Goal: Task Accomplishment & Management: Complete application form

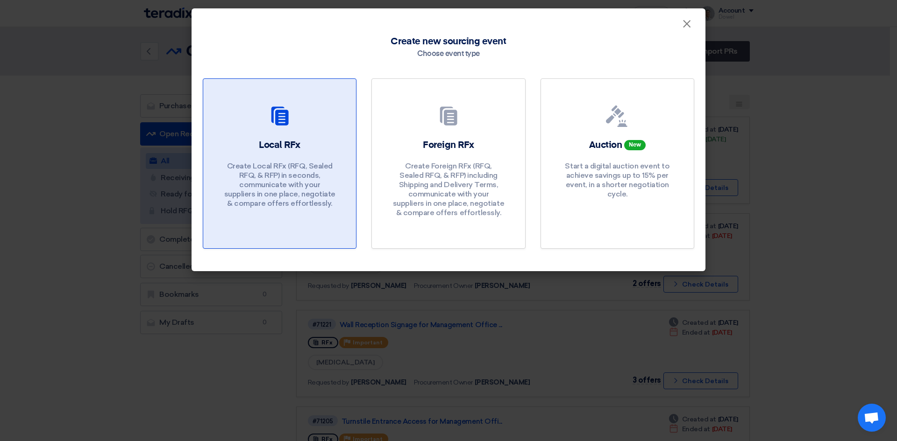
click at [318, 154] on div "Local RFx Create Local RFx (RFQ, Sealed RFQ, & RFP) in seconds, communicate wit…" at bounding box center [279, 176] width 130 height 74
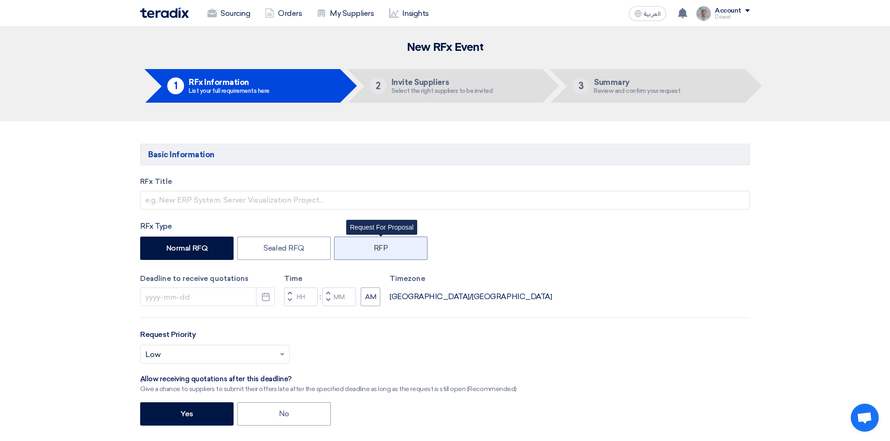
click at [376, 252] on label "RFP" at bounding box center [380, 248] width 93 height 23
click at [376, 251] on input "RFP" at bounding box center [377, 248] width 6 height 6
radio input "true"
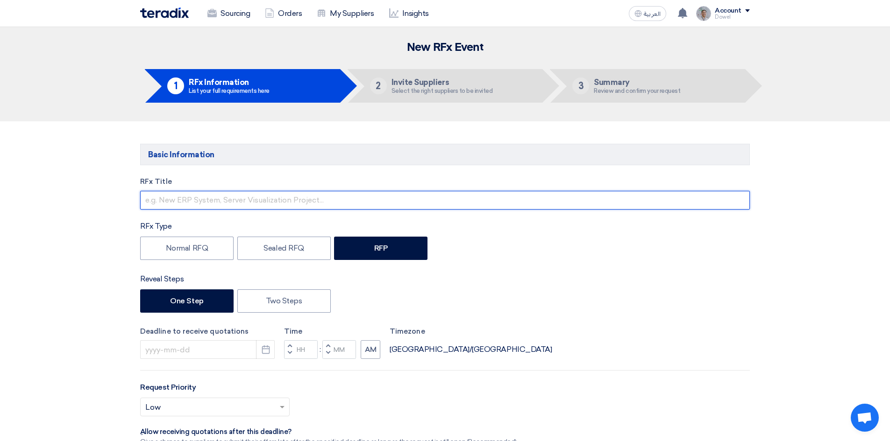
click at [172, 203] on input "text" at bounding box center [445, 200] width 610 height 19
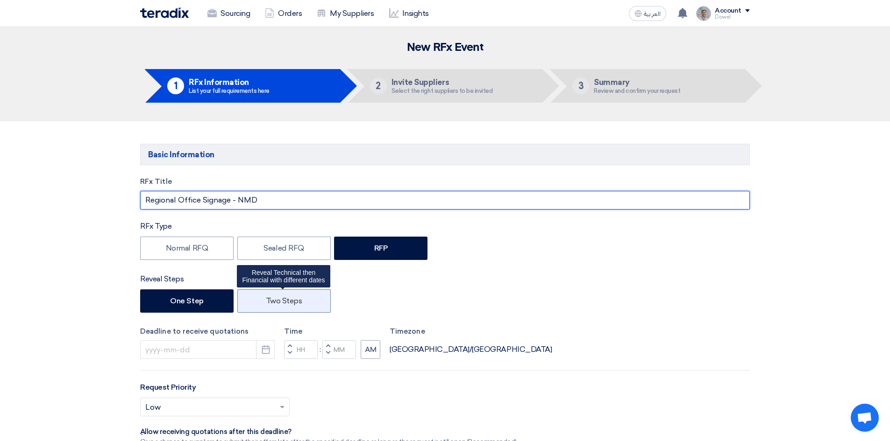
type input "Regional Office Signage - NMD"
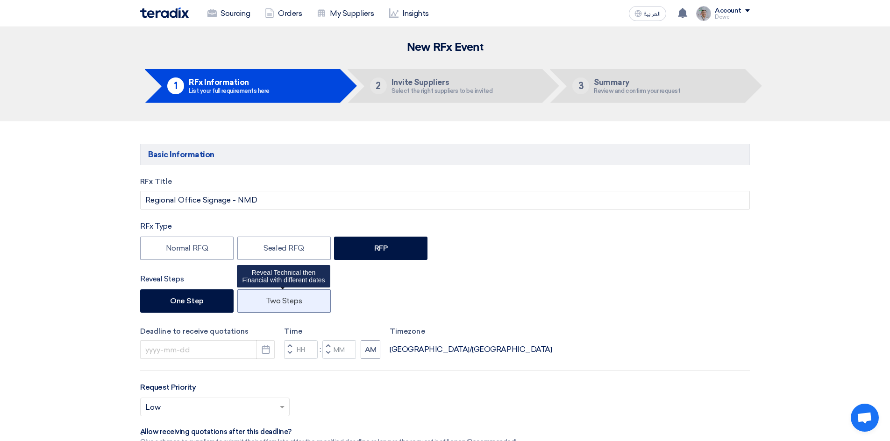
click at [287, 299] on label "Two Steps" at bounding box center [283, 301] width 93 height 23
click at [272, 299] on input "Two Steps" at bounding box center [269, 301] width 6 height 6
radio input "true"
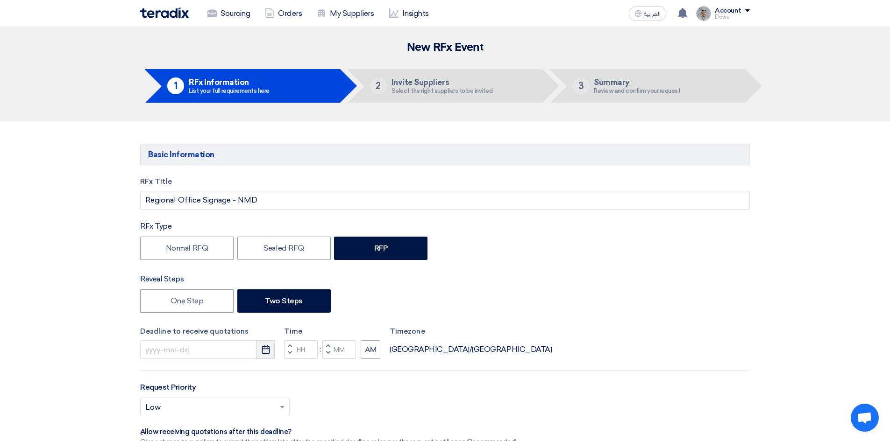
click at [265, 351] on icon "Pick a date" at bounding box center [265, 349] width 9 height 9
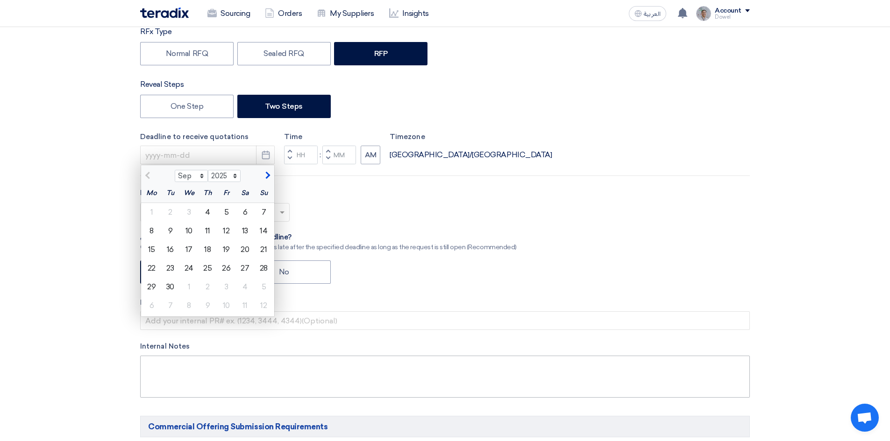
scroll to position [234, 0]
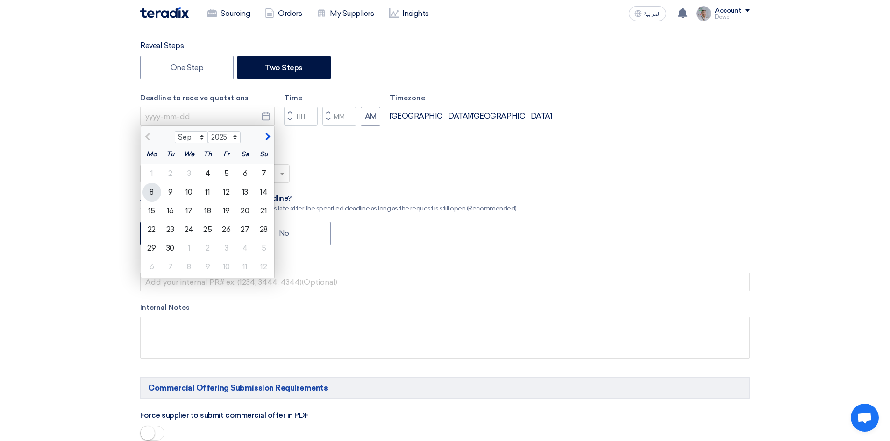
click at [148, 193] on div "8" at bounding box center [151, 192] width 19 height 19
type input "9/8/2025"
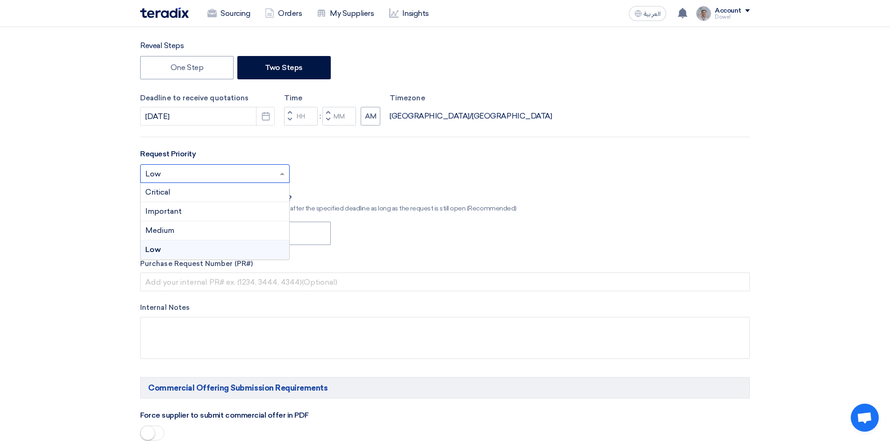
click at [278, 176] on span at bounding box center [283, 173] width 12 height 11
click at [173, 213] on span "Important" at bounding box center [163, 211] width 36 height 9
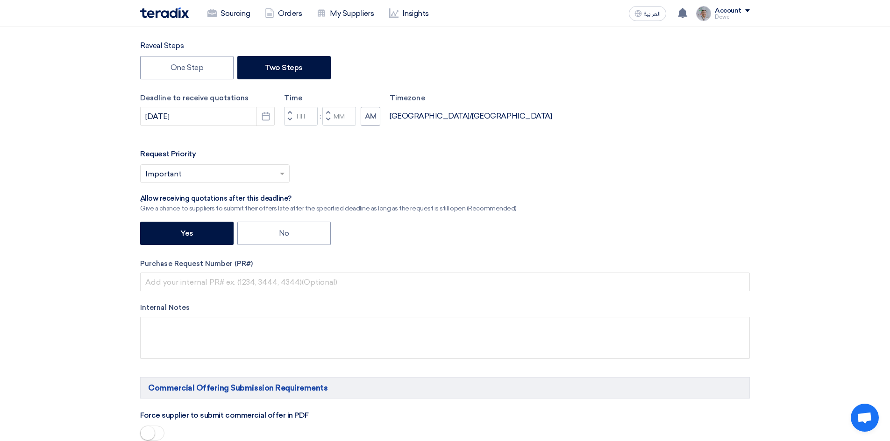
click at [290, 118] on span "button" at bounding box center [289, 120] width 3 height 6
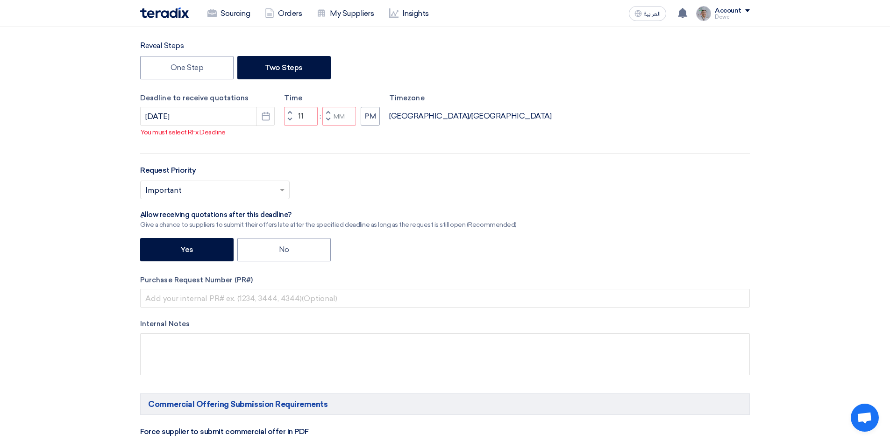
click at [327, 120] on span "button" at bounding box center [327, 120] width 3 height 6
type input "10"
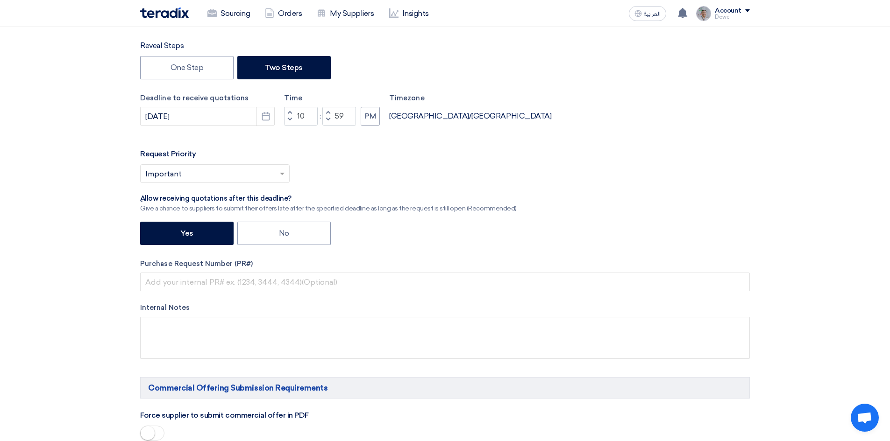
click at [327, 120] on span "button" at bounding box center [327, 120] width 3 height 6
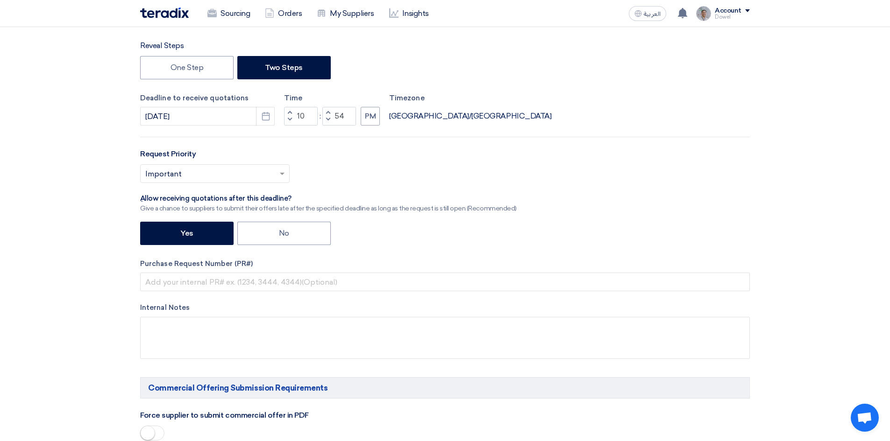
click at [327, 112] on span "button" at bounding box center [327, 113] width 3 height 6
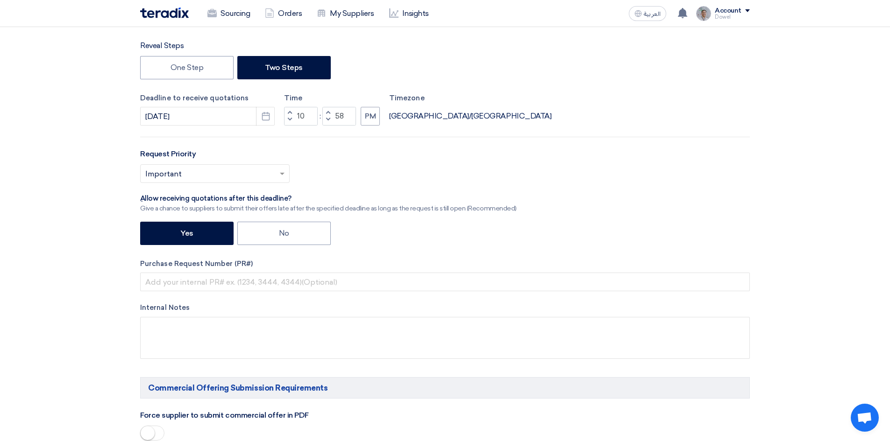
type input "59"
click at [327, 112] on span "button" at bounding box center [327, 113] width 3 height 6
type input "11"
type input "00"
click at [289, 121] on span "button" at bounding box center [289, 120] width 3 height 6
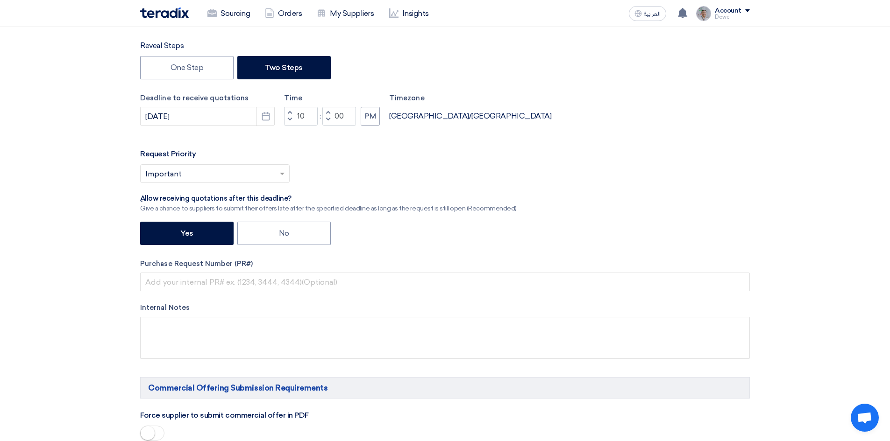
click at [289, 120] on span "button" at bounding box center [289, 120] width 3 height 6
click at [290, 120] on span "button" at bounding box center [289, 120] width 3 height 6
click at [291, 119] on span "button" at bounding box center [289, 120] width 3 height 6
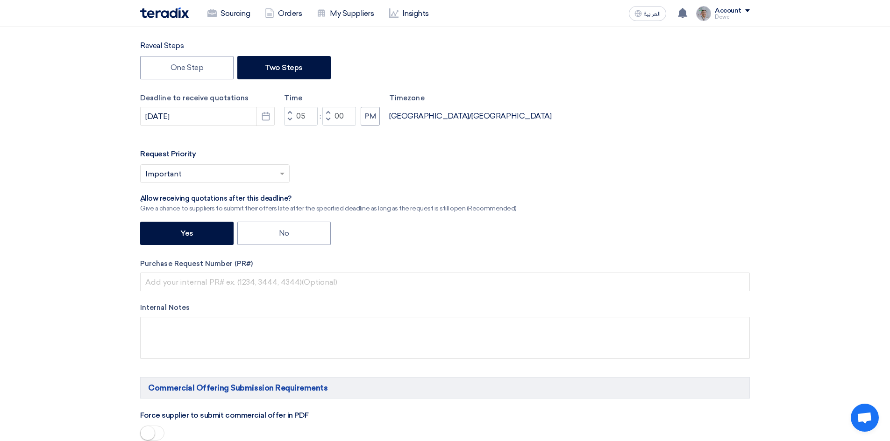
click at [291, 119] on span "button" at bounding box center [289, 120] width 3 height 6
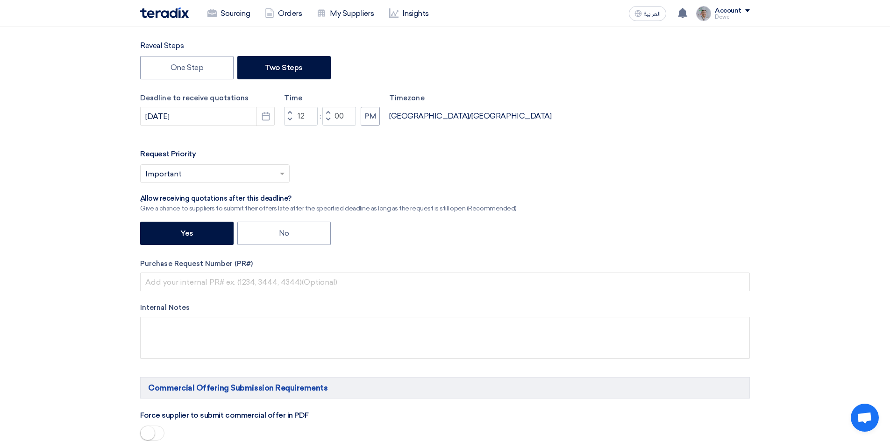
click at [291, 119] on span "button" at bounding box center [289, 120] width 3 height 6
click at [290, 111] on span "button" at bounding box center [289, 113] width 3 height 6
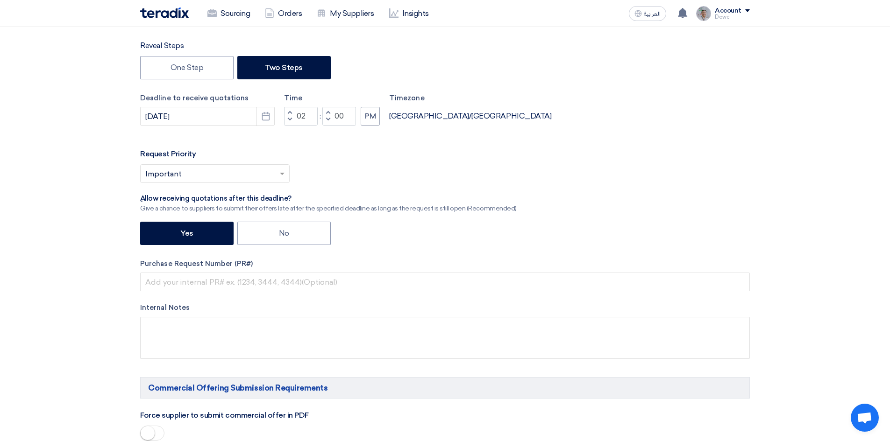
type input "03"
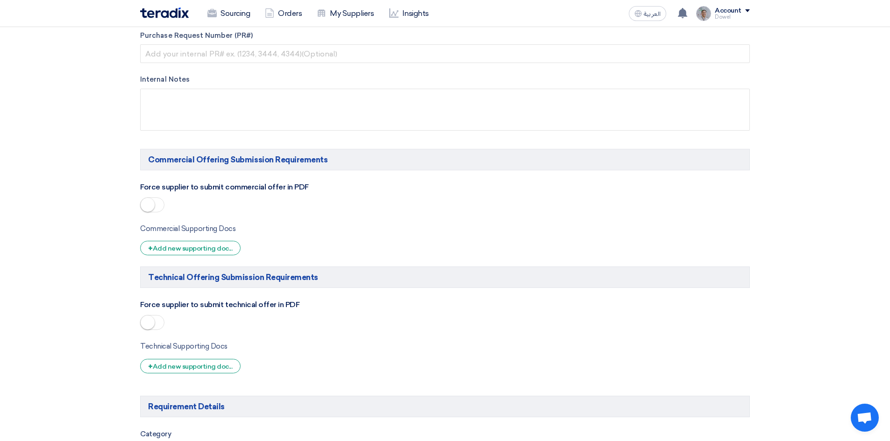
scroll to position [514, 0]
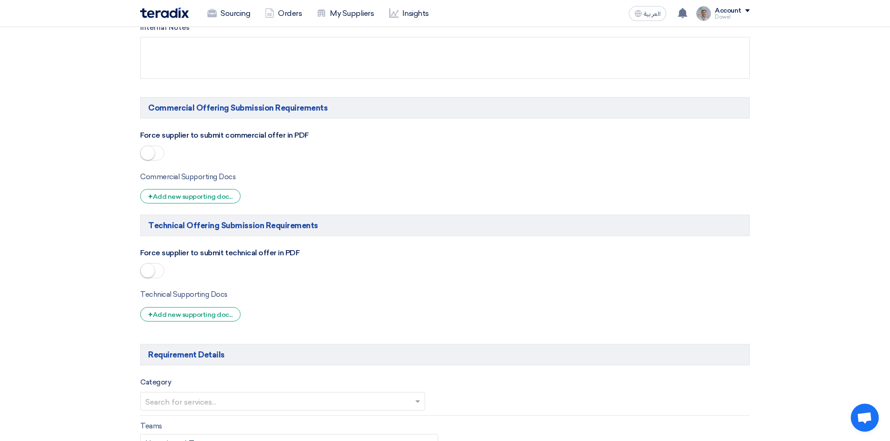
click at [160, 154] on span at bounding box center [152, 153] width 24 height 15
click at [157, 269] on span at bounding box center [152, 270] width 24 height 15
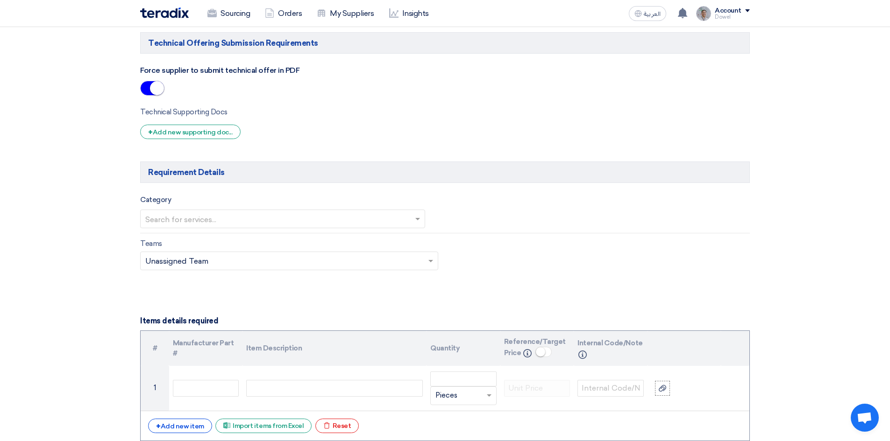
scroll to position [701, 0]
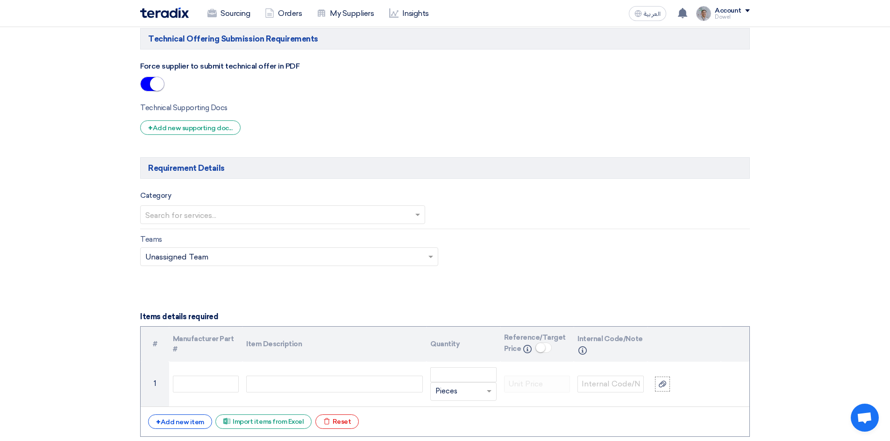
click at [300, 217] on input "text" at bounding box center [277, 215] width 265 height 15
click at [187, 232] on div "[MEDICAL_DATA]" at bounding box center [283, 233] width 284 height 19
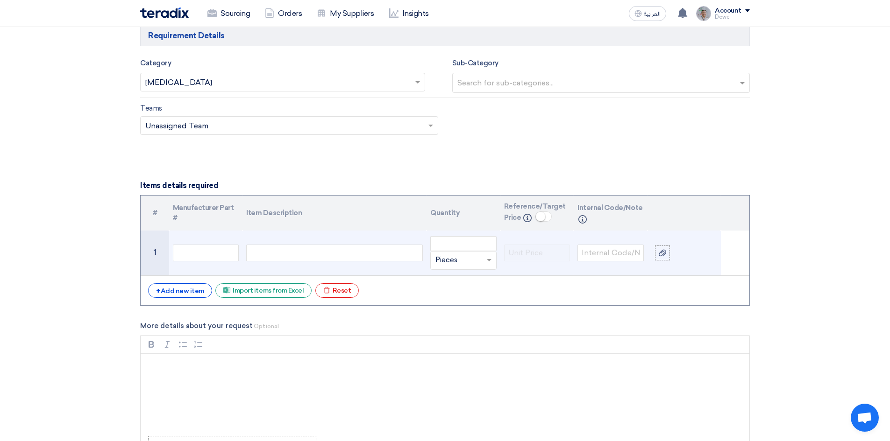
scroll to position [841, 0]
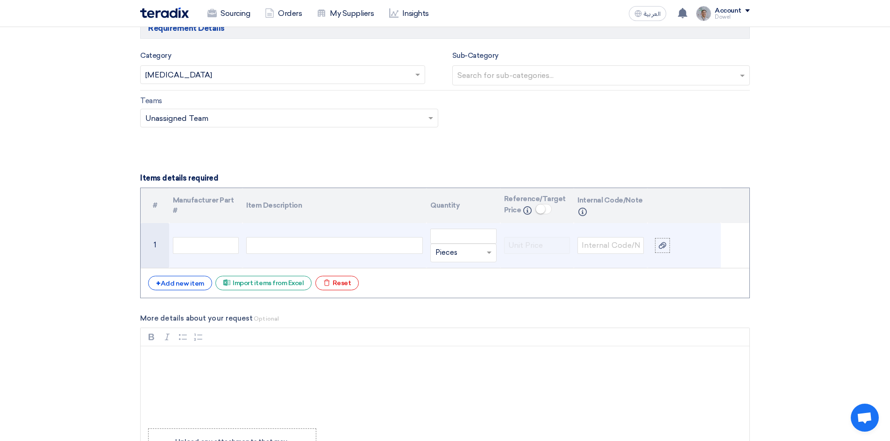
click at [275, 246] on div at bounding box center [334, 245] width 177 height 17
click at [286, 247] on div at bounding box center [334, 245] width 177 height 17
paste div
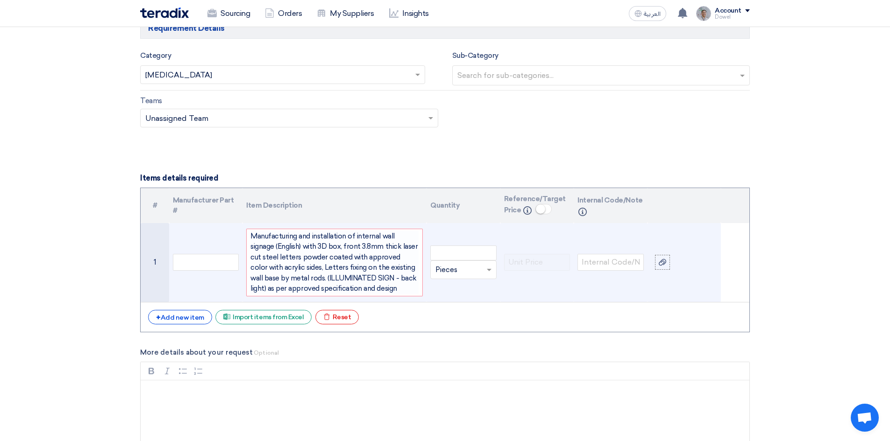
scroll to position [832, 0]
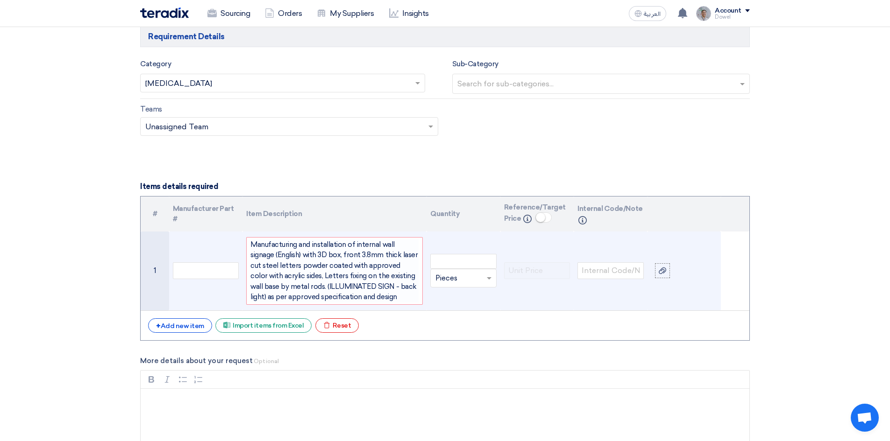
click at [270, 259] on span "Manufacturing and installation of internal wall signage (English) with 3D box, …" at bounding box center [334, 271] width 168 height 63
drag, startPoint x: 280, startPoint y: 256, endPoint x: 315, endPoint y: 254, distance: 35.1
click at [315, 254] on span "Manufacturing and installation of internal wall signage (English) with 3D box, …" at bounding box center [334, 271] width 168 height 63
click at [452, 264] on input "number" at bounding box center [463, 261] width 66 height 15
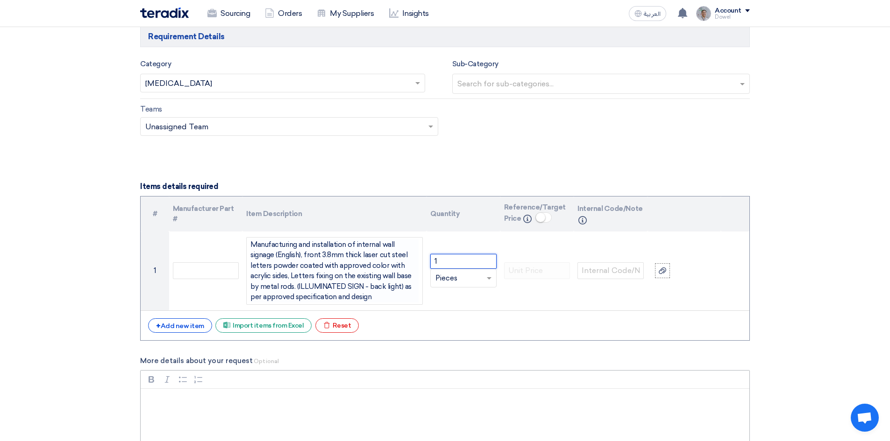
type input "1"
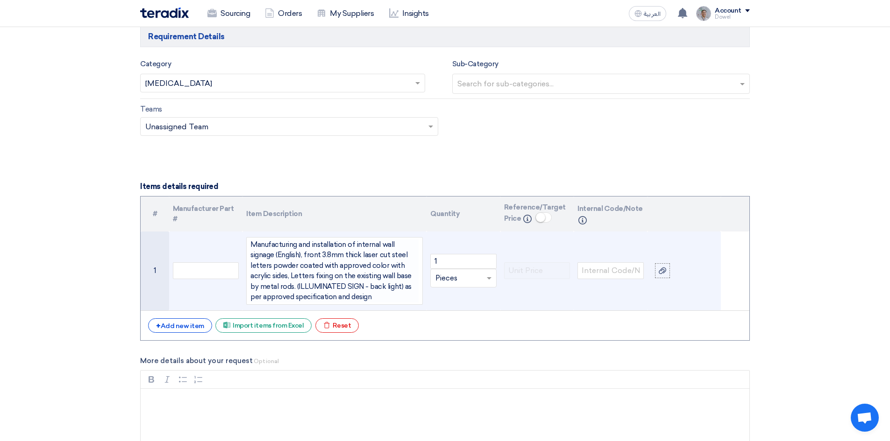
click at [279, 254] on span "Manufacturing and installation of internal wall signage (English), front 3.8mm …" at bounding box center [334, 271] width 168 height 63
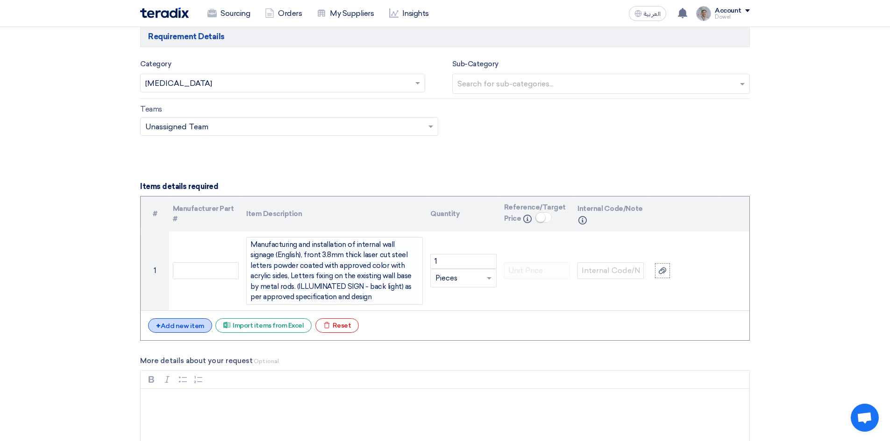
click at [191, 326] on div "+ Add new item" at bounding box center [180, 326] width 64 height 14
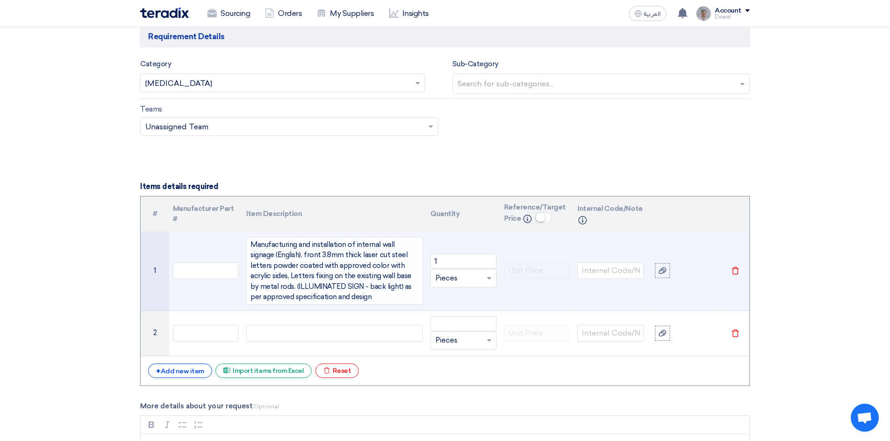
click at [275, 254] on span "Manufacturing and installation of internal wall signage (English), front 3.8mm …" at bounding box center [334, 271] width 168 height 63
click at [327, 256] on span "Manufacturing and installation of internal wall signage (English with Arabic Te…" at bounding box center [334, 271] width 168 height 63
click at [316, 253] on span "Manufacturing and installation of internal wall signage (English with Arabic Te…" at bounding box center [334, 271] width 168 height 63
click at [313, 254] on span "Manufacturing and installation of internal wall signage (English with Arabic Te…" at bounding box center [334, 271] width 168 height 63
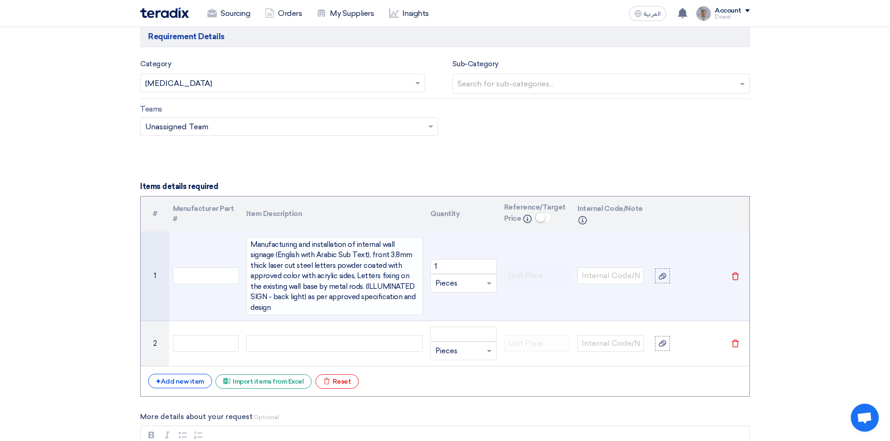
click at [342, 255] on span "Manufacturing and installation of internal wall signage (English with Arabic Su…" at bounding box center [334, 277] width 168 height 74
click at [345, 255] on span "Manufacturing and installation of internal wall signage (English with Arabic Su…" at bounding box center [334, 277] width 168 height 74
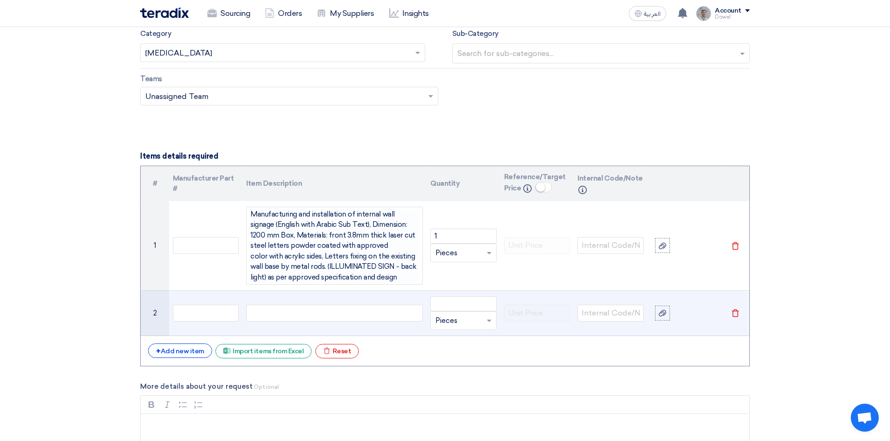
scroll to position [879, 0]
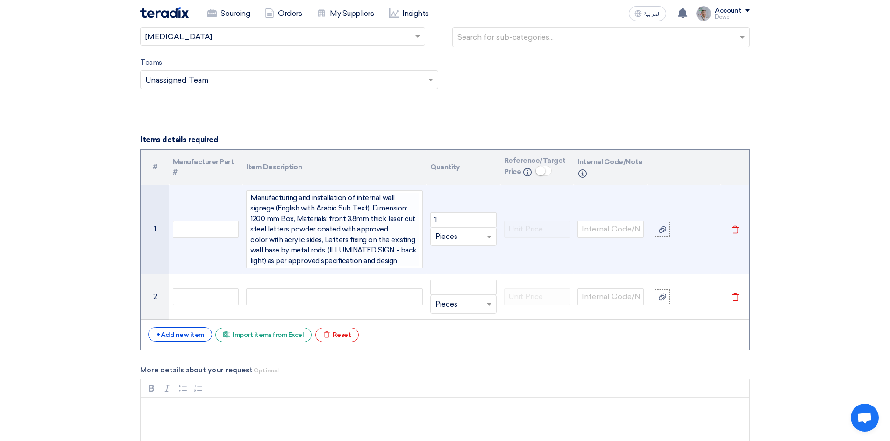
drag, startPoint x: 373, startPoint y: 263, endPoint x: 240, endPoint y: 197, distance: 148.7
click at [240, 197] on tr "1 Manufacturing and installation of internal wall signage (English with Arabic …" at bounding box center [445, 230] width 609 height 90
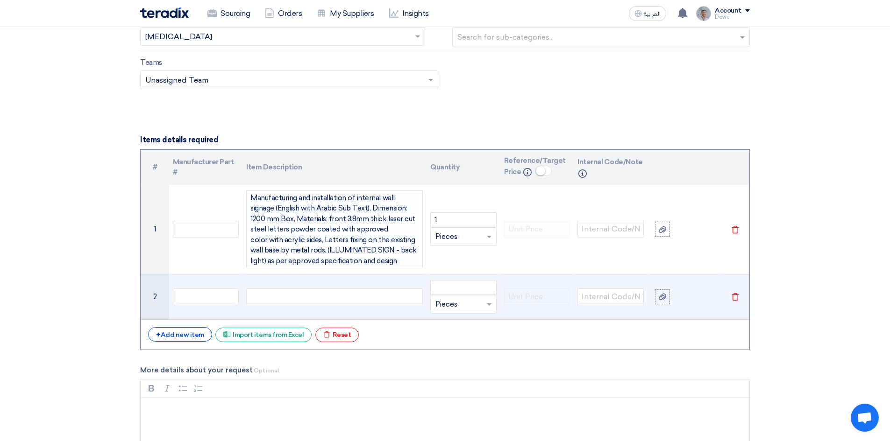
copy span "Manufacturing and installation of internal wall signage (English with Arabic Su…"
click at [288, 298] on div at bounding box center [334, 297] width 177 height 17
paste div
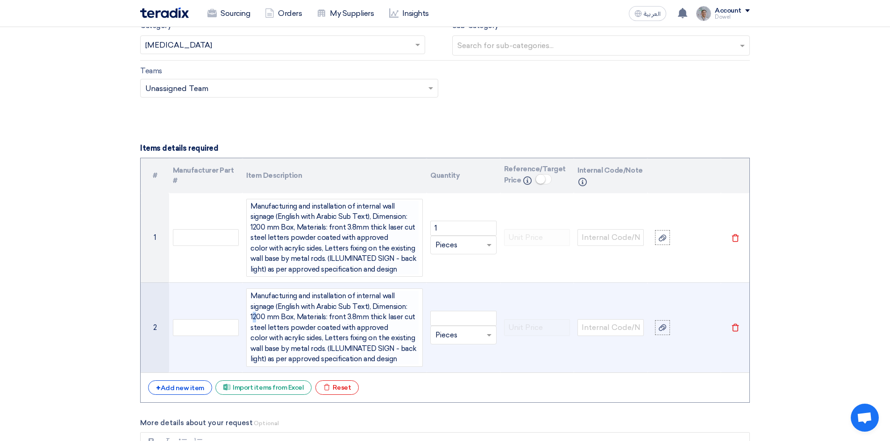
click at [388, 305] on span "Manufacturing and installation of internal wall signage (English with Arabic Su…" at bounding box center [334, 328] width 168 height 74
click at [452, 319] on input "number" at bounding box center [463, 318] width 66 height 15
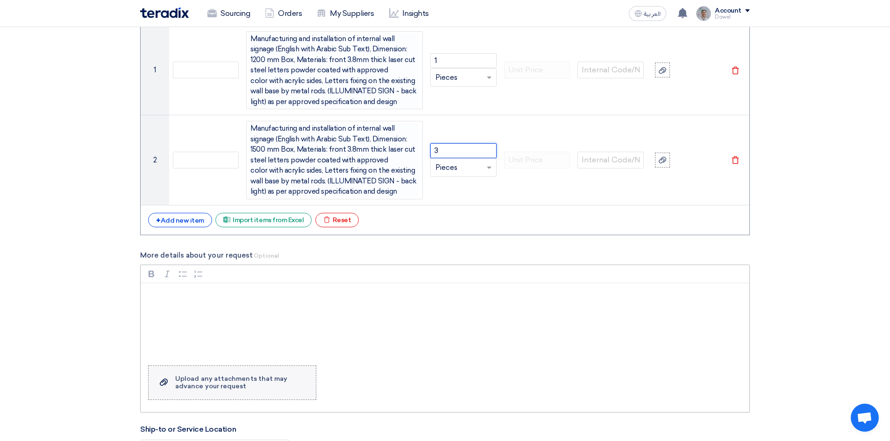
scroll to position [1057, 0]
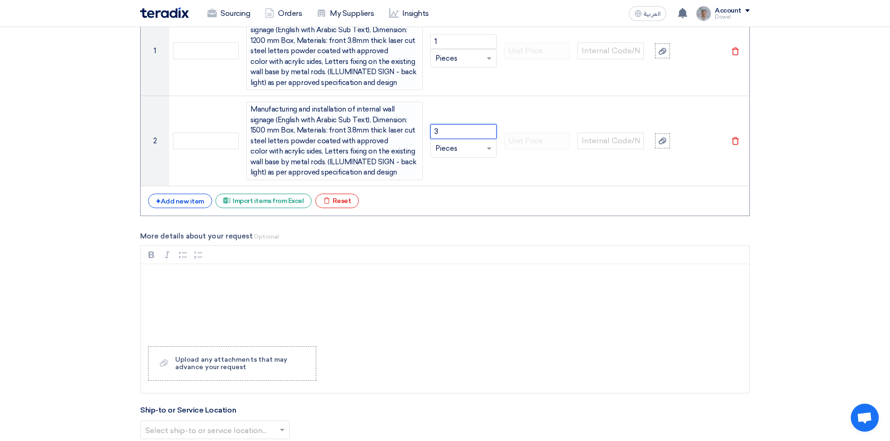
type input "3"
click at [199, 286] on div "Rich Text Editor, main" at bounding box center [445, 301] width 609 height 75
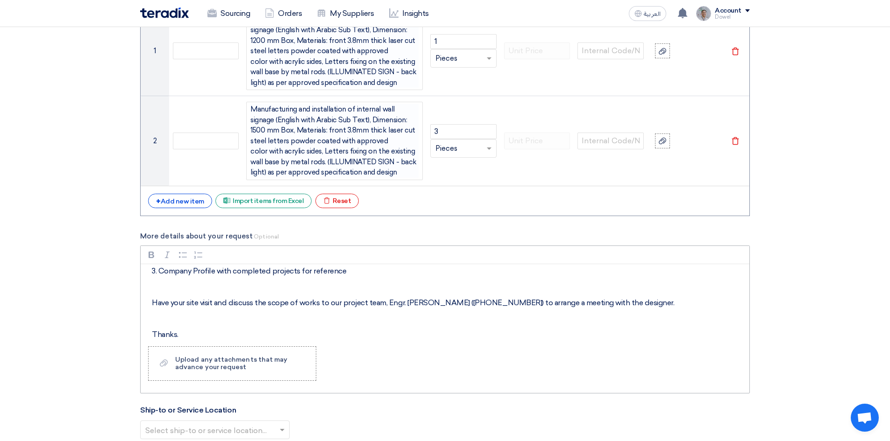
click at [443, 316] on p "Rich Text Editor, main" at bounding box center [448, 318] width 593 height 11
click at [408, 318] on p "Rich Text Editor, main" at bounding box center [448, 318] width 593 height 11
drag, startPoint x: 388, startPoint y: 305, endPoint x: 513, endPoint y: 300, distance: 125.7
click at [514, 306] on p "Have your site visit and discuss the scope of works to our project team, Engr. …" at bounding box center [448, 303] width 593 height 11
click at [412, 304] on p "Have your site visit and discuss the scope of works to our project team, Abdell…" at bounding box center [448, 303] width 593 height 11
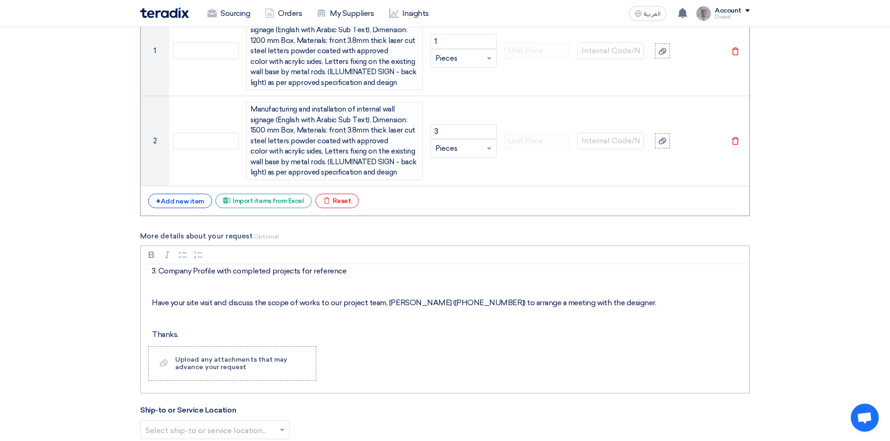
click at [216, 327] on div "Dear All, When submitting your proposal, please consider below: • Commercial Pr…" at bounding box center [445, 301] width 609 height 75
click at [229, 363] on div "Upload any attachments that may advance your request" at bounding box center [240, 363] width 131 height 15
click at [0, 0] on input "Upload a file Upload any attachments that may advance your request" at bounding box center [0, 0] width 0 height 0
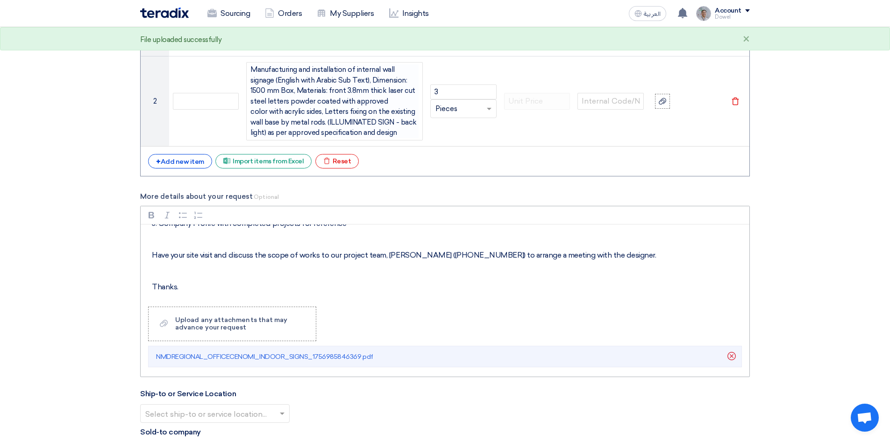
scroll to position [1198, 0]
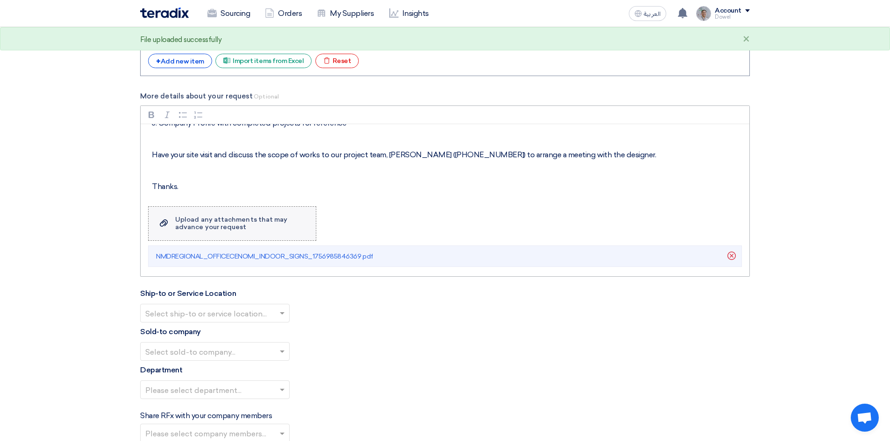
click at [209, 223] on div "Upload any attachments that may advance your request" at bounding box center [240, 223] width 131 height 15
click at [0, 0] on input "Upload a file Upload any attachments that may advance your request" at bounding box center [0, 0] width 0 height 0
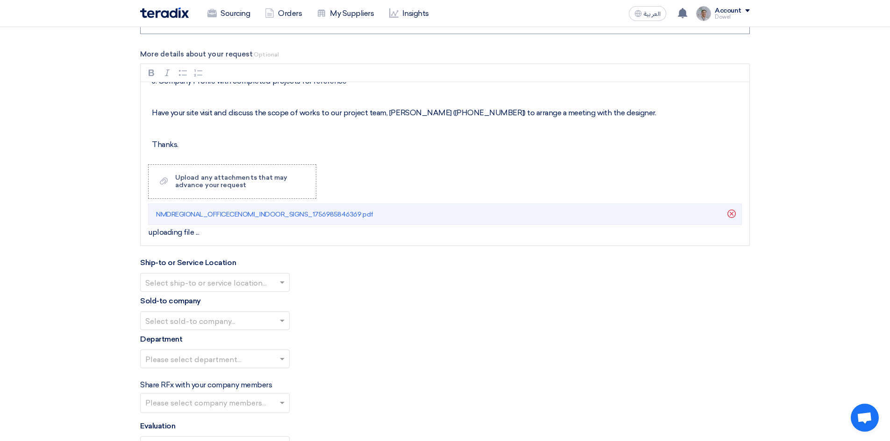
scroll to position [1291, 0]
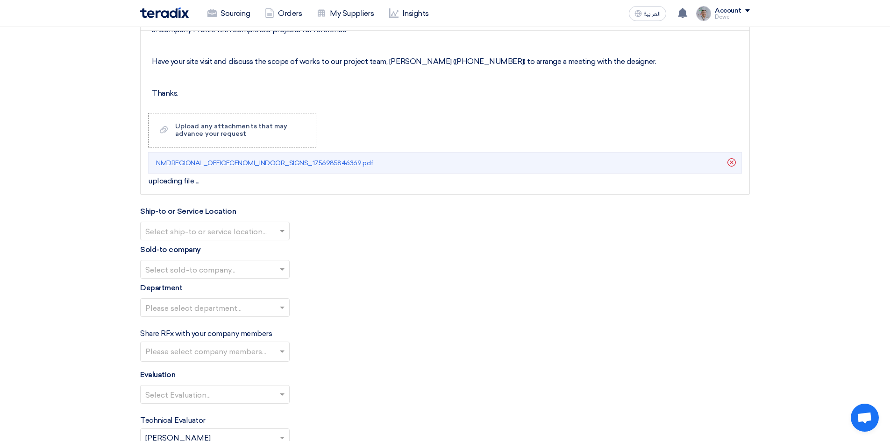
click at [278, 228] on span at bounding box center [283, 231] width 12 height 11
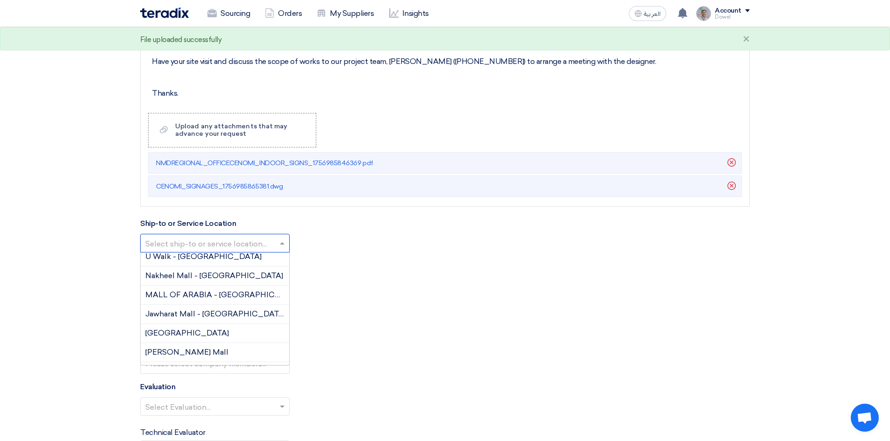
scroll to position [48, 0]
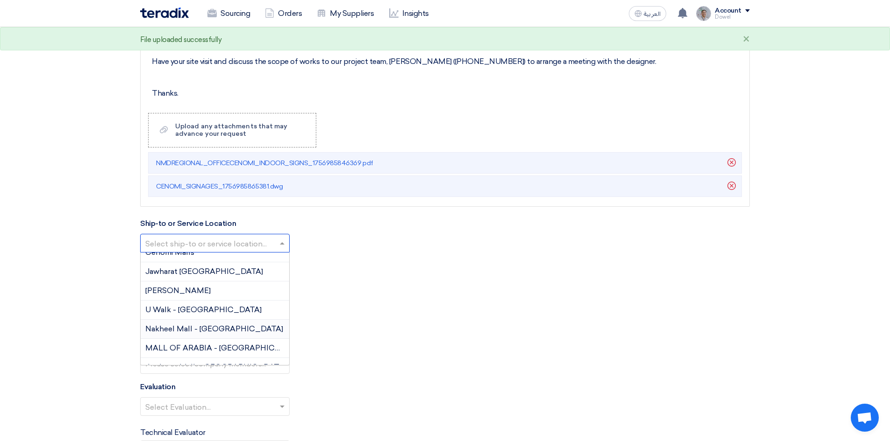
click at [224, 331] on span "Nakheel Mall - Dammam" at bounding box center [214, 329] width 138 height 9
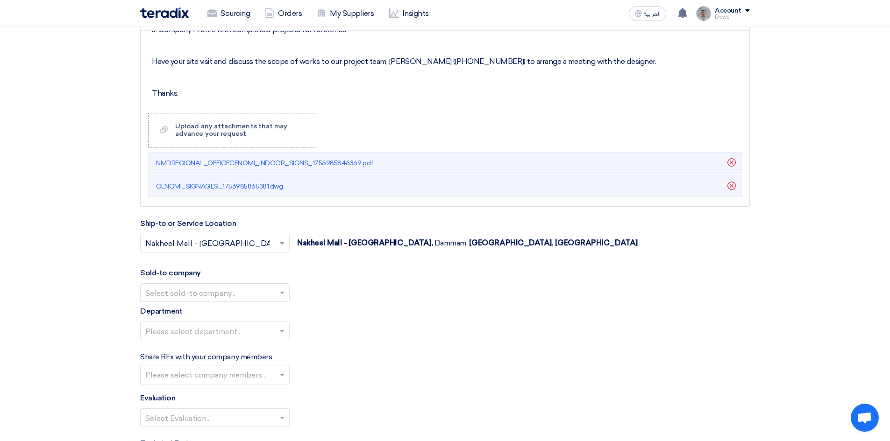
click at [211, 299] on input "text" at bounding box center [210, 293] width 130 height 15
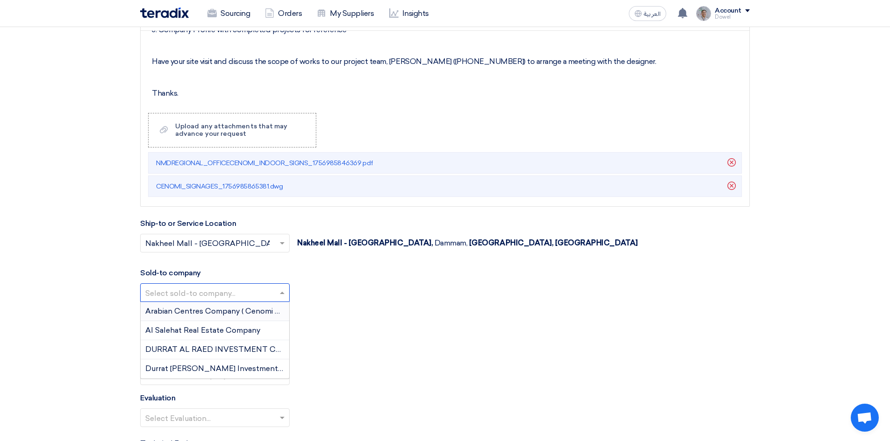
click at [203, 313] on span "Arabian Centres Company ( Cenomi Centres)" at bounding box center [225, 311] width 160 height 9
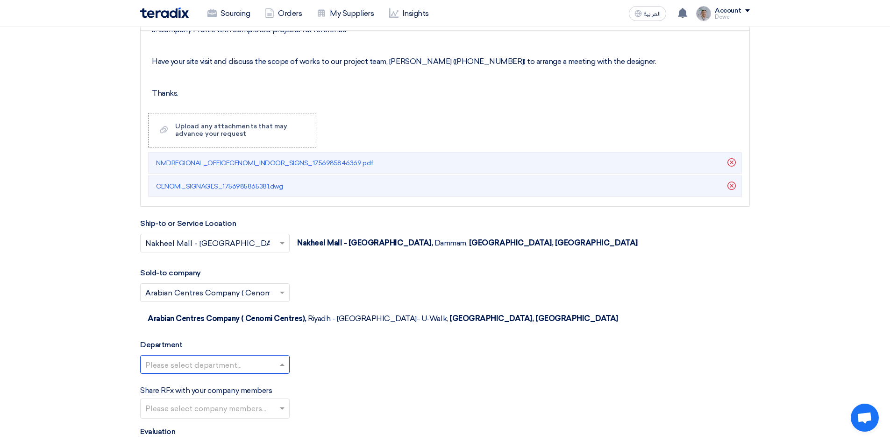
click at [218, 358] on input "text" at bounding box center [210, 365] width 130 height 15
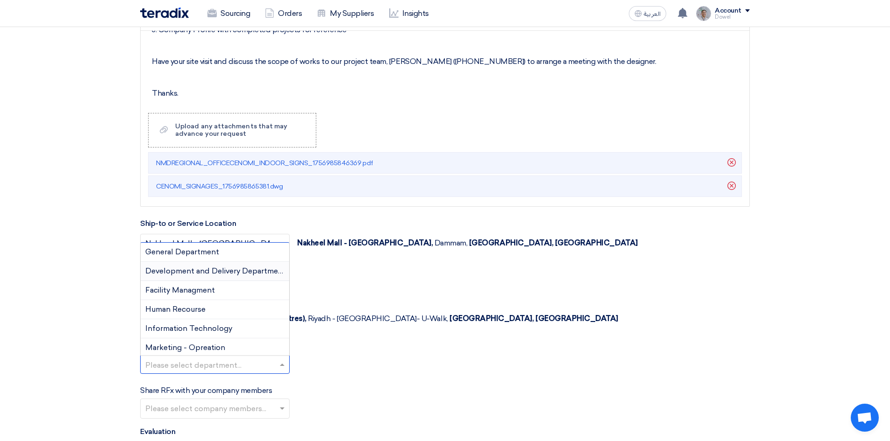
click at [197, 267] on span "Development and Delivery Department" at bounding box center [215, 271] width 141 height 9
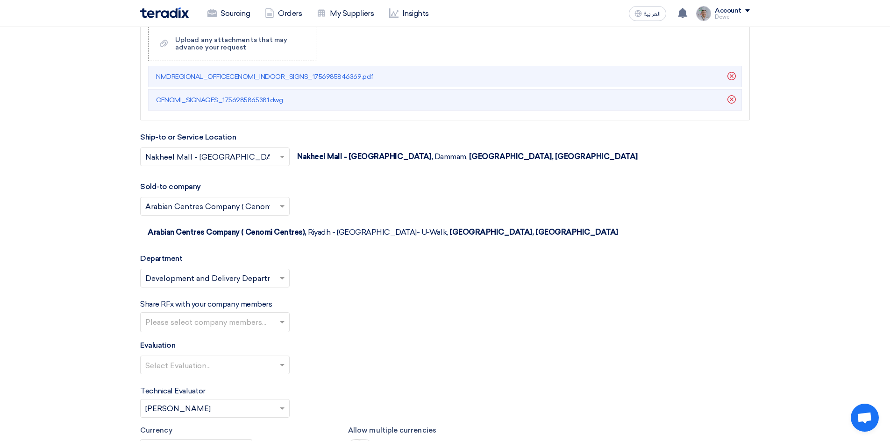
scroll to position [1478, 0]
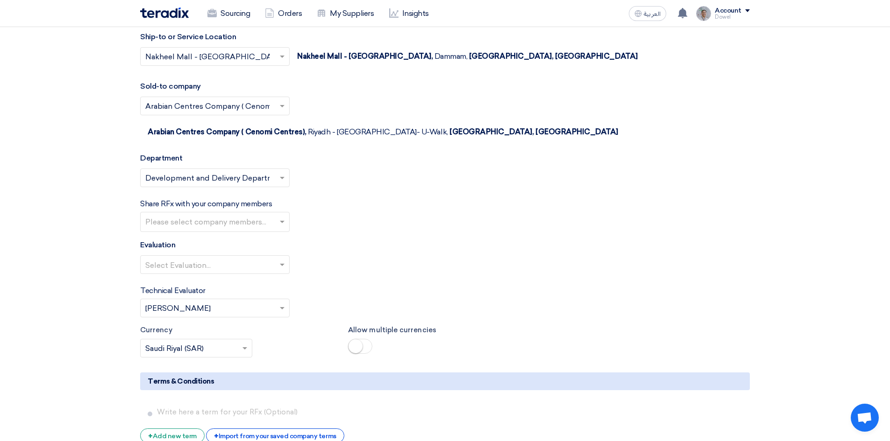
click at [256, 215] on input "text" at bounding box center [216, 222] width 142 height 15
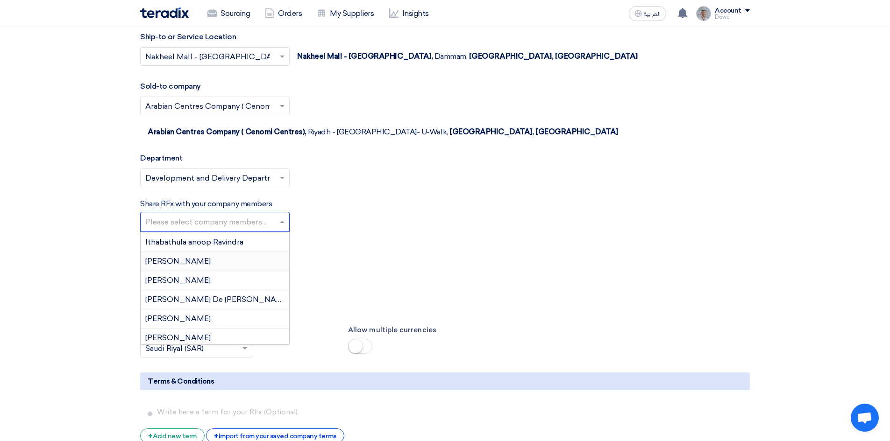
scroll to position [374, 0]
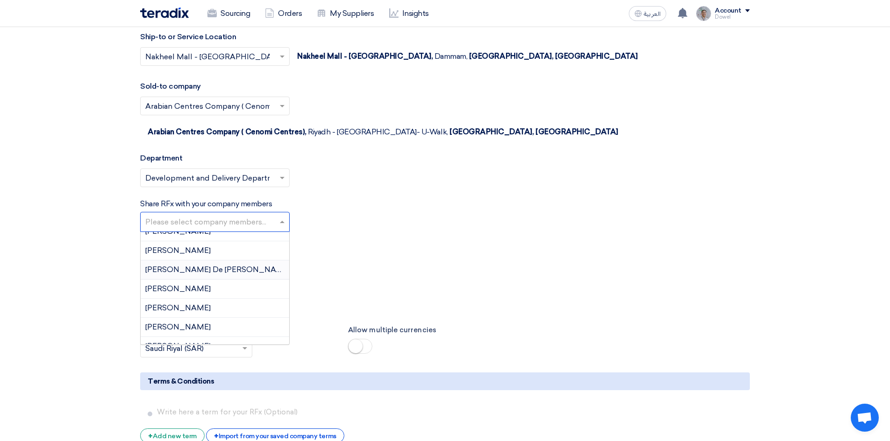
click at [200, 265] on span "John mark De jose" at bounding box center [217, 269] width 145 height 9
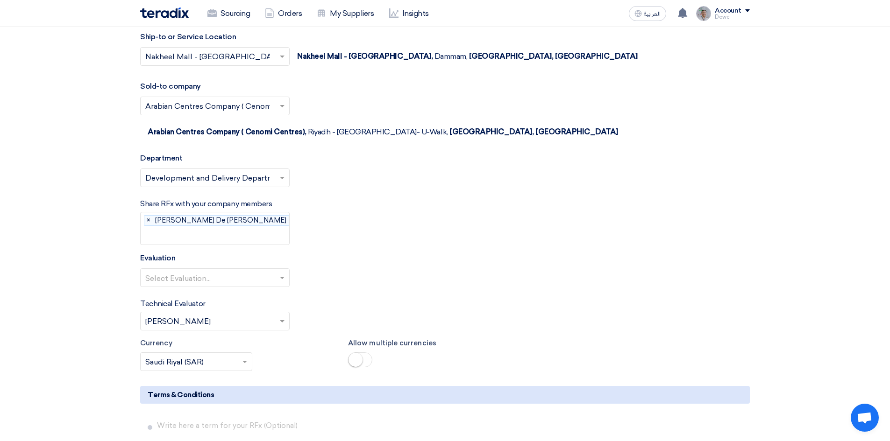
click at [238, 228] on input "text" at bounding box center [223, 235] width 156 height 15
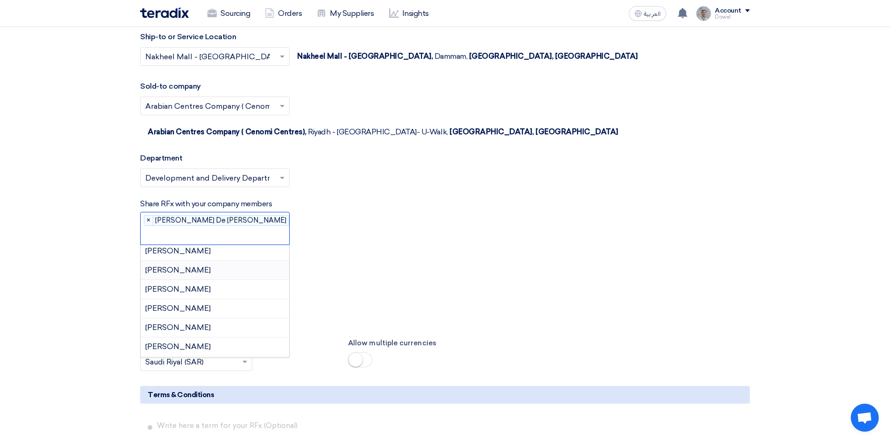
scroll to position [503, 0]
click at [203, 303] on span "Mohammed Mousa" at bounding box center [177, 307] width 65 height 9
drag, startPoint x: 230, startPoint y: 213, endPoint x: 232, endPoint y: 227, distance: 14.2
click at [230, 228] on input "text" at bounding box center [261, 235] width 80 height 15
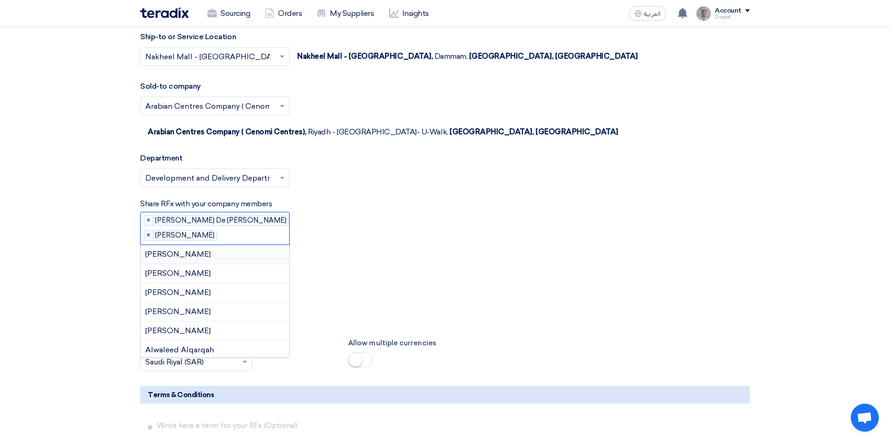
click at [207, 250] on span "Abdellatif Alswaimeh" at bounding box center [177, 254] width 65 height 9
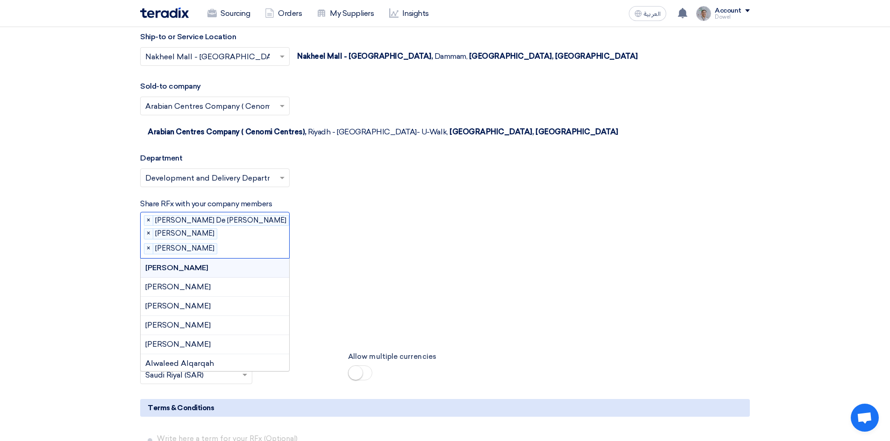
drag, startPoint x: 245, startPoint y: 224, endPoint x: 242, endPoint y: 230, distance: 6.7
click at [245, 242] on input "text" at bounding box center [261, 249] width 80 height 15
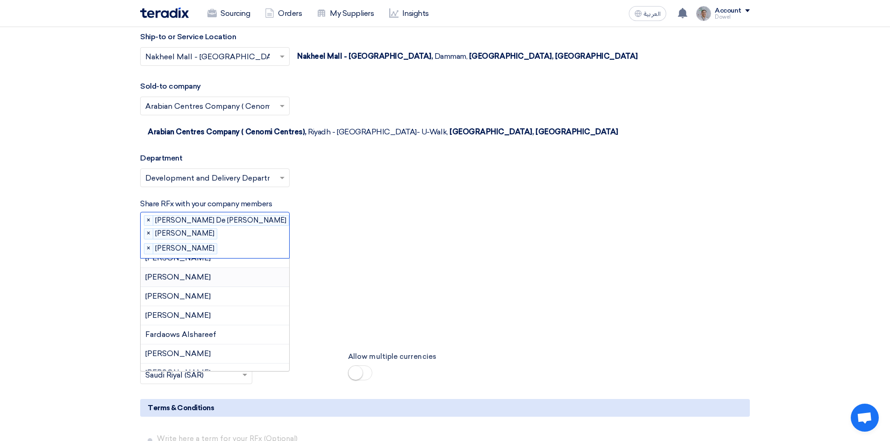
scroll to position [234, 0]
click at [214, 332] on div "Hissa Alsubaie" at bounding box center [215, 341] width 149 height 19
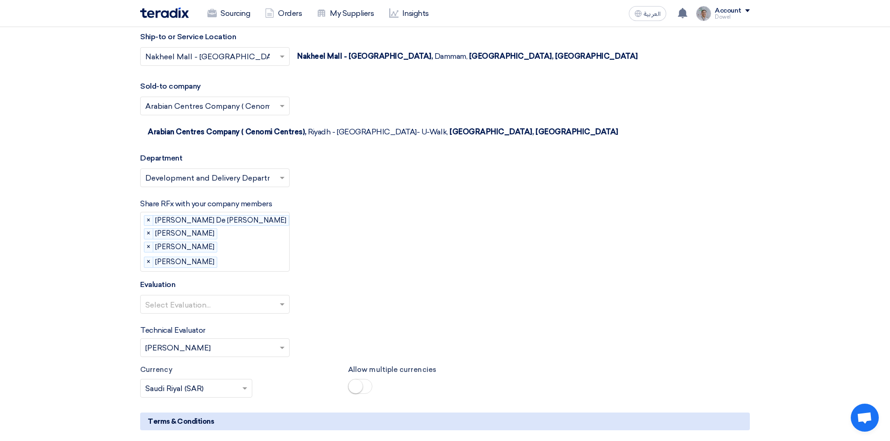
click at [202, 298] on input "text" at bounding box center [210, 305] width 130 height 15
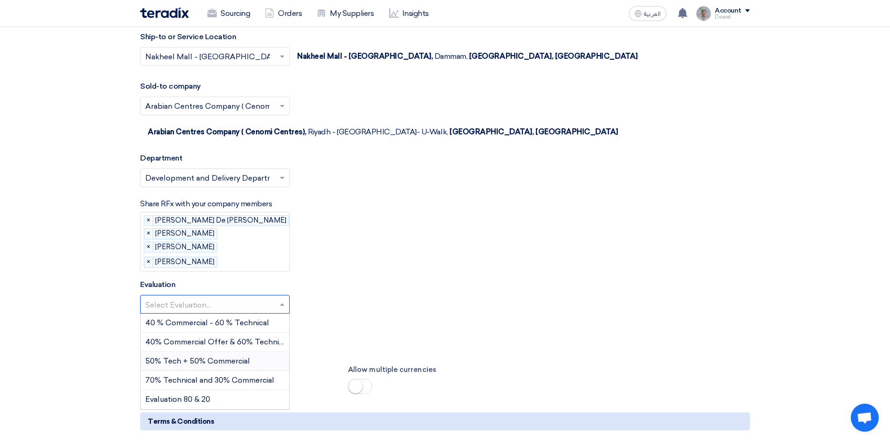
click at [193, 357] on span "50% Tech + 50% Commercial" at bounding box center [197, 361] width 105 height 9
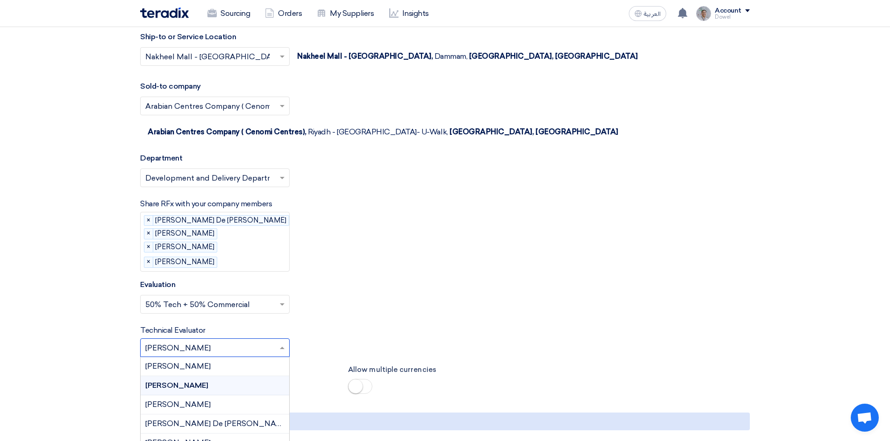
click at [204, 341] on input "text" at bounding box center [210, 348] width 130 height 15
click at [186, 419] on span "John mark De jose" at bounding box center [217, 423] width 145 height 9
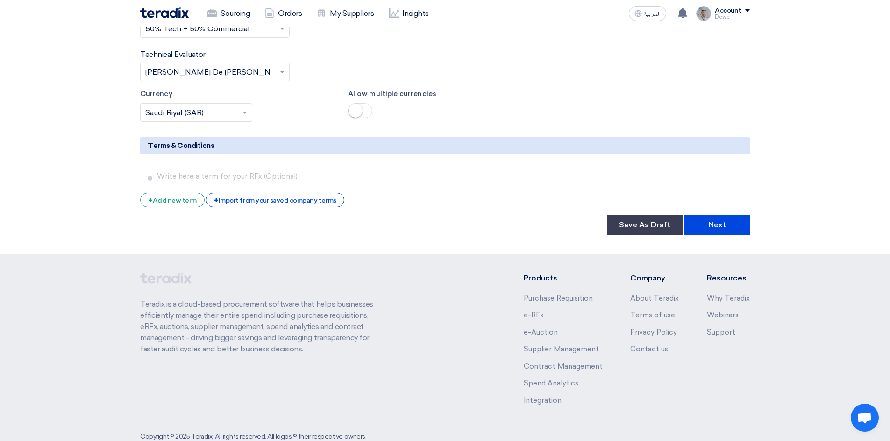
scroll to position [1755, 0]
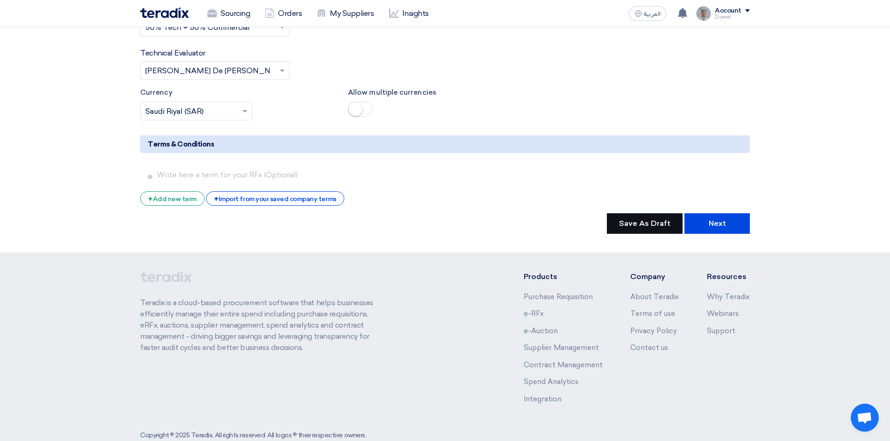
click at [652, 213] on button "Save As Draft" at bounding box center [645, 223] width 76 height 21
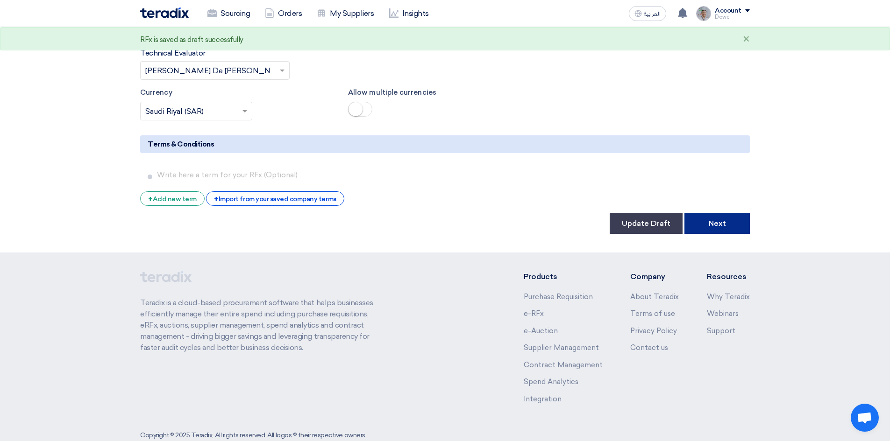
click at [711, 213] on button "Next" at bounding box center [716, 223] width 65 height 21
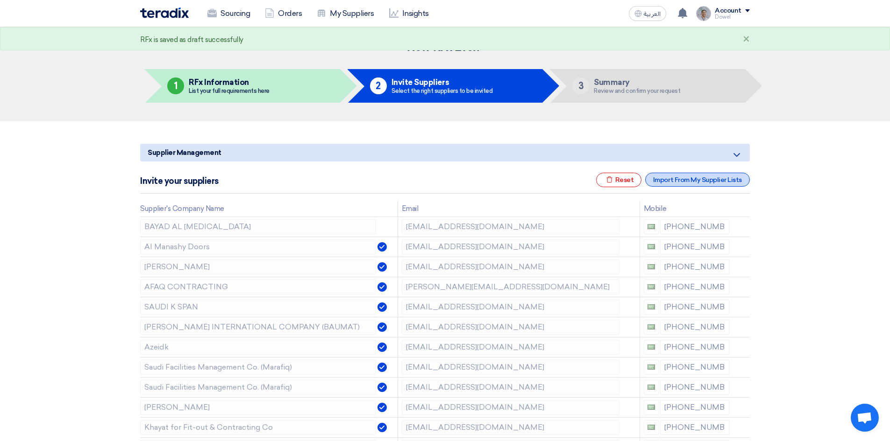
click at [722, 183] on div "Import From My Supplier Lists" at bounding box center [697, 180] width 105 height 14
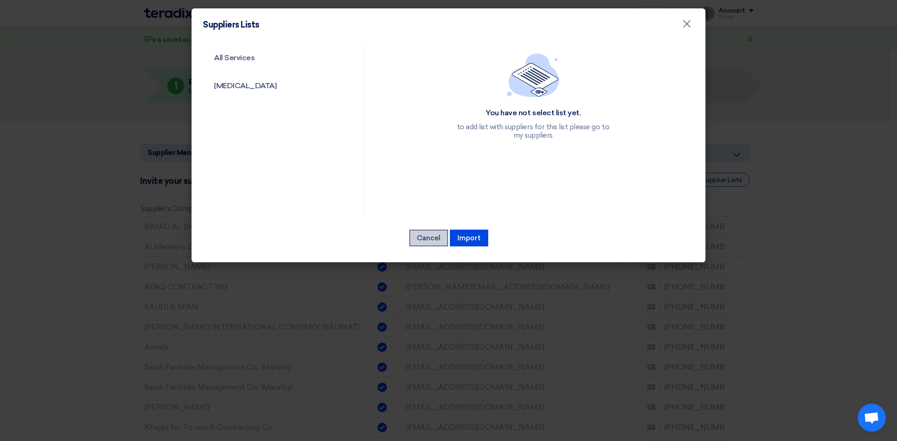
click at [426, 241] on button "Cancel" at bounding box center [428, 238] width 39 height 17
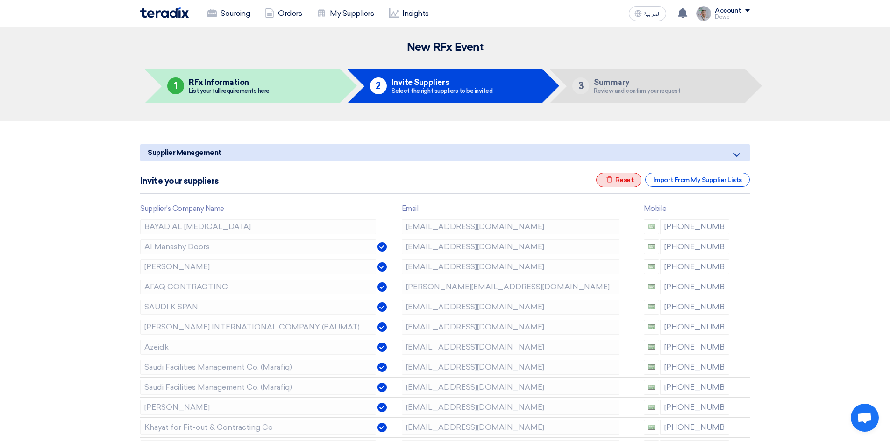
click at [621, 183] on div "Excel file Reset" at bounding box center [619, 180] width 46 height 14
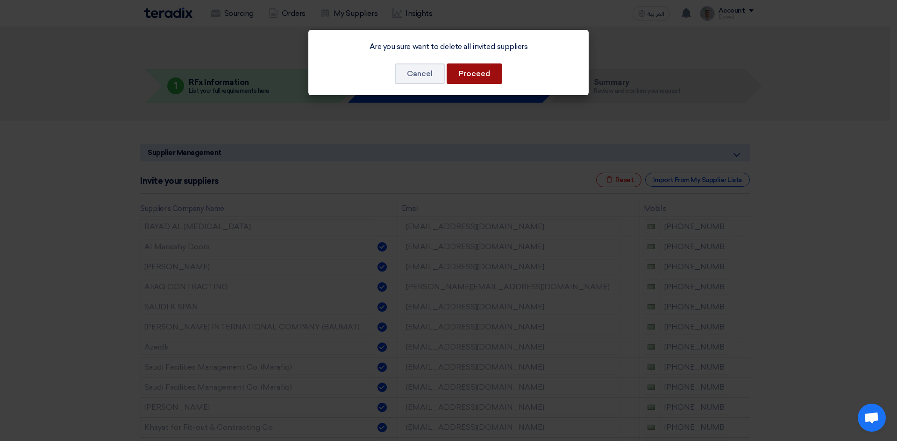
click at [481, 81] on button "Proceed" at bounding box center [475, 74] width 56 height 21
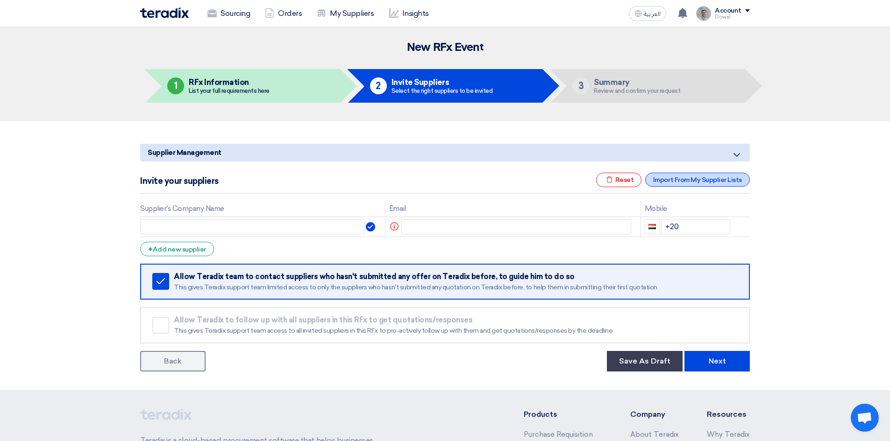
click at [690, 184] on div "Import From My Supplier Lists" at bounding box center [697, 180] width 105 height 14
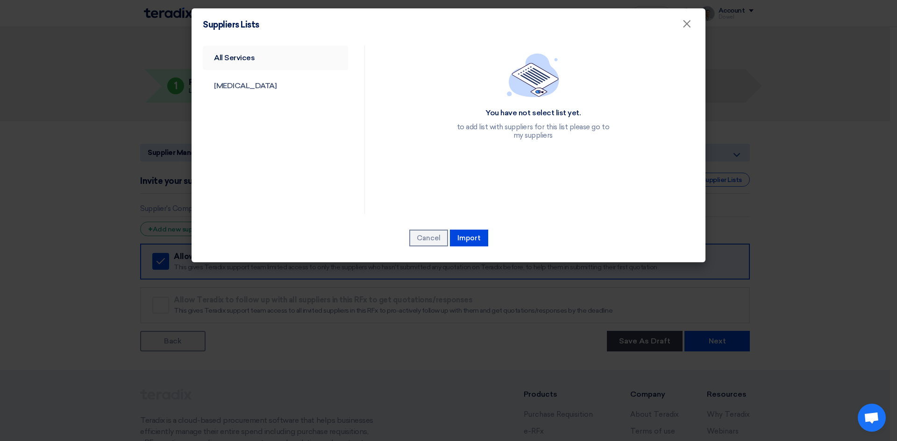
click at [231, 54] on link "All Services" at bounding box center [275, 58] width 145 height 24
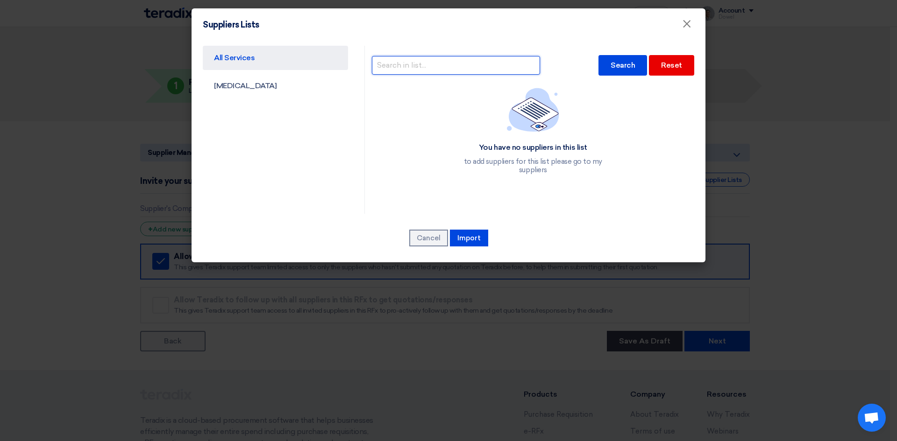
click at [419, 63] on input "text" at bounding box center [456, 65] width 168 height 19
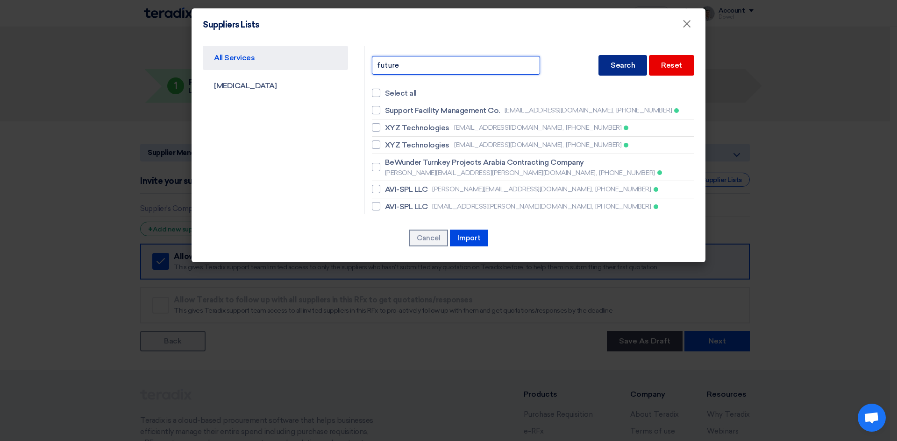
type input "future"
click at [621, 67] on div "Search" at bounding box center [622, 65] width 49 height 21
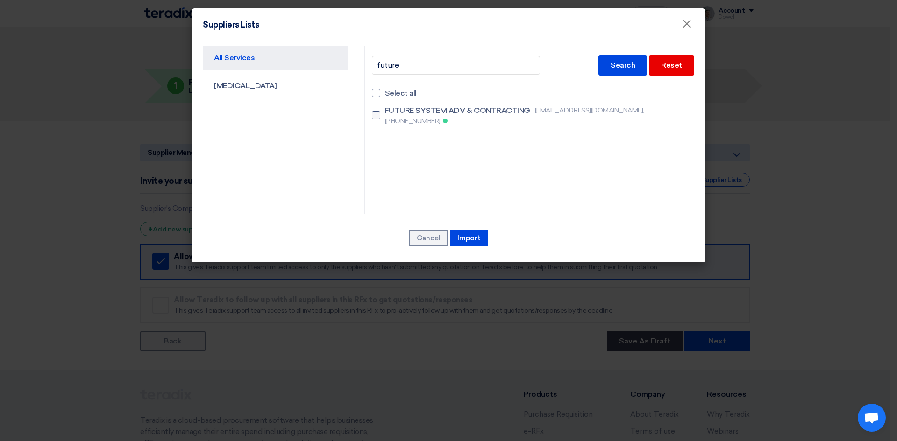
click at [381, 111] on label "FUTURE SYSTEM ADV & CONTRACTING marketing@futuresystems-sa.com, +966594750790" at bounding box center [533, 115] width 322 height 21
click at [385, 113] on input "FUTURE SYSTEM ADV & CONTRACTING marketing@futuresystems-sa.com, +966594750790" at bounding box center [388, 116] width 6 height 6
checkbox input "true"
click at [469, 234] on button "Import" at bounding box center [469, 238] width 38 height 17
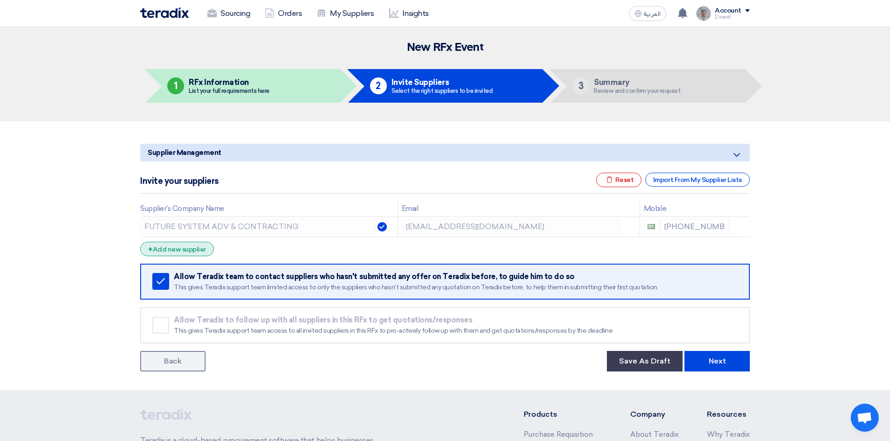
click at [190, 249] on div "+ Add new supplier" at bounding box center [177, 249] width 74 height 14
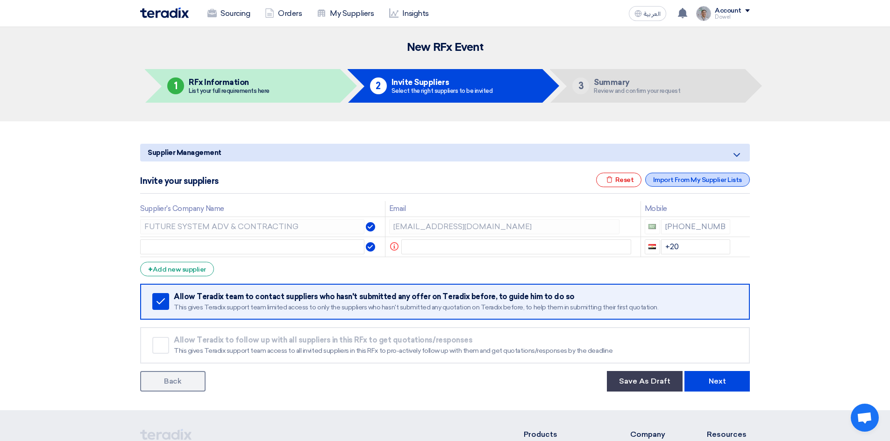
click at [696, 180] on div "Import From My Supplier Lists" at bounding box center [697, 180] width 105 height 14
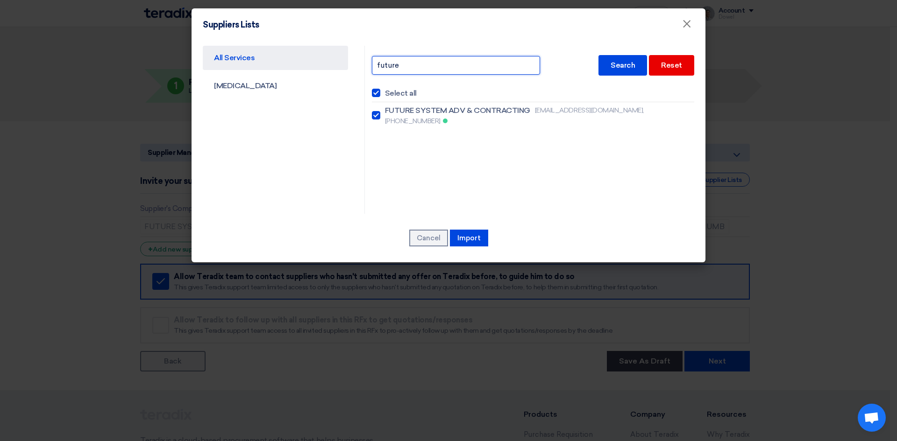
click at [425, 66] on input "future" at bounding box center [456, 65] width 168 height 19
type input "f"
type input "nayfy"
click at [623, 68] on div "Search" at bounding box center [622, 65] width 49 height 21
checkbox input "false"
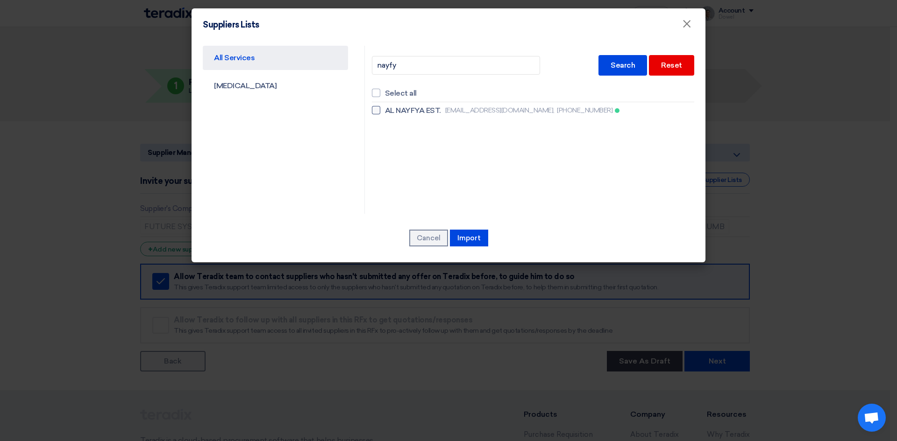
click at [411, 108] on span "AL NAYFYA EST." at bounding box center [413, 110] width 56 height 11
click at [391, 108] on input "AL NAYFYA EST. print.alasr.adv@gmail.com, +966508010043" at bounding box center [388, 110] width 6 height 6
checkbox input "true"
click at [468, 237] on button "Import" at bounding box center [469, 238] width 38 height 17
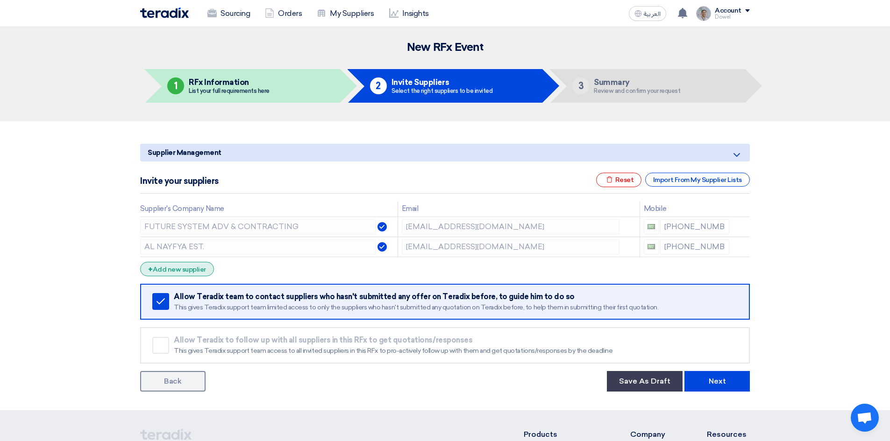
click at [186, 269] on div "+ Add new supplier" at bounding box center [177, 269] width 74 height 14
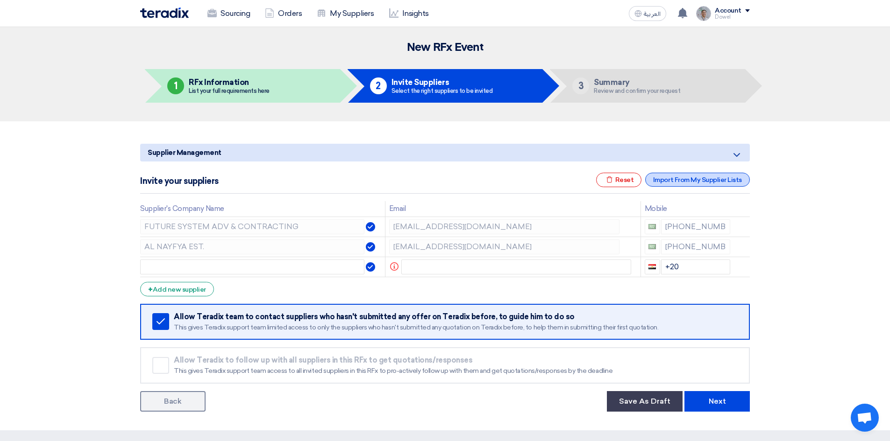
click at [673, 177] on div "Import From My Supplier Lists" at bounding box center [697, 180] width 105 height 14
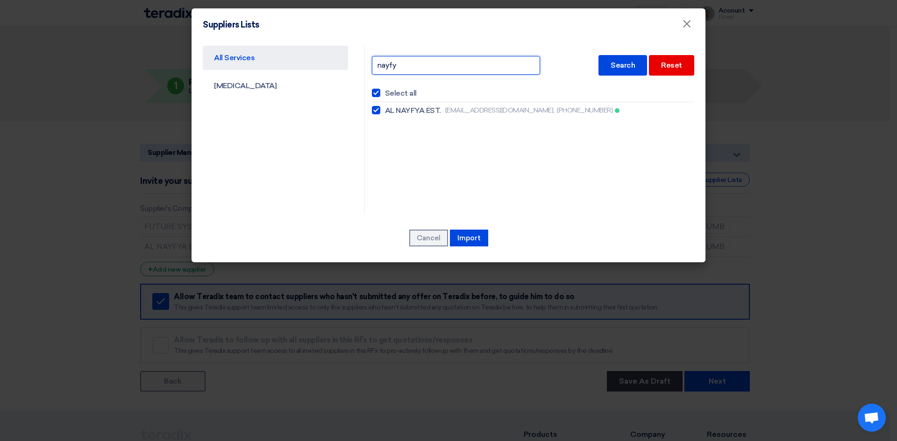
drag, startPoint x: 410, startPoint y: 65, endPoint x: 330, endPoint y: 62, distance: 79.9
click at [330, 64] on div "All Services CAPEX nayfy Search Reset Select all AL NAYFYA EST. print.alasr.adv…" at bounding box center [448, 130] width 505 height 168
type input "howei"
click at [619, 65] on div "Search" at bounding box center [622, 65] width 49 height 21
checkbox input "false"
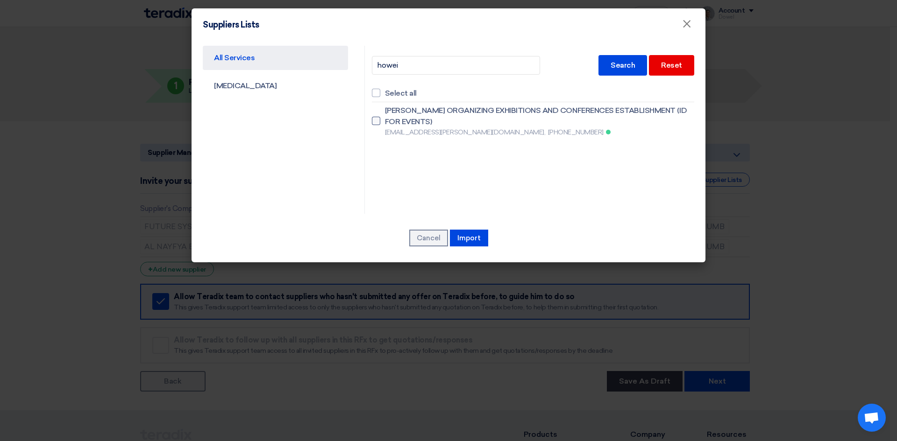
click at [376, 120] on div at bounding box center [376, 121] width 8 height 8
click at [385, 120] on input "HOWEI ORGANIZING EXHIBITIONS AND CONFERENCES ESTABLISHMENT (ID FOR EVENTS) amma…" at bounding box center [388, 121] width 6 height 6
checkbox input "true"
click at [473, 234] on button "Import" at bounding box center [469, 238] width 38 height 17
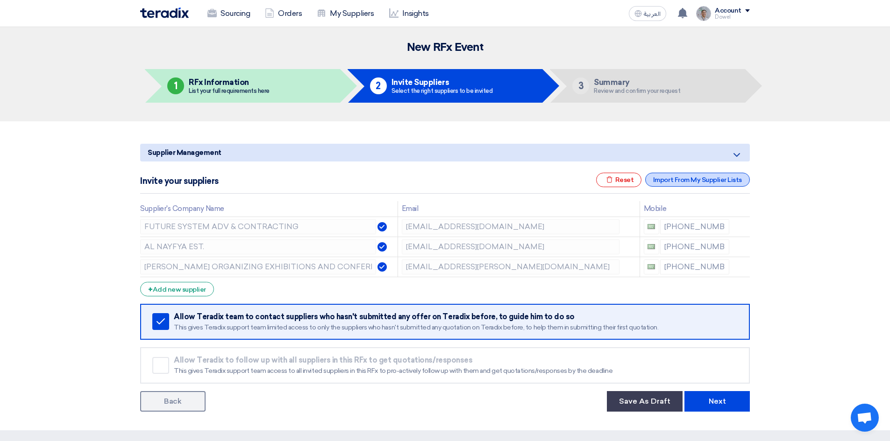
click at [687, 179] on div "Import From My Supplier Lists" at bounding box center [697, 180] width 105 height 14
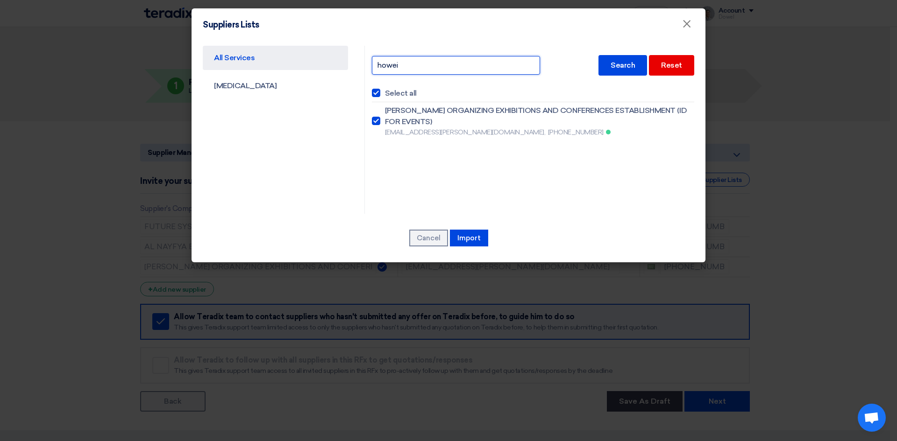
drag, startPoint x: 447, startPoint y: 64, endPoint x: 343, endPoint y: 56, distance: 104.0
click at [353, 62] on div "All Services CAPEX howei Search Reset Select all HOWEI ORGANIZING EXHIBITIONS A…" at bounding box center [448, 130] width 505 height 168
type input "develo"
click at [626, 63] on div "Search" at bounding box center [622, 65] width 49 height 21
checkbox input "false"
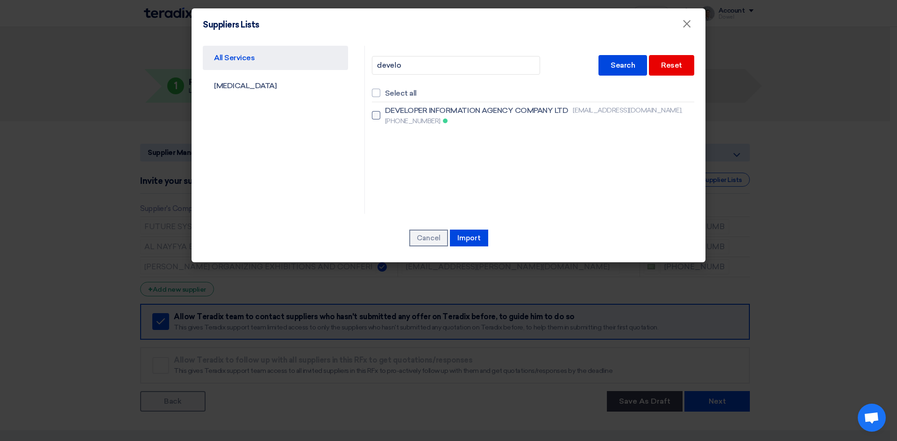
click at [391, 113] on span "DEVELOPER INFORMATION AGENCY COMPANY LTD" at bounding box center [477, 110] width 184 height 11
click at [391, 113] on input "DEVELOPER INFORMATION AGENCY COMPANY LTD haddadi@signlab.sa, +966532442344" at bounding box center [388, 116] width 6 height 6
checkbox input "true"
click at [463, 238] on button "Import" at bounding box center [469, 238] width 38 height 17
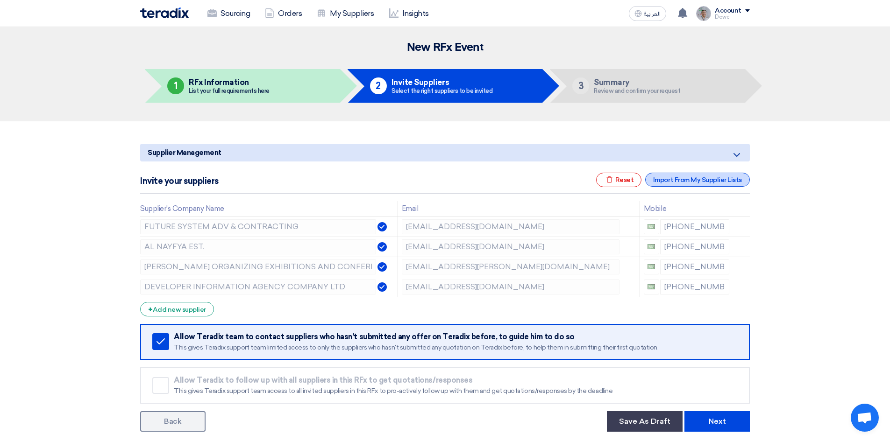
click at [686, 173] on div "Import From My Supplier Lists" at bounding box center [697, 180] width 105 height 14
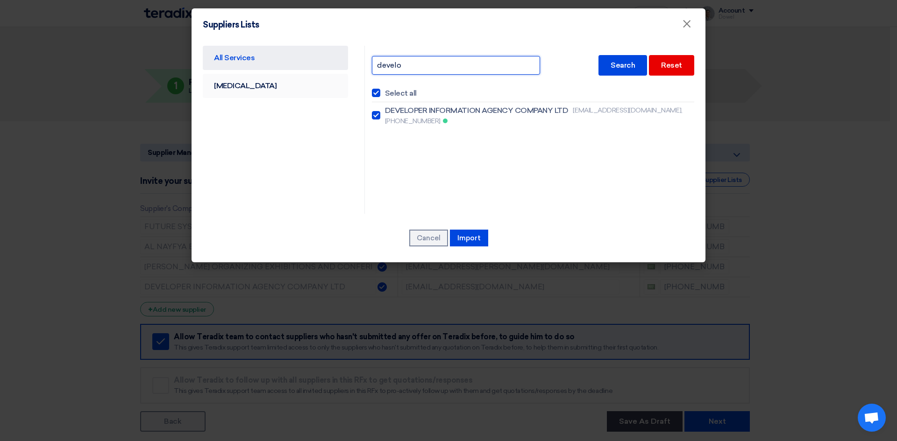
drag, startPoint x: 388, startPoint y: 74, endPoint x: 323, endPoint y: 81, distance: 64.8
click at [323, 81] on div "All Services CAPEX develo Search Reset Select all DEVELOPER INFORMATION AGENCY …" at bounding box center [448, 130] width 505 height 168
type input "smd"
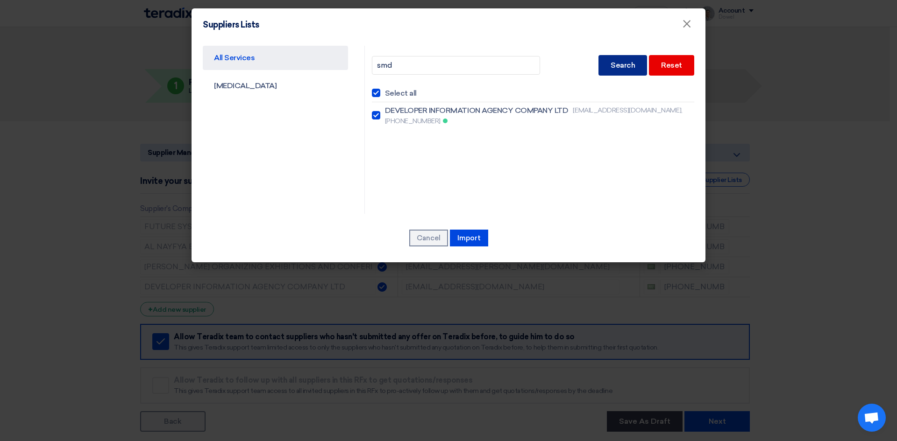
click at [624, 61] on div "Search" at bounding box center [622, 65] width 49 height 21
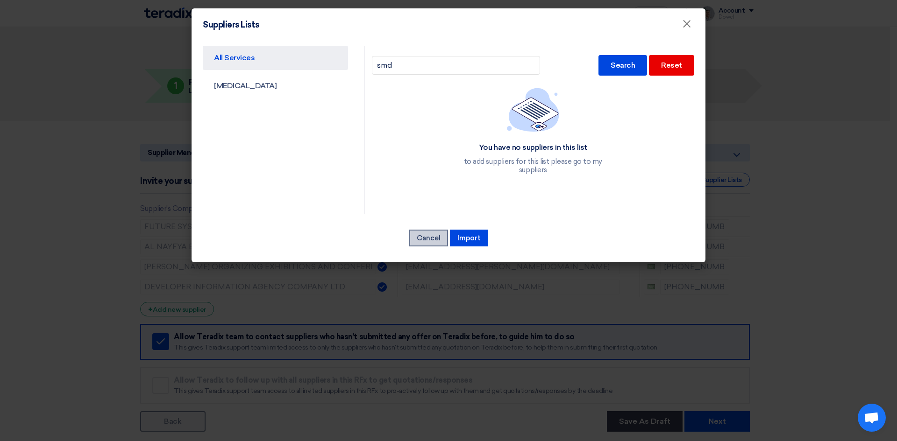
click at [426, 237] on button "Cancel" at bounding box center [428, 238] width 39 height 17
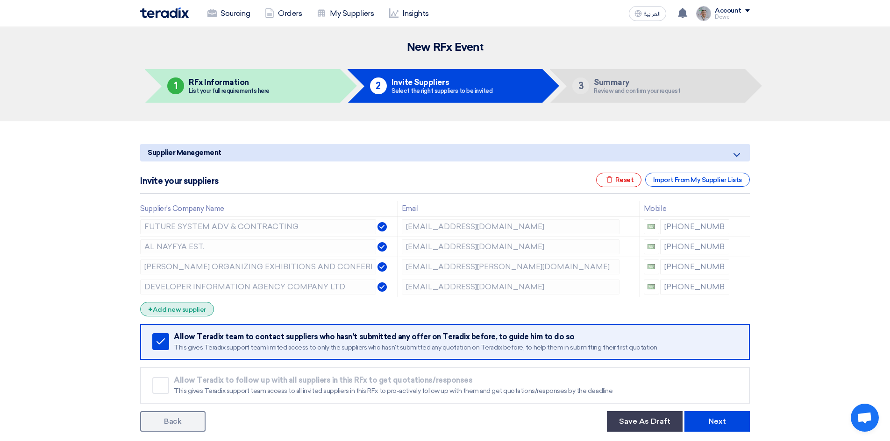
click at [195, 312] on div "+ Add new supplier" at bounding box center [177, 309] width 74 height 14
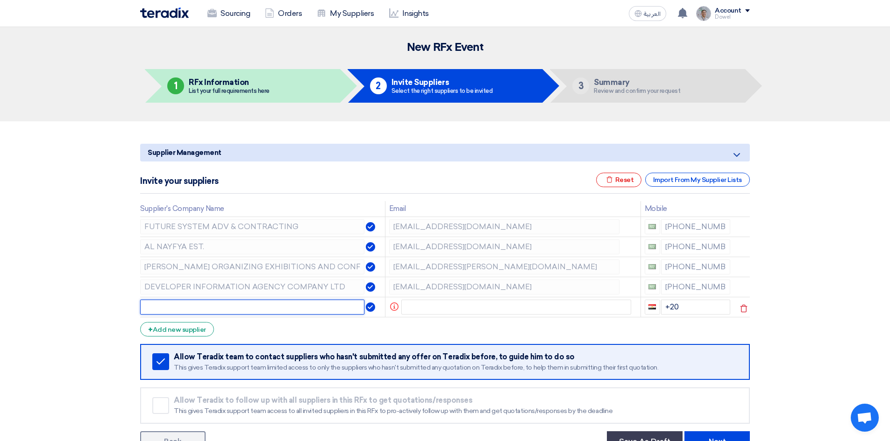
click at [167, 309] on input "text" at bounding box center [252, 307] width 224 height 15
paste input "SMD SIGNAGE AND METAL DESIGN"
type input "SMD SIGNAGE AND METAL DESIGN"
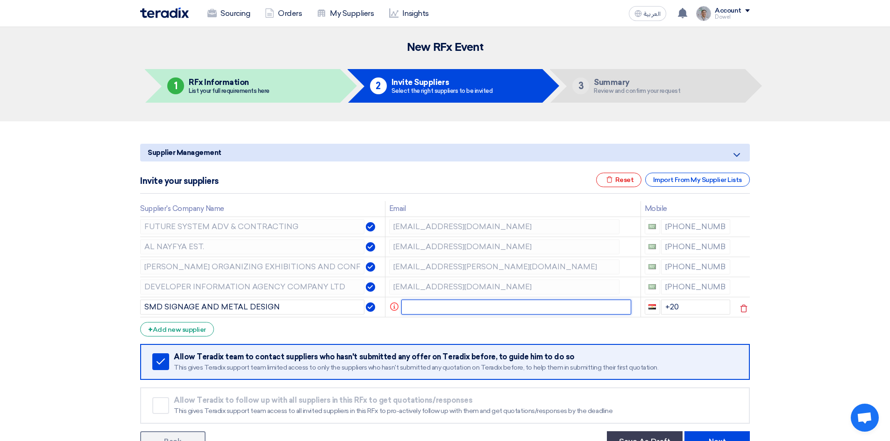
click at [426, 308] on input "text" at bounding box center [516, 307] width 230 height 15
paste input "[EMAIL_ADDRESS][DOMAIN_NAME]"
type input "[EMAIL_ADDRESS][DOMAIN_NAME]"
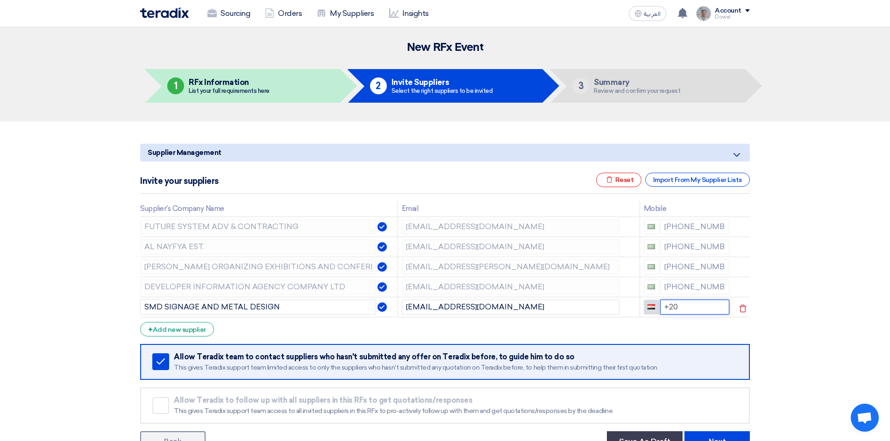
drag, startPoint x: 683, startPoint y: 307, endPoint x: 652, endPoint y: 307, distance: 30.8
click at [652, 307] on div "+20" at bounding box center [687, 307] width 86 height 15
click at [221, 11] on link "Sourcing" at bounding box center [228, 13] width 57 height 21
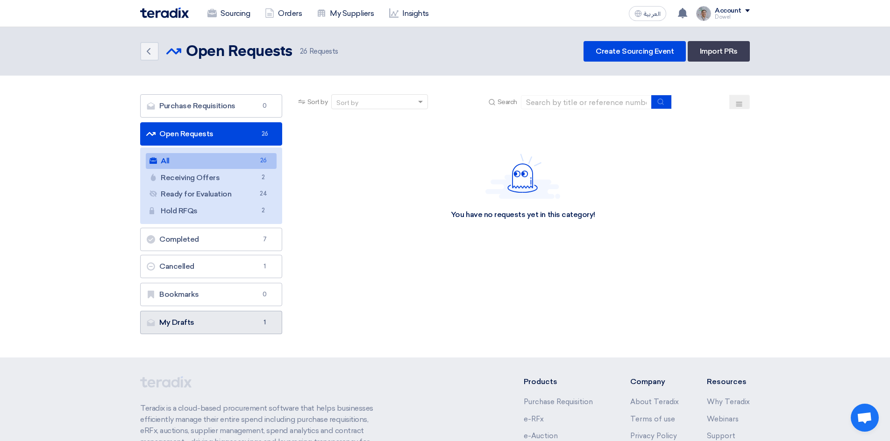
click at [210, 326] on link "My Drafts My Drafts 1" at bounding box center [211, 322] width 142 height 23
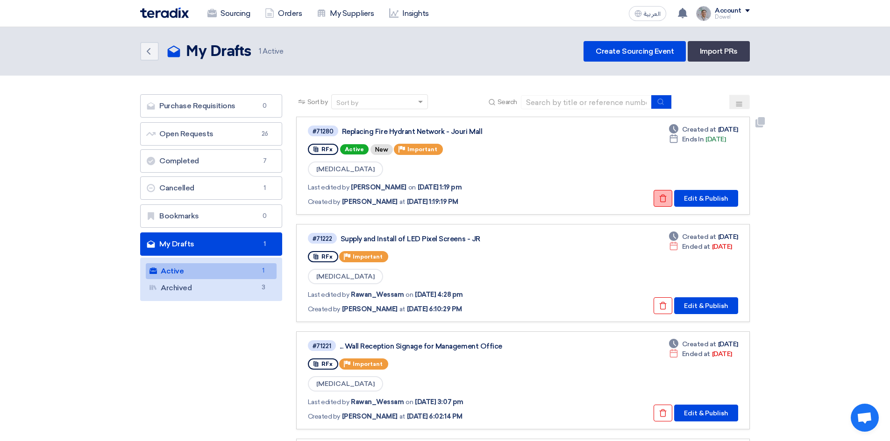
click at [661, 198] on icon "Check details" at bounding box center [663, 198] width 8 height 8
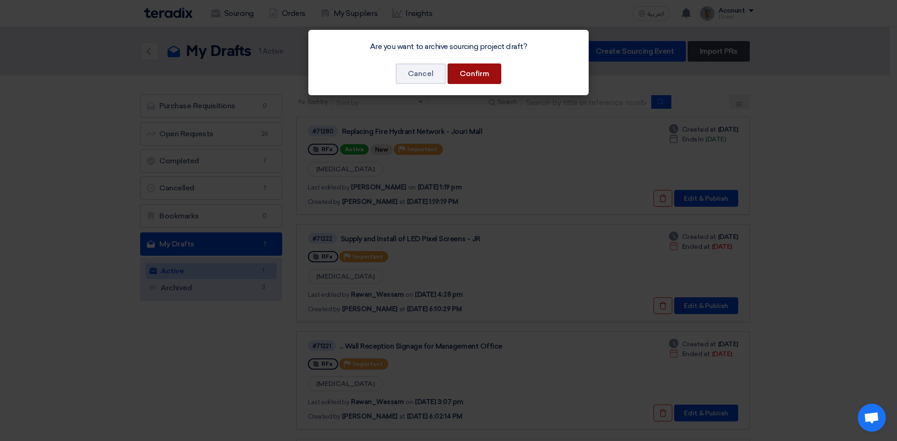
click at [481, 71] on button "Confirm" at bounding box center [474, 74] width 54 height 21
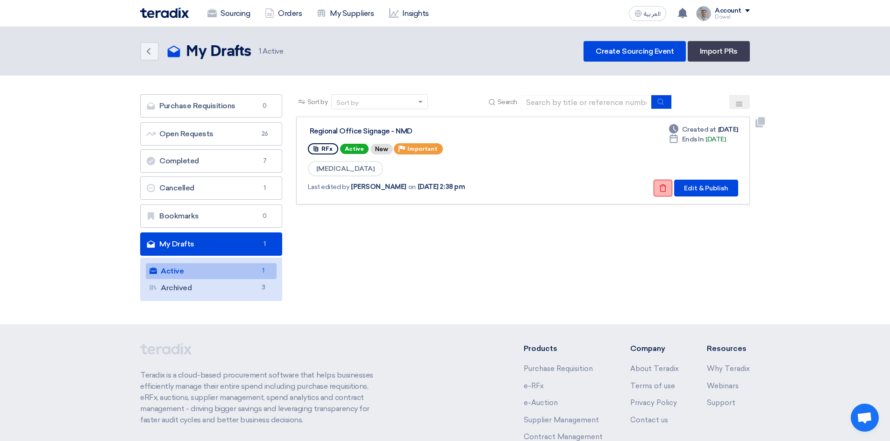
click at [658, 189] on button "Check details" at bounding box center [662, 188] width 19 height 17
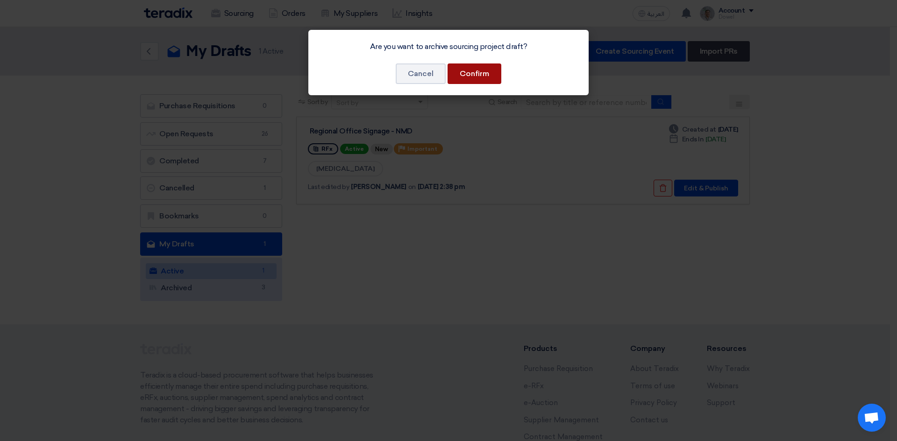
click at [478, 77] on button "Confirm" at bounding box center [474, 74] width 54 height 21
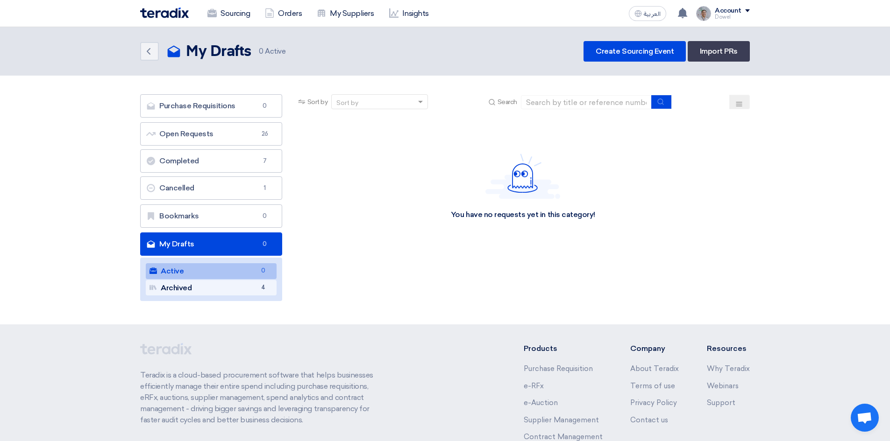
click at [216, 286] on link "Archived Archived 4" at bounding box center [211, 288] width 131 height 16
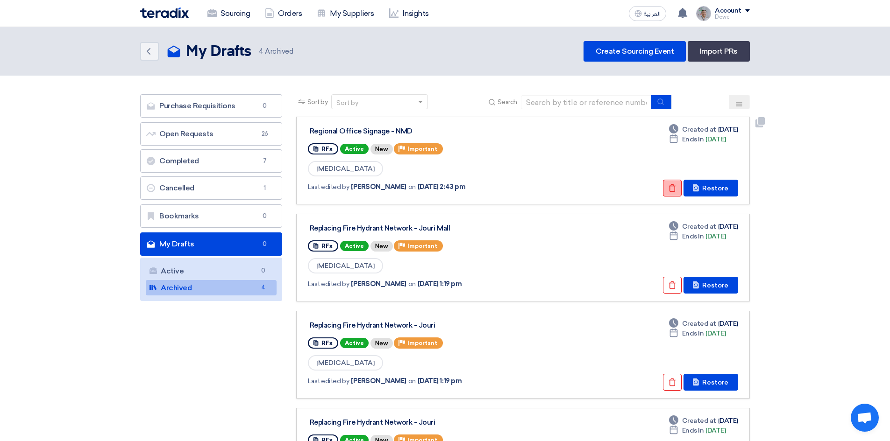
click at [670, 189] on icon "Check details" at bounding box center [672, 188] width 8 height 8
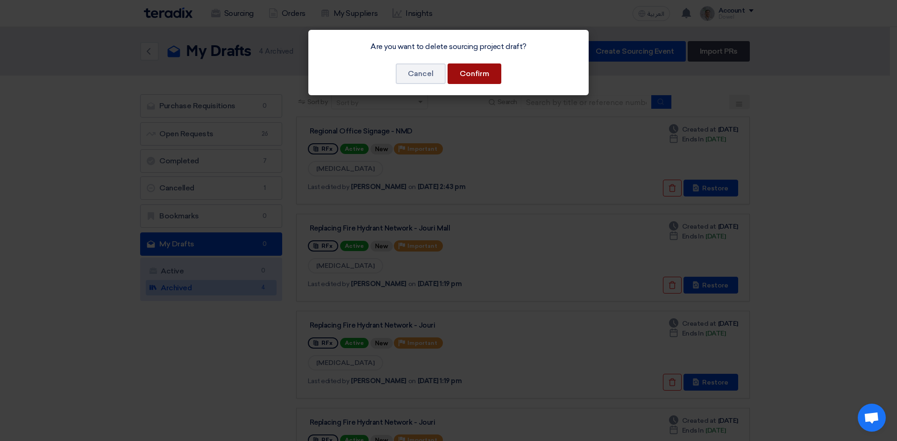
click at [500, 73] on button "Confirm" at bounding box center [474, 74] width 54 height 21
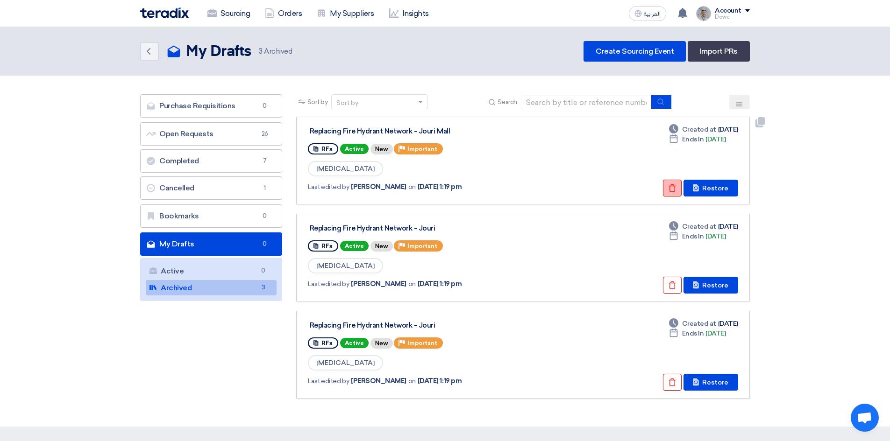
click at [675, 190] on icon "Check details" at bounding box center [672, 188] width 8 height 8
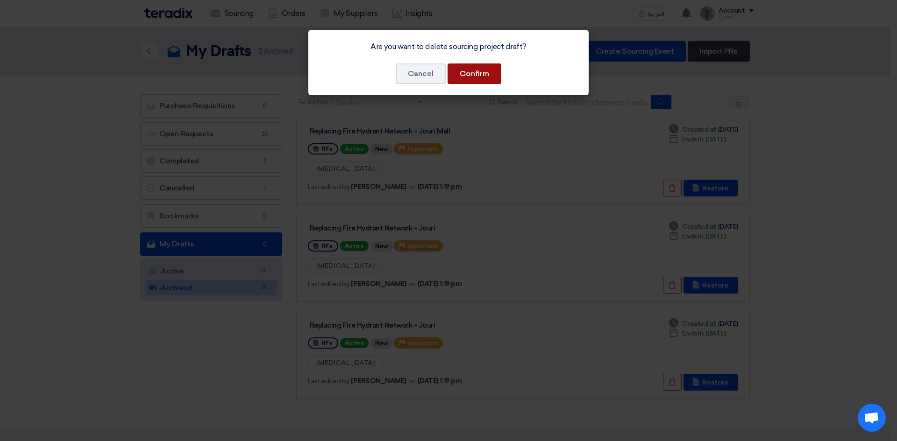
click at [483, 76] on button "Confirm" at bounding box center [474, 74] width 54 height 21
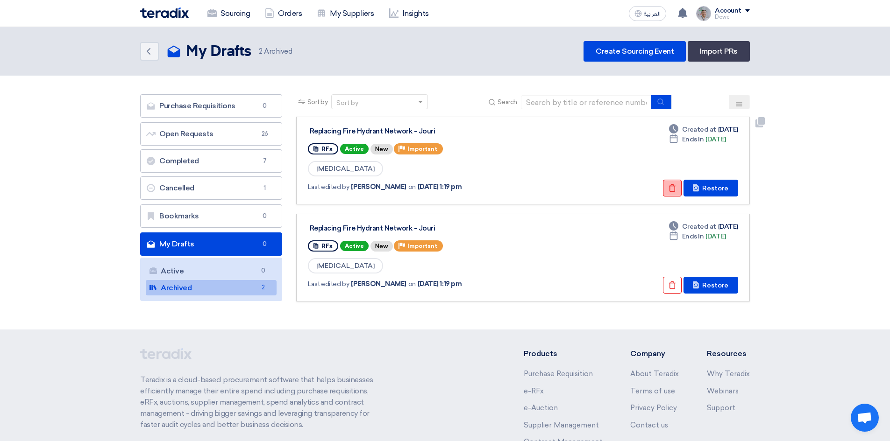
click at [667, 187] on button "Check details" at bounding box center [672, 188] width 19 height 17
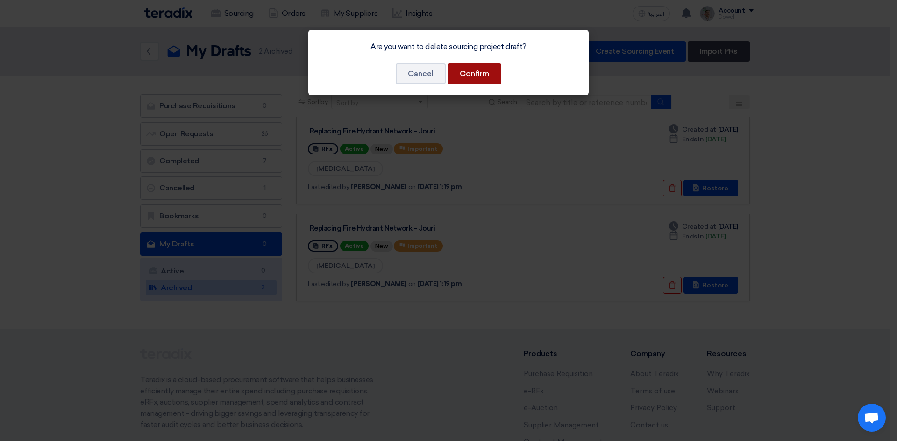
click at [479, 73] on button "Confirm" at bounding box center [474, 74] width 54 height 21
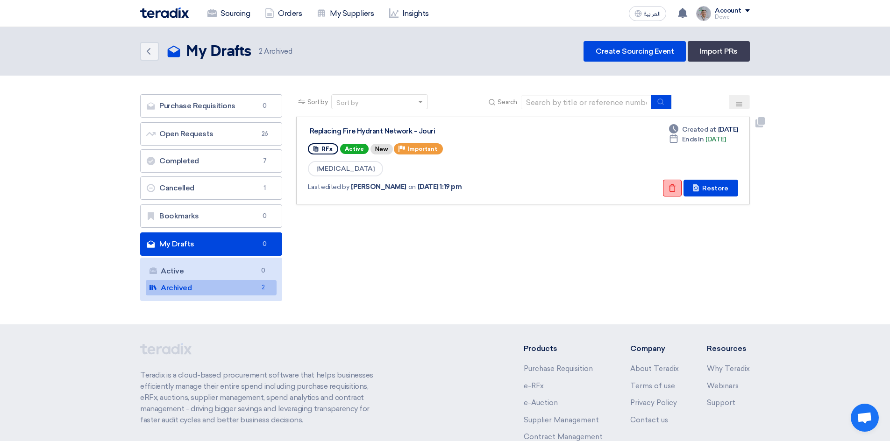
click at [677, 192] on button "Check details" at bounding box center [672, 188] width 19 height 17
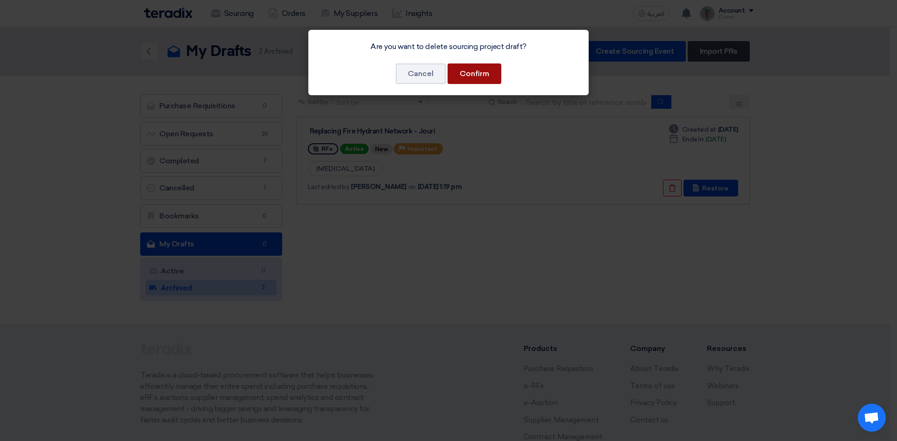
drag, startPoint x: 475, startPoint y: 75, endPoint x: 477, endPoint y: 84, distance: 9.1
click at [475, 76] on button "Confirm" at bounding box center [474, 74] width 54 height 21
click at [470, 74] on button "Confirm" at bounding box center [474, 74] width 54 height 21
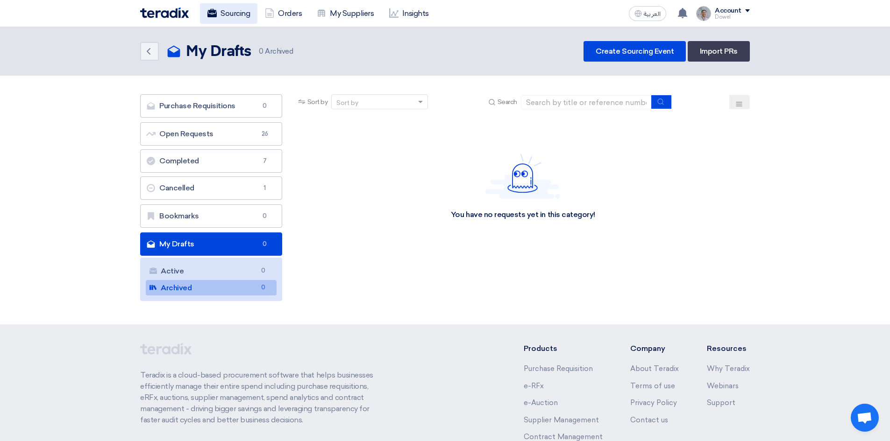
click at [226, 11] on link "Sourcing" at bounding box center [228, 13] width 57 height 21
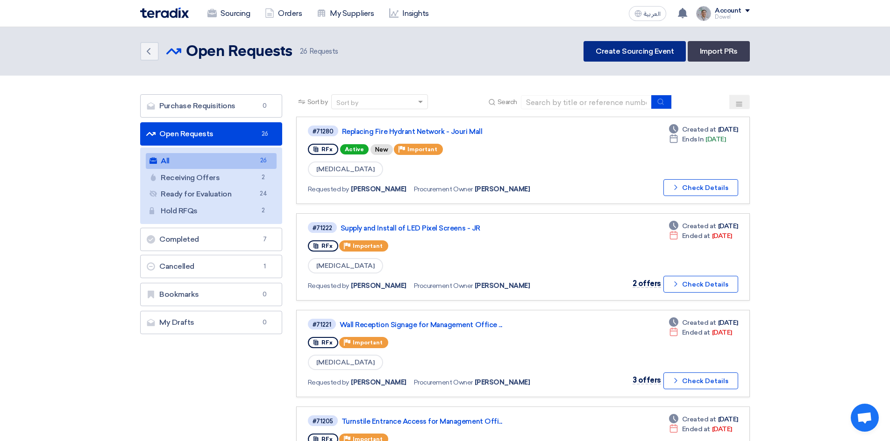
click at [625, 50] on link "Create Sourcing Event" at bounding box center [634, 51] width 102 height 21
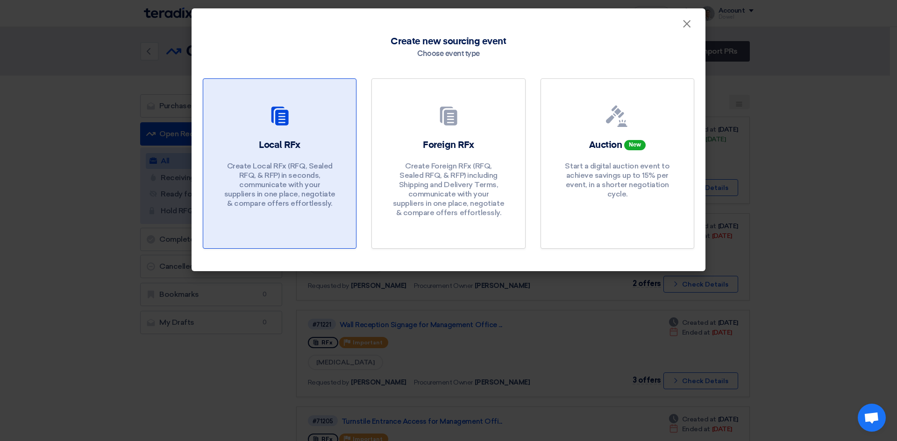
click at [290, 136] on link "Local RFx Create Local RFx (RFQ, Sealed RFQ, & RFP) in seconds, communicate wit…" at bounding box center [280, 163] width 154 height 170
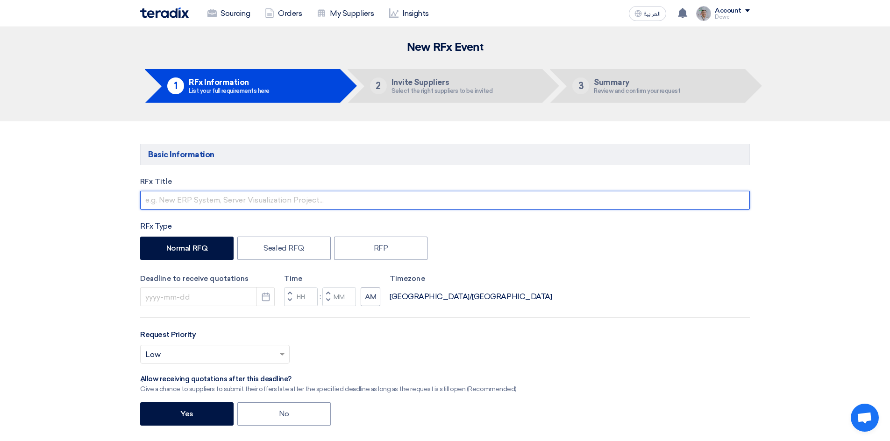
click at [219, 195] on input "text" at bounding box center [445, 200] width 610 height 19
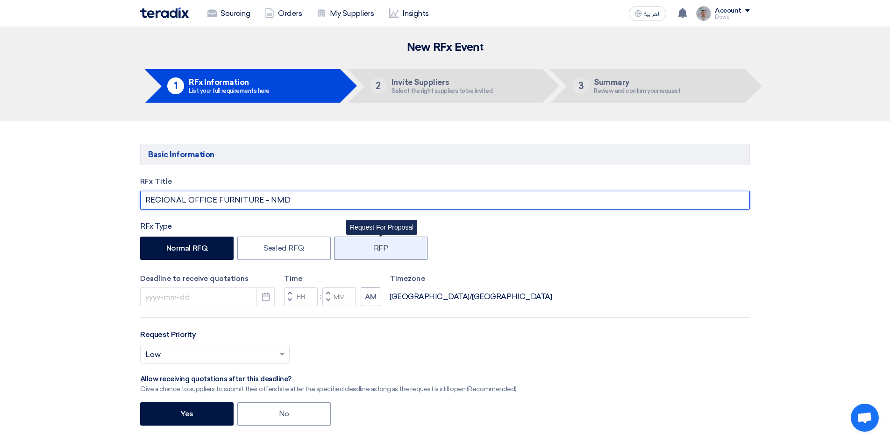
type input "REGIONAL OFFICE FURNITURE - NMD"
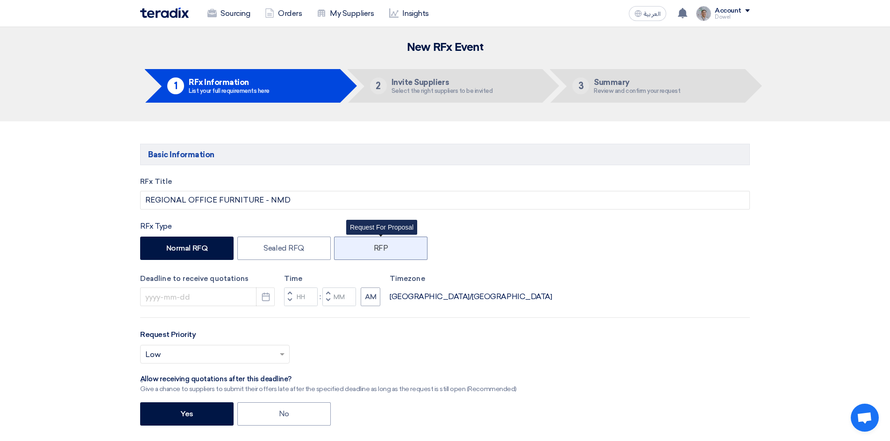
click at [362, 249] on label "RFP" at bounding box center [380, 248] width 93 height 23
click at [374, 249] on input "RFP" at bounding box center [377, 248] width 6 height 6
radio input "true"
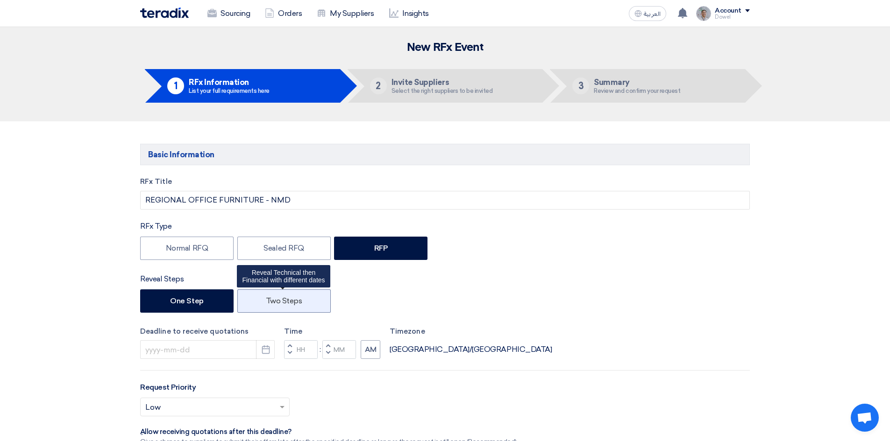
click at [297, 306] on label "Two Steps" at bounding box center [283, 301] width 93 height 23
click at [272, 304] on input "Two Steps" at bounding box center [269, 301] width 6 height 6
radio input "true"
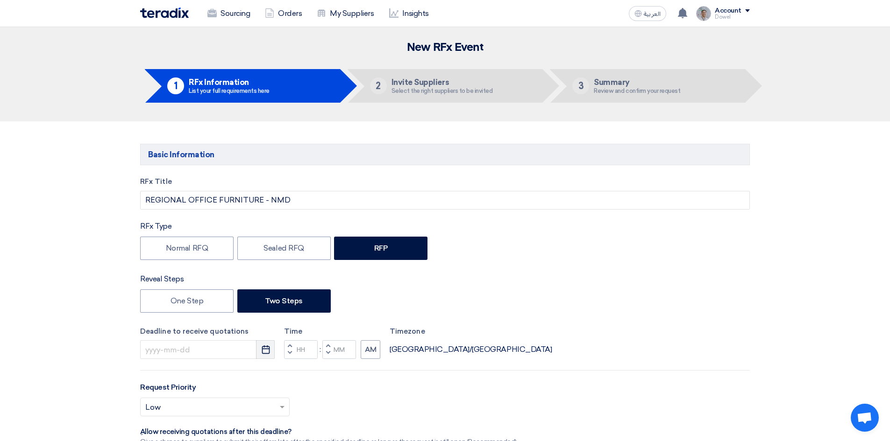
click at [262, 351] on icon "Pick a date" at bounding box center [265, 349] width 9 height 9
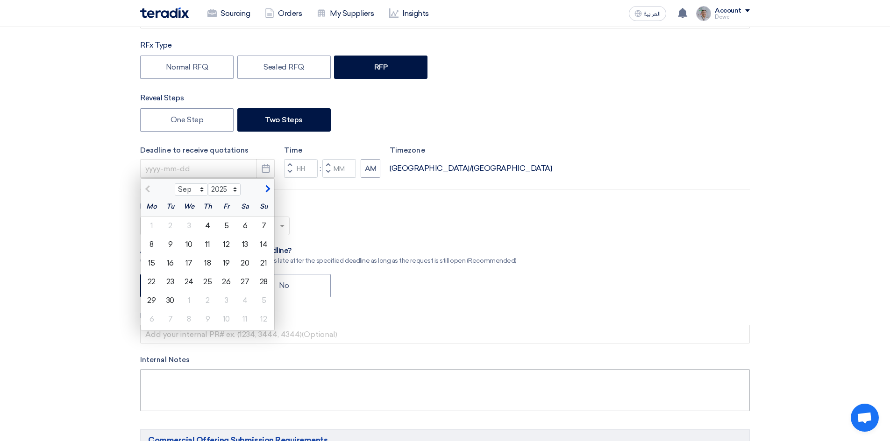
scroll to position [234, 0]
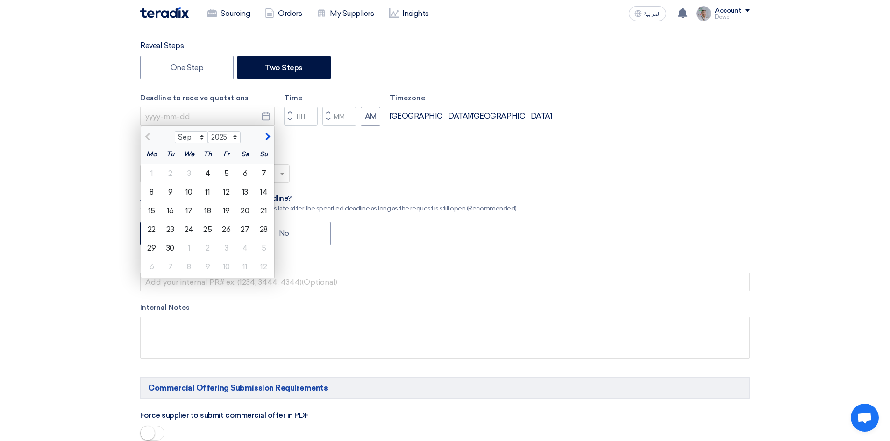
click at [208, 193] on div "11" at bounding box center [207, 192] width 19 height 19
type input "9/11/2025"
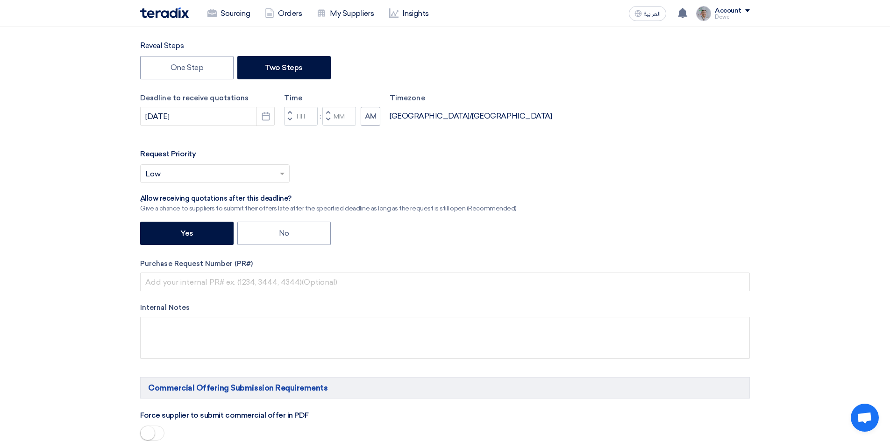
click at [292, 120] on button "Decrement hours" at bounding box center [289, 120] width 11 height 12
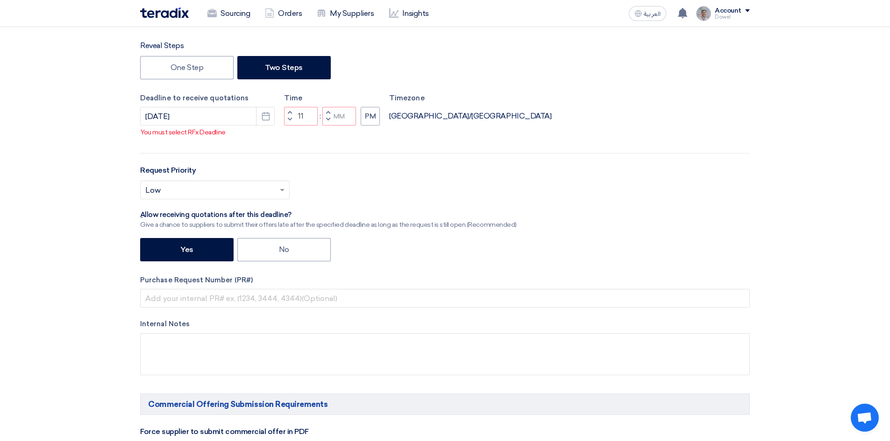
click at [291, 119] on button "Decrement hours" at bounding box center [289, 120] width 11 height 12
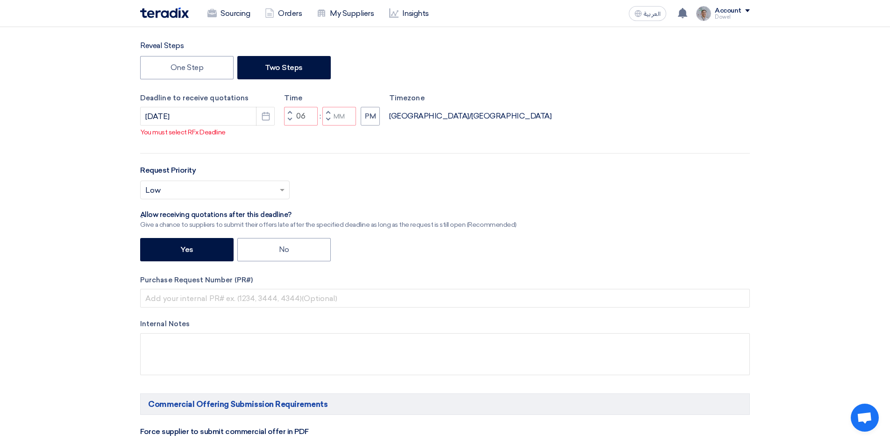
click at [290, 119] on span "button" at bounding box center [289, 120] width 3 height 6
click at [328, 118] on span "button" at bounding box center [327, 120] width 3 height 6
type input "02"
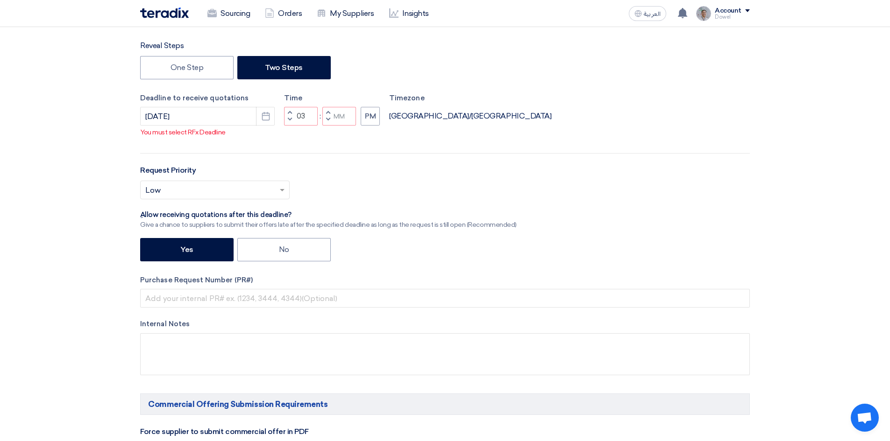
type input "59"
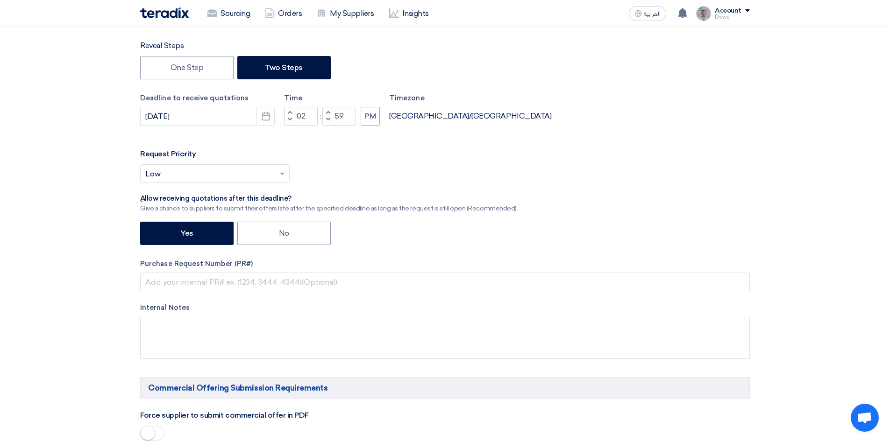
click at [328, 110] on span "button" at bounding box center [327, 113] width 3 height 6
type input "03"
type input "00"
drag, startPoint x: 186, startPoint y: 172, endPoint x: 183, endPoint y: 179, distance: 7.3
click at [185, 173] on input "text" at bounding box center [210, 174] width 130 height 15
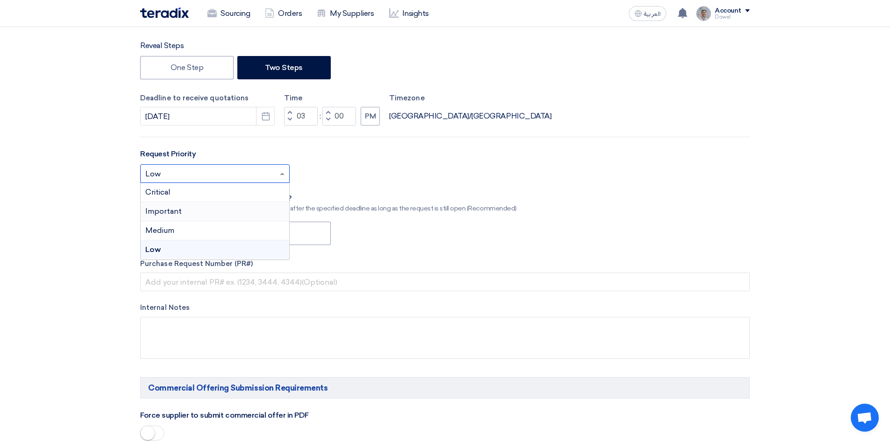
click at [177, 211] on span "Important" at bounding box center [163, 211] width 36 height 9
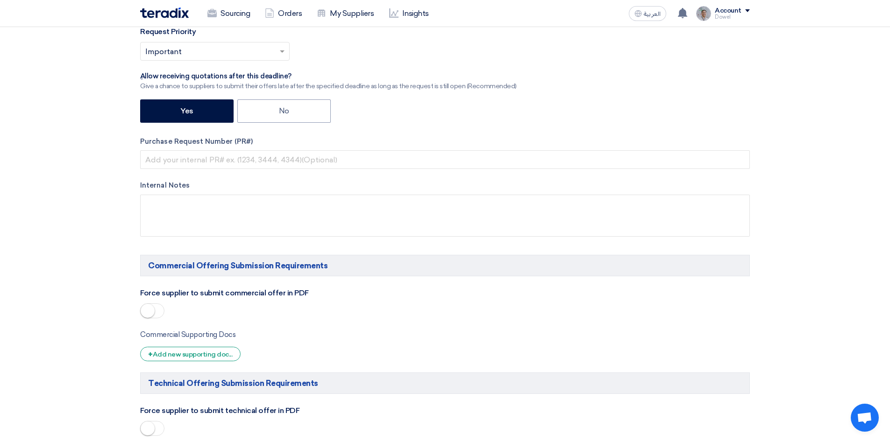
scroll to position [420, 0]
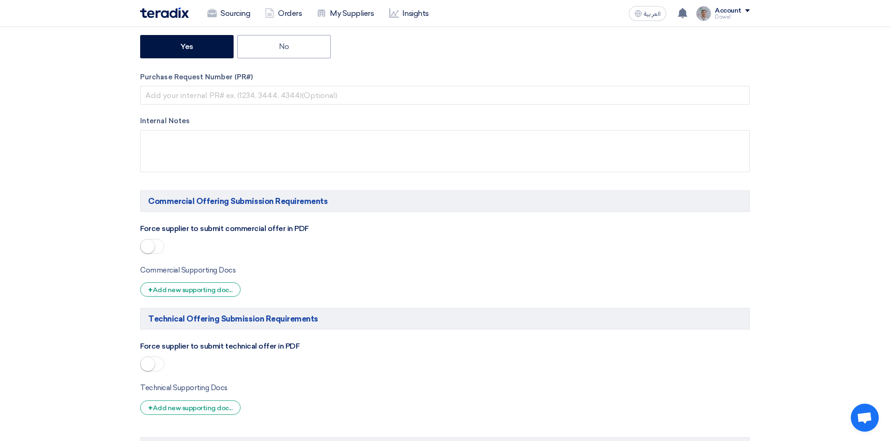
click at [155, 248] on span at bounding box center [152, 246] width 24 height 15
click at [158, 365] on span at bounding box center [152, 364] width 24 height 15
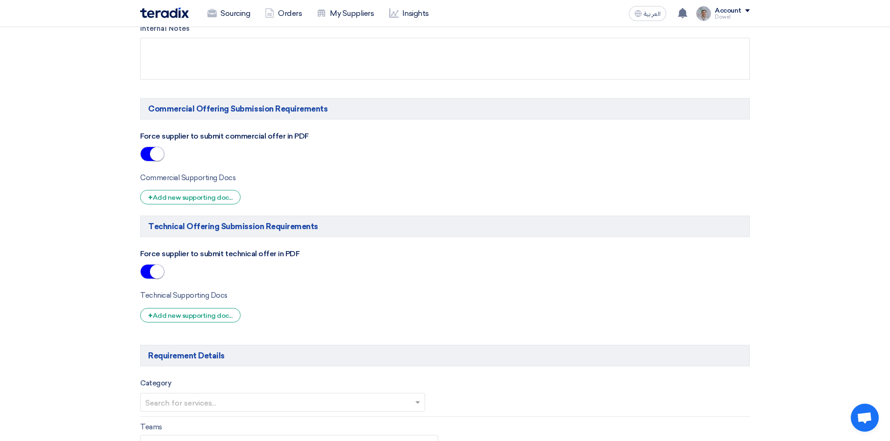
scroll to position [654, 0]
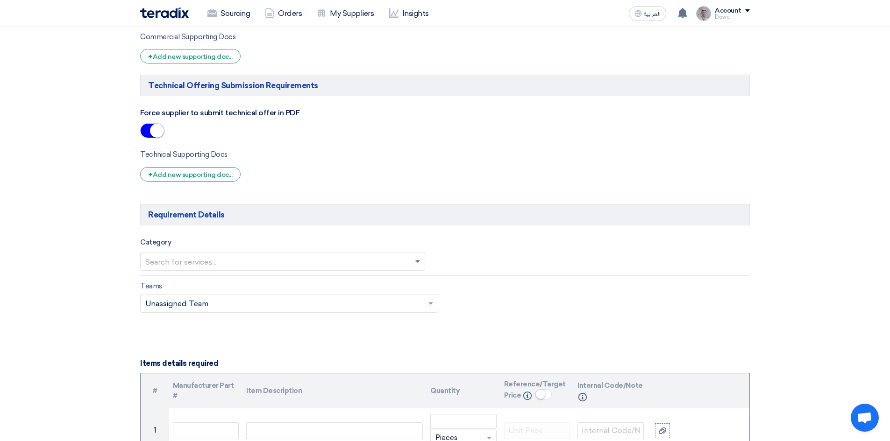
click at [418, 262] on span at bounding box center [417, 262] width 5 height 3
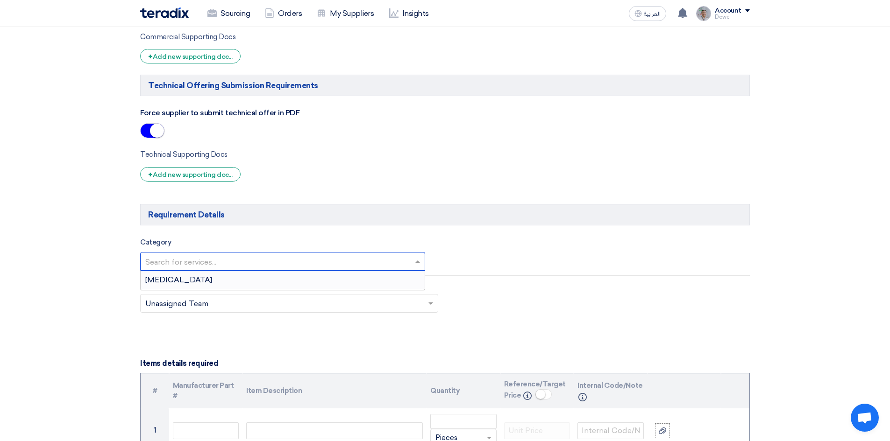
click at [339, 282] on div "[MEDICAL_DATA]" at bounding box center [283, 280] width 284 height 19
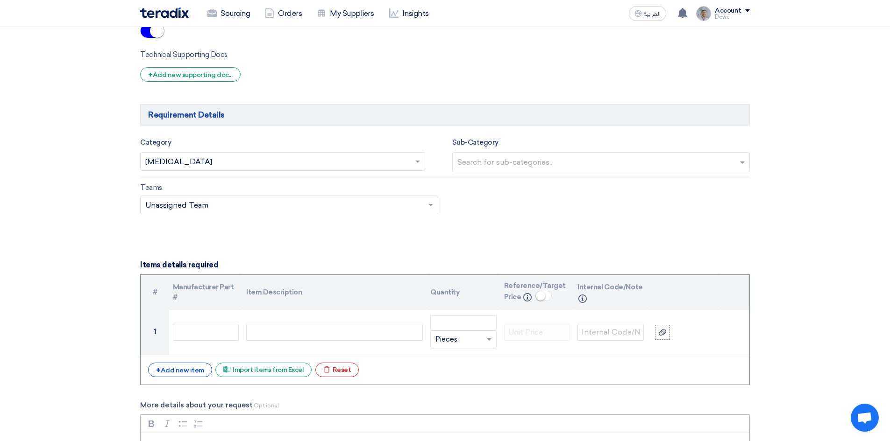
scroll to position [794, 0]
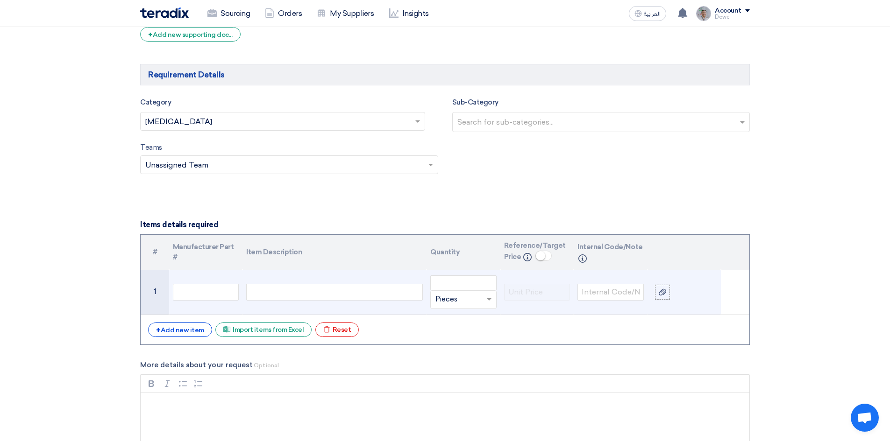
click at [268, 294] on div at bounding box center [334, 292] width 177 height 17
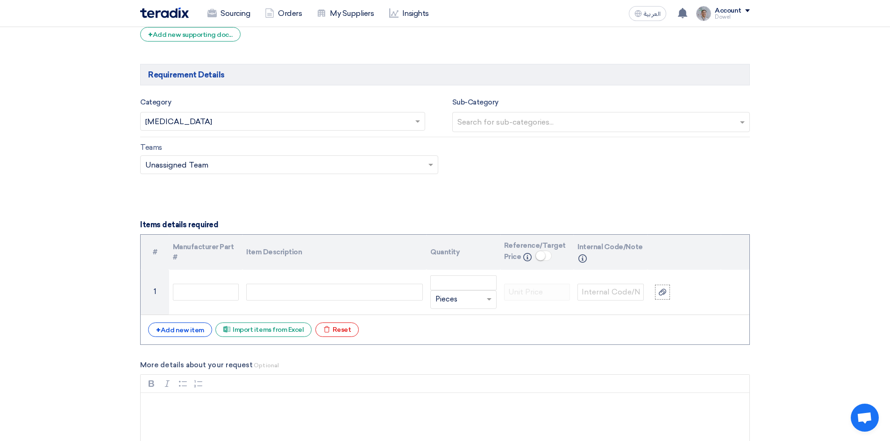
click at [544, 120] on input "text" at bounding box center [602, 122] width 290 height 15
drag, startPoint x: 488, startPoint y: 193, endPoint x: 480, endPoint y: 212, distance: 20.3
click at [487, 194] on form "Basic Information RFx Title REGIONAL OFFICE FURNITURE - NMD RFx Type Normal RFQ…" at bounding box center [445, 139] width 610 height 1579
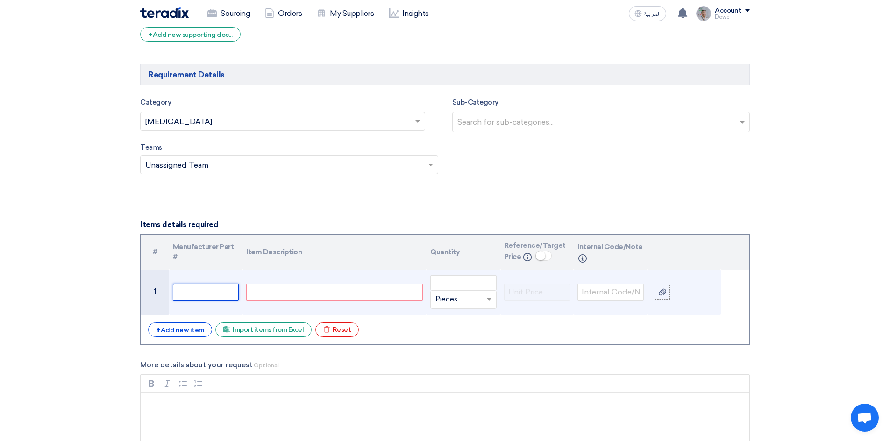
click at [209, 298] on input "text" at bounding box center [206, 292] width 66 height 17
type input "Closed Offices"
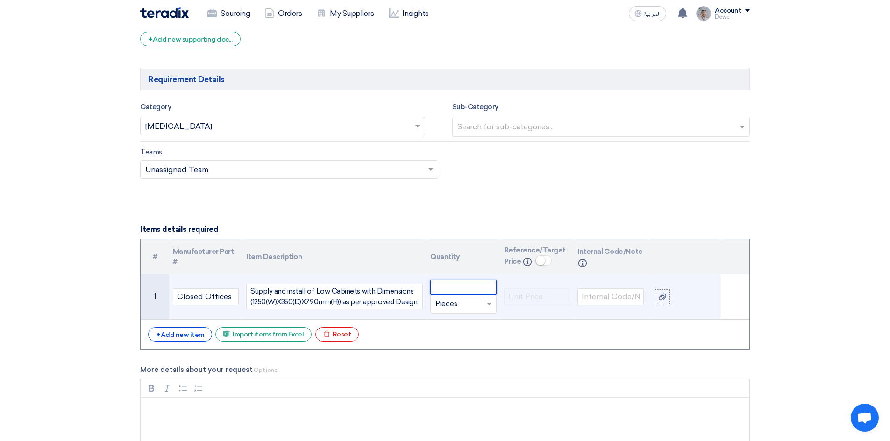
click at [454, 289] on input "number" at bounding box center [463, 287] width 66 height 15
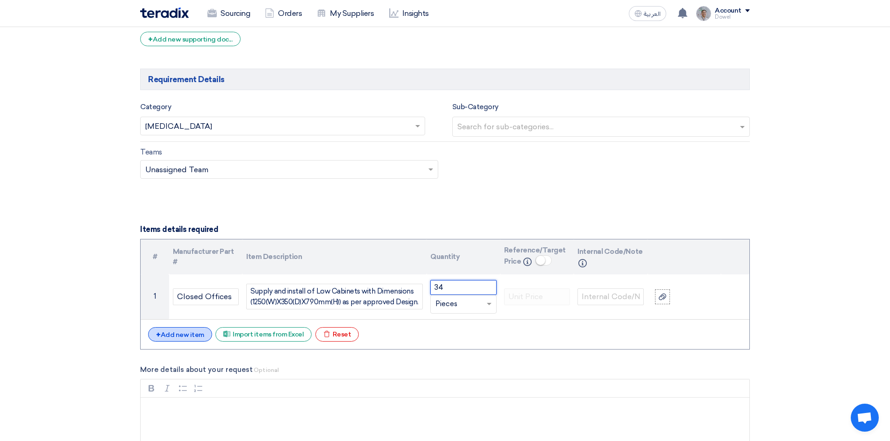
type input "34"
click at [184, 335] on div "+ Add new item" at bounding box center [180, 334] width 64 height 14
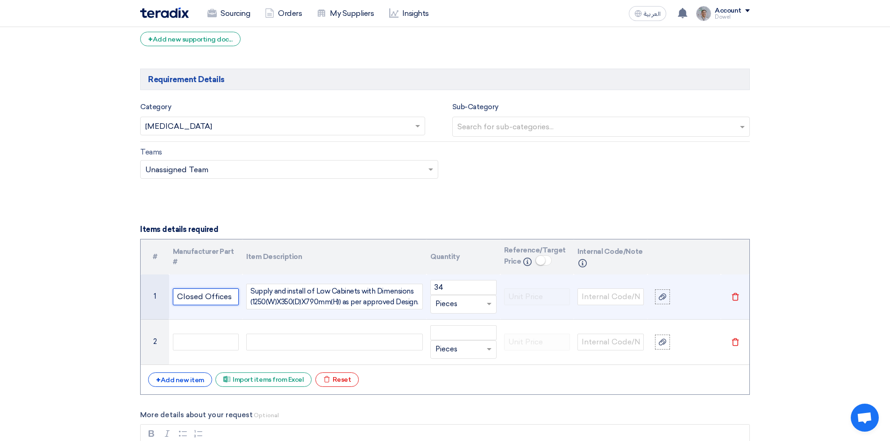
drag, startPoint x: 232, startPoint y: 298, endPoint x: 156, endPoint y: 307, distance: 76.6
click at [156, 307] on tr "1 Closed Offices Supply and install of Low Cabinets with Dimensions (1250(W)X35…" at bounding box center [445, 297] width 609 height 45
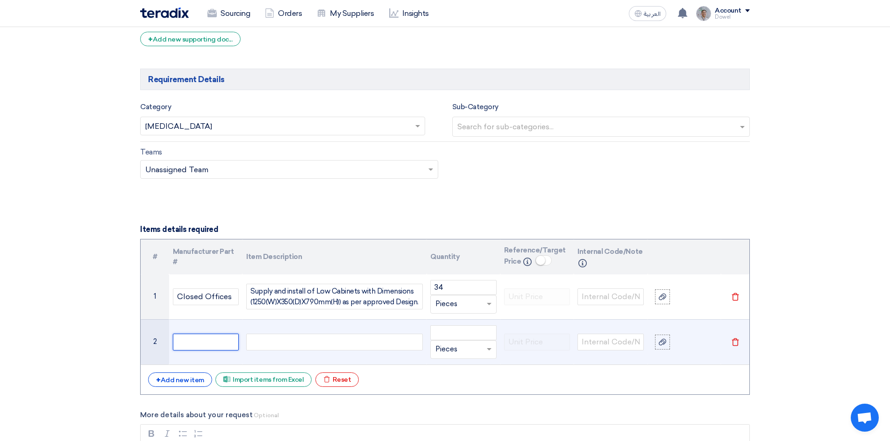
click at [207, 345] on input "text" at bounding box center [206, 342] width 66 height 17
paste input "Closed Offices"
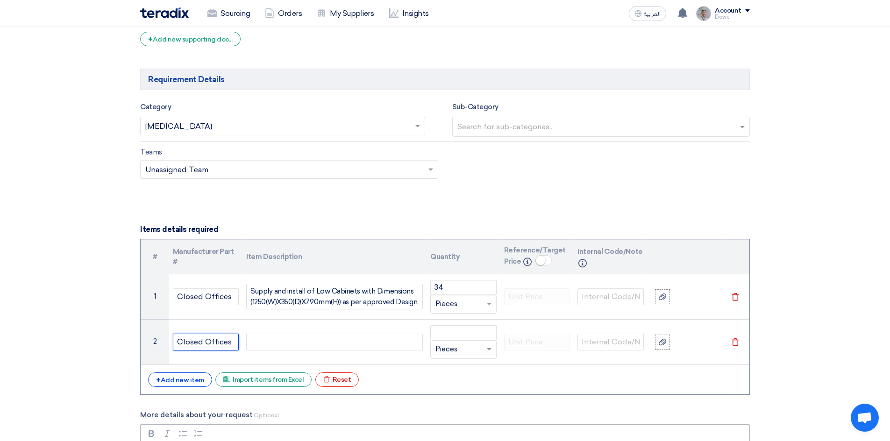
type input "Closed Offices"
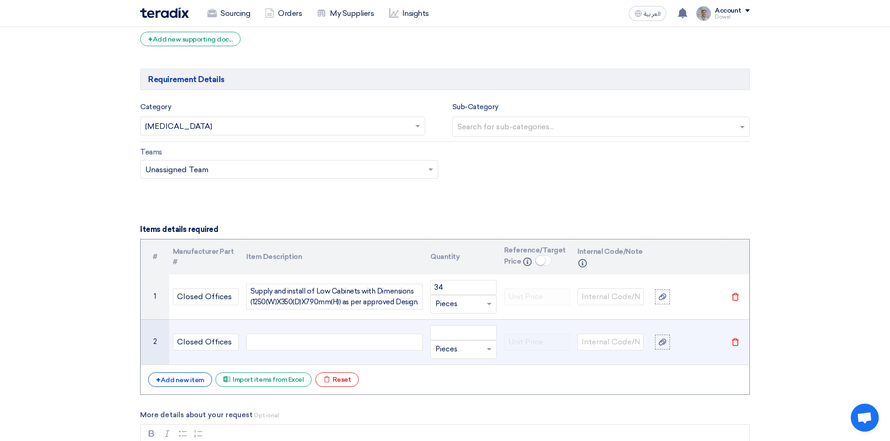
click at [276, 345] on div at bounding box center [334, 342] width 177 height 17
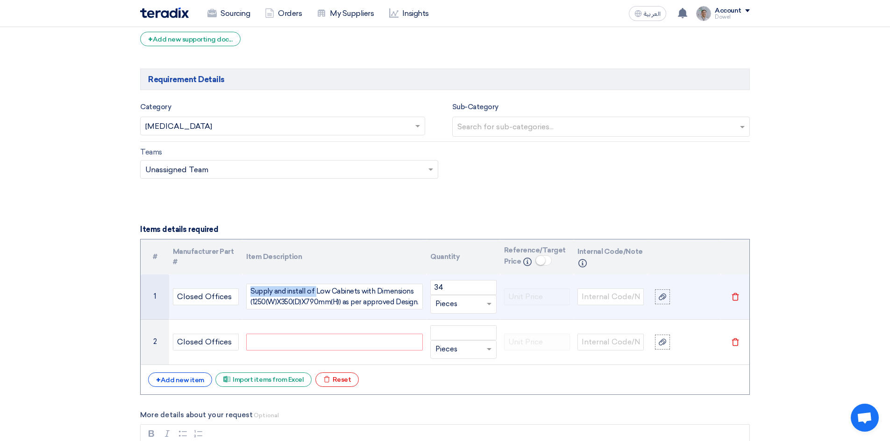
drag, startPoint x: 315, startPoint y: 291, endPoint x: 216, endPoint y: 287, distance: 98.6
click at [216, 287] on tr "1 Closed Offices Supply and install of Low Cabinets with Dimensions (1250(W)X35…" at bounding box center [445, 297] width 609 height 45
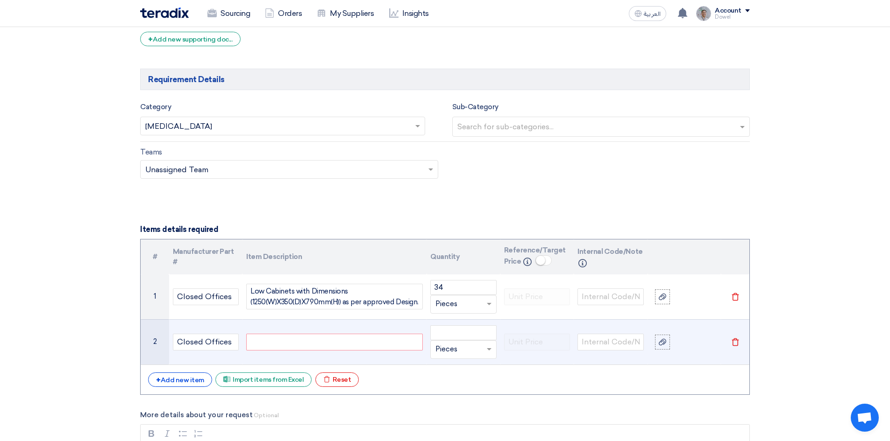
click at [262, 344] on div at bounding box center [334, 342] width 177 height 17
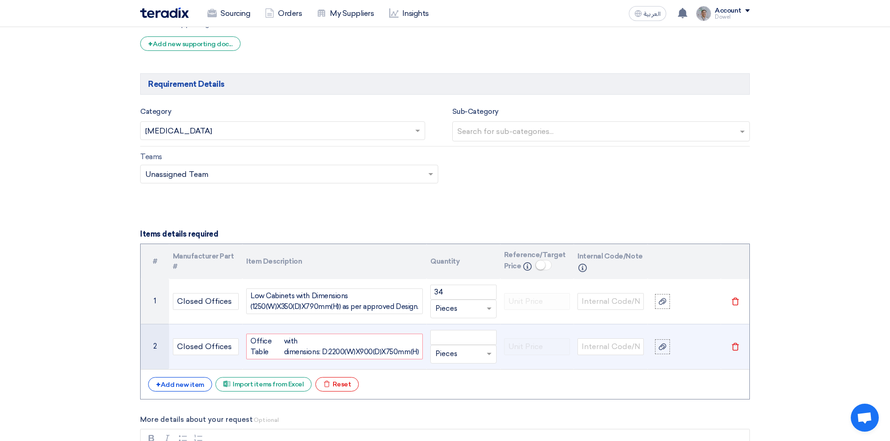
click at [283, 342] on div "Office Table with dimensions: D:2200(W)X900(D)X750mm(H)" at bounding box center [334, 347] width 177 height 26
click at [251, 351] on div "Office Table with dimensions: D:2200(W)X900(D)X750mm(H)" at bounding box center [334, 347] width 177 height 26
click at [284, 342] on div "with dimensions: D:2200(W)X900(D)X750mm(H)" at bounding box center [351, 346] width 135 height 21
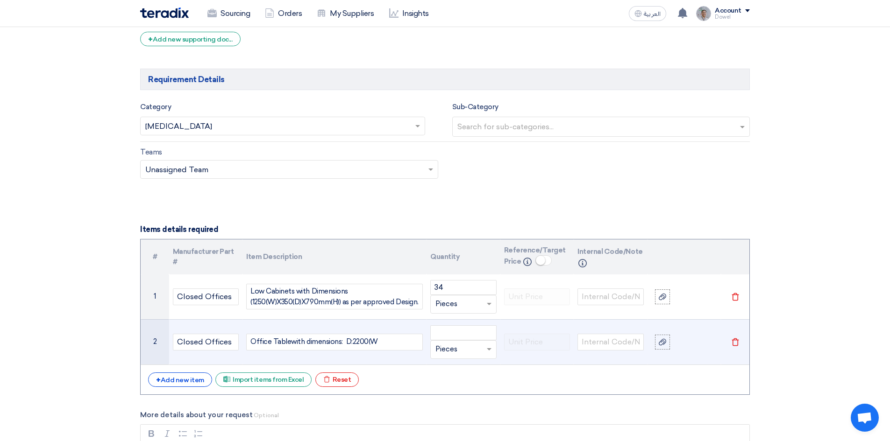
click at [366, 344] on div "with dimensions: D:2200(W" at bounding box center [334, 342] width 87 height 11
click at [379, 343] on div "Office Table with dimensions: D:2200 (W" at bounding box center [334, 342] width 177 height 17
click at [375, 342] on div "with dimensions: D:2200 (W" at bounding box center [335, 342] width 88 height 11
drag, startPoint x: 406, startPoint y: 341, endPoint x: 411, endPoint y: 342, distance: 5.2
click at [411, 342] on div "Office Table with dimensions: D:2200 (W) x 900(D)X" at bounding box center [334, 342] width 177 height 17
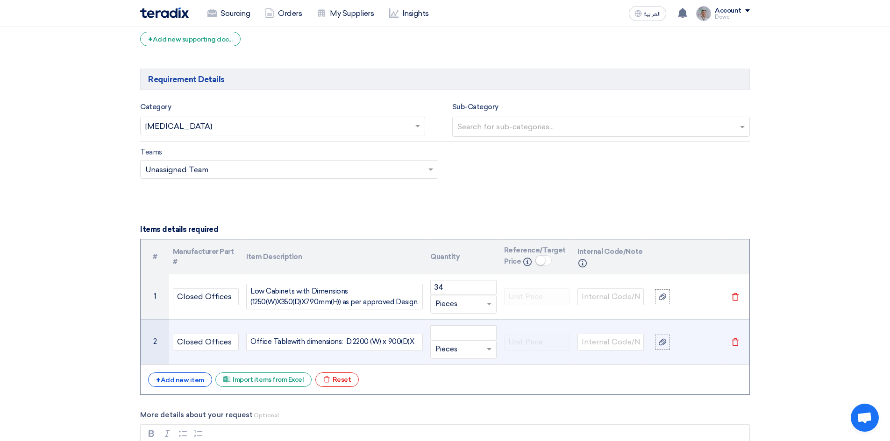
click at [410, 342] on div "with dimensions: D:2200 (W) x 900(D)X" at bounding box center [352, 342] width 123 height 11
click at [411, 342] on div "with dimensions: D:2200 (W) x 900(D) x" at bounding box center [352, 342] width 123 height 11
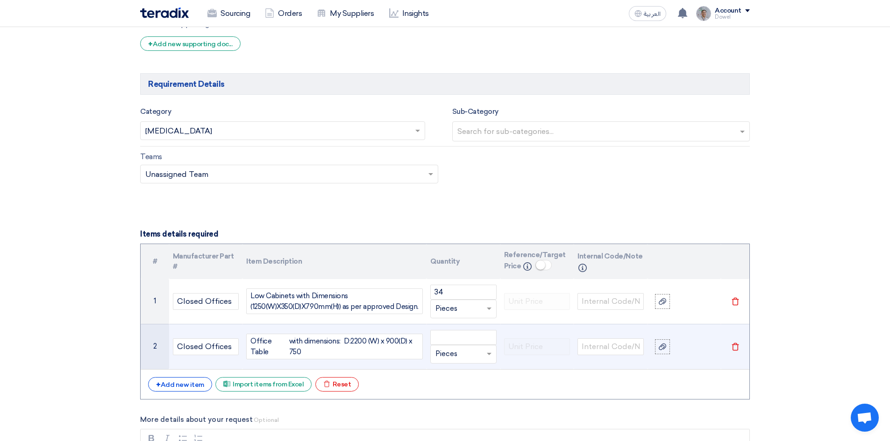
drag, startPoint x: 286, startPoint y: 349, endPoint x: 301, endPoint y: 349, distance: 14.5
click at [301, 349] on div "Office Table with dimensions: D:2200 (W) x 900(D) x 750" at bounding box center [334, 347] width 177 height 26
click at [299, 351] on div "with dimensions: D:2200 (W) x 900(D) x 750" at bounding box center [353, 346] width 129 height 21
drag, startPoint x: 288, startPoint y: 352, endPoint x: 300, endPoint y: 352, distance: 12.6
click at [300, 352] on div "with dimensions: D:2200 (W) x 900(D) x 750" at bounding box center [353, 346] width 129 height 21
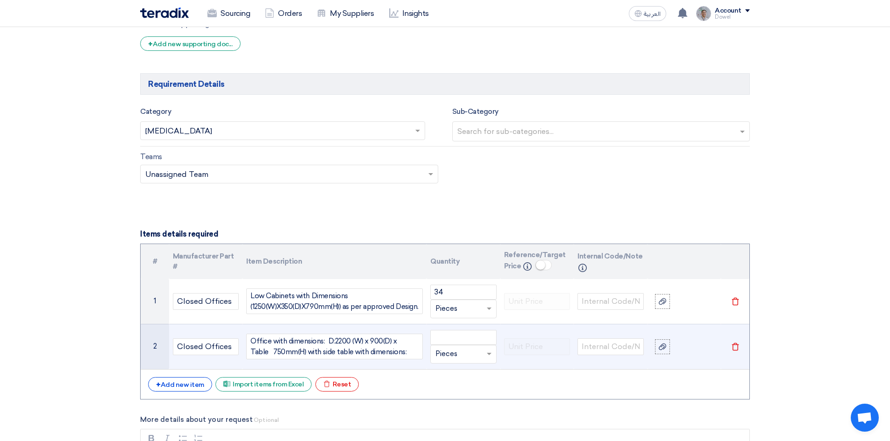
scroll to position [781, 0]
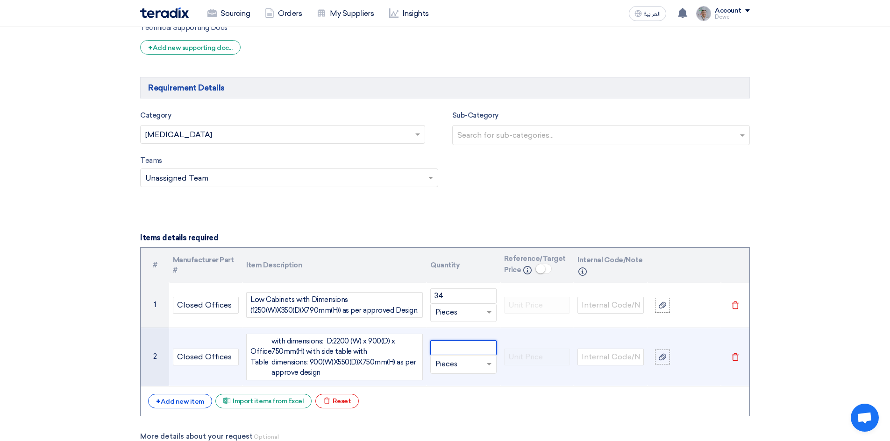
click at [447, 346] on input "number" at bounding box center [463, 347] width 66 height 15
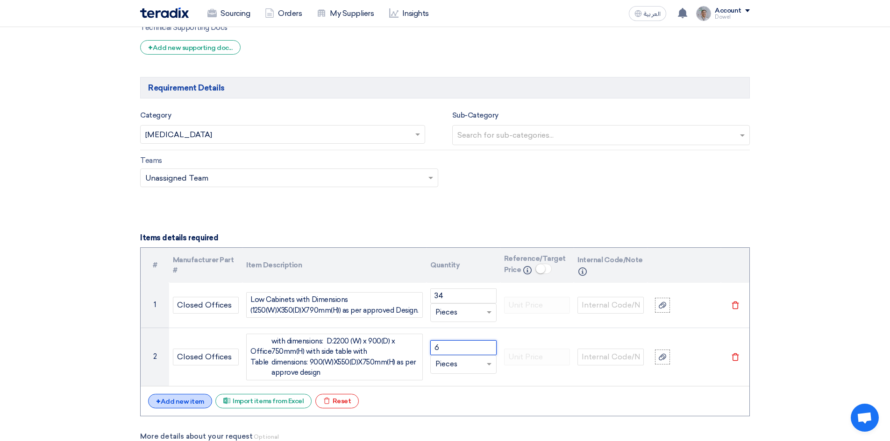
type input "6"
click at [168, 399] on div "+ Add new item" at bounding box center [180, 401] width 64 height 14
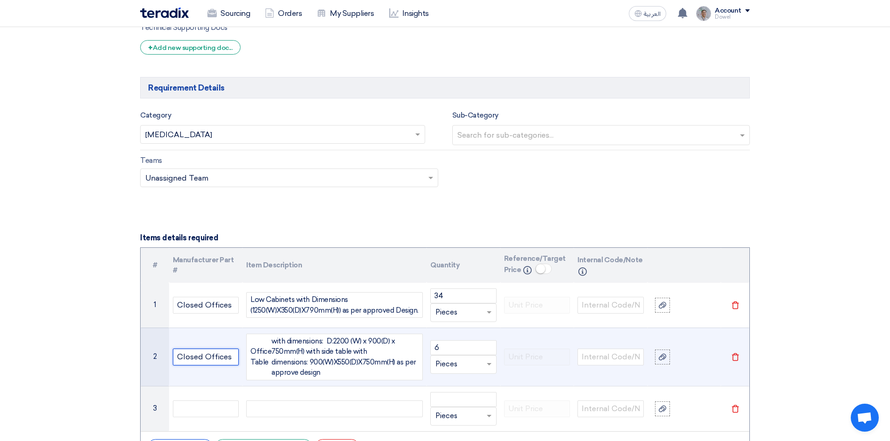
drag, startPoint x: 232, startPoint y: 359, endPoint x: 149, endPoint y: 356, distance: 82.7
click at [149, 356] on tr "2 Closed Offices Office Table with dimensions: D:2200 (W) x 900(D) x 750mm(H) w…" at bounding box center [445, 357] width 609 height 58
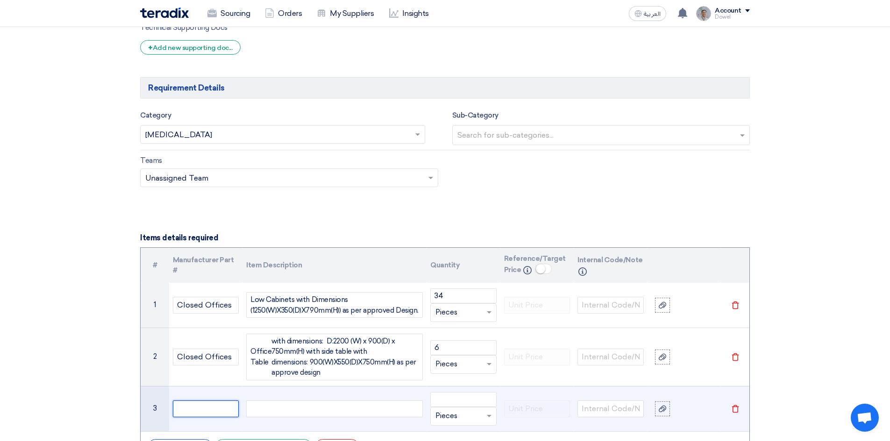
click at [198, 407] on input "text" at bounding box center [206, 409] width 66 height 17
paste input "Closed Offices"
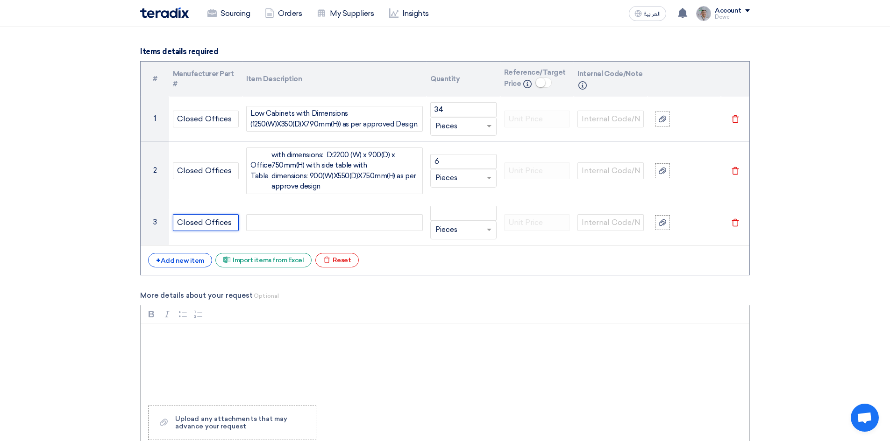
scroll to position [968, 0]
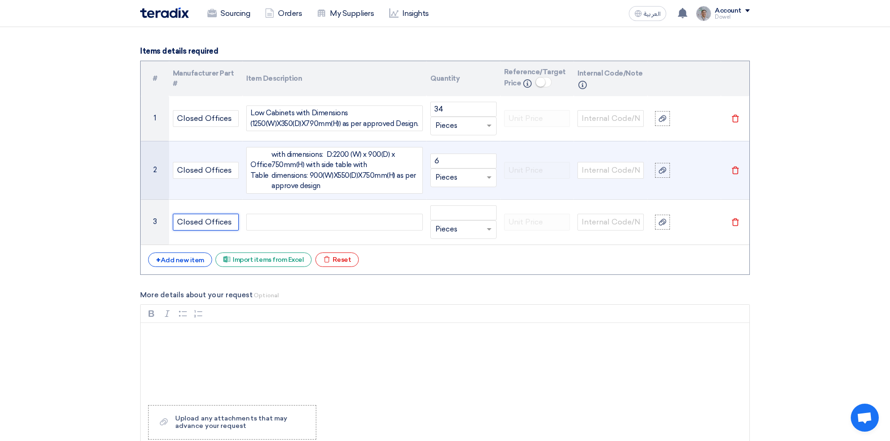
type input "Closed Offices"
click at [267, 165] on div "Office Table with dimensions: D:2200 (W) x 900(D) x 750mm(H) with side table wi…" at bounding box center [334, 170] width 177 height 47
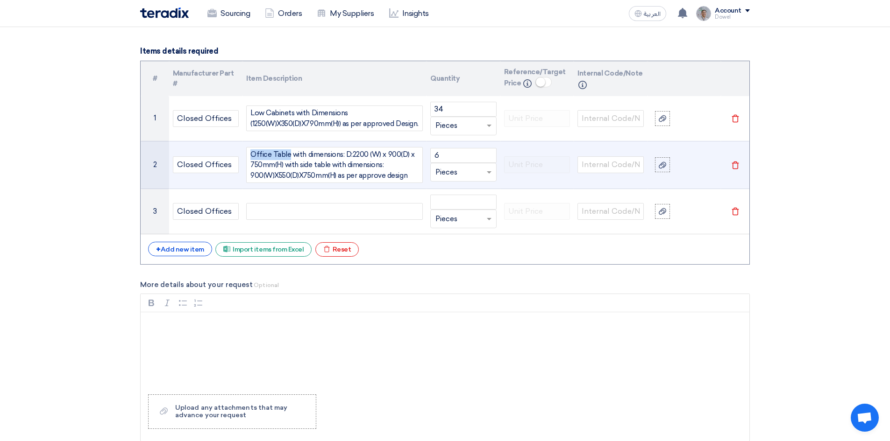
drag, startPoint x: 288, startPoint y: 155, endPoint x: 242, endPoint y: 153, distance: 45.3
click at [242, 153] on td "Office Table with dimensions: D:2200 (W) x 900(D) x 750mm(H) with side table wi…" at bounding box center [334, 165] width 184 height 48
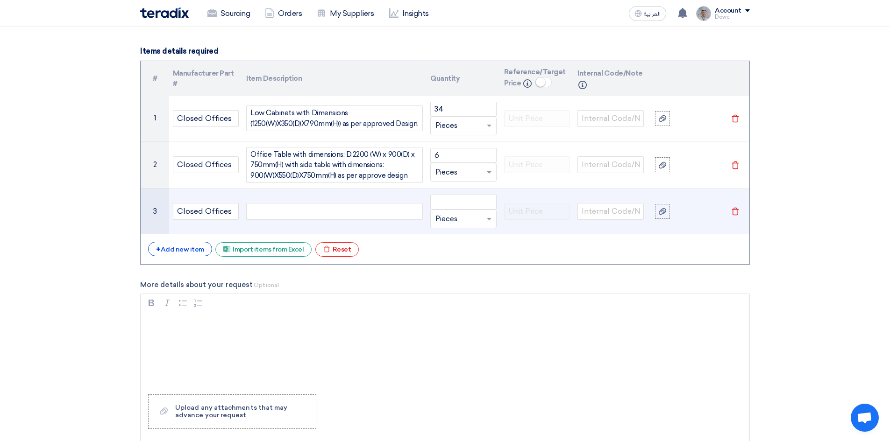
click at [272, 210] on div at bounding box center [334, 211] width 177 height 17
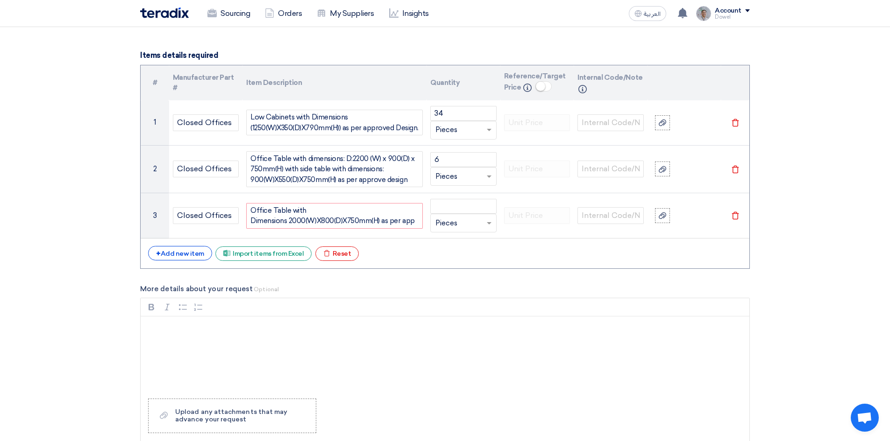
scroll to position [959, 0]
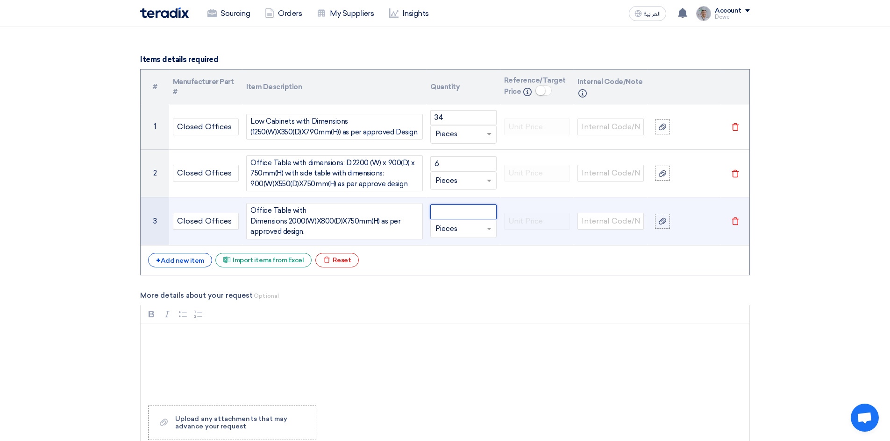
click at [456, 213] on input "number" at bounding box center [463, 212] width 66 height 15
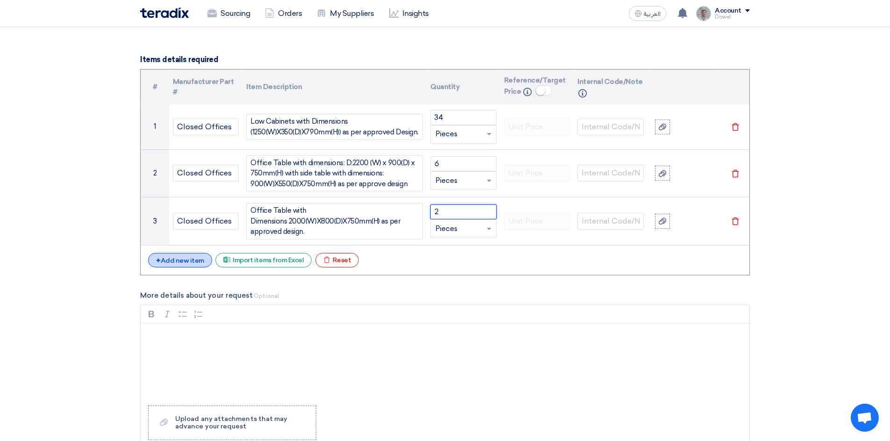
type input "2"
click at [187, 255] on div "+ Add new item" at bounding box center [180, 260] width 64 height 14
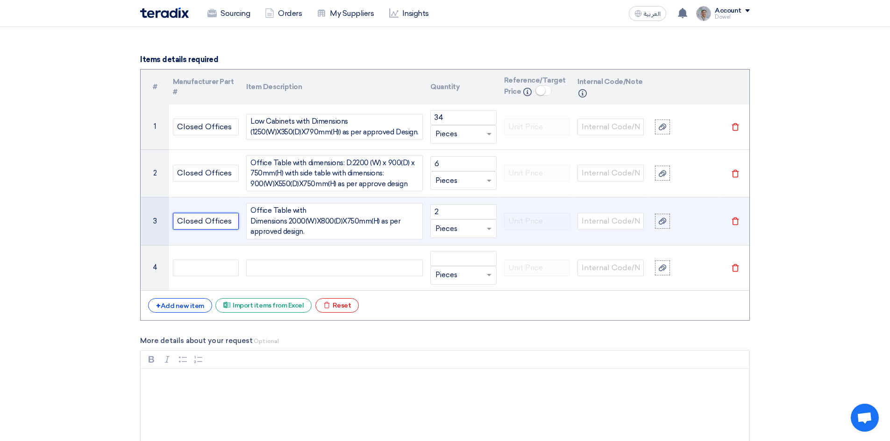
drag, startPoint x: 226, startPoint y: 220, endPoint x: 144, endPoint y: 218, distance: 82.2
click at [144, 218] on tr "3 Closed Offices Office Table with Dimensions 2000(W)X800(D)X750mm(H) as per ap…" at bounding box center [445, 222] width 609 height 48
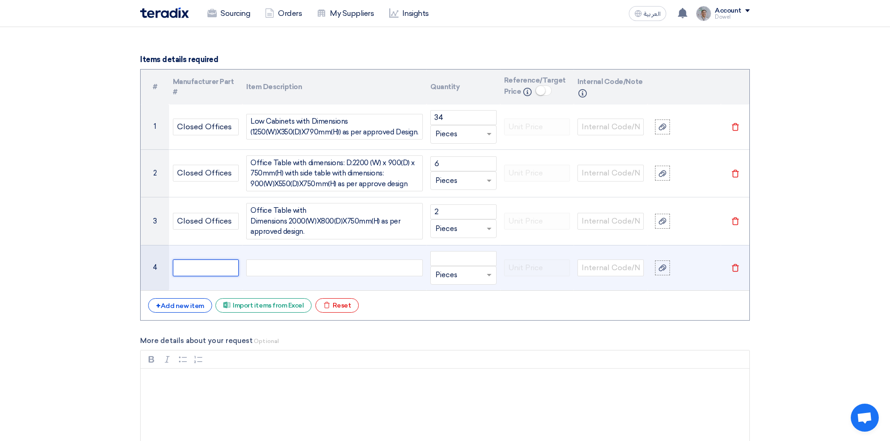
click at [206, 268] on input "text" at bounding box center [206, 268] width 66 height 17
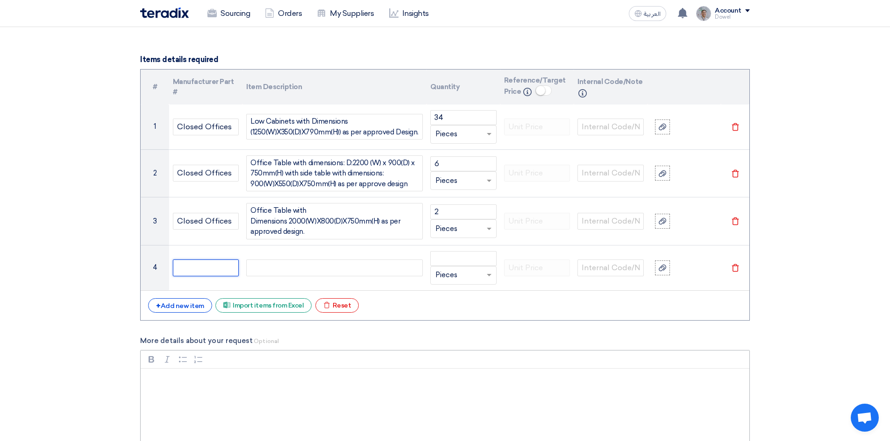
paste input "Closed Offices"
type input "Closed Offices"
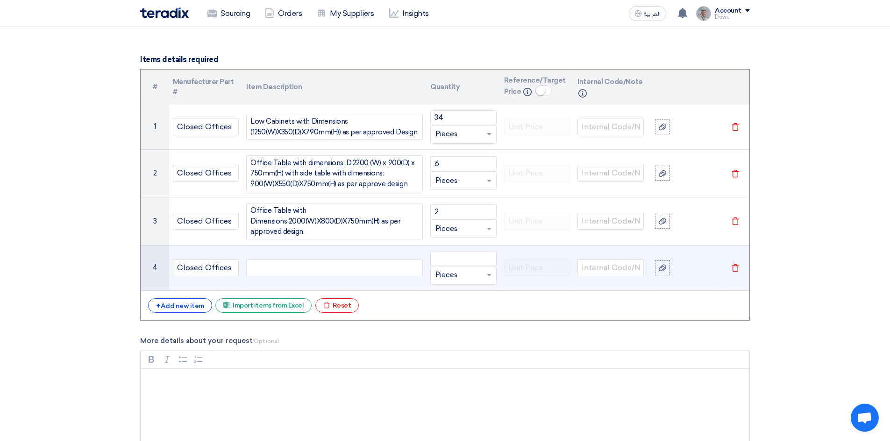
click at [269, 269] on div at bounding box center [334, 268] width 177 height 17
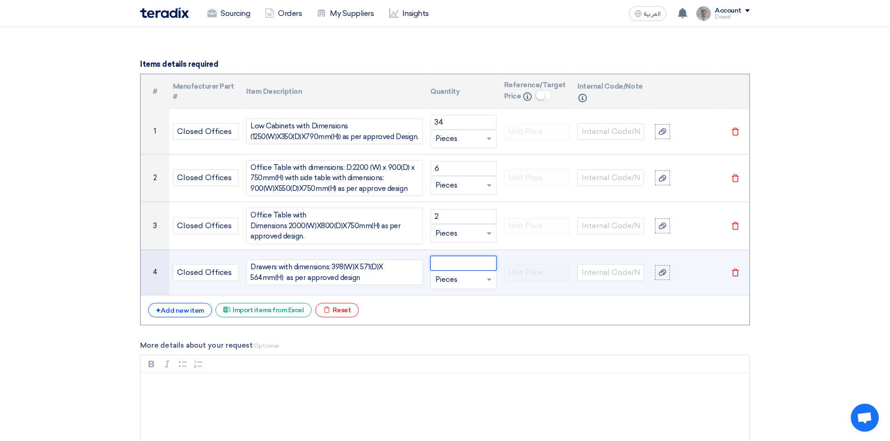
click at [457, 263] on input "number" at bounding box center [463, 263] width 66 height 15
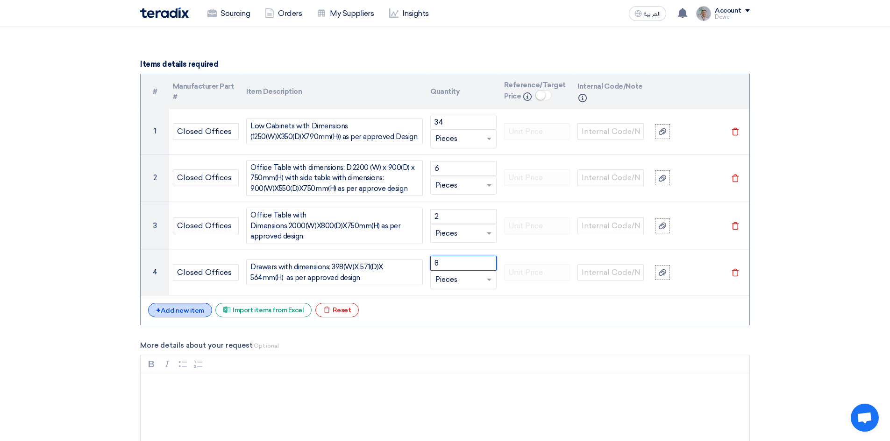
type input "8"
click at [178, 313] on div "+ Add new item" at bounding box center [180, 310] width 64 height 14
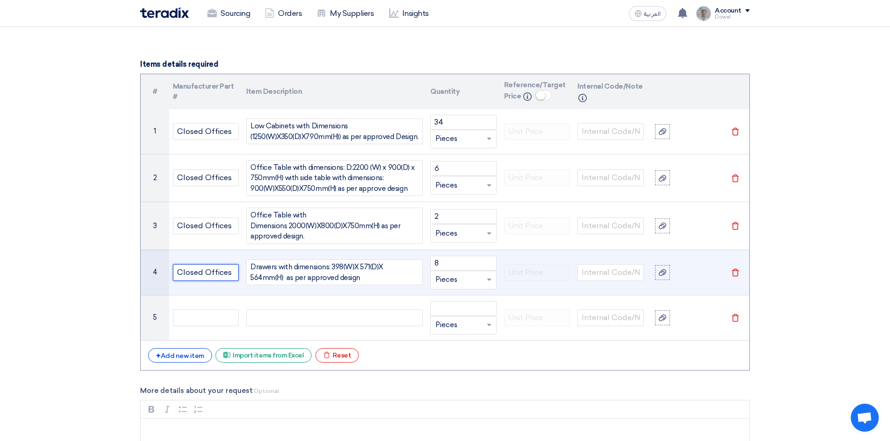
drag, startPoint x: 229, startPoint y: 272, endPoint x: 145, endPoint y: 278, distance: 84.3
click at [145, 278] on tr "4 Closed Offices Drawers with dimensions: 398(W)X 571(D)X 564mm(H) as per appro…" at bounding box center [445, 272] width 609 height 45
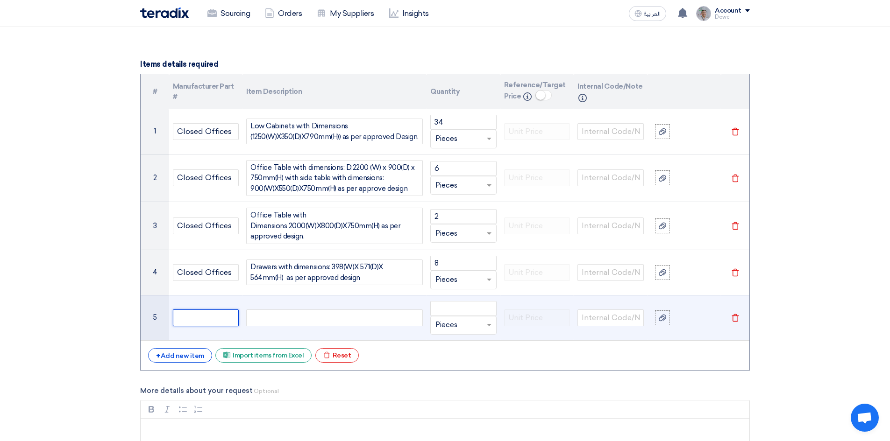
click at [197, 318] on input "text" at bounding box center [206, 318] width 66 height 17
paste input "Closed Offices"
type input "Closed Offices"
click at [304, 315] on div at bounding box center [334, 318] width 177 height 17
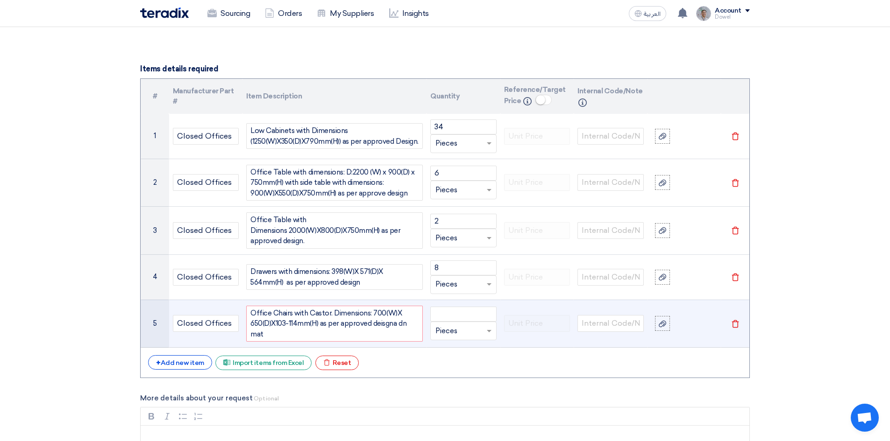
scroll to position [946, 0]
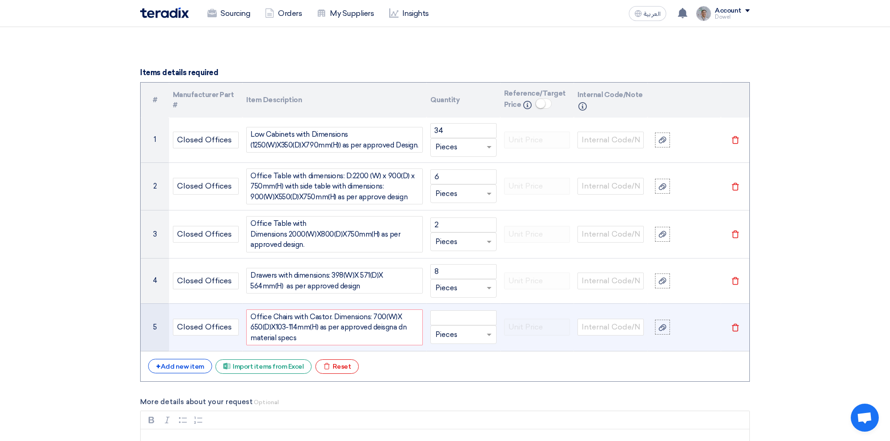
click at [395, 327] on div "Office Chairs with Castor. Dimensions: 700(W)X 650(D)X103-114mm(H) as per appro…" at bounding box center [334, 328] width 177 height 36
click at [393, 326] on div "Office Chairs with Castor. Dimensions: 700(W)X 650(D)X103-114mm(H) as per appro…" at bounding box center [334, 328] width 177 height 36
click at [398, 326] on div "Office Chairs with Castor. Dimensions: 700(W)X 650(D)X103-114mm(H) as per appro…" at bounding box center [334, 328] width 177 height 36
click at [386, 327] on div "Office Chairs with Castor. Dimensions: 700(W)X 650(D)X103-114mm(H) as per appro…" at bounding box center [334, 328] width 177 height 36
click at [397, 328] on div "Office Chairs with Castor. Dimensions: 700(W)X 650(D)X103-114mm(H) as per appro…" at bounding box center [334, 328] width 177 height 36
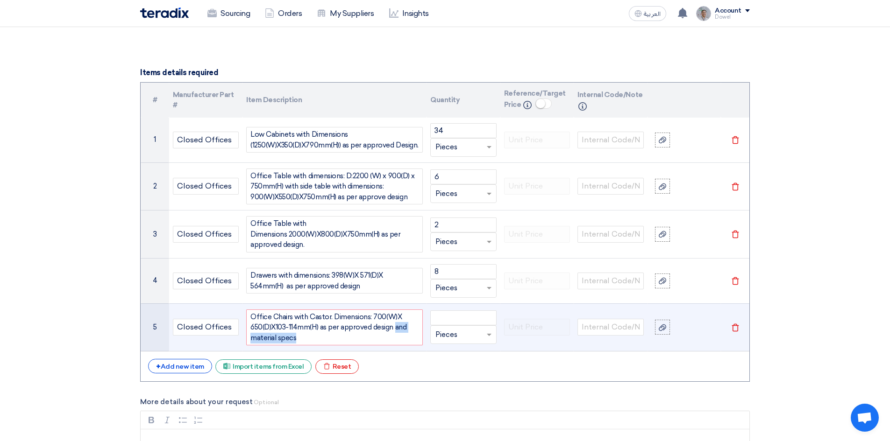
drag, startPoint x: 395, startPoint y: 325, endPoint x: 404, endPoint y: 336, distance: 14.2
click at [404, 336] on div "Office Chairs with Castor. Dimensions: 700(W)X 650(D)X103-114mm(H) as per appro…" at bounding box center [334, 328] width 177 height 36
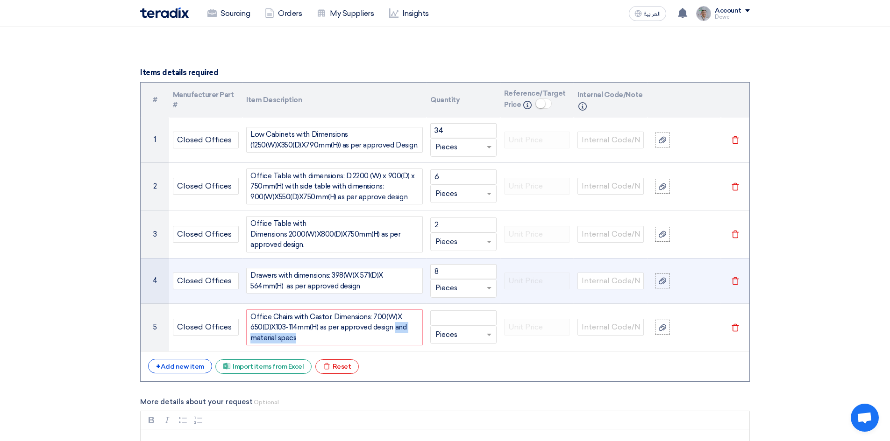
copy div "and material specs"
click at [330, 286] on div "Drawers with dimensions: 398(W)X 571(D)X 564mm(H) as per approved design" at bounding box center [334, 281] width 177 height 26
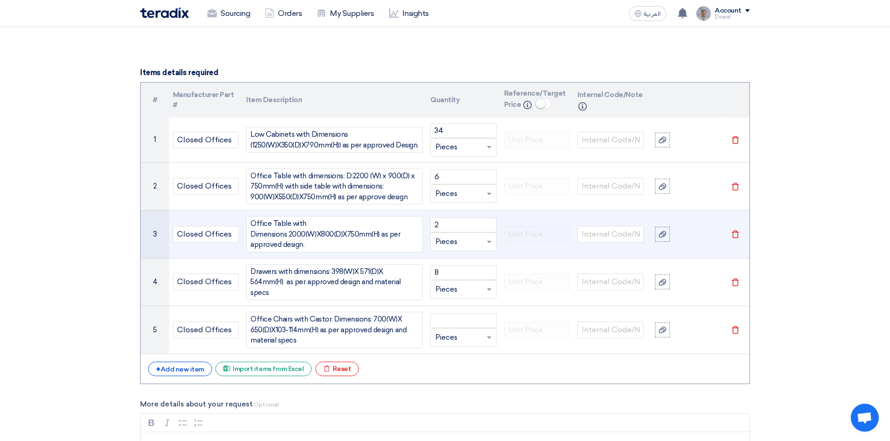
click at [314, 242] on div "Office Table with Dimensions 2000(W)X800(D)X750mm(H) as per approved design." at bounding box center [334, 234] width 177 height 36
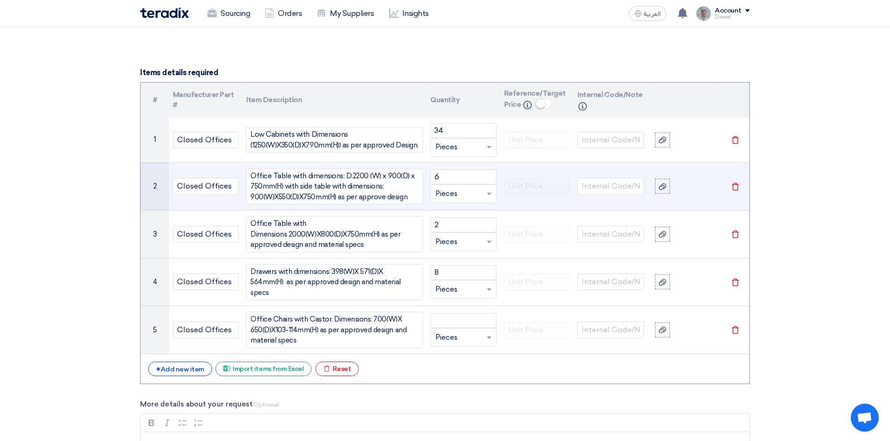
click at [407, 195] on div "Office Table with dimensions: D:2200 (W) x 900(D) x 750mm(H) with side table wi…" at bounding box center [334, 187] width 177 height 36
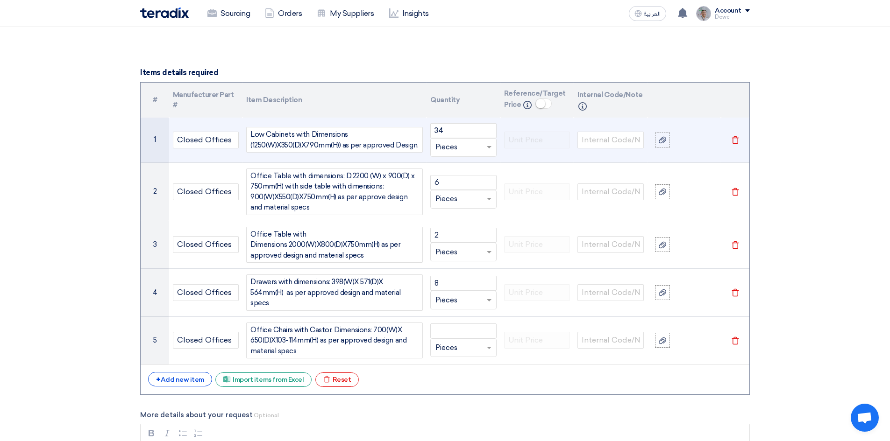
click at [418, 146] on div "Low Cabinets with Dimensions (1250(W)X350(D)X790mm(H)) as per approved Design." at bounding box center [334, 140] width 177 height 26
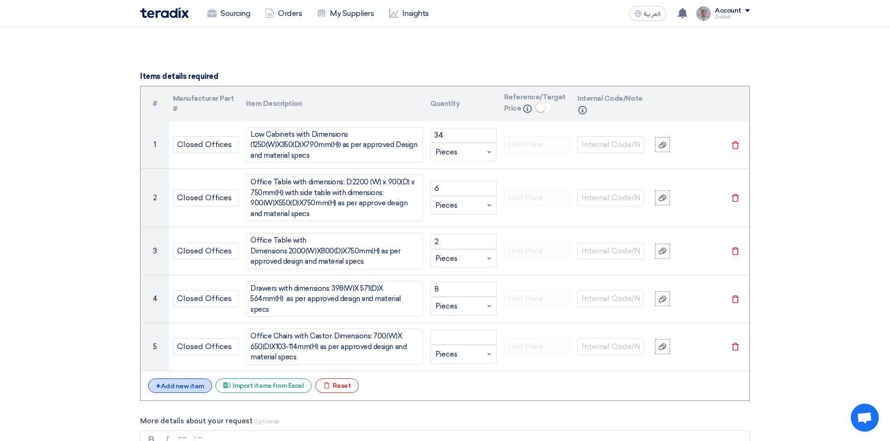
click at [189, 380] on div "+ Add new item" at bounding box center [180, 386] width 64 height 14
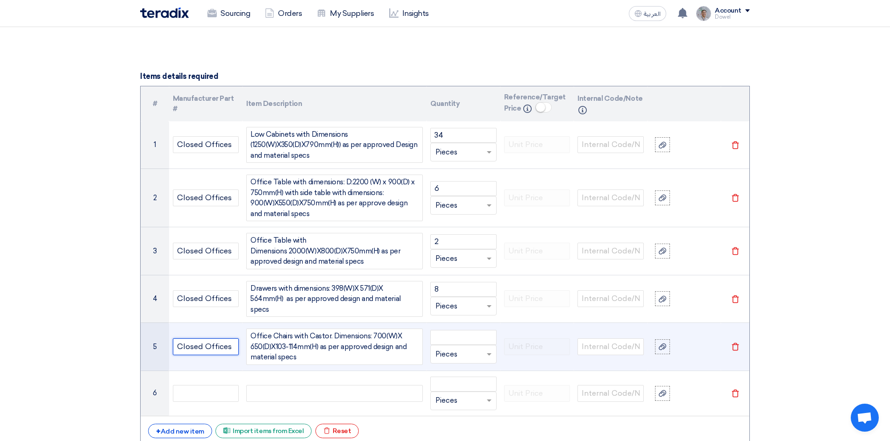
drag, startPoint x: 233, startPoint y: 346, endPoint x: 158, endPoint y: 354, distance: 75.1
click at [159, 353] on tr "5 Closed Offices Office Chairs with Castor. Dimensions: 700(W)X 650(D)X103-114m…" at bounding box center [445, 347] width 609 height 48
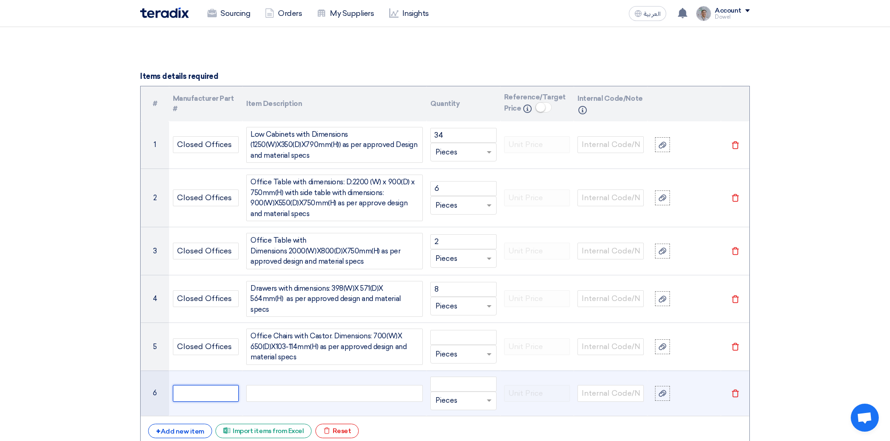
click at [200, 392] on input "text" at bounding box center [206, 393] width 66 height 17
paste input "Closed Offices"
type input "Closed Offices"
click at [291, 389] on div at bounding box center [334, 393] width 177 height 17
click at [448, 382] on input "number" at bounding box center [463, 384] width 66 height 15
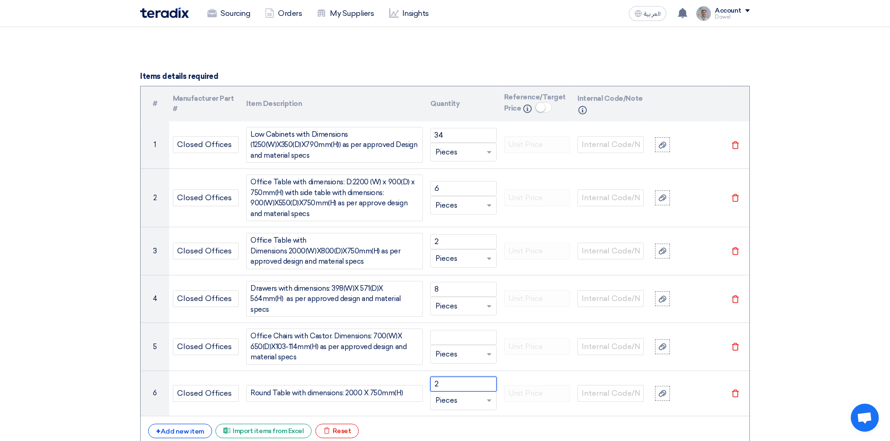
type input "2"
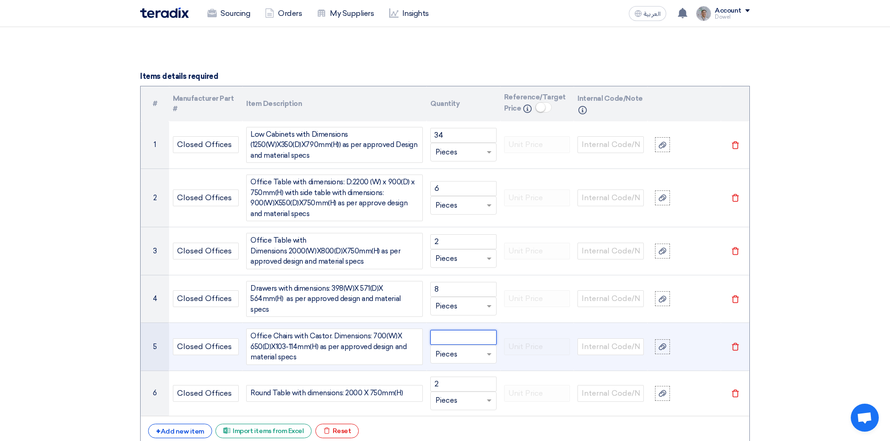
click at [453, 333] on input "number" at bounding box center [463, 337] width 66 height 15
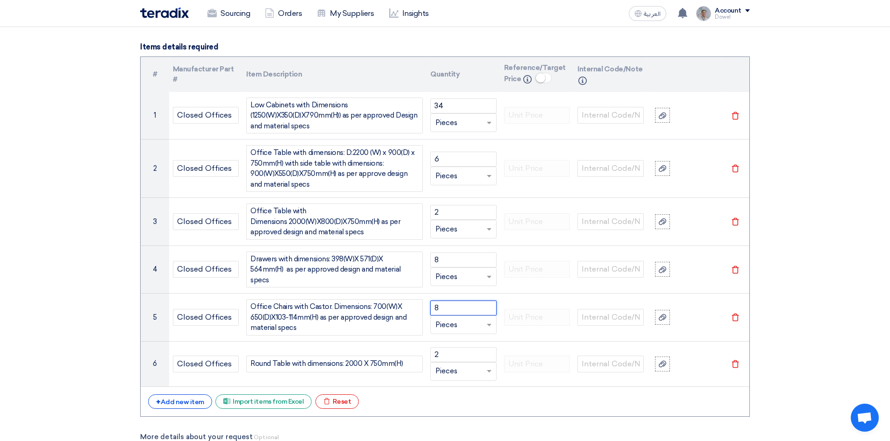
scroll to position [1083, 0]
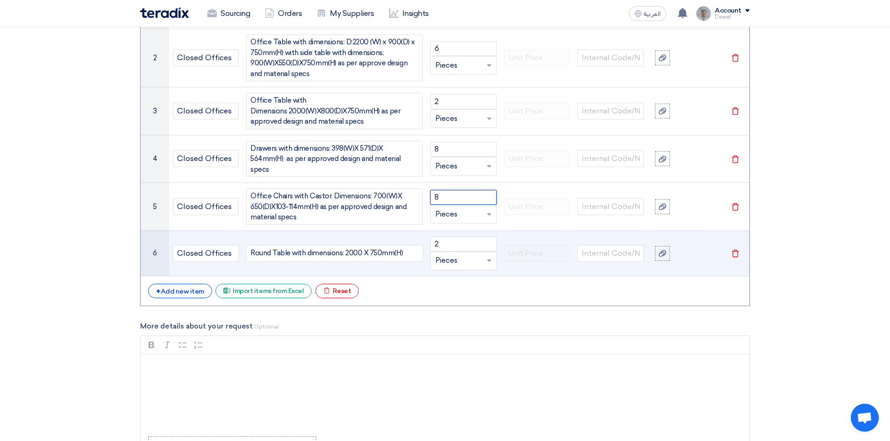
type input "8"
click at [406, 253] on div "Round Table with dimensions: 2000 X 750mm(H)" at bounding box center [334, 253] width 177 height 17
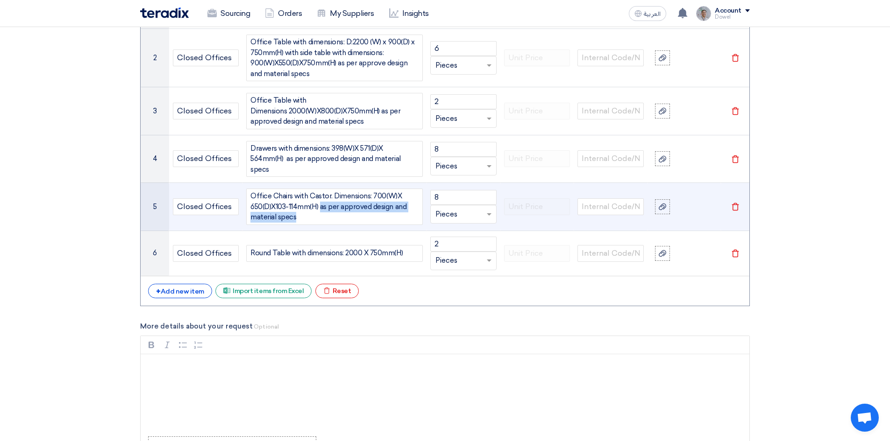
drag, startPoint x: 319, startPoint y: 204, endPoint x: 328, endPoint y: 212, distance: 11.9
click at [328, 212] on div "Office Chairs with Castor. Dimensions: 700(W)X 650(D)X103-114mm(H) as per appro…" at bounding box center [334, 207] width 177 height 36
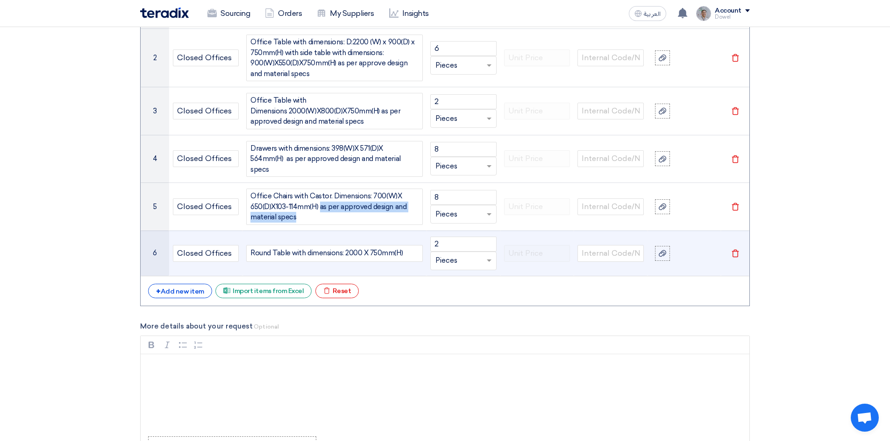
copy div "as per approved design and material specs"
click at [404, 251] on div "Round Table with dimensions: 2000 X 750mm(H)" at bounding box center [334, 253] width 177 height 17
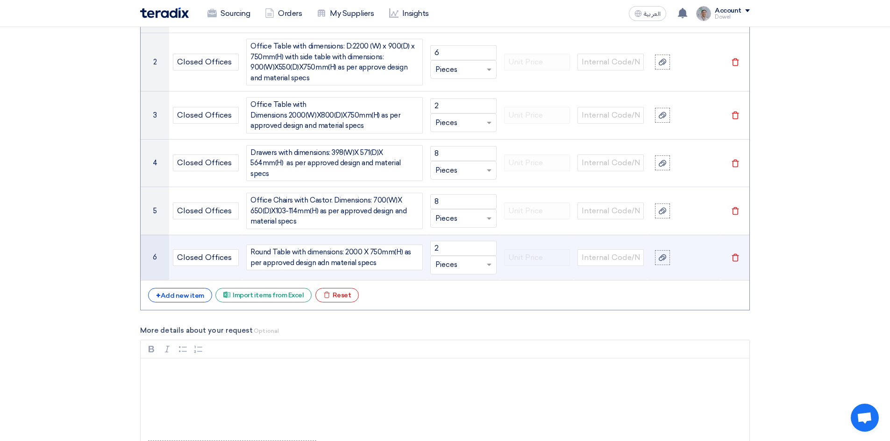
click at [323, 259] on div "Round Table with dimensions: 2000 X 750mm(H) as per approved design adn materia…" at bounding box center [334, 258] width 177 height 26
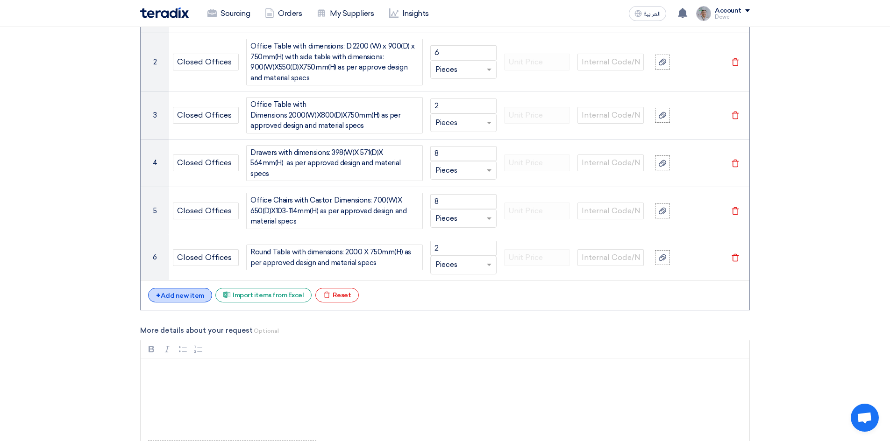
click at [189, 294] on div "+ Add new item" at bounding box center [180, 295] width 64 height 14
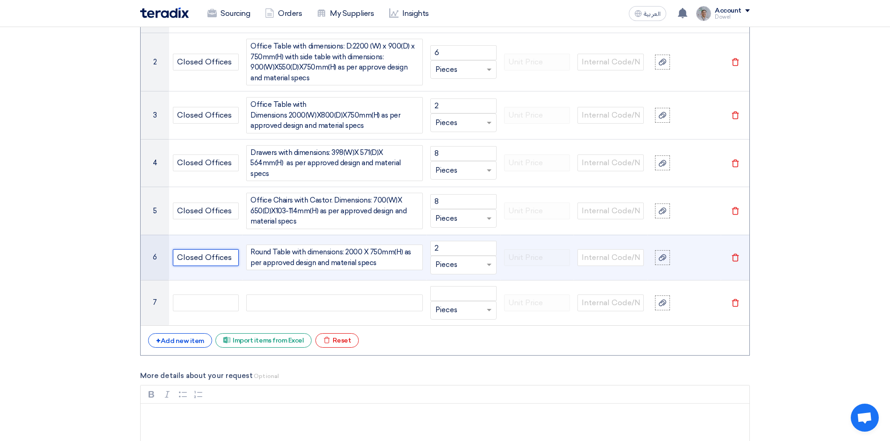
drag, startPoint x: 200, startPoint y: 257, endPoint x: 158, endPoint y: 261, distance: 42.2
click at [158, 261] on tr "6 Closed Offices Round Table with dimensions: 2000 X 750mm(H) as per approved d…" at bounding box center [445, 257] width 609 height 45
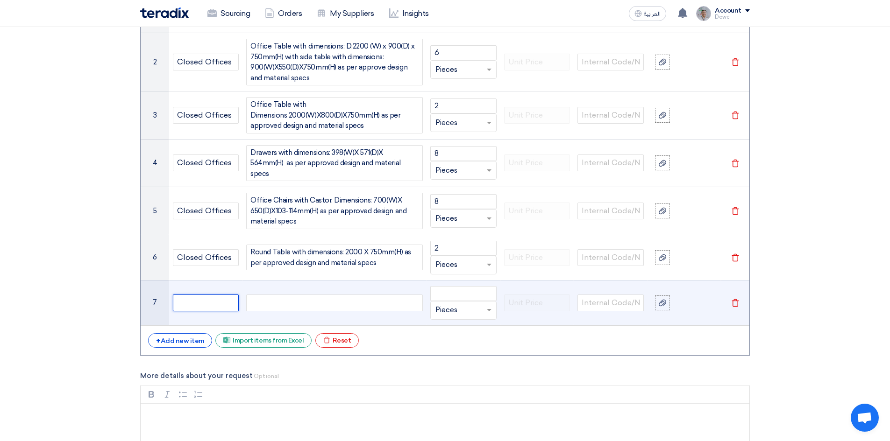
click at [219, 301] on input "text" at bounding box center [206, 303] width 66 height 17
paste input "Closed Offices"
type input "Closed Offices"
click at [283, 301] on div at bounding box center [334, 303] width 177 height 17
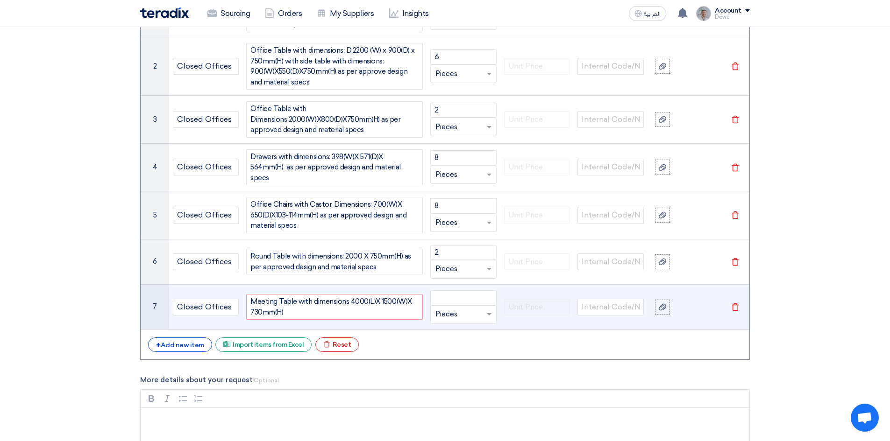
click at [349, 299] on div "Meeting Table with dimensions 4000(L)X 1500(W)X 730mm(H)" at bounding box center [334, 307] width 177 height 26
click at [300, 312] on div "Meeting Table with dimensions: 4000(L)X 1500(W)X 730mm(H)" at bounding box center [334, 307] width 177 height 26
click at [459, 296] on input "number" at bounding box center [463, 298] width 66 height 15
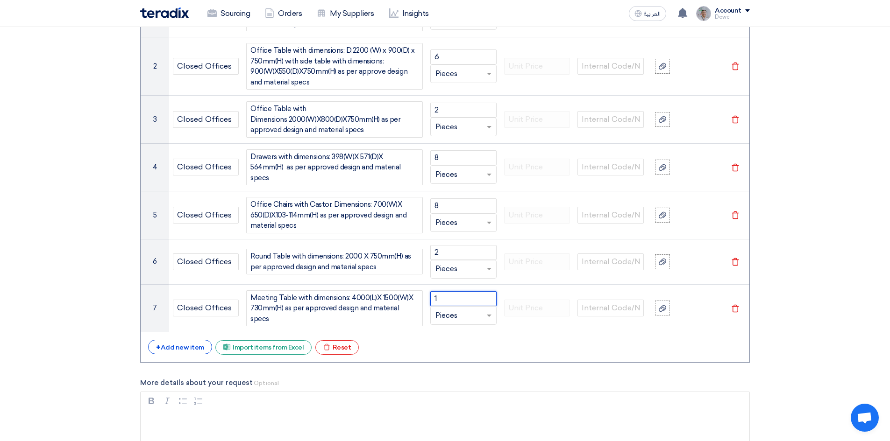
type input "1"
click at [195, 350] on div "# Manufacturer Part # Item Description Quantity Reference/Target Price Info Int…" at bounding box center [445, 158] width 610 height 409
click at [193, 341] on div "+ Add new item" at bounding box center [180, 347] width 64 height 14
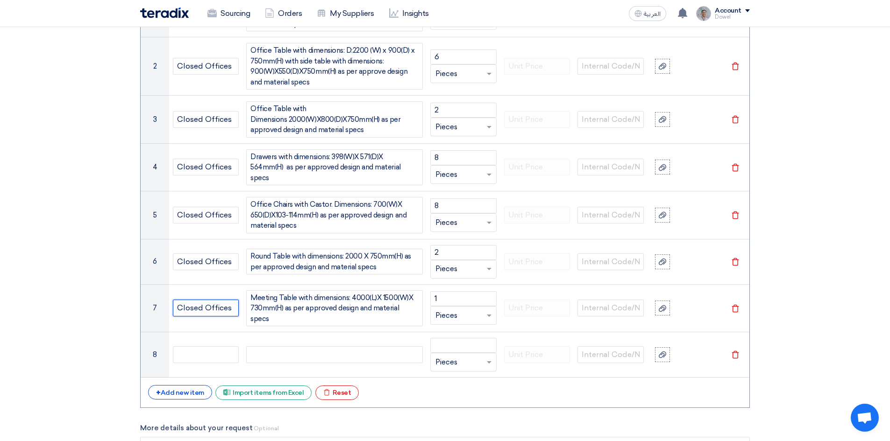
drag, startPoint x: 227, startPoint y: 303, endPoint x: 140, endPoint y: 309, distance: 88.0
click at [140, 309] on div "Basic Information RFx Title REGIONAL OFFICE FURNITURE - NMD RFx Type Normal RFQ…" at bounding box center [445, 29] width 624 height 1926
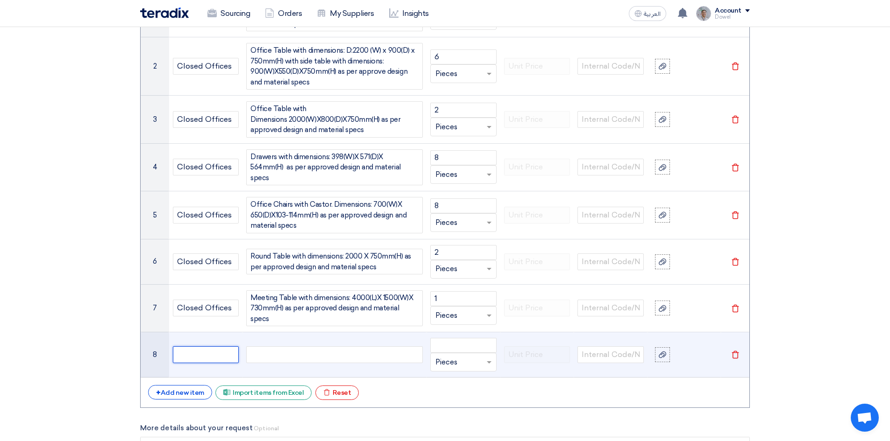
click at [205, 351] on input "text" at bounding box center [206, 355] width 66 height 17
paste input "Closed Offices"
type input "Closed Offices"
click at [295, 352] on div at bounding box center [334, 355] width 177 height 17
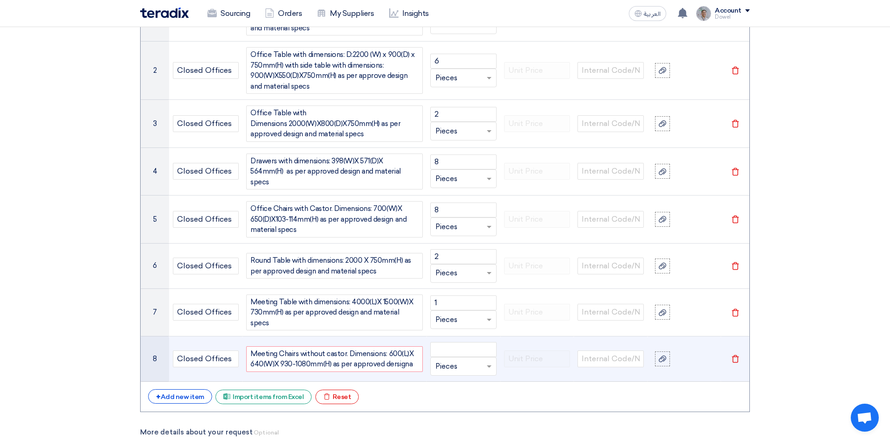
scroll to position [1066, 0]
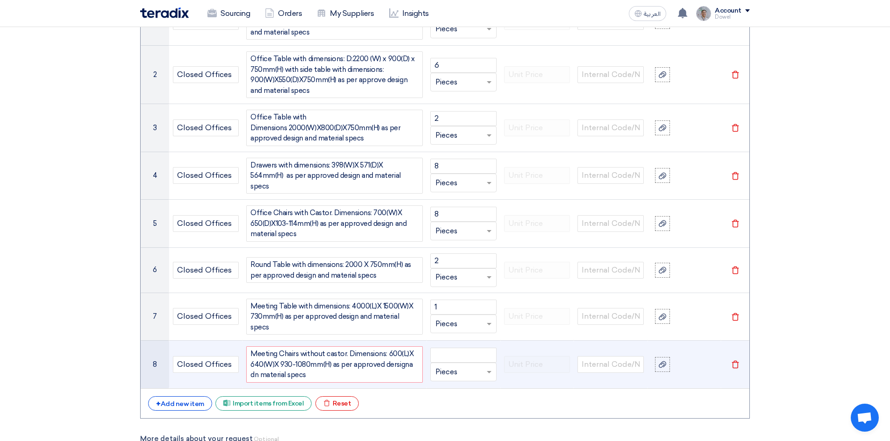
click at [406, 359] on div "Meeting Chairs without castor. Dimensions: 600(L)X 640(W)X 930-1080mm(H) as per…" at bounding box center [334, 365] width 177 height 36
click at [394, 359] on div "Meeting Chairs without castor. Dimensions: 600(L)X 640(W)X 930-1080mm(H) as per…" at bounding box center [334, 365] width 177 height 36
click at [410, 361] on div "Meeting Chairs without castor. Dimensions: 600(L)X 640(W)X 930-1080mm(H) as per…" at bounding box center [334, 365] width 177 height 36
click at [305, 370] on div "Meeting Chairs without castor. Dimensions: 600(L)X 640(W)X 930-1080mm(H) as per…" at bounding box center [334, 365] width 177 height 36
click at [461, 352] on input "number" at bounding box center [463, 355] width 66 height 15
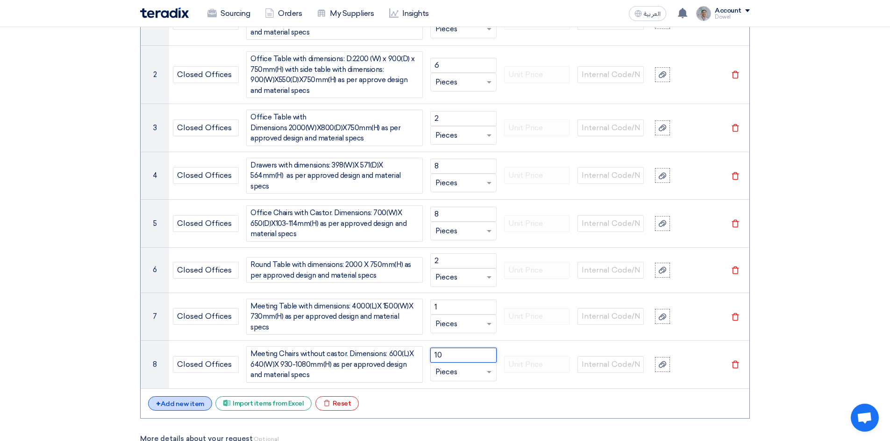
type input "10"
click at [195, 397] on div "+ Add new item" at bounding box center [180, 404] width 64 height 14
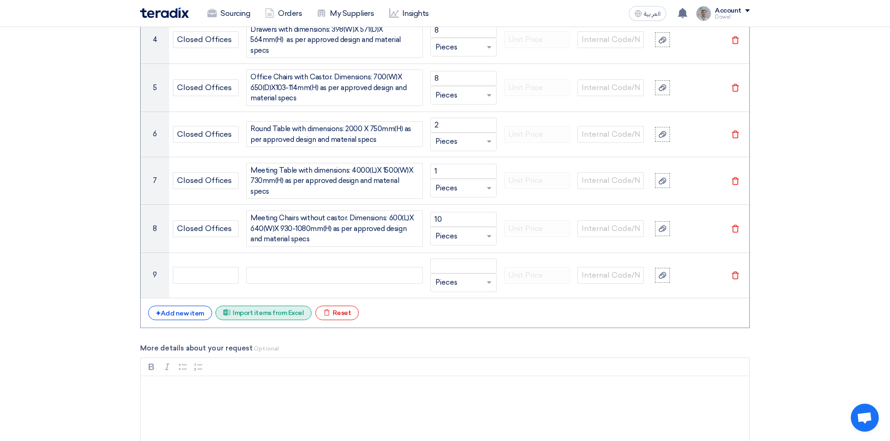
scroll to position [1206, 0]
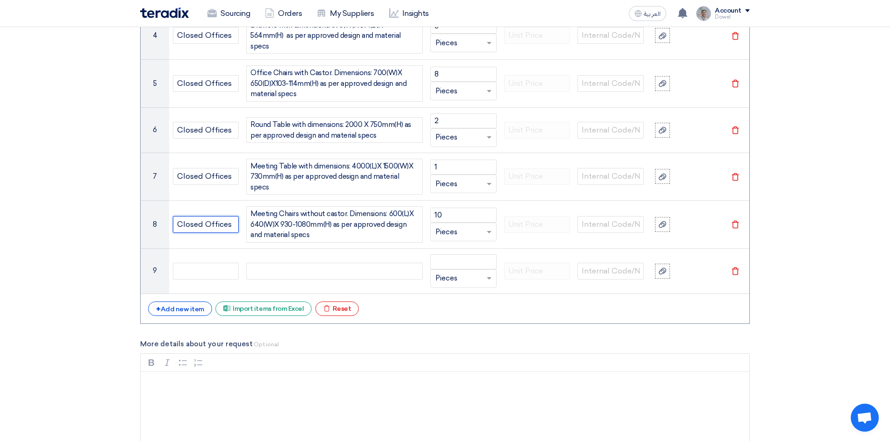
drag, startPoint x: 233, startPoint y: 218, endPoint x: 129, endPoint y: 211, distance: 104.4
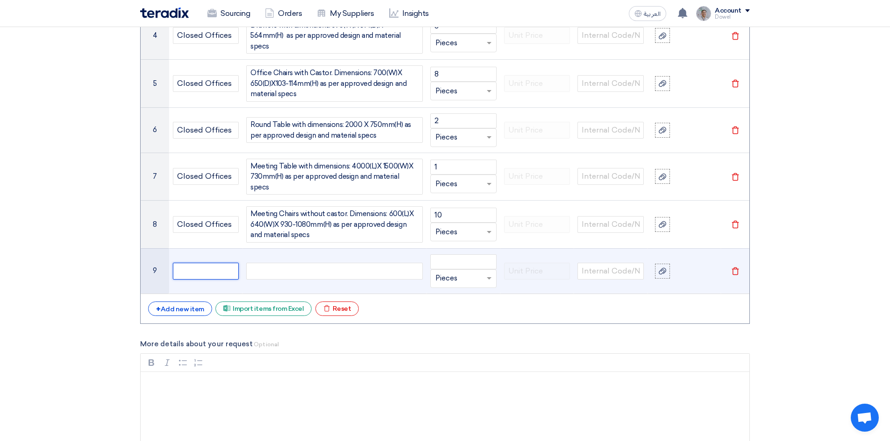
click at [190, 269] on input "text" at bounding box center [206, 271] width 66 height 17
paste input "Closed Offices"
type input "Closed Offices"
click at [305, 270] on div at bounding box center [334, 271] width 177 height 17
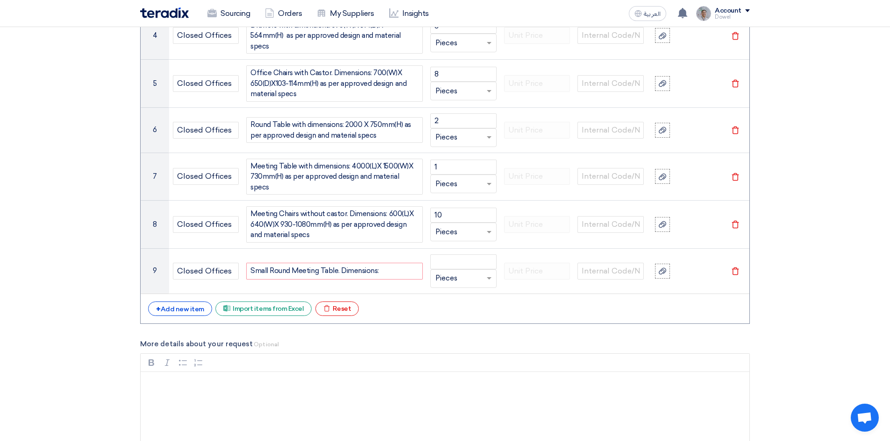
scroll to position [1201, 0]
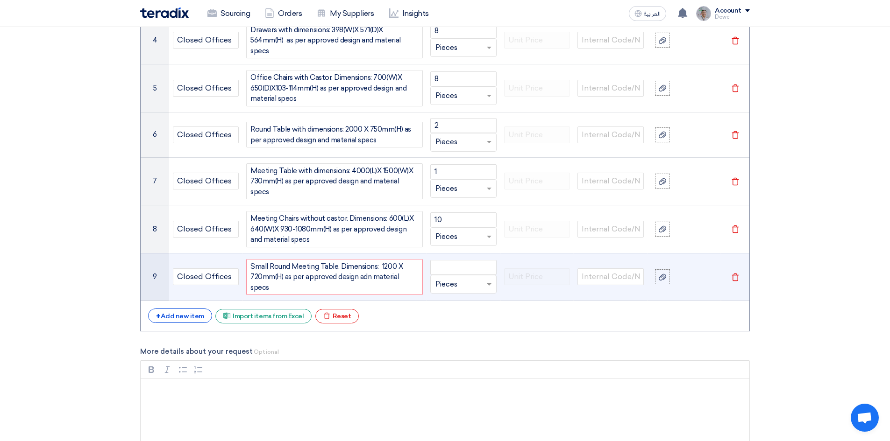
click at [367, 277] on div "Small Round Meeting Table. Dimensions: 1200 X 720mm(H) as per approved design a…" at bounding box center [334, 277] width 177 height 36
click at [451, 264] on input "number" at bounding box center [463, 267] width 66 height 15
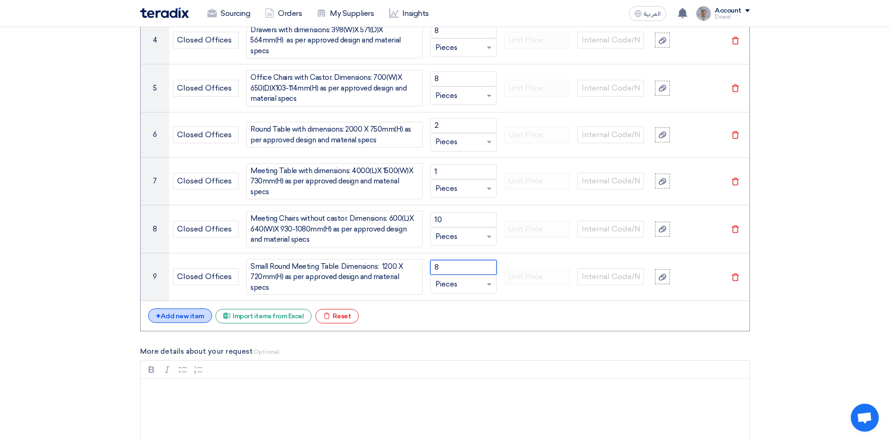
type input "8"
click at [174, 309] on div "+ Add new item" at bounding box center [180, 316] width 64 height 14
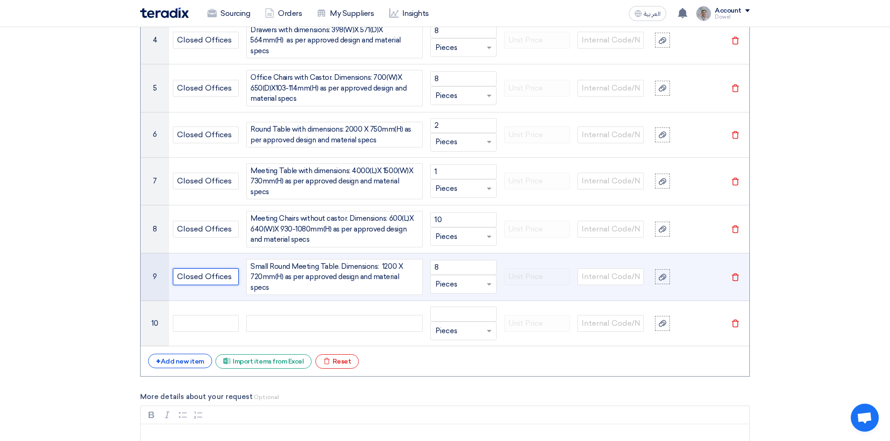
drag, startPoint x: 232, startPoint y: 270, endPoint x: 153, endPoint y: 265, distance: 79.1
click at [153, 265] on tr "9 Closed Offices Small Round Meeting Table. Dimensions: 1200 X 720mm(H) as per …" at bounding box center [445, 277] width 609 height 48
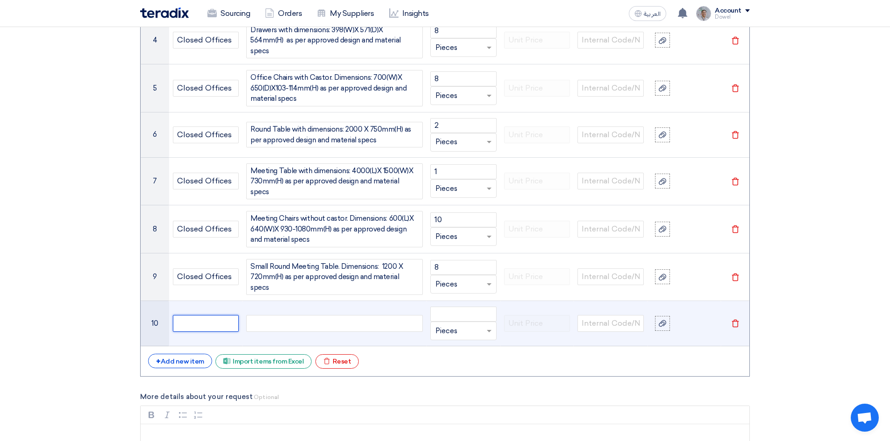
click at [199, 317] on input "text" at bounding box center [206, 323] width 66 height 17
paste input "Closed Offices"
type input "Closed Offices"
click at [266, 319] on div at bounding box center [334, 323] width 177 height 17
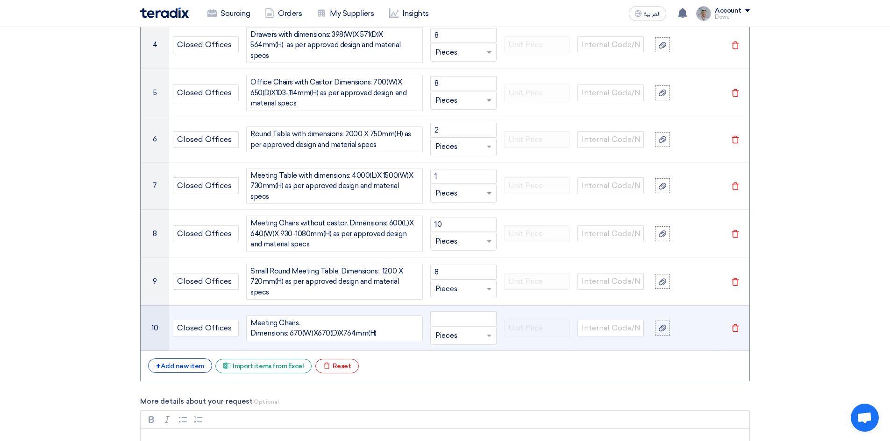
click at [279, 316] on div "Meeting Chairs. Dimensions: 670(W)X670(D)X764mm(H)" at bounding box center [334, 329] width 177 height 26
click at [458, 312] on input "number" at bounding box center [463, 319] width 66 height 15
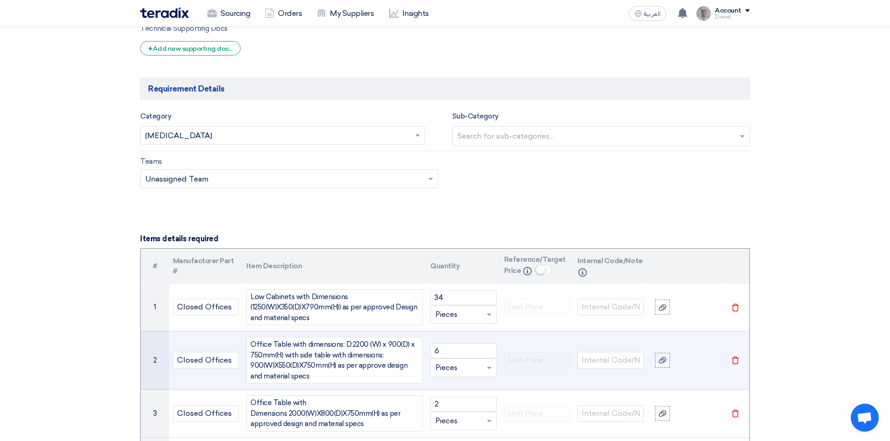
scroll to position [823, 0]
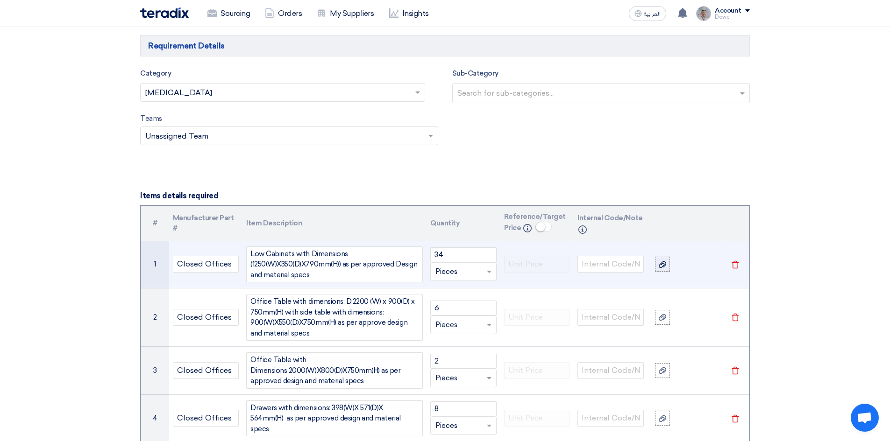
type input "50"
click at [663, 264] on icon at bounding box center [662, 264] width 7 height 7
click at [0, 0] on input "file" at bounding box center [0, 0] width 0 height 0
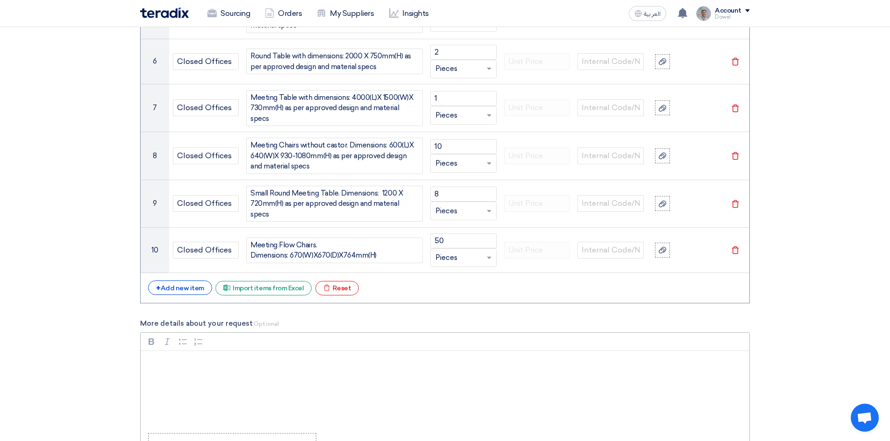
scroll to position [1290, 0]
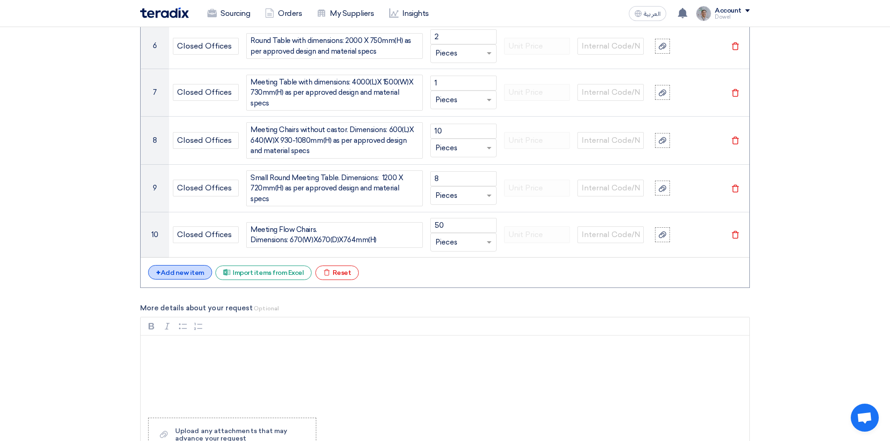
click at [170, 265] on div "+ Add new item" at bounding box center [180, 272] width 64 height 14
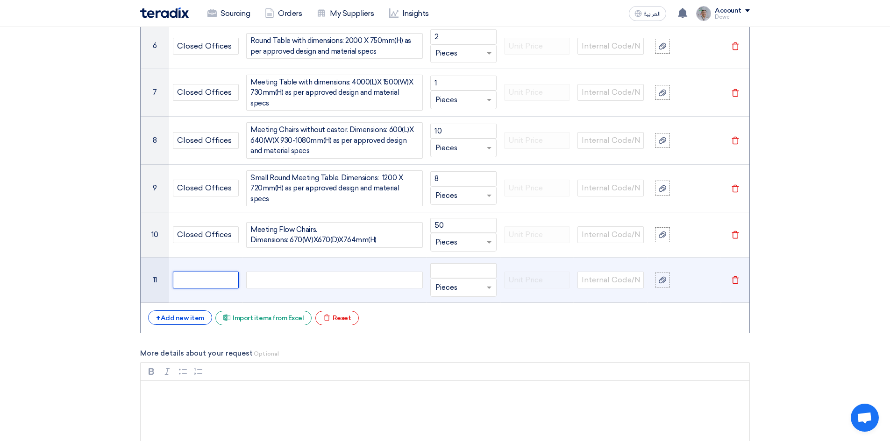
click at [193, 275] on input "text" at bounding box center [206, 280] width 66 height 17
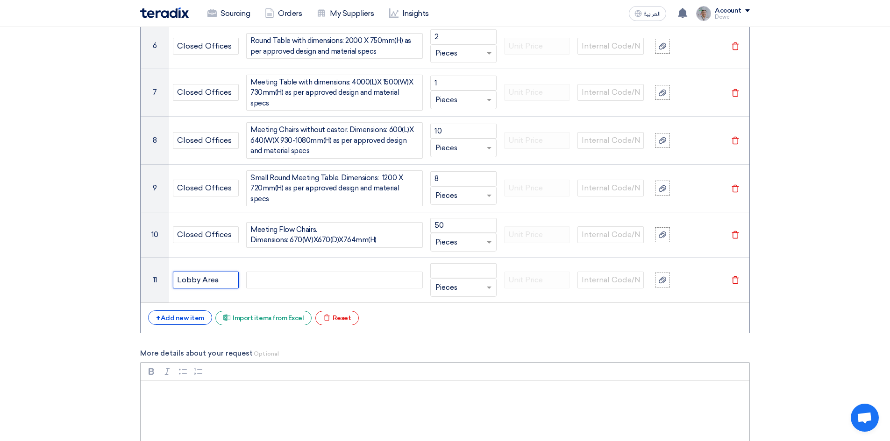
type input "Lobby Area"
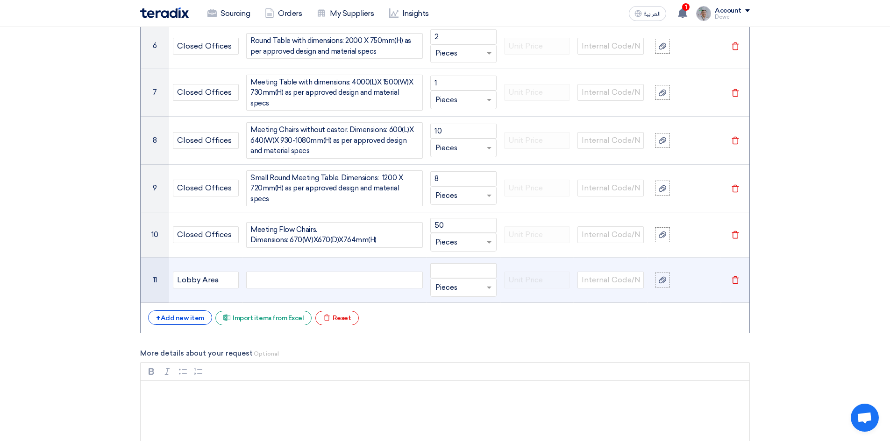
click at [263, 276] on div at bounding box center [334, 280] width 177 height 17
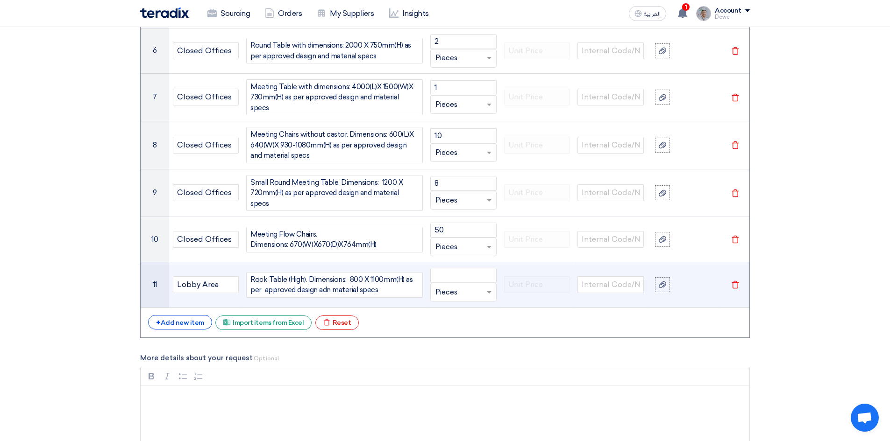
click at [327, 283] on div "Rock Table (High). Dimensions: 800 X 1100mm(H) as per approved design adn mater…" at bounding box center [334, 285] width 177 height 26
click at [451, 269] on input "number" at bounding box center [463, 275] width 66 height 15
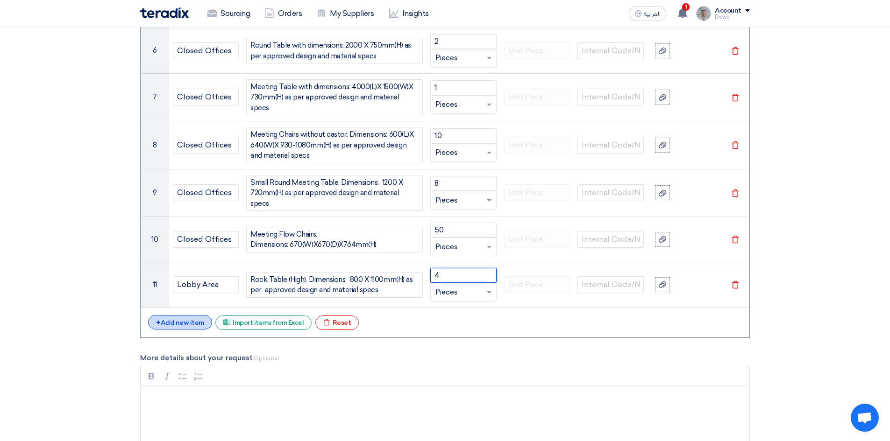
type input "4"
click at [191, 315] on div "+ Add new item" at bounding box center [180, 322] width 64 height 14
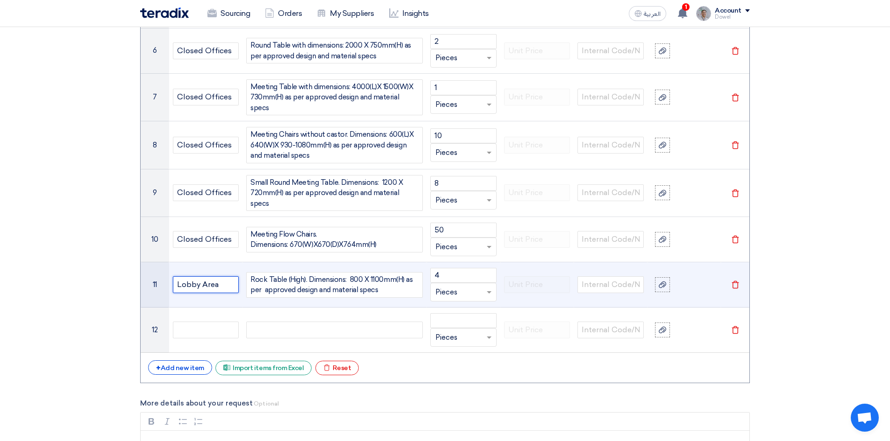
drag, startPoint x: 206, startPoint y: 277, endPoint x: 159, endPoint y: 284, distance: 47.2
click at [159, 280] on tr "11 Lobby Area Rock Table (High). Dimensions: 800 X 1100mm(H) as per approved de…" at bounding box center [445, 284] width 609 height 45
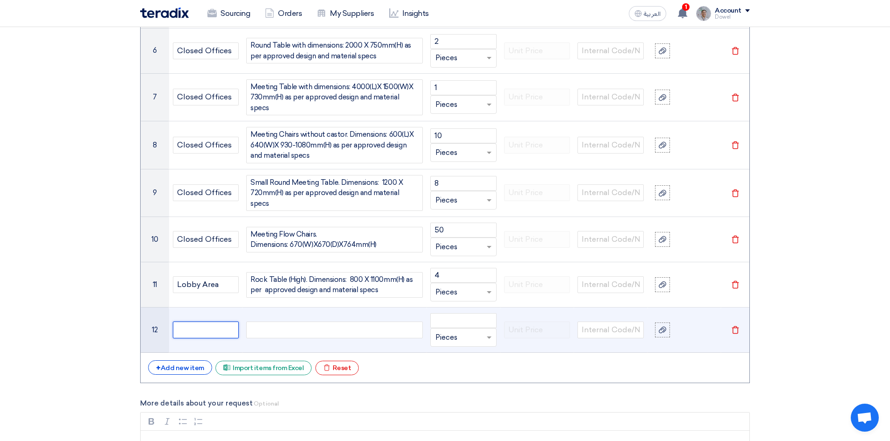
click at [200, 327] on input "text" at bounding box center [206, 330] width 66 height 17
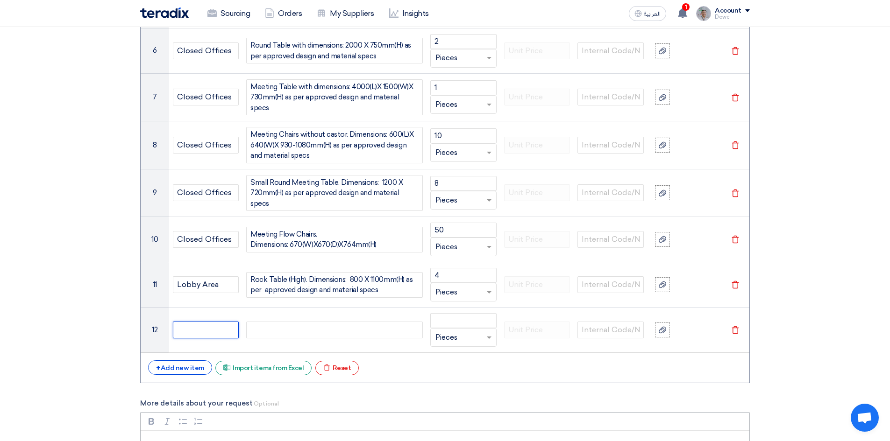
paste input "Lobby Area"
type input "Lobby Area"
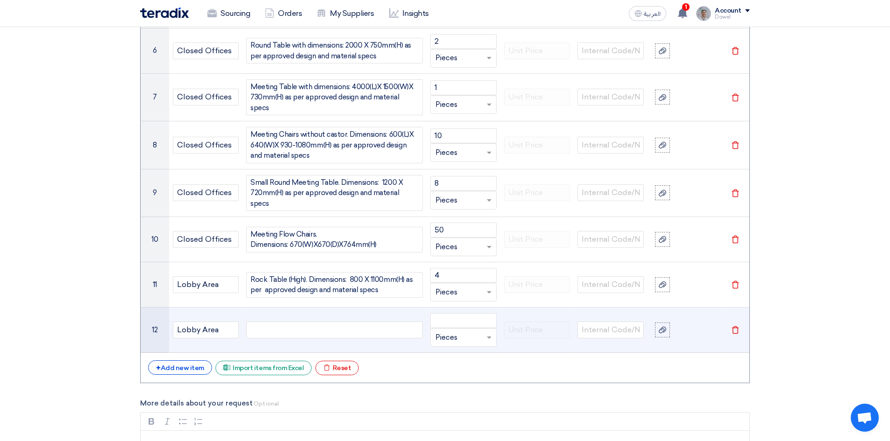
click at [303, 322] on div at bounding box center [334, 330] width 177 height 17
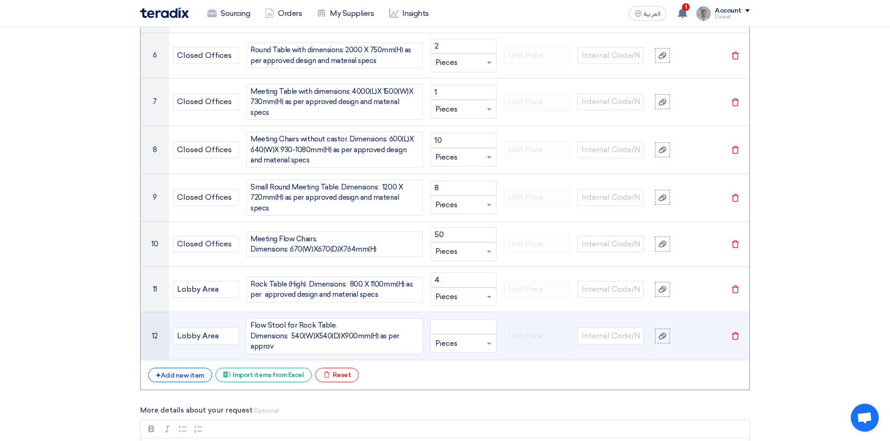
scroll to position [1277, 0]
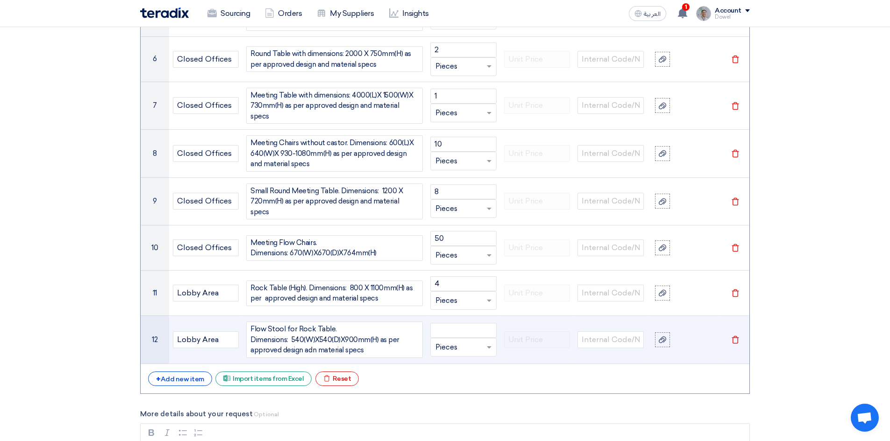
click at [313, 343] on div "Flow Stool for Rock Table. Dimensions: 540(W)X540(D)X900mm(H) as per approved d…" at bounding box center [334, 340] width 177 height 36
click at [454, 326] on input "number" at bounding box center [463, 330] width 66 height 15
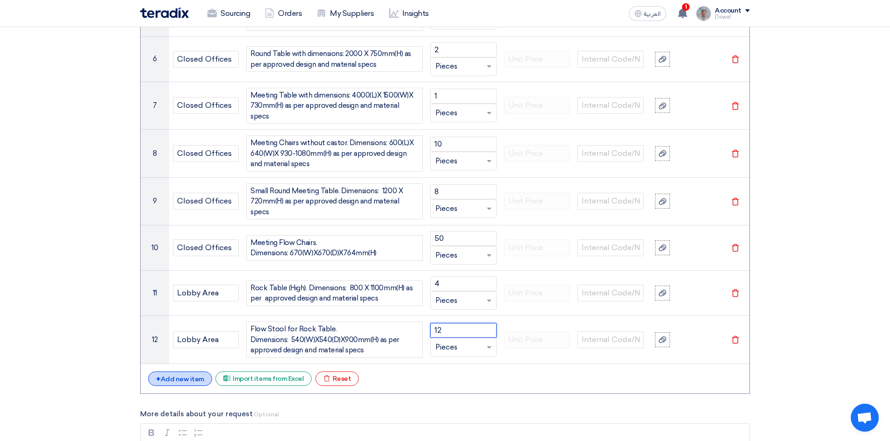
type input "12"
click at [180, 372] on div "+ Add new item" at bounding box center [180, 379] width 64 height 14
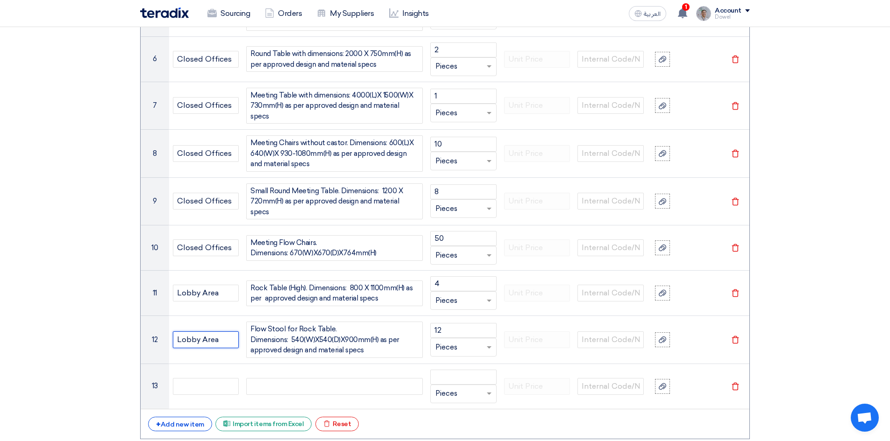
drag, startPoint x: 223, startPoint y: 328, endPoint x: 142, endPoint y: 332, distance: 81.8
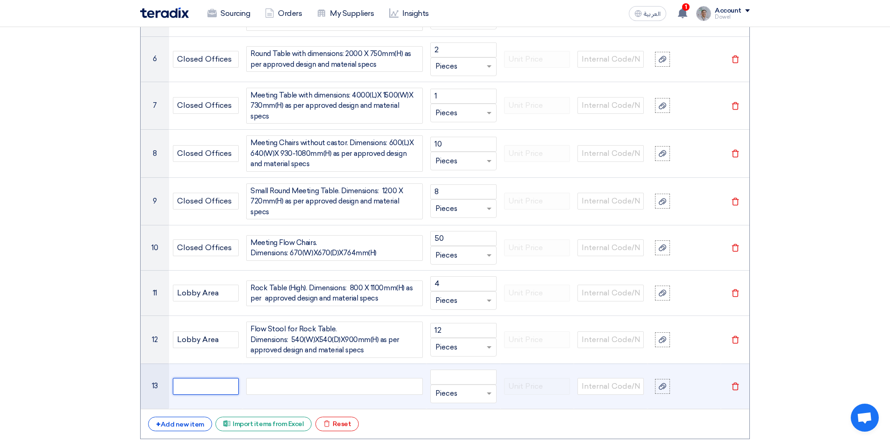
click at [214, 378] on input "text" at bounding box center [206, 386] width 66 height 17
paste input "Lobby Area"
type input "Lobby Area"
drag, startPoint x: 281, startPoint y: 380, endPoint x: 289, endPoint y: 395, distance: 16.9
click at [281, 381] on div at bounding box center [334, 386] width 177 height 17
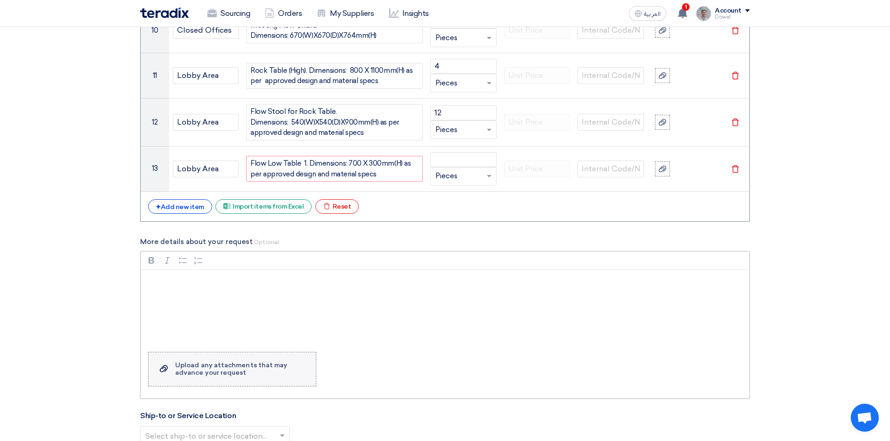
scroll to position [1506, 0]
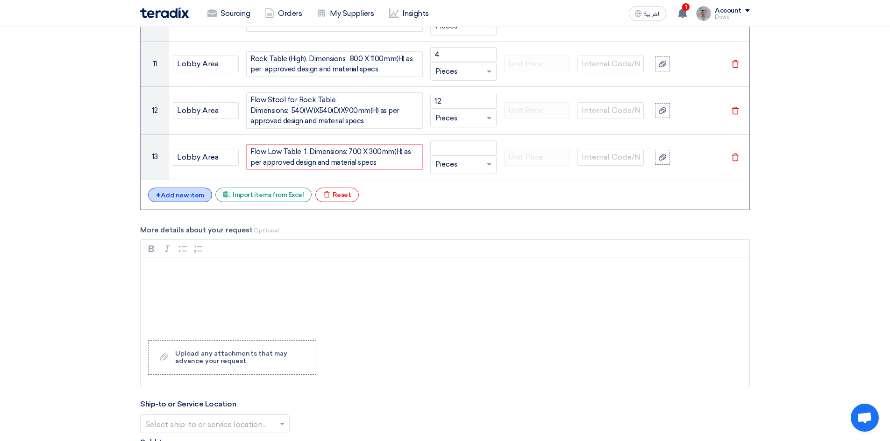
click at [184, 188] on div "+ Add new item" at bounding box center [180, 195] width 64 height 14
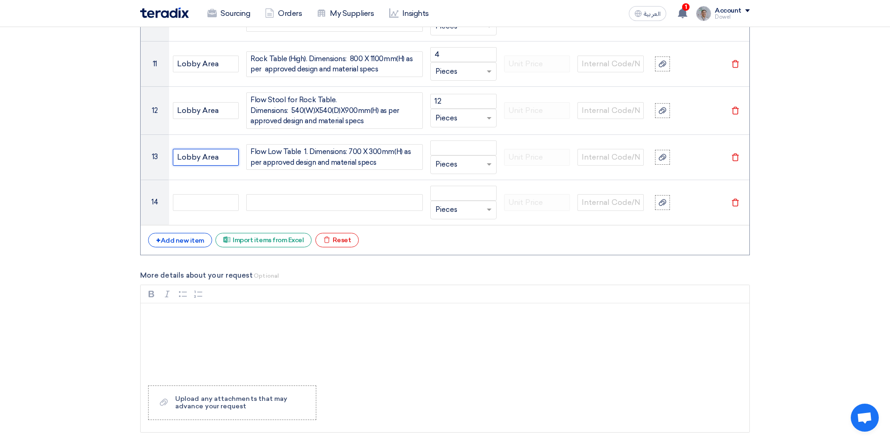
drag, startPoint x: 224, startPoint y: 147, endPoint x: 127, endPoint y: 144, distance: 97.2
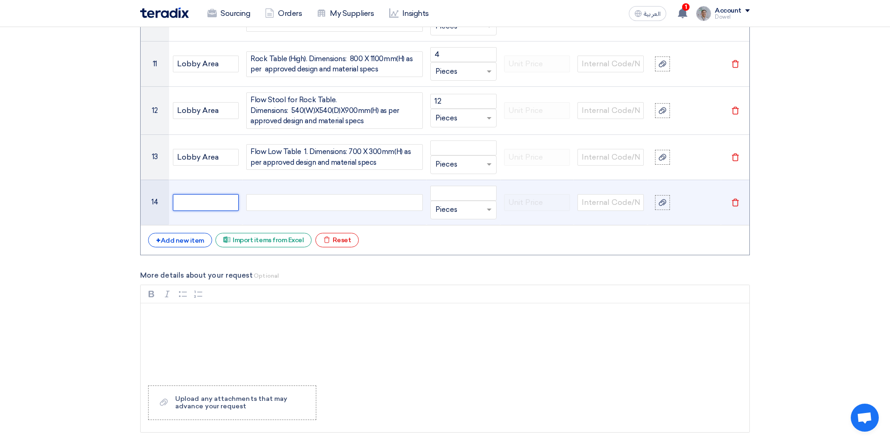
click at [184, 194] on input "text" at bounding box center [206, 202] width 66 height 17
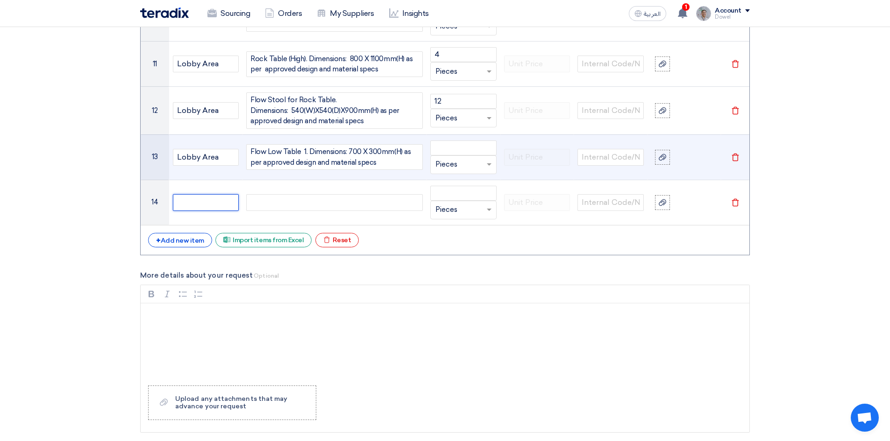
paste input "Lobby Area"
type input "Lobby Area"
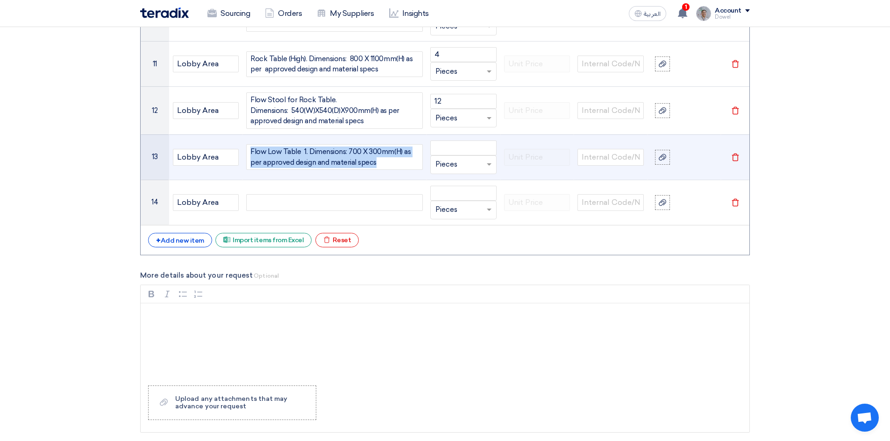
drag, startPoint x: 386, startPoint y: 154, endPoint x: 236, endPoint y: 138, distance: 150.8
click at [230, 135] on tr "13 Lobby Area Flow Low Table 1. Dimensions: 700 X 300mm(H) as per approved desi…" at bounding box center [445, 157] width 609 height 45
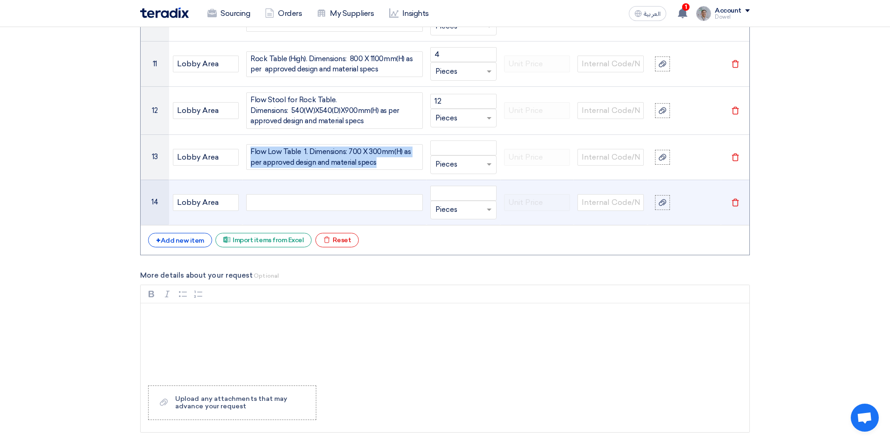
copy div "Flow Low Table 1. Dimensions: 700 X 300mm(H) as per approved design and materia…"
click at [278, 195] on div at bounding box center [334, 202] width 177 height 17
paste div
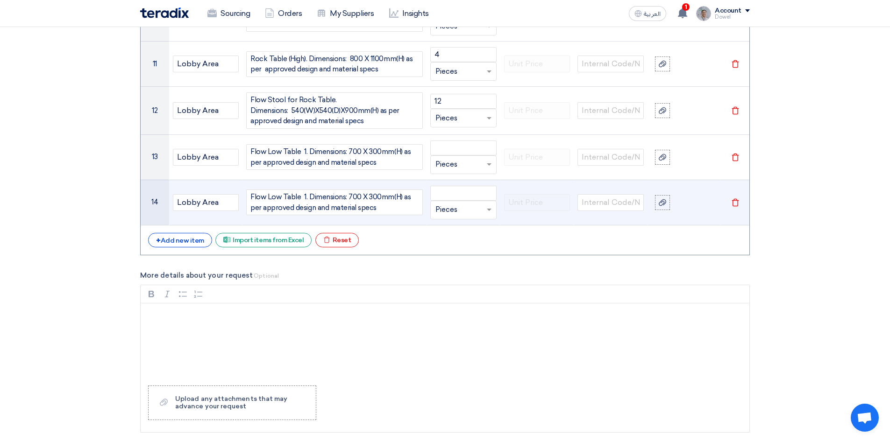
scroll to position [1502, 0]
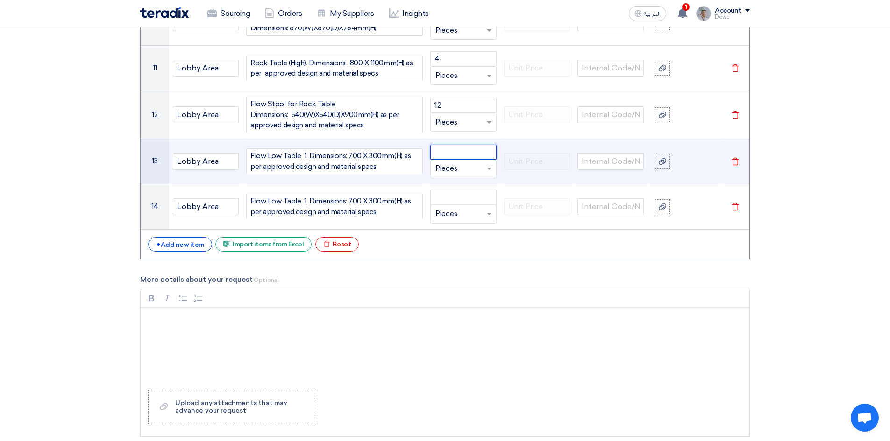
click at [455, 145] on input "number" at bounding box center [463, 152] width 66 height 15
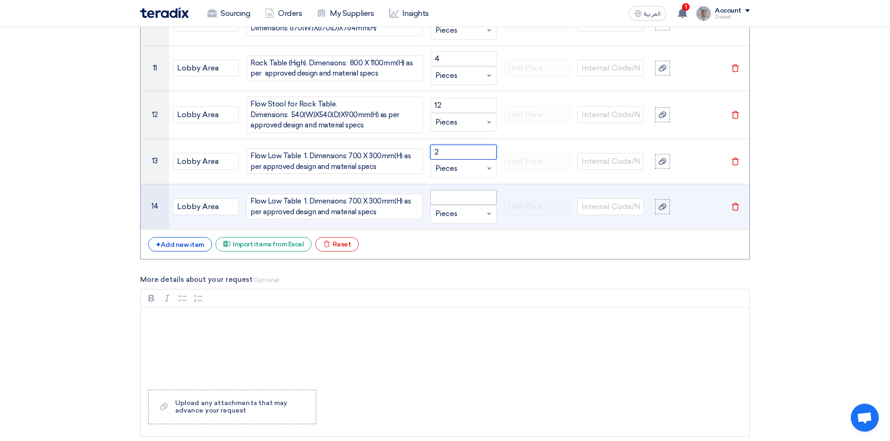
type input "2"
click at [447, 191] on input "number" at bounding box center [463, 197] width 66 height 15
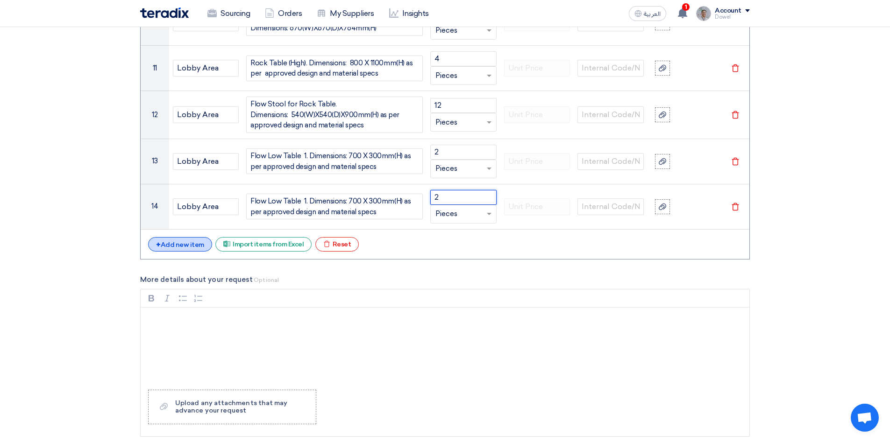
type input "2"
click at [186, 239] on div "+ Add new item" at bounding box center [180, 244] width 64 height 14
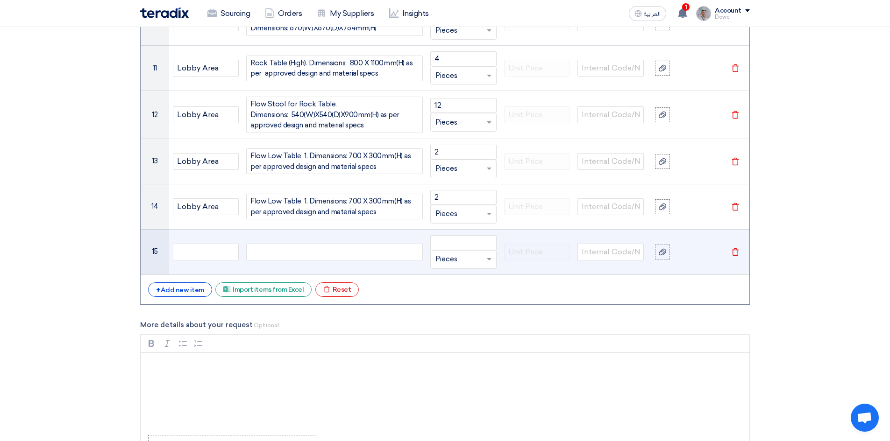
click at [304, 247] on div at bounding box center [334, 252] width 177 height 17
paste div
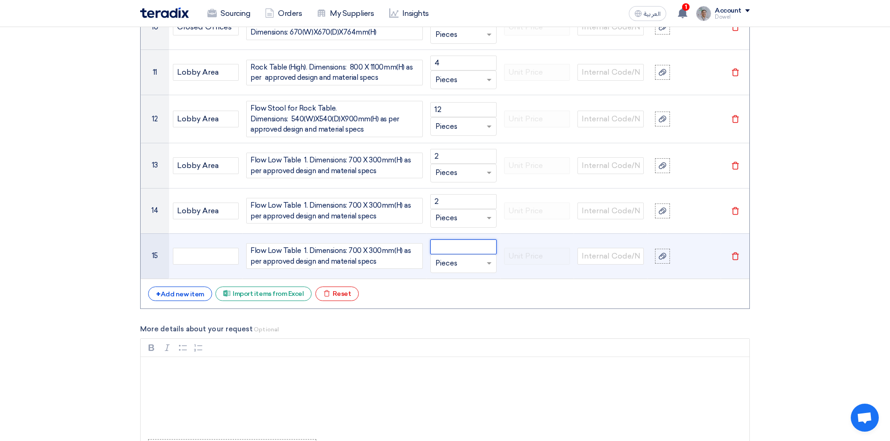
click at [452, 240] on input "number" at bounding box center [463, 247] width 66 height 15
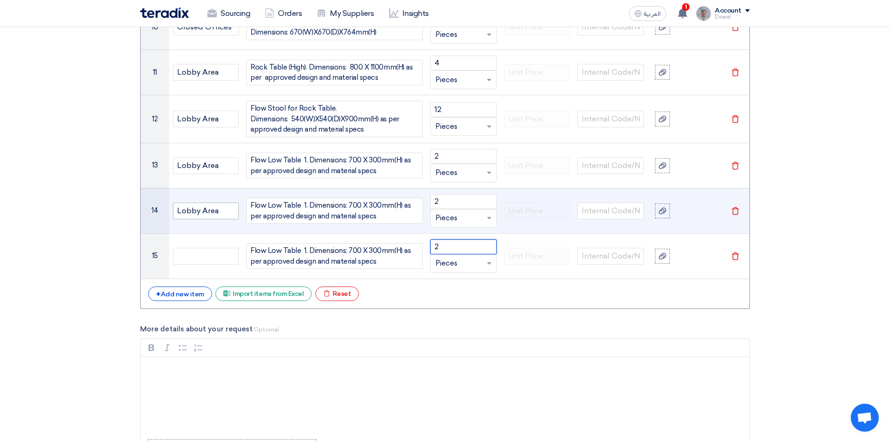
type input "2"
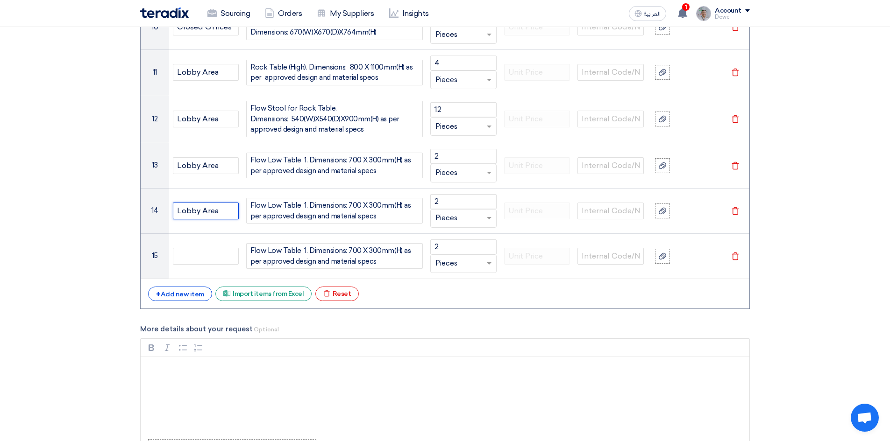
drag, startPoint x: 220, startPoint y: 205, endPoint x: 125, endPoint y: 189, distance: 97.1
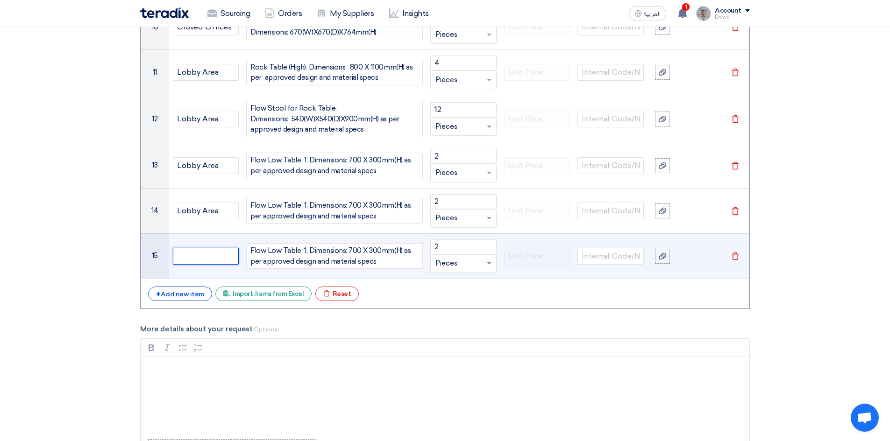
click at [190, 248] on input "text" at bounding box center [206, 256] width 66 height 17
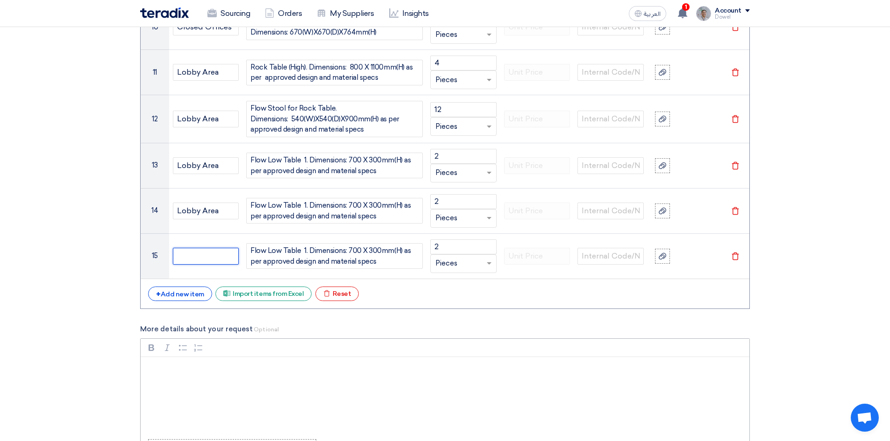
paste input "Lobby Area"
type input "Lobby Area"
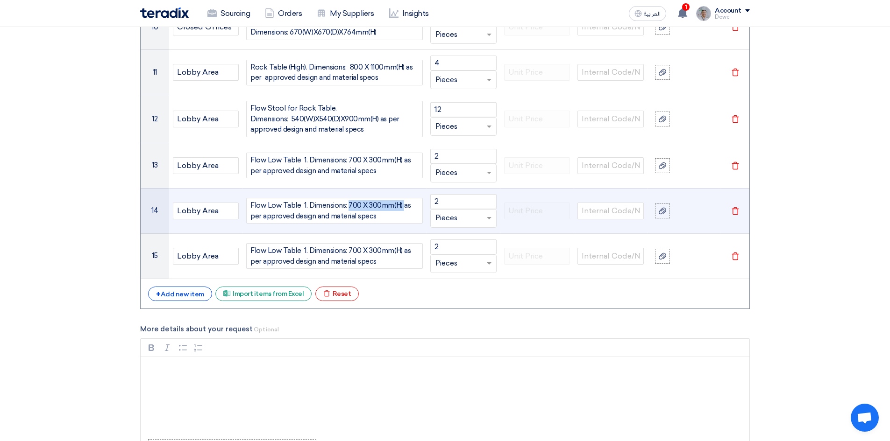
drag, startPoint x: 348, startPoint y: 198, endPoint x: 402, endPoint y: 198, distance: 53.7
click at [402, 200] on span "Flow Low Table 1. Dimensions: 700 X 300mm(H) as per approved design and materia…" at bounding box center [334, 210] width 168 height 21
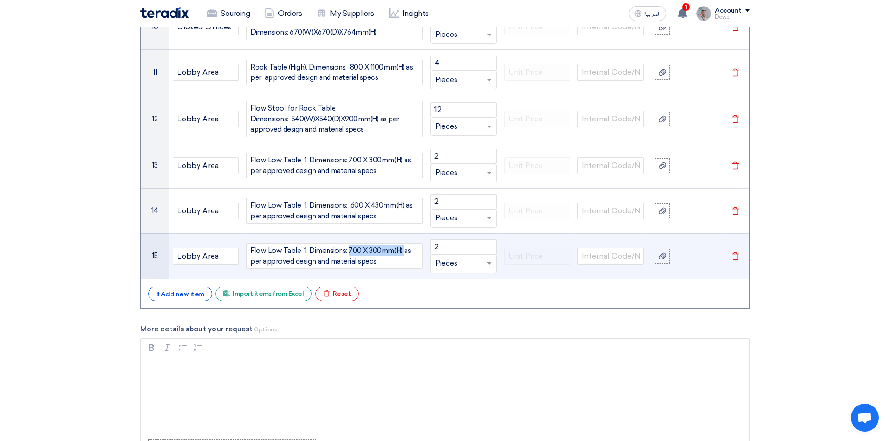
drag, startPoint x: 348, startPoint y: 242, endPoint x: 401, endPoint y: 245, distance: 52.9
click at [401, 246] on span "Flow Low Table 1. Dimensions: 700 X 300mm(H) as per approved design and materia…" at bounding box center [334, 256] width 168 height 21
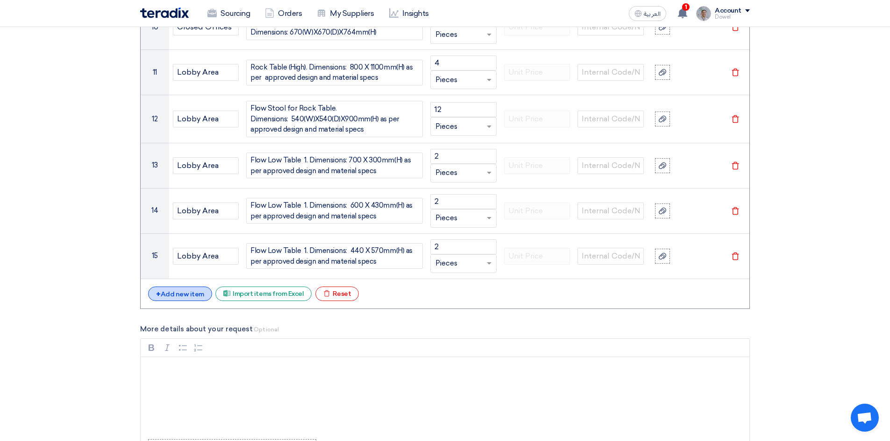
click at [183, 287] on div "+ Add new item" at bounding box center [180, 294] width 64 height 14
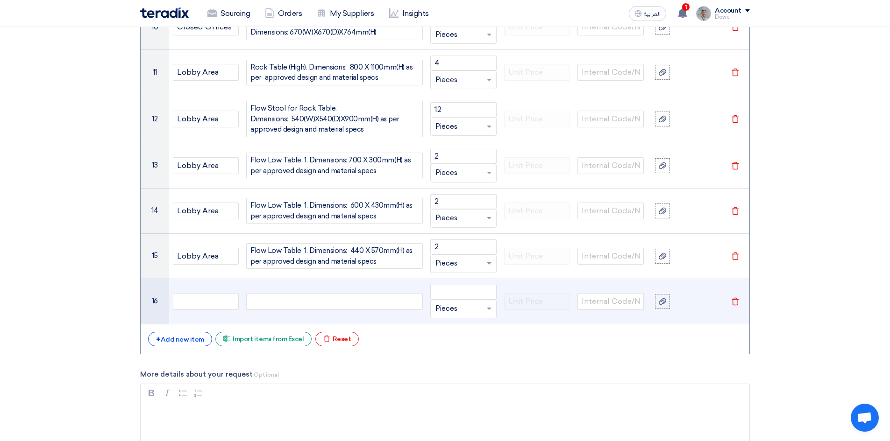
click at [260, 297] on div at bounding box center [334, 301] width 177 height 17
click at [334, 294] on div "Reception Table (Quaranta)" at bounding box center [334, 301] width 177 height 17
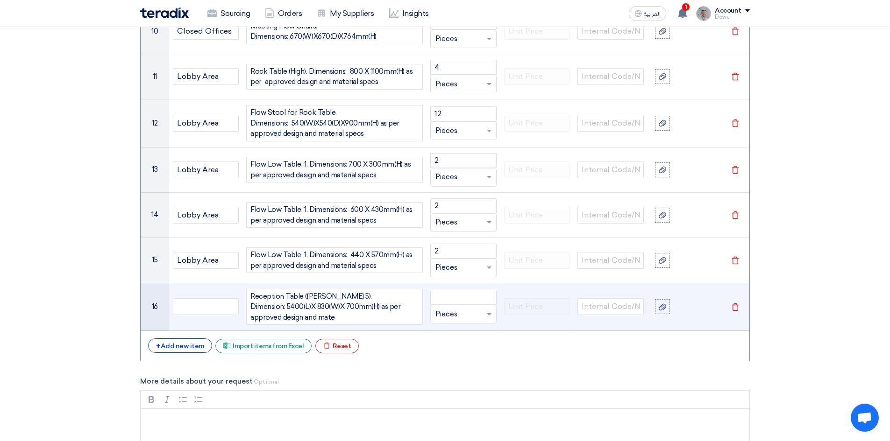
scroll to position [1489, 0]
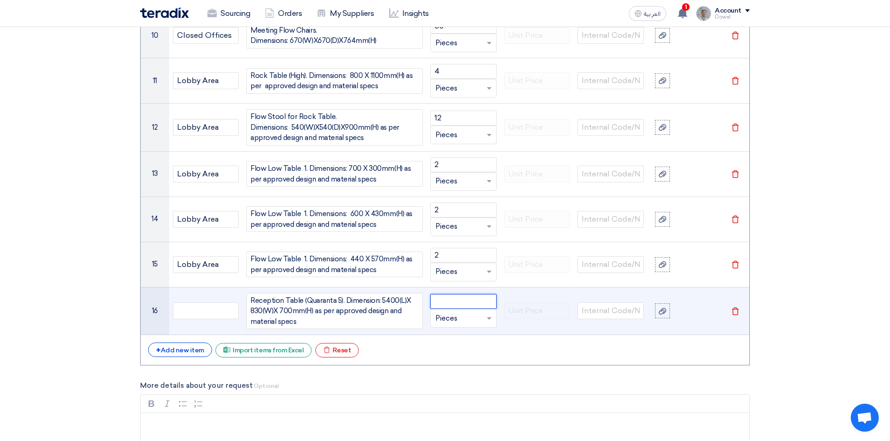
click at [459, 294] on input "number" at bounding box center [463, 301] width 66 height 15
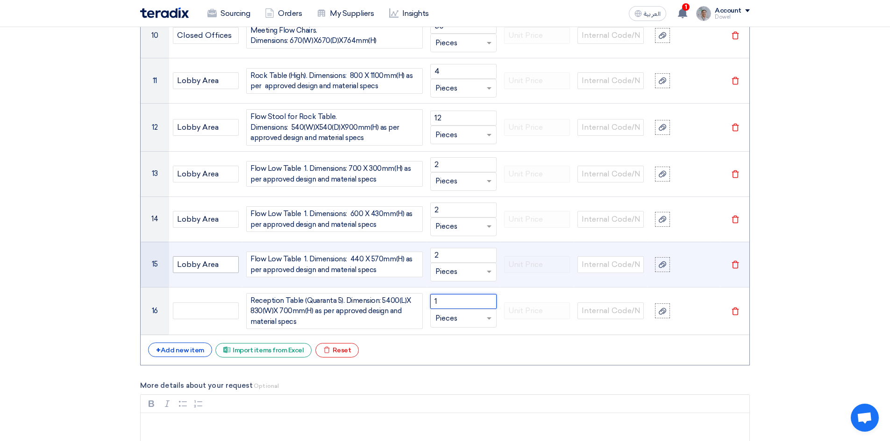
type input "1"
drag, startPoint x: 215, startPoint y: 254, endPoint x: 152, endPoint y: 252, distance: 63.5
click at [152, 252] on tr "15 Lobby Area Flow Low Table 1. Dimensions: 440 X 570mm(H) as per approved desi…" at bounding box center [445, 264] width 609 height 45
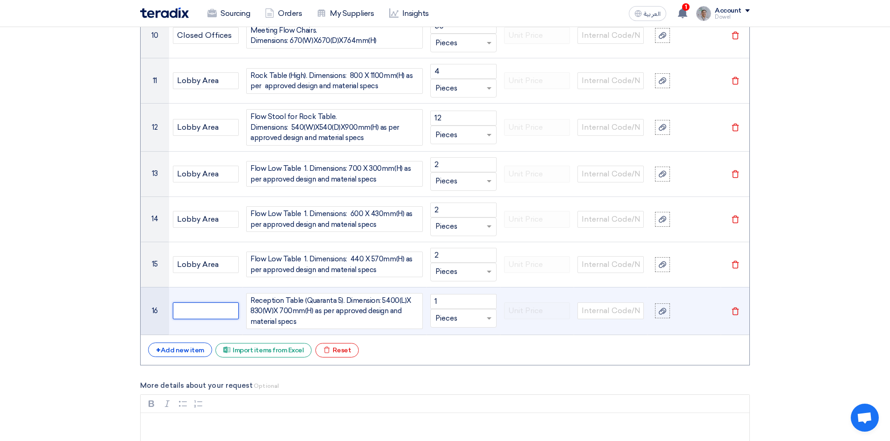
click at [197, 305] on input "text" at bounding box center [206, 311] width 66 height 17
paste input "Lobby Area"
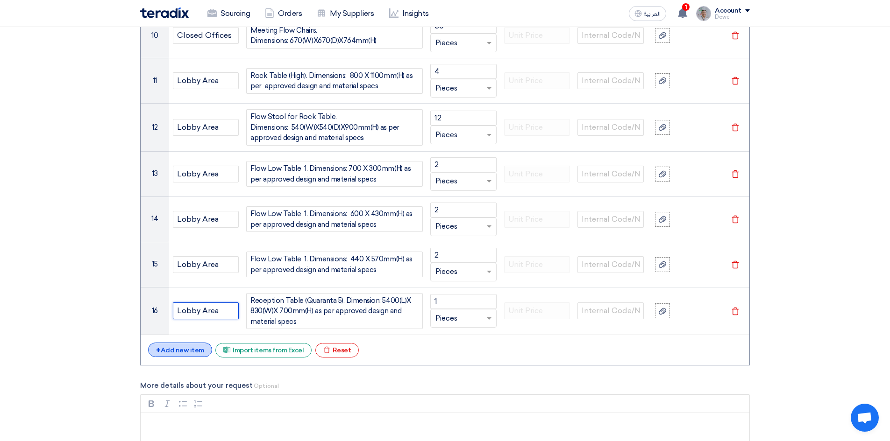
type input "Lobby Area"
click at [189, 343] on div "+ Add new item" at bounding box center [180, 350] width 64 height 14
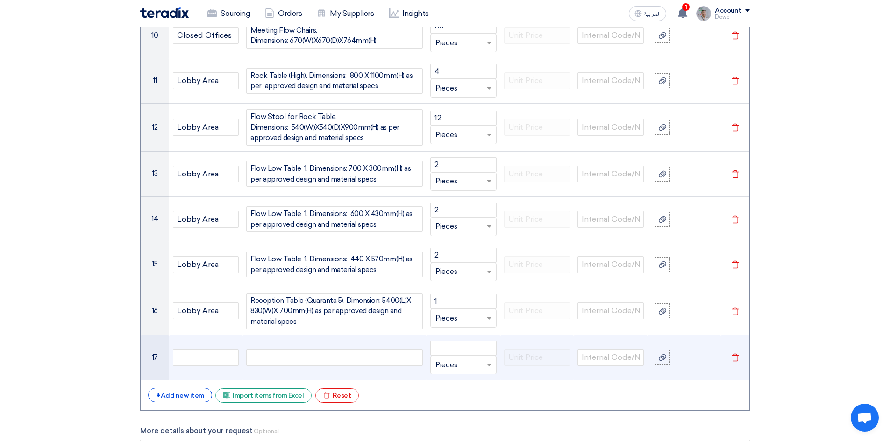
click at [265, 349] on div at bounding box center [334, 357] width 177 height 17
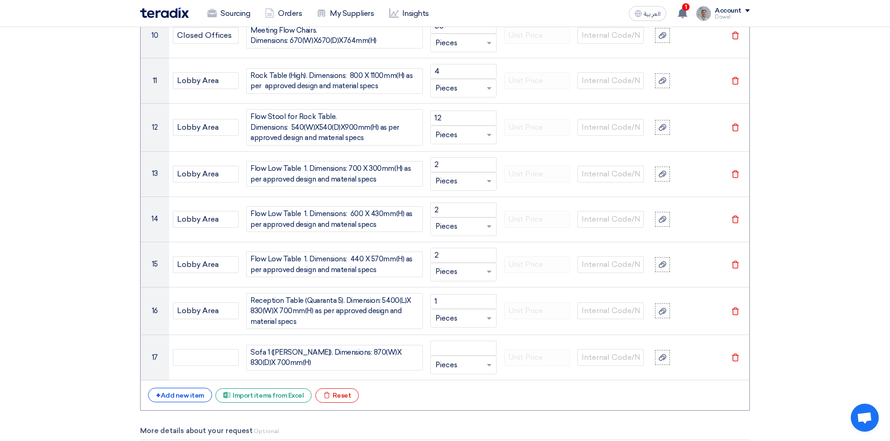
scroll to position [1485, 0]
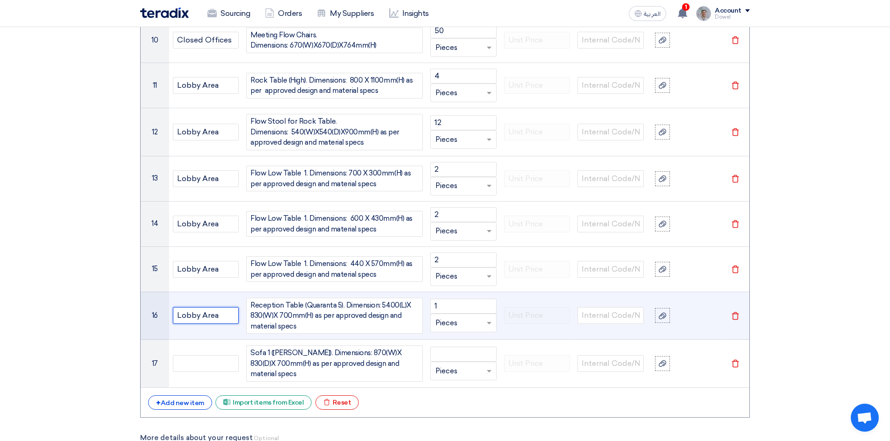
drag, startPoint x: 214, startPoint y: 307, endPoint x: 157, endPoint y: 299, distance: 57.1
click at [157, 298] on tr "16 Lobby Area Reception Table (Quaranta 5). Dimension: 5400(L)X 830(W)X 700mm(H…" at bounding box center [445, 316] width 609 height 48
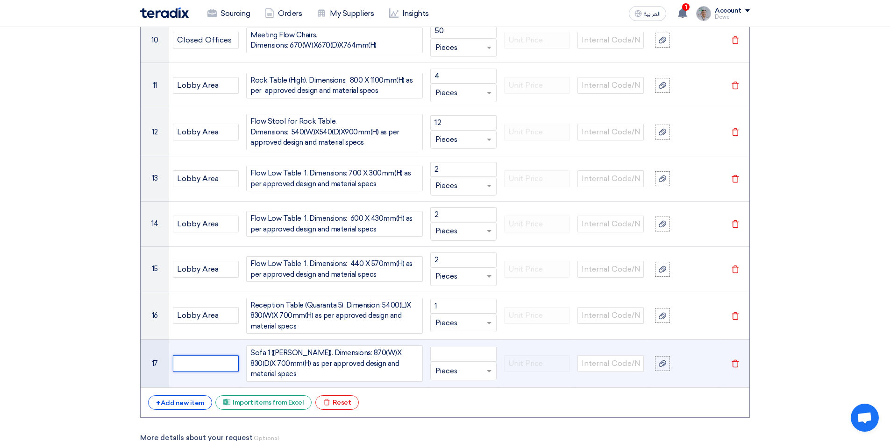
click at [196, 358] on input "text" at bounding box center [206, 363] width 66 height 17
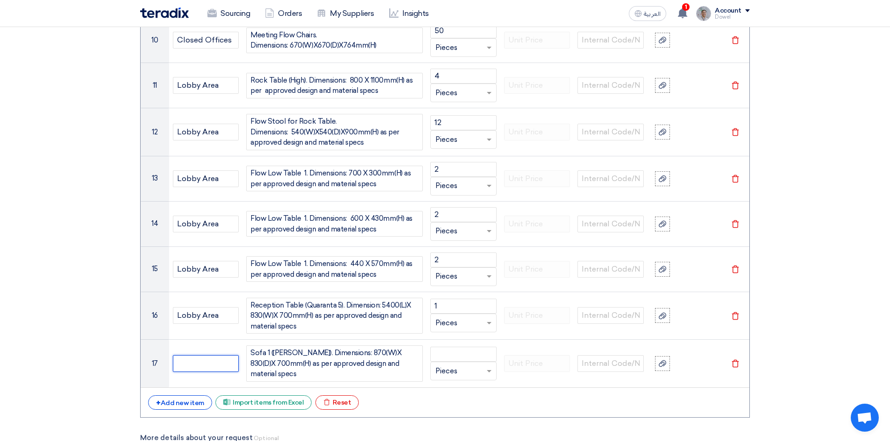
paste input "Lobby Area"
type input "Lobby Area"
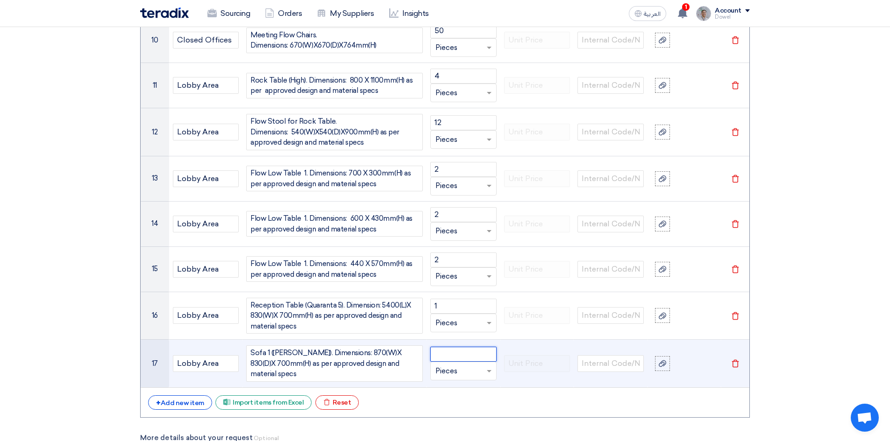
click at [448, 347] on input "number" at bounding box center [463, 354] width 66 height 15
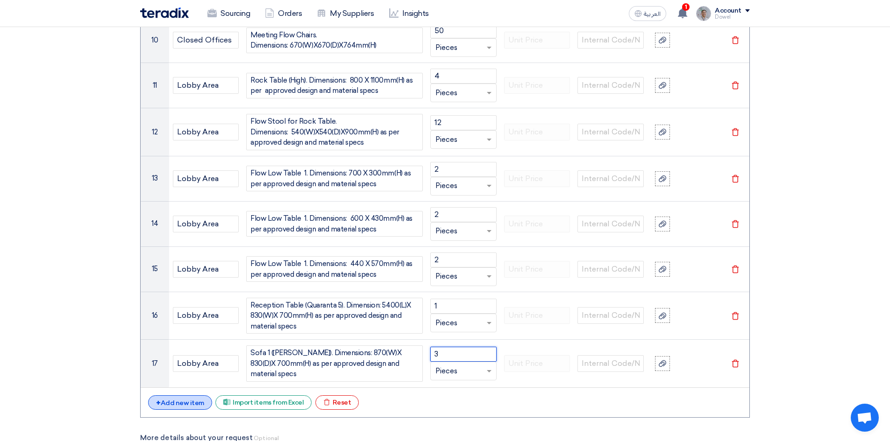
type input "3"
click at [197, 396] on div "+ Add new item" at bounding box center [180, 403] width 64 height 14
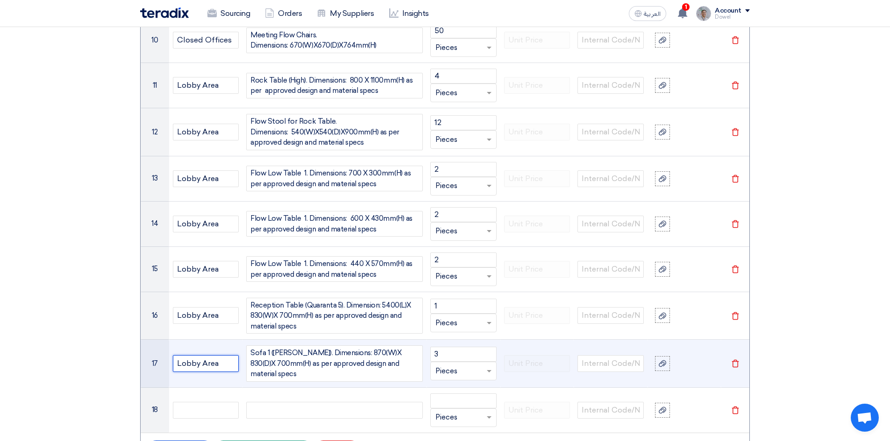
drag, startPoint x: 219, startPoint y: 351, endPoint x: 154, endPoint y: 343, distance: 65.9
click at [154, 343] on tr "17 Lobby Area Sofa 1 (Mia Armchair). Dimensions: 870(W)X 830(D)X 700mm(H) as pe…" at bounding box center [445, 364] width 609 height 48
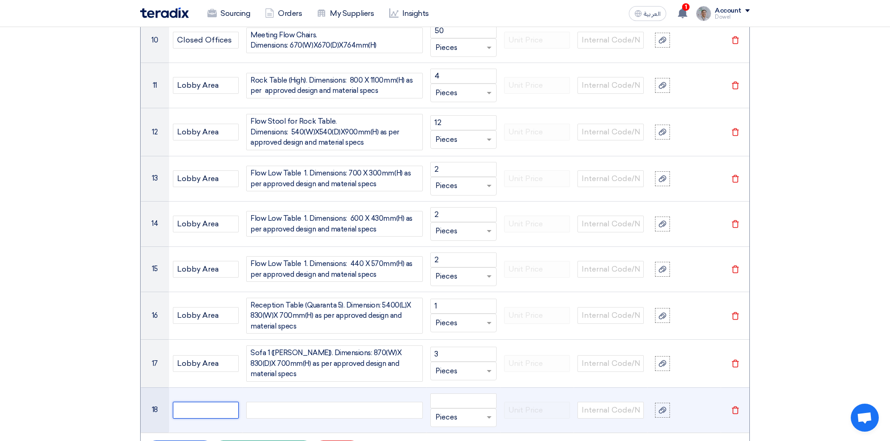
click at [213, 404] on input "text" at bounding box center [206, 410] width 66 height 17
paste input "Lobby Area"
type input "Lobby Area"
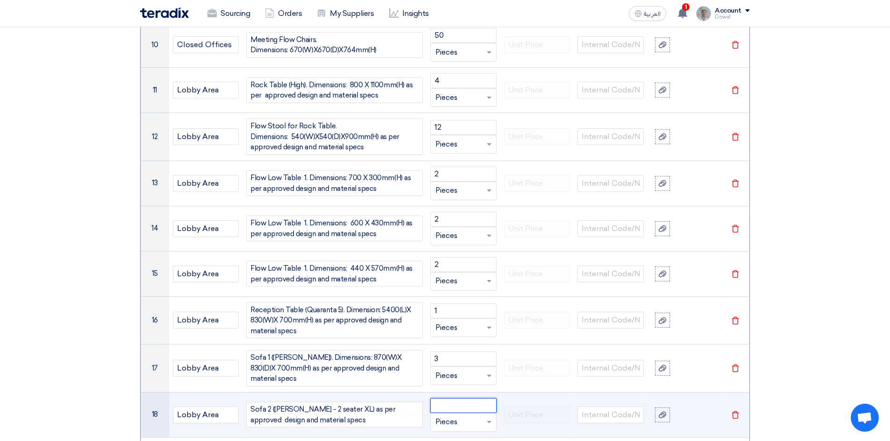
click at [450, 398] on input "number" at bounding box center [463, 405] width 66 height 15
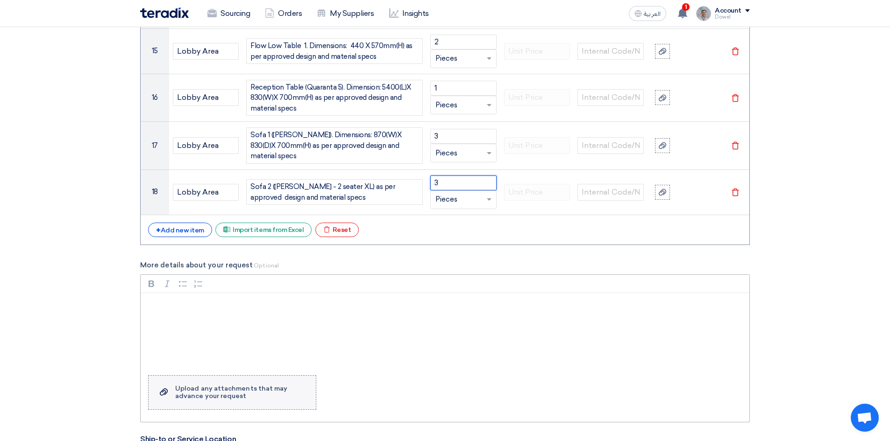
scroll to position [1714, 0]
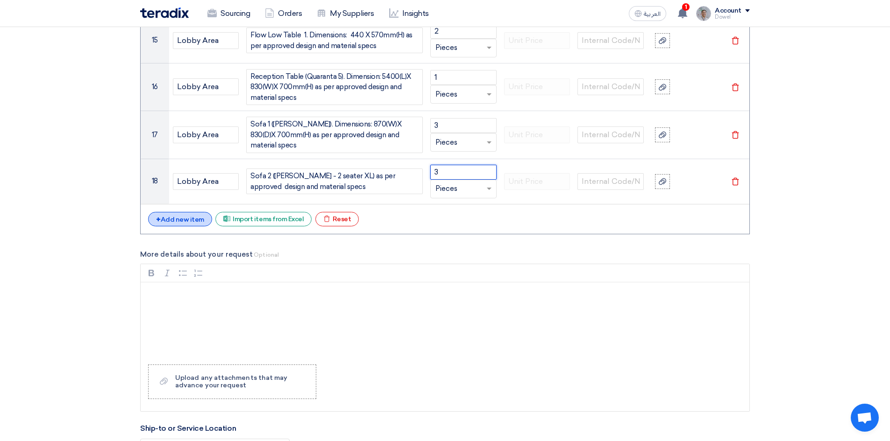
type input "3"
click at [176, 212] on div "+ Add new item" at bounding box center [180, 219] width 64 height 14
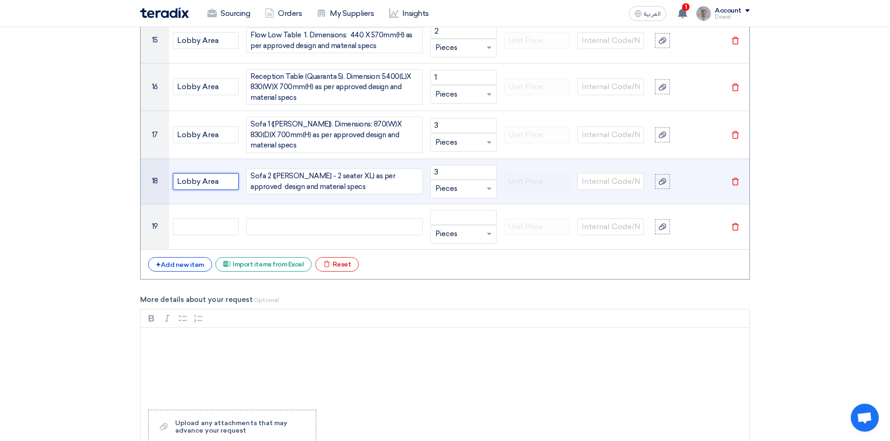
drag, startPoint x: 215, startPoint y: 167, endPoint x: 146, endPoint y: 180, distance: 70.7
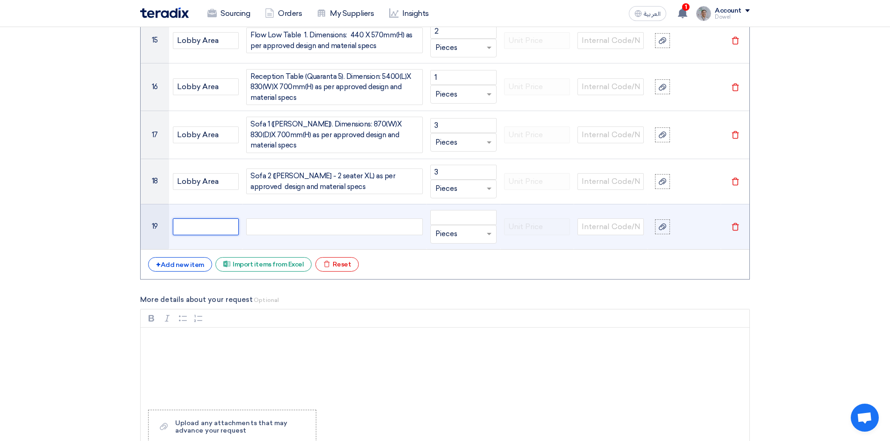
click at [204, 219] on input "text" at bounding box center [206, 227] width 66 height 17
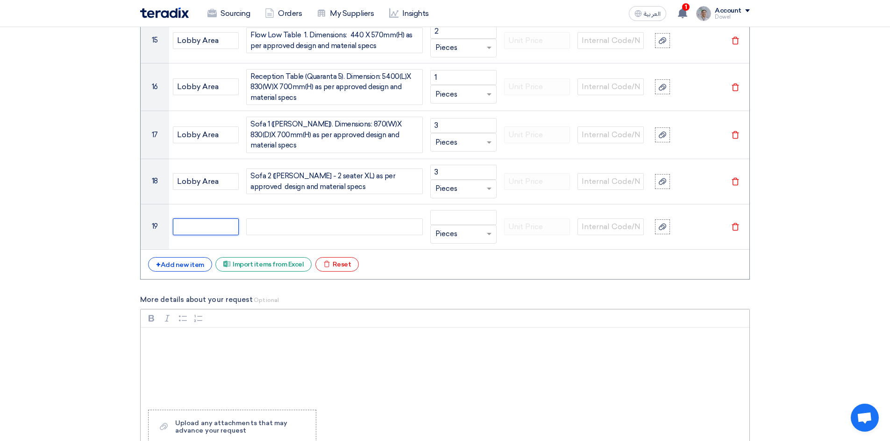
paste input "Lobby Area"
type input "Lobby Area"
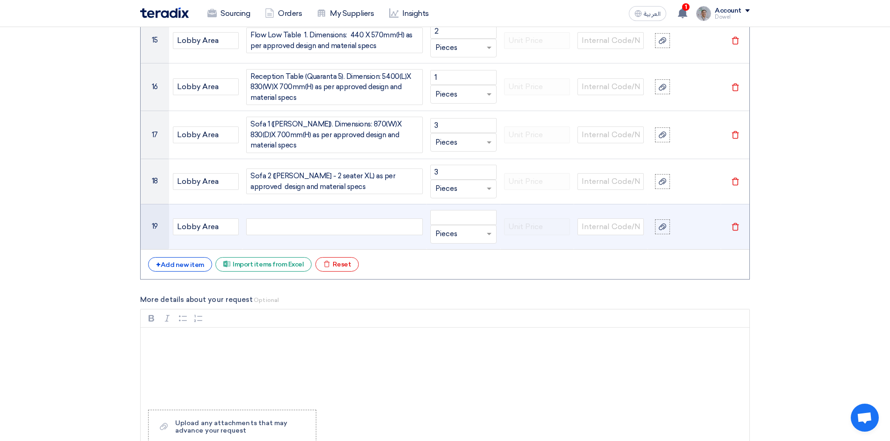
click at [278, 219] on div at bounding box center [334, 227] width 177 height 17
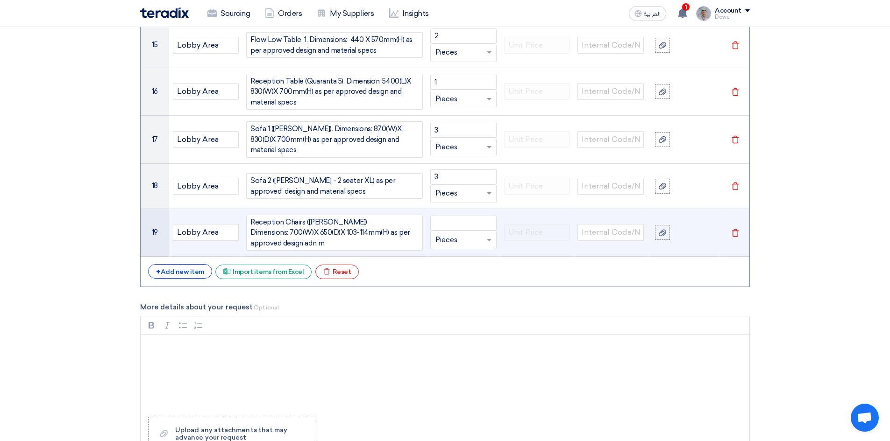
scroll to position [1705, 0]
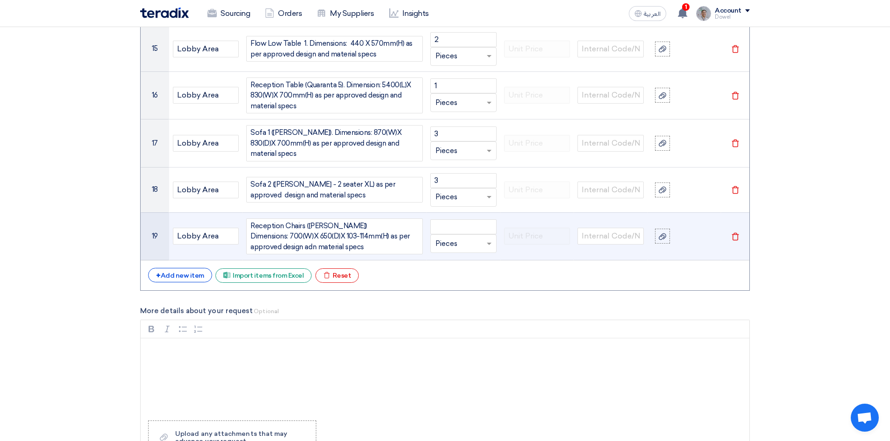
click at [398, 226] on div "Reception Chairs (Mera Swivel) Dimensions: 700(W)X 650(D)X 103-114mm(H) as per …" at bounding box center [334, 237] width 177 height 36
click at [451, 220] on input "number" at bounding box center [463, 227] width 66 height 15
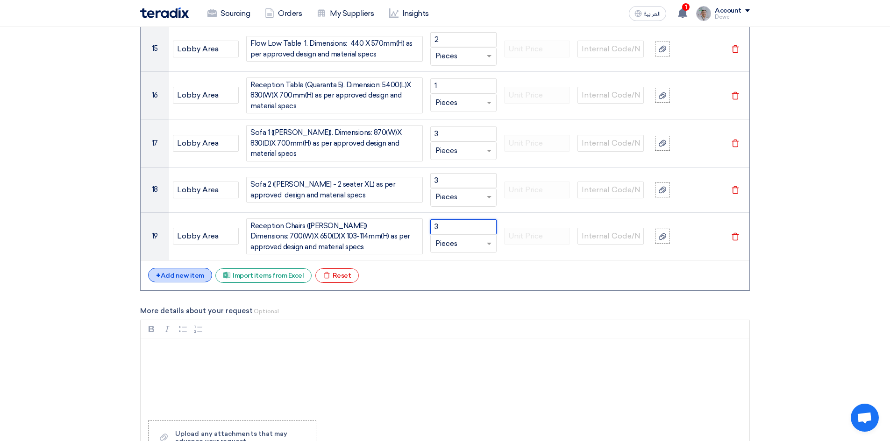
type input "3"
click at [184, 268] on div "+ Add new item" at bounding box center [180, 275] width 64 height 14
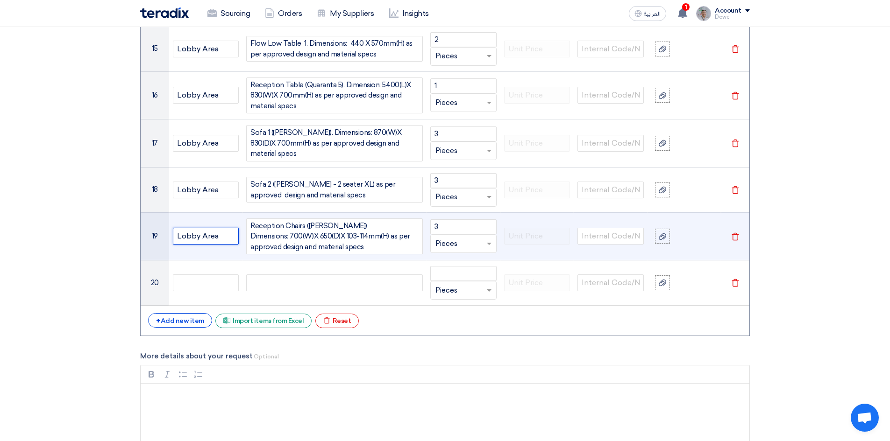
drag, startPoint x: 174, startPoint y: 223, endPoint x: 157, endPoint y: 225, distance: 17.0
click at [157, 224] on tr "19 Lobby Area Reception Chairs (Mera Swivel) Dimensions: 700(W)X 650(D)X 103-11…" at bounding box center [445, 237] width 609 height 48
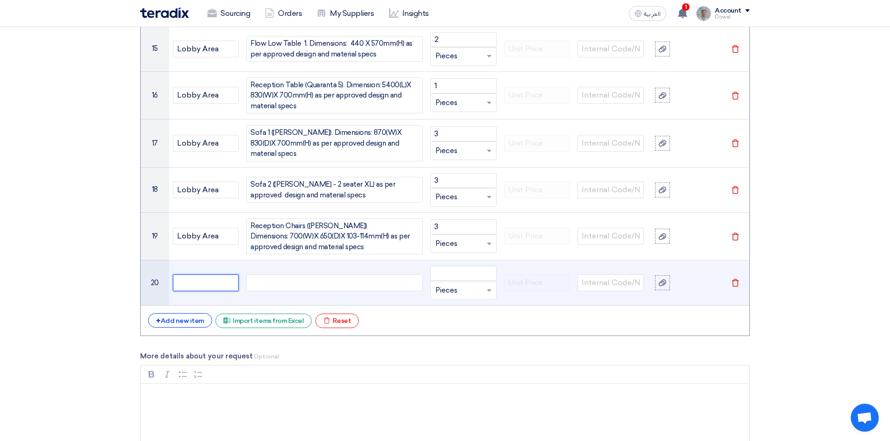
click at [210, 275] on input "text" at bounding box center [206, 283] width 66 height 17
paste input "Lobby Area"
type input "Lobby Area"
click at [281, 281] on div at bounding box center [334, 283] width 177 height 17
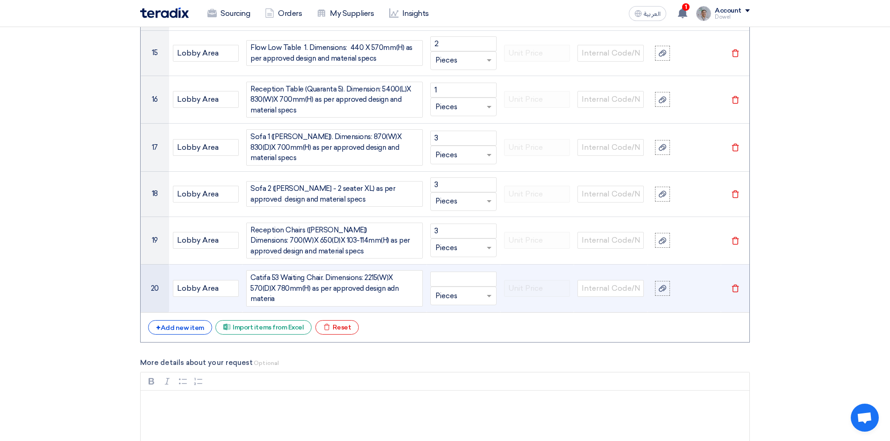
scroll to position [1697, 0]
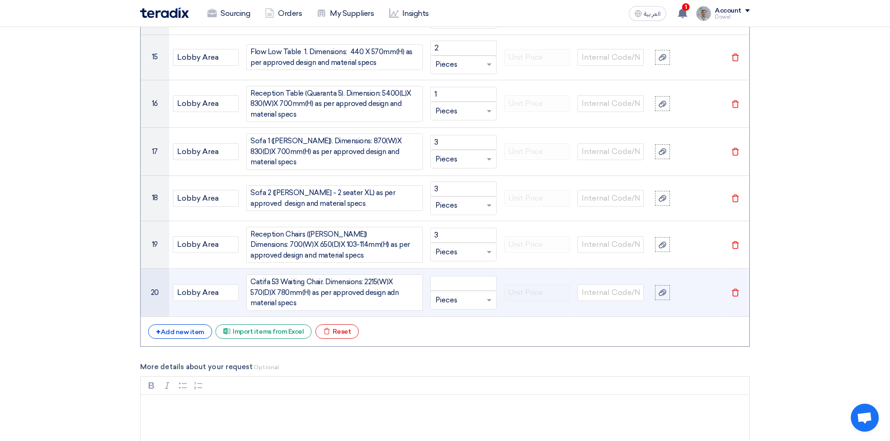
click at [391, 284] on div "Catifa 53 Waiting Chair. Dimensions: 2215(W)X 570(D)X 780mm(H) as per approved …" at bounding box center [334, 293] width 177 height 36
click at [456, 276] on input "number" at bounding box center [463, 283] width 66 height 15
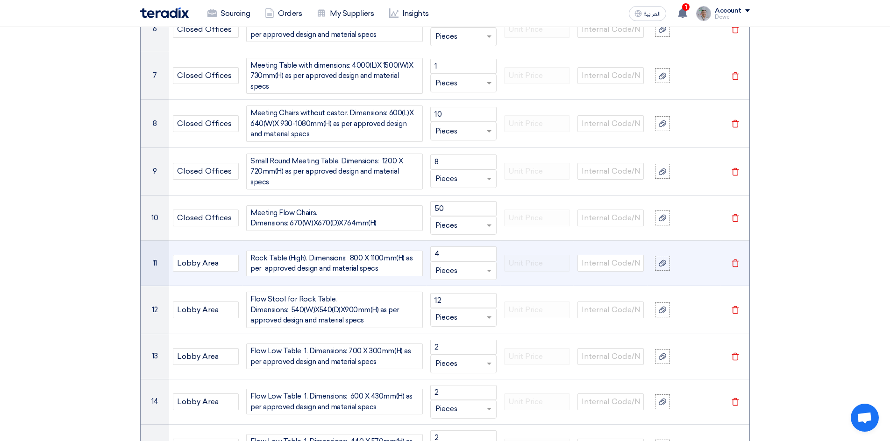
scroll to position [1323, 0]
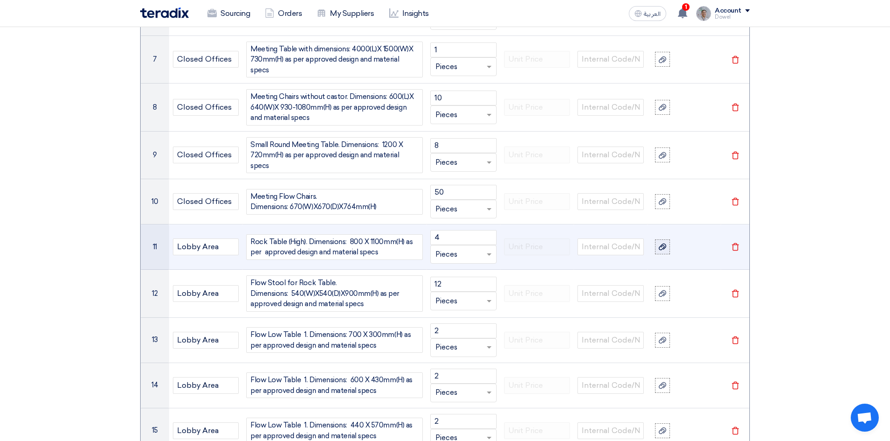
type input "1"
click at [659, 244] on div at bounding box center [662, 247] width 9 height 11
click at [0, 0] on input "file" at bounding box center [0, 0] width 0 height 0
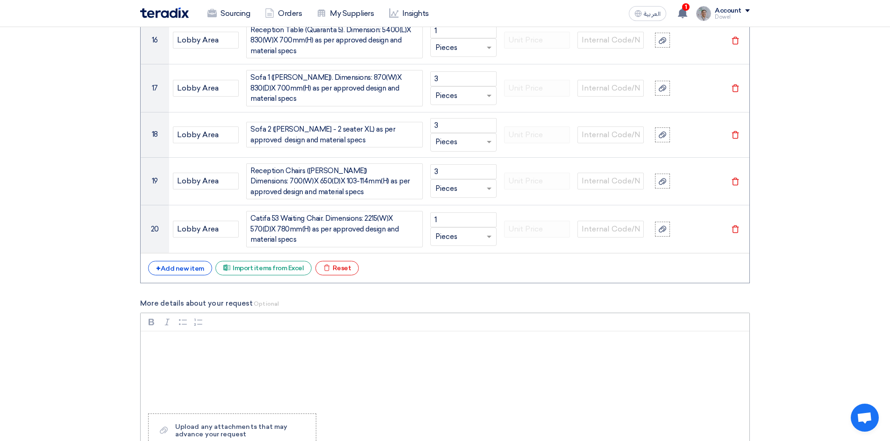
scroll to position [1790, 0]
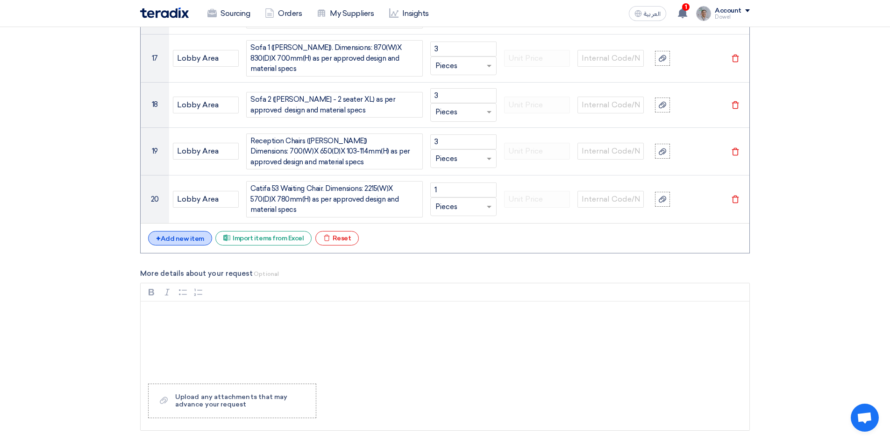
click at [191, 231] on div "+ Add new item" at bounding box center [180, 238] width 64 height 14
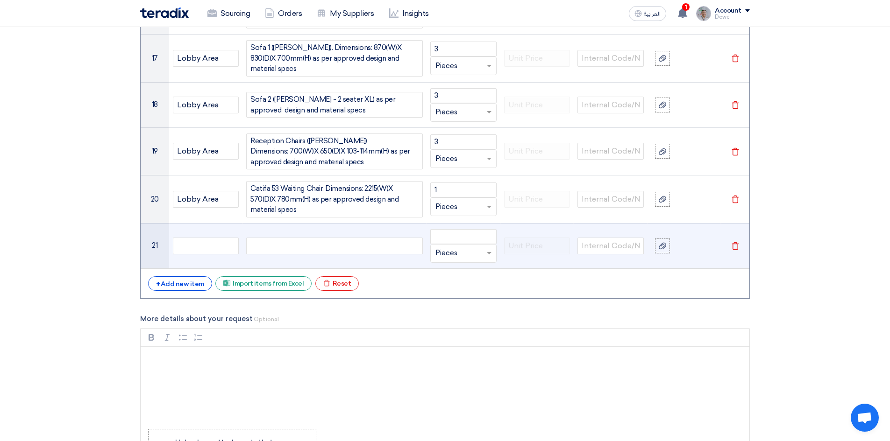
click at [260, 238] on div at bounding box center [334, 246] width 177 height 17
click at [396, 238] on div "Self Watering Planters Anthea Mentha (White)" at bounding box center [334, 246] width 177 height 17
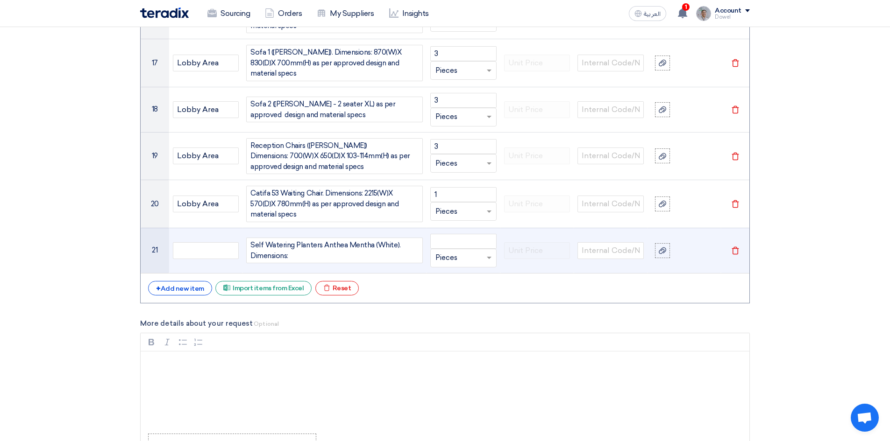
scroll to position [1782, 0]
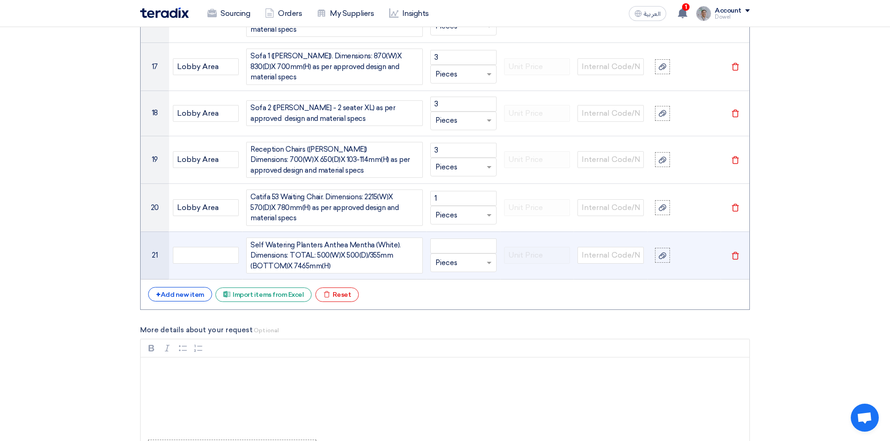
click at [394, 238] on div "Self Watering Planters Anthea Mentha (White). Dimensions: TOTAL: 500(W)X 500(D)…" at bounding box center [334, 256] width 177 height 36
click at [470, 239] on input "number" at bounding box center [463, 246] width 66 height 15
type input "23"
click at [456, 255] on input "text" at bounding box center [457, 262] width 45 height 15
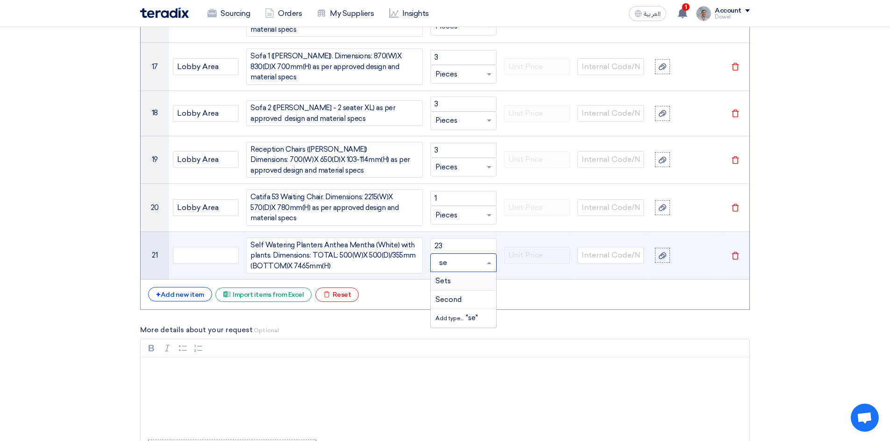
type input "set"
click at [446, 277] on span "Sets" at bounding box center [442, 281] width 15 height 8
click at [261, 238] on div "Self Watering Planters Anthea Mentha (White) with plants. Dimensions: TOTAL: 50…" at bounding box center [334, 256] width 177 height 36
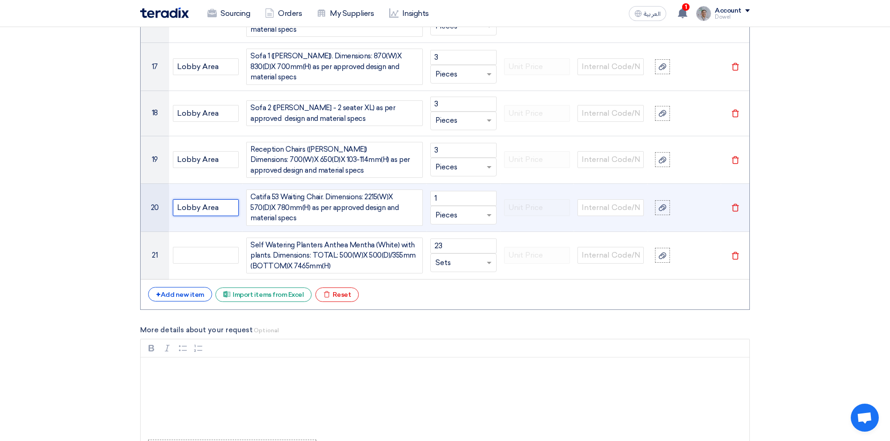
drag, startPoint x: 226, startPoint y: 198, endPoint x: 142, endPoint y: 192, distance: 83.8
click at [142, 192] on tr "20 Lobby Area Catifa 53 Waiting Chair. Dimensions: 2215(W)X 570(D)X 780mm(H) as…" at bounding box center [445, 208] width 609 height 48
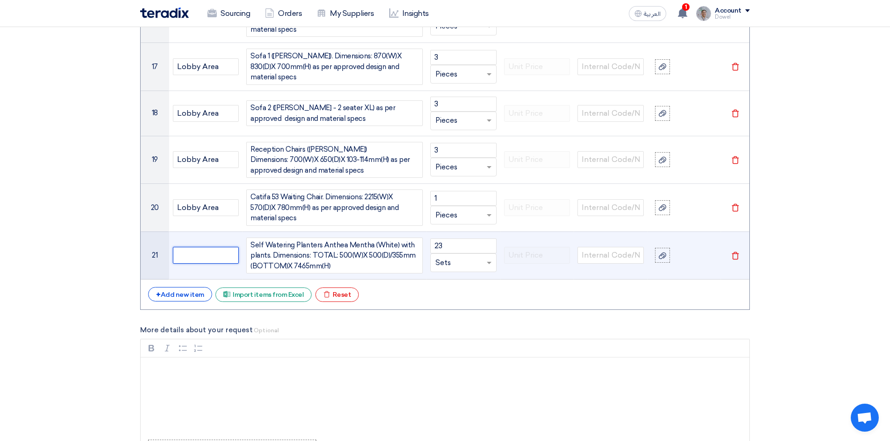
click at [210, 248] on input "text" at bounding box center [206, 255] width 66 height 17
paste input "Lobby Area"
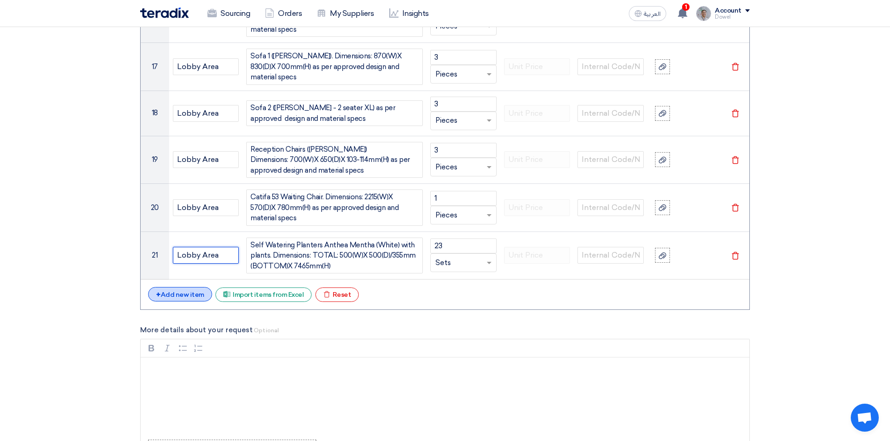
type input "Lobby Area"
click at [191, 287] on div "+ Add new item" at bounding box center [180, 294] width 64 height 14
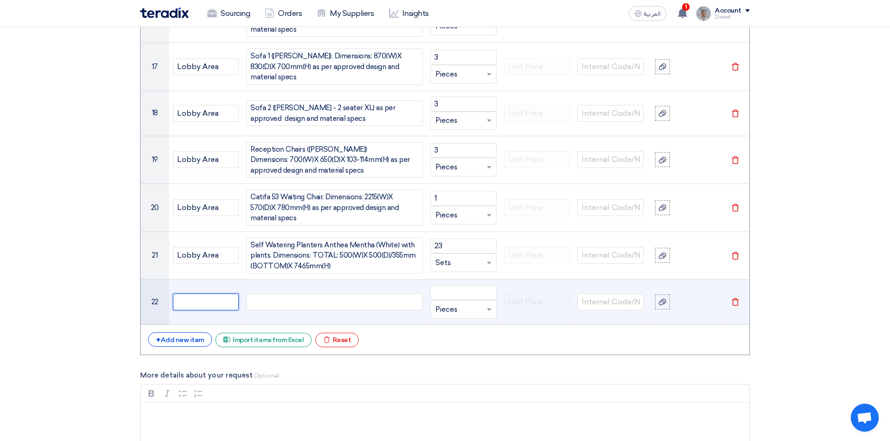
click at [206, 294] on input "text" at bounding box center [206, 302] width 66 height 17
paste input "Lobby Area"
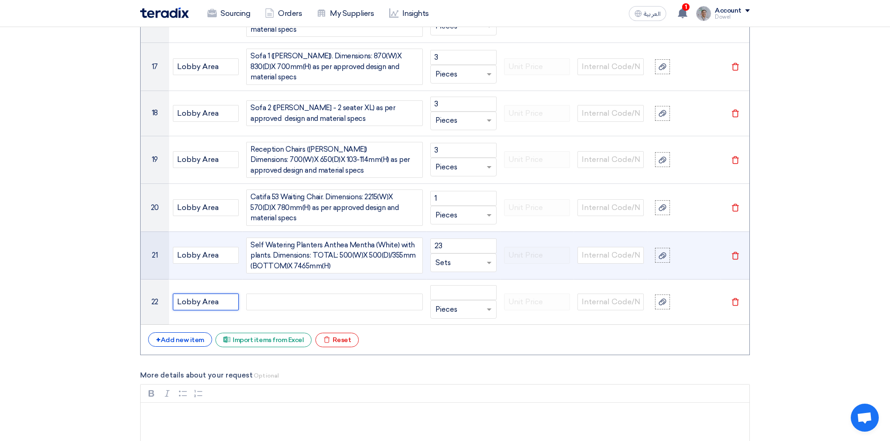
type input "Lobby Area"
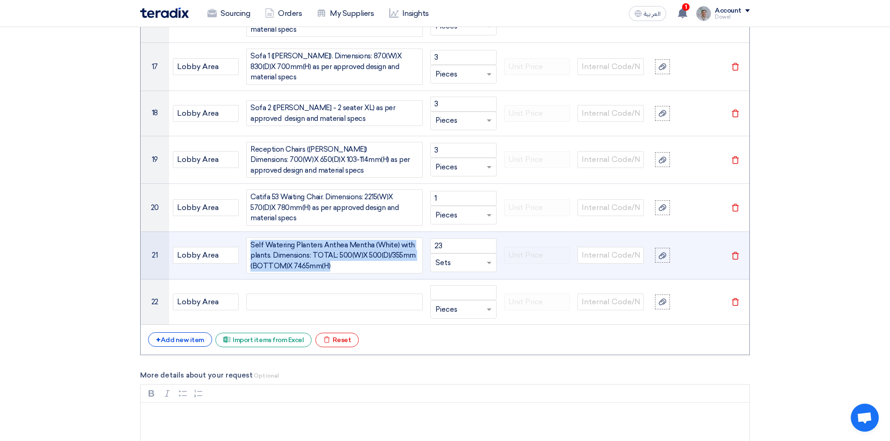
drag, startPoint x: 338, startPoint y: 257, endPoint x: 257, endPoint y: 254, distance: 80.4
click at [243, 236] on td "Self Watering Planters Anthea Mentha (White) with plants. Dimensions: TOTAL: 50…" at bounding box center [334, 256] width 184 height 48
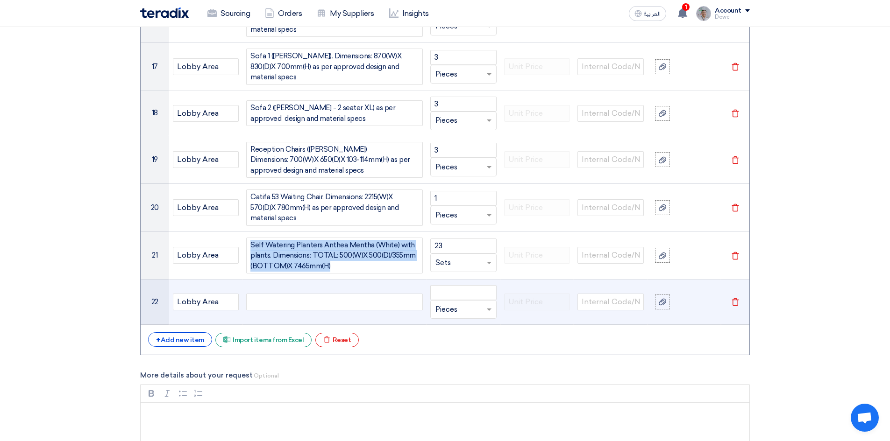
copy div "Self Watering Planters Anthea Mentha (White) with plants. Dimensions: TOTAL: 50…"
click at [277, 294] on div at bounding box center [334, 302] width 177 height 17
paste div
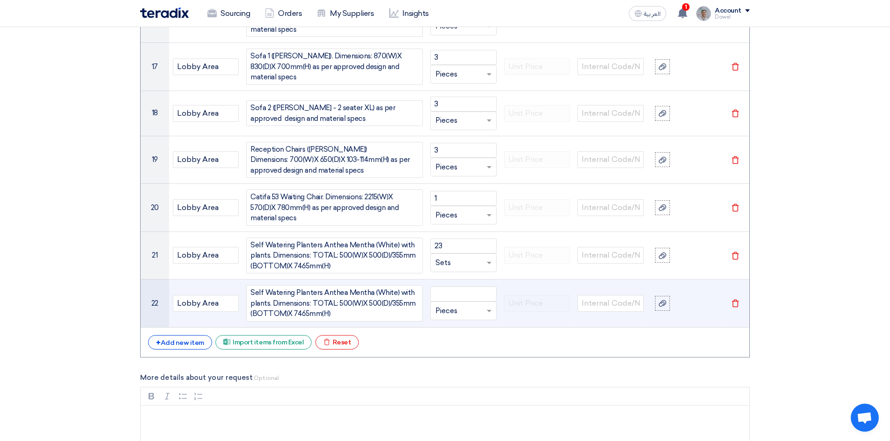
scroll to position [1773, 0]
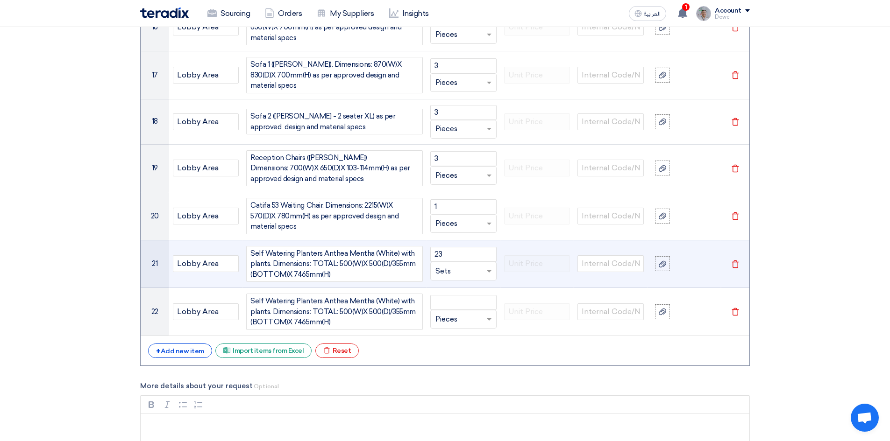
click at [296, 246] on div "Self Watering Planters Anthea Mentha (White) with plants. Dimensions: TOTAL: 50…" at bounding box center [334, 264] width 177 height 36
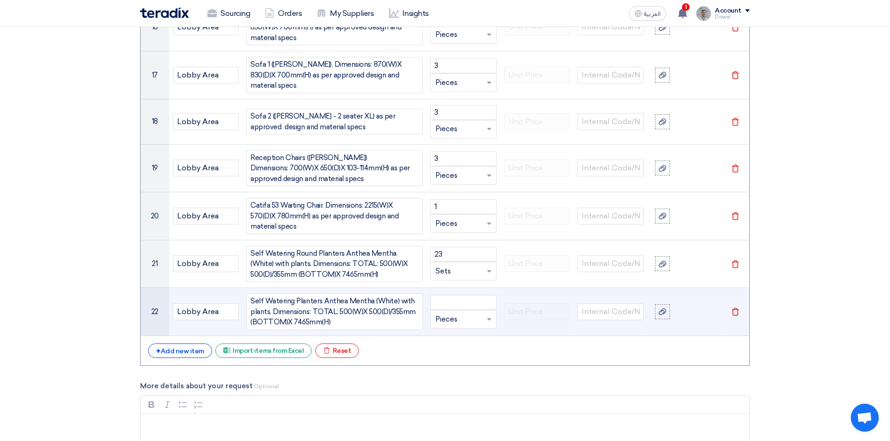
click at [294, 296] on span "Self Watering Planters Anthea Mentha (White) with plants. Dimensions: TOTAL: 50…" at bounding box center [334, 312] width 168 height 32
drag, startPoint x: 345, startPoint y: 291, endPoint x: 392, endPoint y: 291, distance: 47.6
click at [392, 296] on span "Self Watering Square Planters Anthea Mentha (White) with plants. Dimensions: TO…" at bounding box center [334, 312] width 168 height 32
click at [413, 296] on span "Self Watering Square Planters Cube Premium (White) with plants. Dimensions: TOT…" at bounding box center [334, 312] width 168 height 32
drag, startPoint x: 357, startPoint y: 303, endPoint x: 376, endPoint y: 313, distance: 22.4
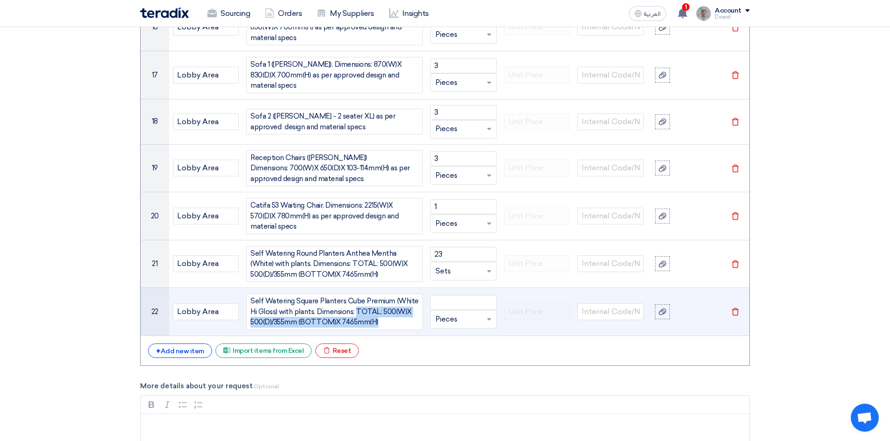
click at [376, 313] on span "Self Watering Square Planters Cube Premium (White Hi Gloss) with plants. Dimens…" at bounding box center [334, 312] width 168 height 32
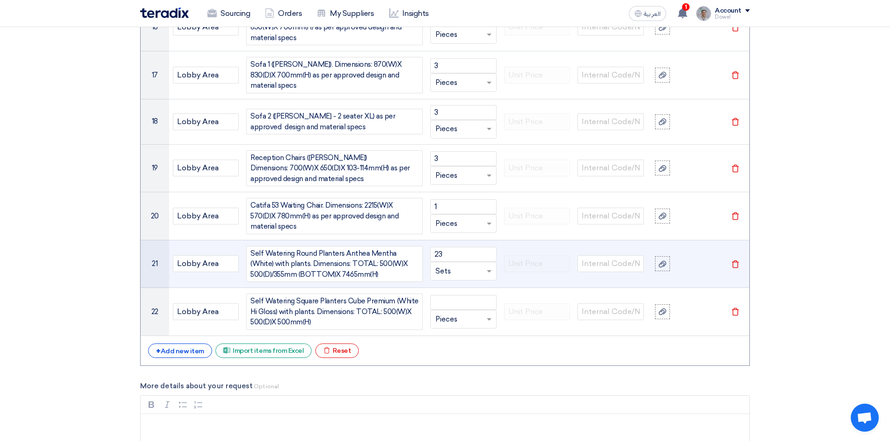
click at [380, 267] on div "Self Watering Round Planters Anthea Mentha (White) with plants. Dimensions: TOT…" at bounding box center [334, 264] width 177 height 36
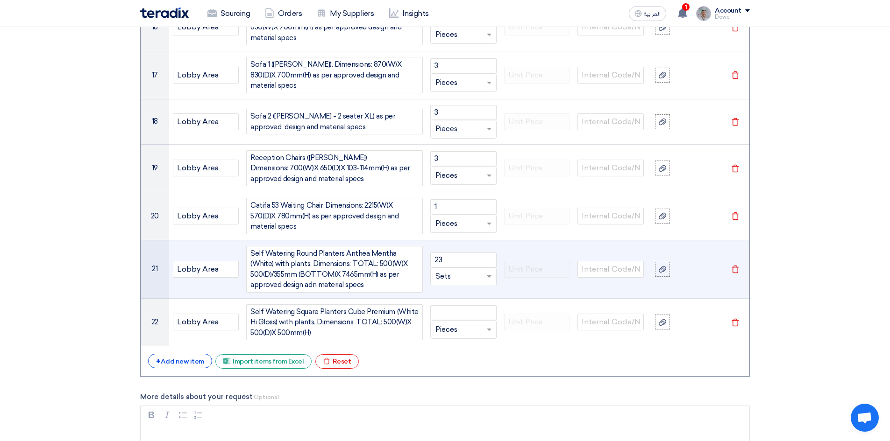
click at [312, 273] on div "Self Watering Round Planters Anthea Mentha (White) with plants. Dimensions: TOT…" at bounding box center [334, 269] width 177 height 47
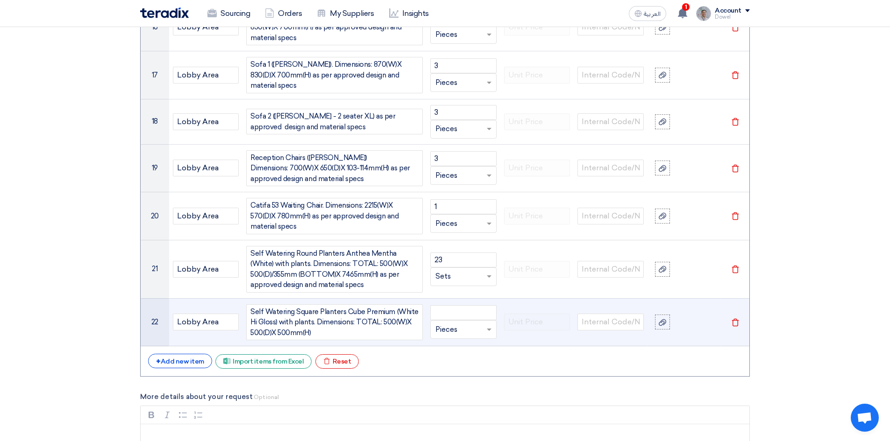
click at [324, 321] on span "Self Watering Square Planters Cube Premium (White Hi Gloss) with plants. Dimens…" at bounding box center [334, 323] width 168 height 32
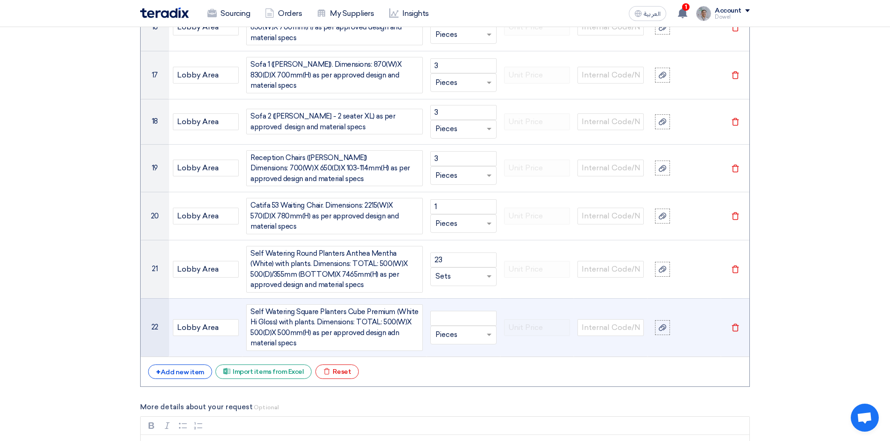
click at [390, 323] on span "Self Watering Square Planters Cube Premium (White Hi Gloss) with plants. Dimens…" at bounding box center [334, 328] width 168 height 42
click at [448, 311] on input "number" at bounding box center [463, 318] width 66 height 15
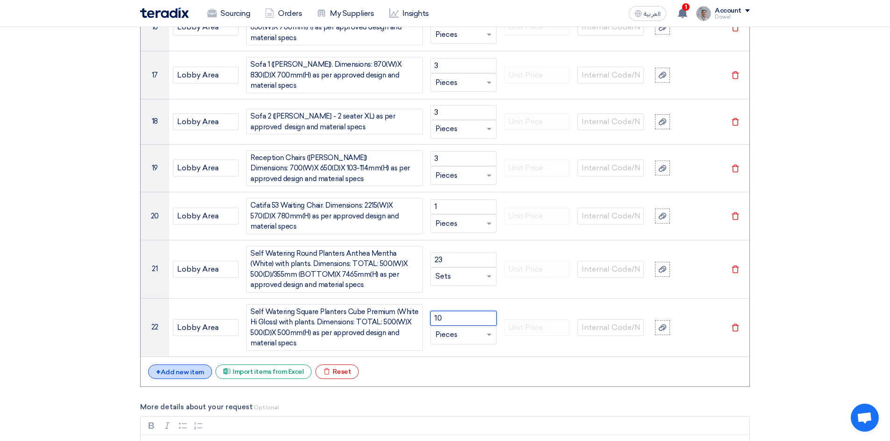
type input "10"
click at [195, 365] on div "+ Add new item" at bounding box center [180, 372] width 64 height 14
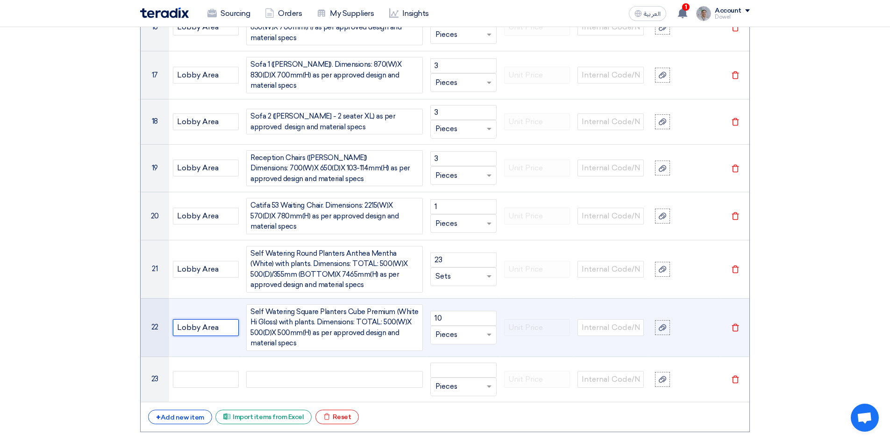
drag, startPoint x: 226, startPoint y: 316, endPoint x: 142, endPoint y: 305, distance: 84.7
click at [142, 305] on tr "22 Lobby Area Self Watering Square Planters Cube Premium (White Hi Gloss) with …" at bounding box center [445, 327] width 609 height 58
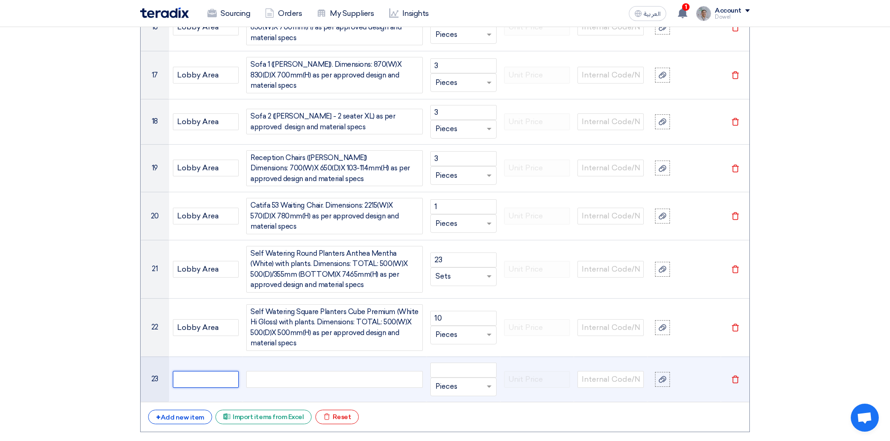
click at [199, 371] on input "text" at bounding box center [206, 379] width 66 height 17
paste input "Lobby Area"
type input "Lobby Area"
click at [288, 376] on div at bounding box center [334, 379] width 177 height 17
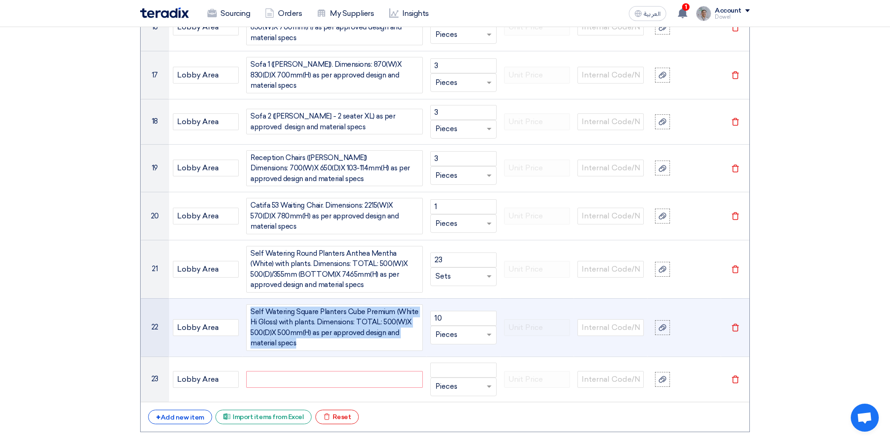
drag, startPoint x: 299, startPoint y: 334, endPoint x: 241, endPoint y: 298, distance: 68.7
click at [241, 298] on tr "22 Lobby Area Self Watering Square Planters Cube Premium (White Hi Gloss) with …" at bounding box center [445, 327] width 609 height 58
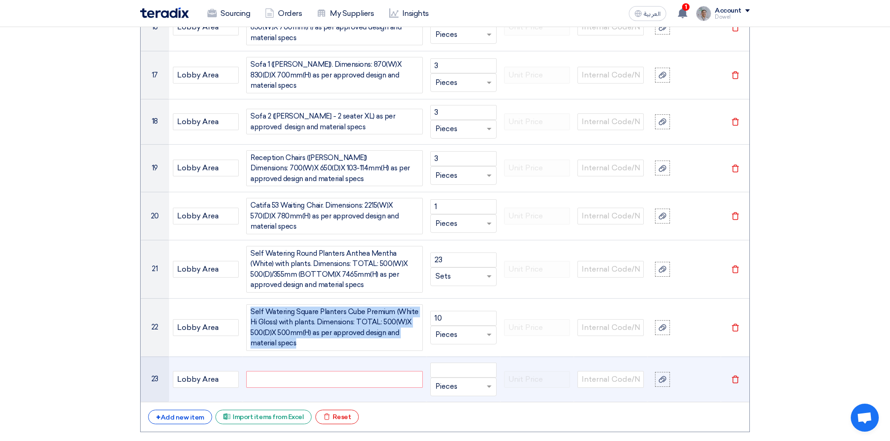
copy span "Self Watering Square Planters Cube Premium (White Hi Gloss) with plants. Dimens…"
click at [279, 371] on div at bounding box center [334, 379] width 177 height 17
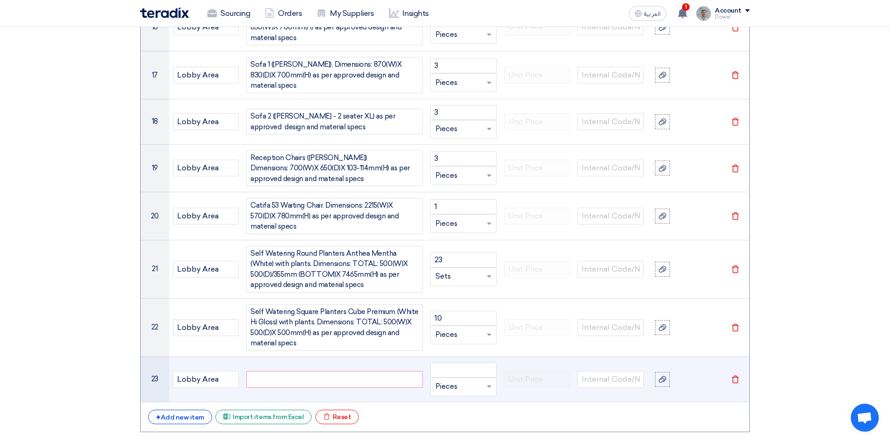
paste div
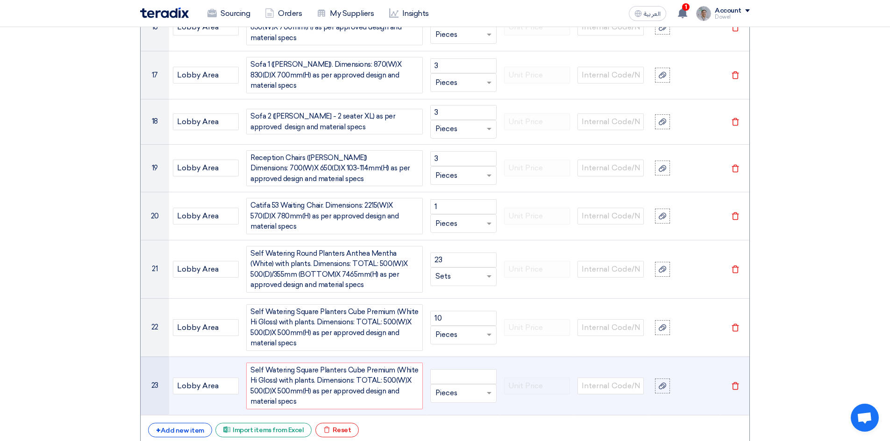
scroll to position [1765, 0]
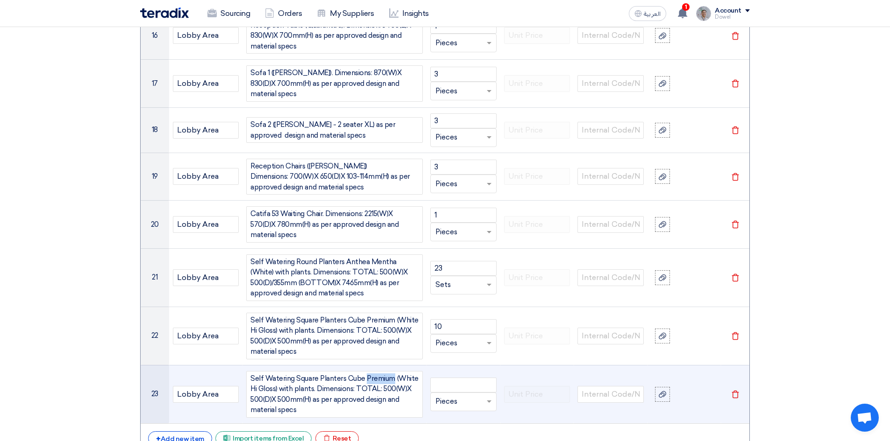
drag, startPoint x: 364, startPoint y: 369, endPoint x: 393, endPoint y: 369, distance: 28.5
click at [393, 374] on span "Self Watering Square Planters Cube Premium (White Hi Gloss) with plants. Dimens…" at bounding box center [334, 395] width 168 height 42
drag, startPoint x: 328, startPoint y: 376, endPoint x: 284, endPoint y: 391, distance: 47.6
click at [284, 391] on span "Self Watering Square Planters Cube (White Hi Gloss) with plants. Dimensions: TO…" at bounding box center [334, 395] width 168 height 42
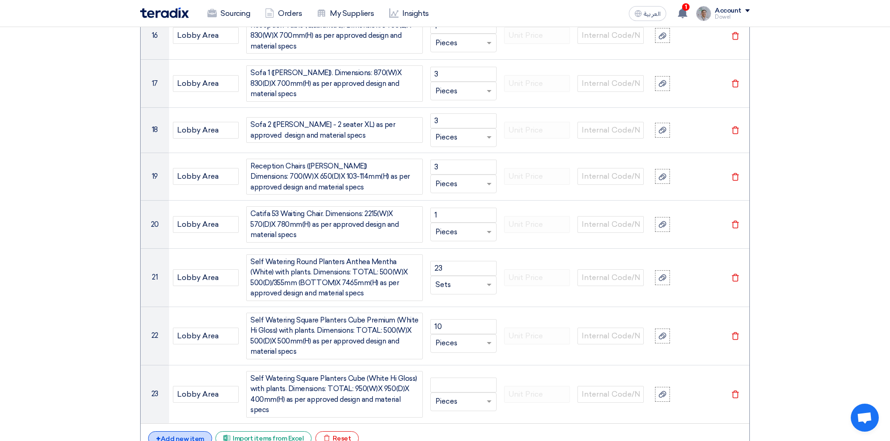
click at [177, 432] on div "+ Add new item" at bounding box center [180, 439] width 64 height 14
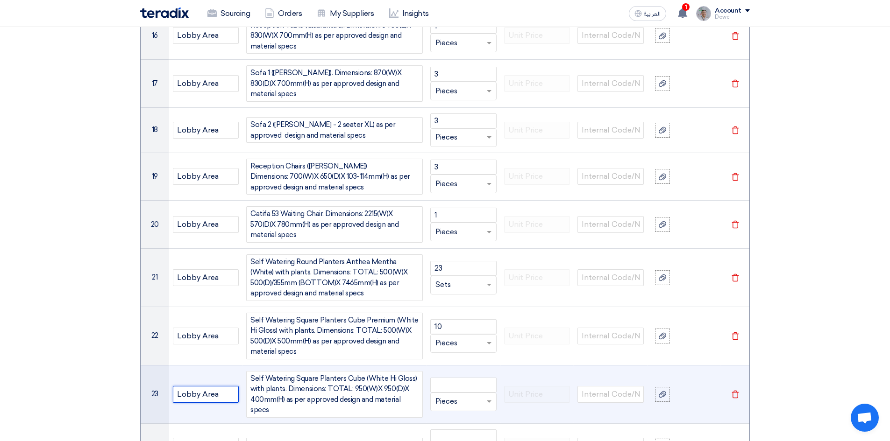
drag, startPoint x: 208, startPoint y: 380, endPoint x: 156, endPoint y: 376, distance: 52.0
click at [156, 375] on tr "23 Lobby Area Self Watering Square Planters Cube (White Hi Gloss) with plants. …" at bounding box center [445, 394] width 609 height 58
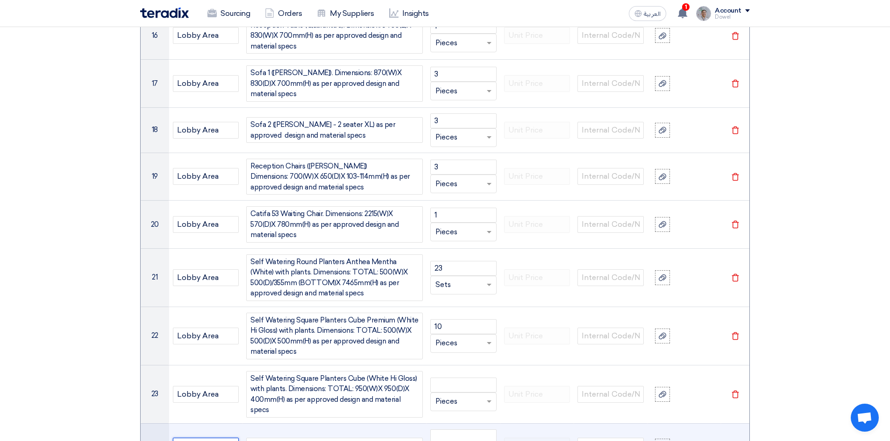
click at [203, 438] on input "text" at bounding box center [206, 446] width 66 height 17
paste input "Lobby Area"
type input "Lobby Area"
click at [279, 438] on div at bounding box center [334, 446] width 177 height 17
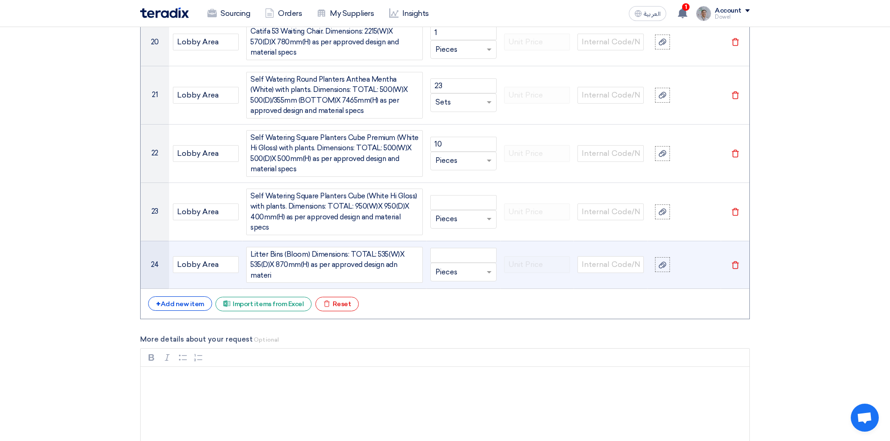
scroll to position [1943, 0]
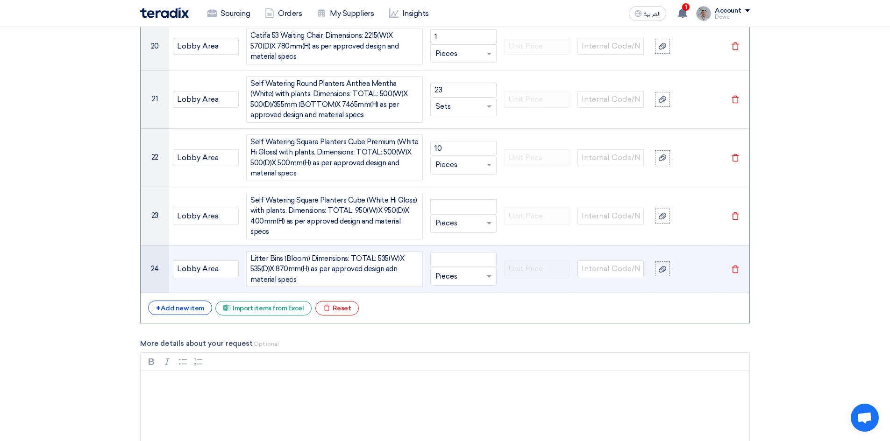
click at [391, 251] on div "Litter Bins (Bloom) Dimensions: TOTAL: 535(W)X 535(D)X 870mm(H) as per approved…" at bounding box center [334, 269] width 177 height 36
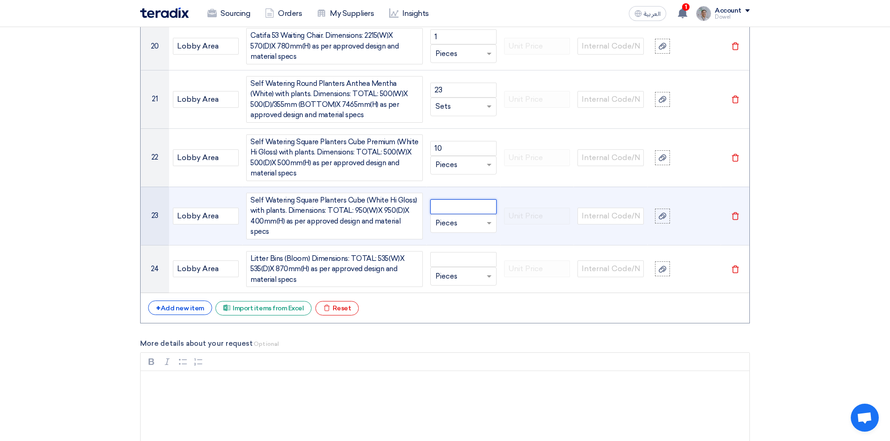
click at [456, 199] on input "number" at bounding box center [463, 206] width 66 height 15
type input "1"
click at [447, 216] on input "text" at bounding box center [457, 223] width 45 height 15
type input "set"
click at [448, 238] on span "Sets" at bounding box center [442, 242] width 15 height 8
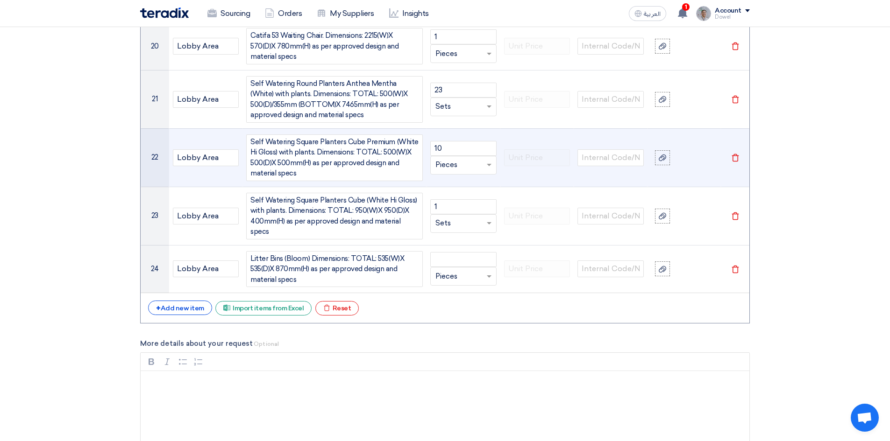
click at [447, 158] on input "text" at bounding box center [457, 165] width 45 height 15
type input "set"
click at [447, 179] on span "Sets" at bounding box center [442, 183] width 15 height 8
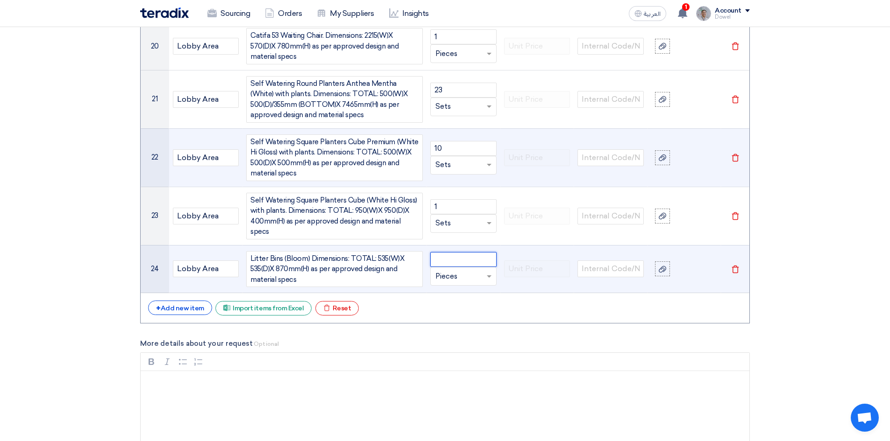
click at [441, 252] on input "number" at bounding box center [463, 259] width 66 height 15
type input "5"
click at [441, 269] on input "text" at bounding box center [457, 276] width 45 height 15
type input "set"
click at [443, 286] on div "Sets" at bounding box center [463, 295] width 65 height 19
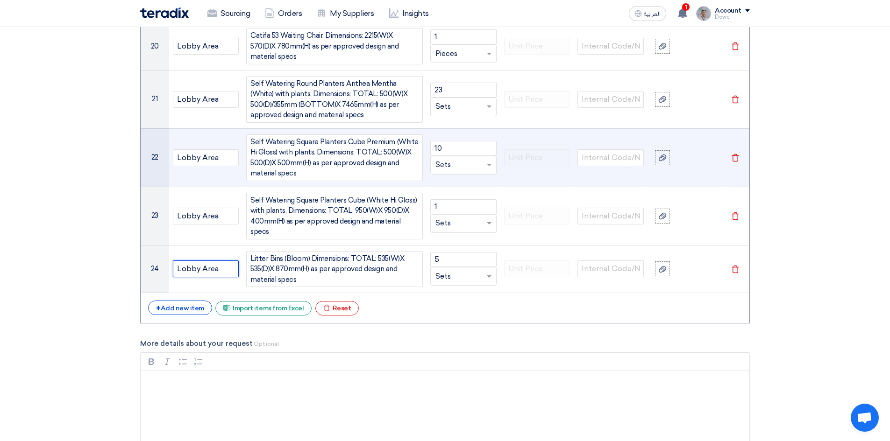
drag, startPoint x: 223, startPoint y: 246, endPoint x: 124, endPoint y: 244, distance: 98.6
type input "p"
drag, startPoint x: 201, startPoint y: 247, endPoint x: 140, endPoint y: 240, distance: 61.6
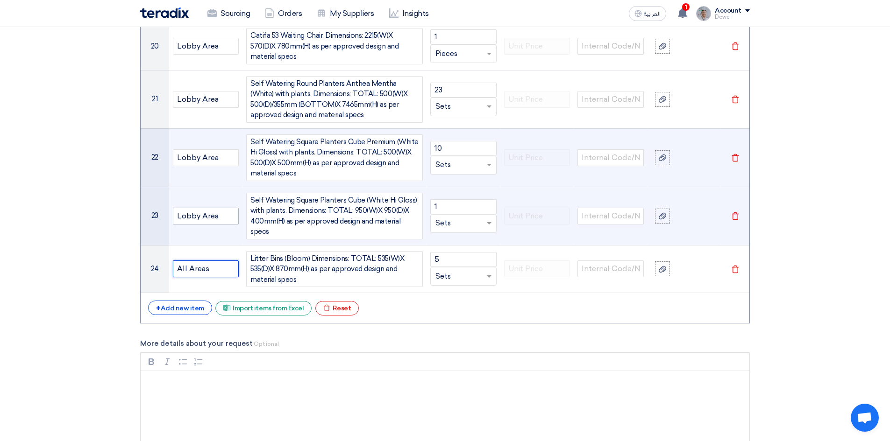
type input "All Areas"
drag, startPoint x: 220, startPoint y: 201, endPoint x: 142, endPoint y: 196, distance: 78.1
click at [142, 196] on tr "23 Lobby Area Self Watering Square Planters Cube (White Hi Gloss) with plants. …" at bounding box center [445, 216] width 609 height 58
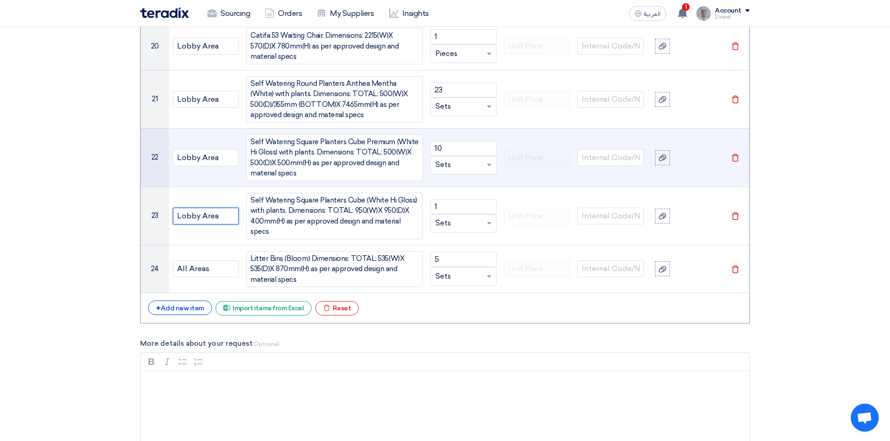
paste input "All Areas"
type input "All Areas"
drag, startPoint x: 186, startPoint y: 141, endPoint x: 151, endPoint y: 137, distance: 35.2
click at [151, 137] on tr "22 Lobby Area Self Watering Square Planters Cube Premium (White Hi Gloss) with …" at bounding box center [445, 157] width 609 height 58
paste input "All Areas"
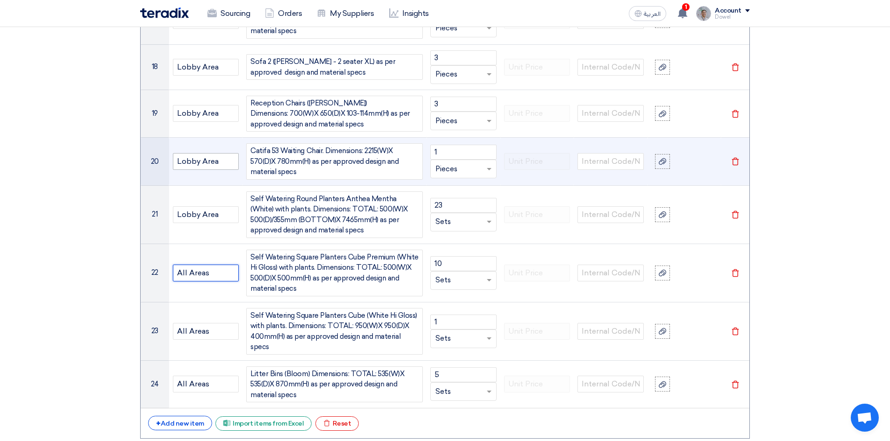
scroll to position [1803, 0]
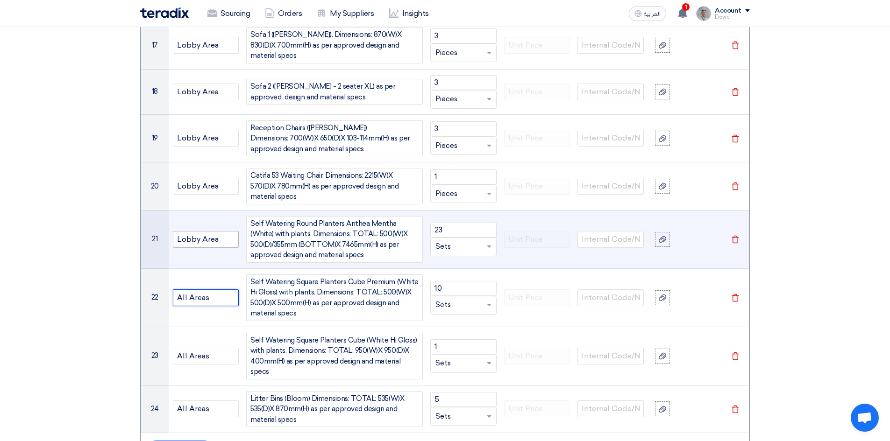
type input "All Areas"
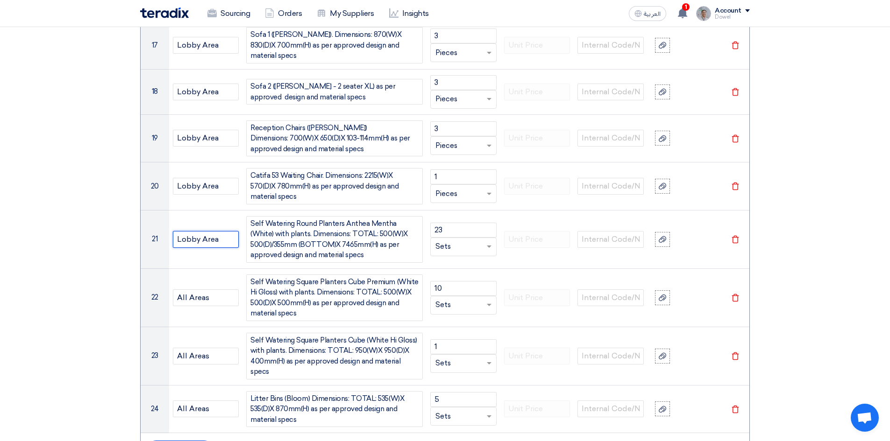
drag, startPoint x: 208, startPoint y: 230, endPoint x: 129, endPoint y: 227, distance: 79.4
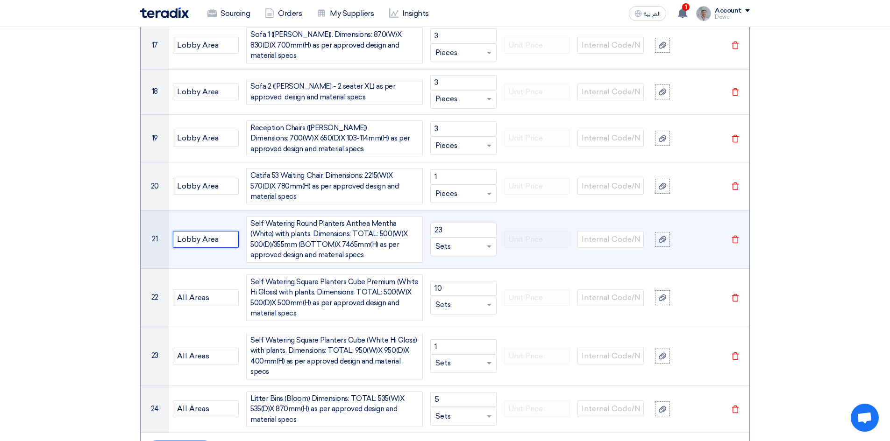
paste input "All Areas"
type input "All Areas"
click at [666, 234] on div at bounding box center [662, 239] width 9 height 11
click at [0, 0] on input "file" at bounding box center [0, 0] width 0 height 0
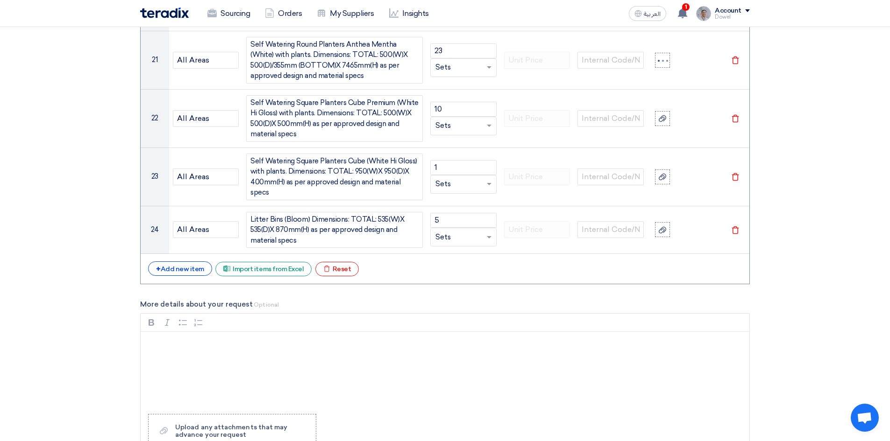
scroll to position [1990, 0]
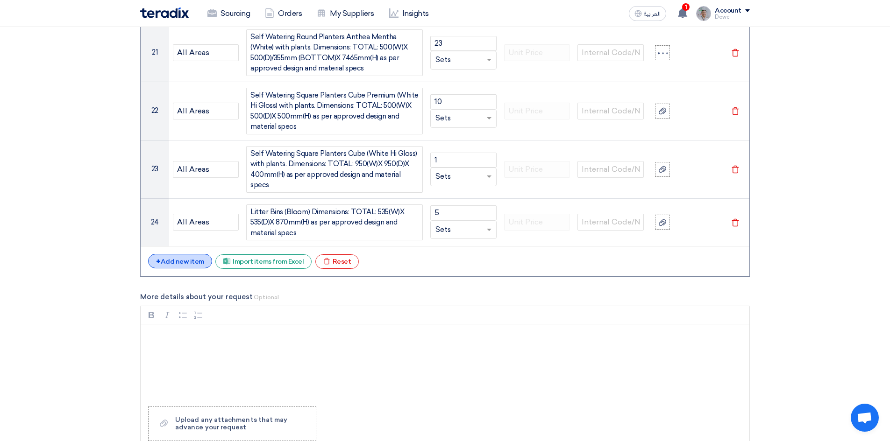
click at [194, 254] on div "+ Add new item" at bounding box center [180, 261] width 64 height 14
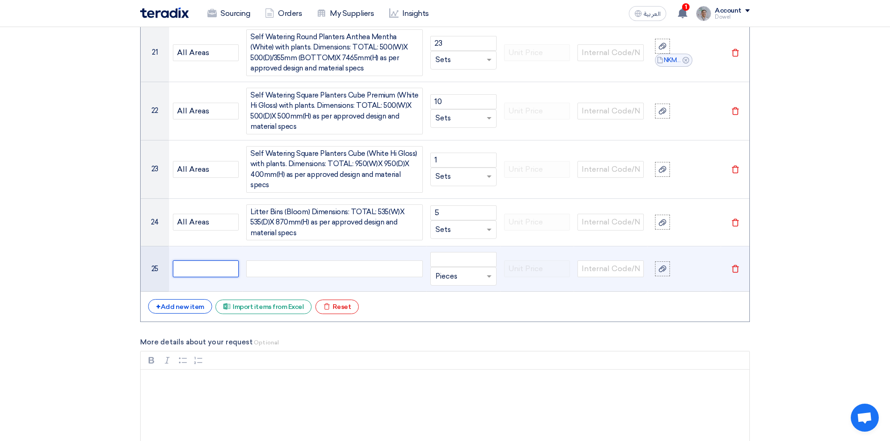
click at [189, 261] on input "text" at bounding box center [206, 269] width 66 height 17
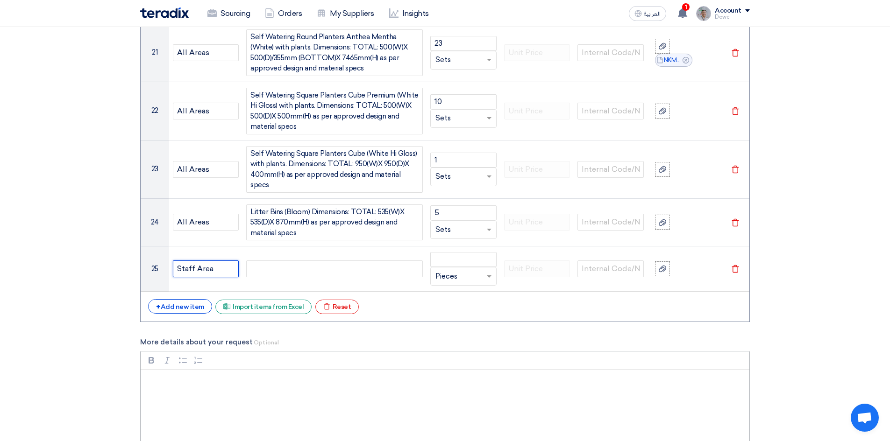
type input "Staff Area"
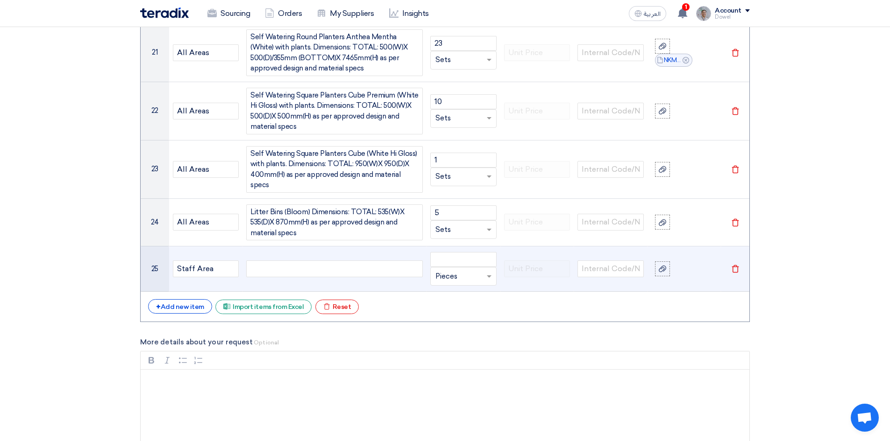
click at [271, 261] on div at bounding box center [334, 269] width 177 height 17
click at [271, 261] on div "Square Working Statble" at bounding box center [334, 269] width 177 height 17
click at [334, 261] on div "Square Table Working Statble" at bounding box center [334, 269] width 177 height 17
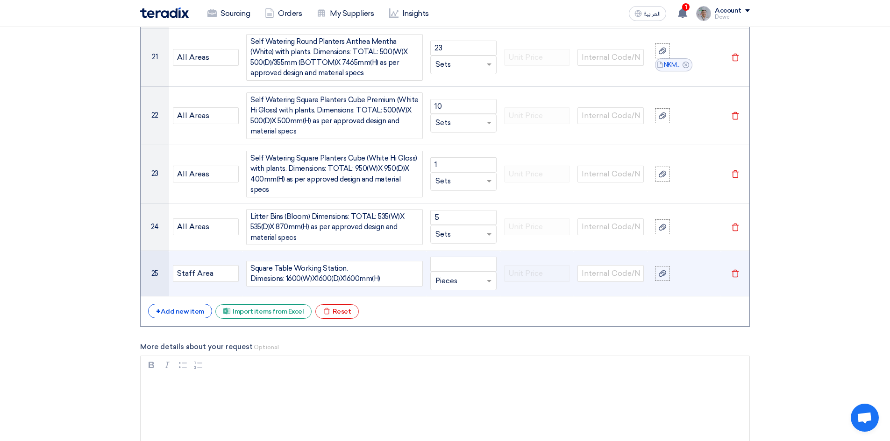
click at [273, 261] on div "Square Table Working Station. Dimesions: 1600(W)X1600(D)X1600mm(H)" at bounding box center [334, 274] width 177 height 26
click at [269, 261] on div "Square Table Working Station. Dimesions: 1600(W)X1600(D)X1600mm(H)" at bounding box center [334, 274] width 177 height 26
click at [387, 261] on div "Square Table Working Station. Dimensions: 1600(W)X1600(D)X1600mm(H)" at bounding box center [334, 274] width 177 height 26
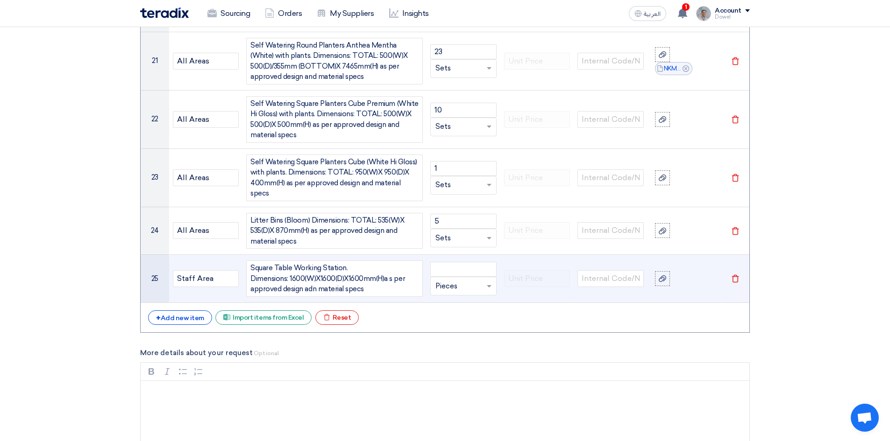
click at [307, 269] on div "Square Table Working Station. Dimensions: 1600(W)X1600(D)X1600mm(H)a s per appr…" at bounding box center [334, 279] width 177 height 36
click at [372, 269] on div "Square Table Working Station. Dimensions: 1600(W)X1600(D)X1600mm(H)a s per appr…" at bounding box center [334, 279] width 177 height 36
click at [451, 262] on input "number" at bounding box center [463, 269] width 66 height 15
type input "2"
click at [342, 261] on div "Square Table Working Station. Dimensions: 1600(W)X1600(D)X1600mm(H)a s per appr…" at bounding box center [334, 279] width 177 height 36
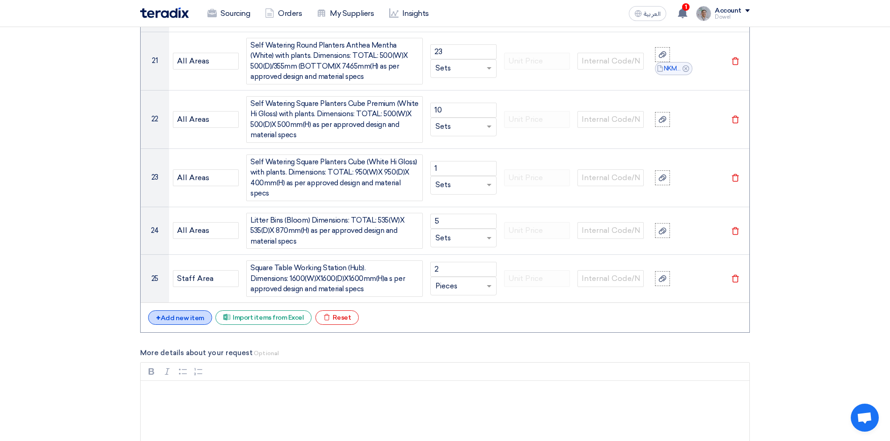
click at [201, 311] on div "+ Add new item" at bounding box center [180, 318] width 64 height 14
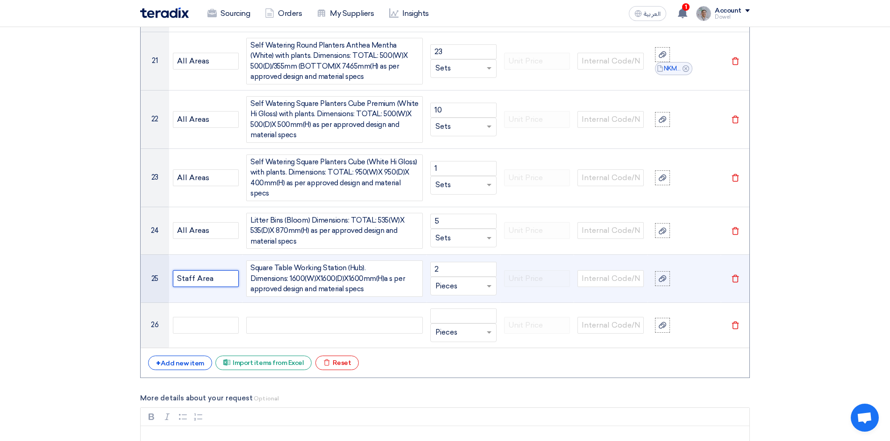
drag, startPoint x: 211, startPoint y: 258, endPoint x: 164, endPoint y: 257, distance: 46.7
click at [164, 257] on tr "25 Staff Area Square Table Working Station (Hub). Dimensions: 1600(W)X1600(D)X1…" at bounding box center [445, 279] width 609 height 48
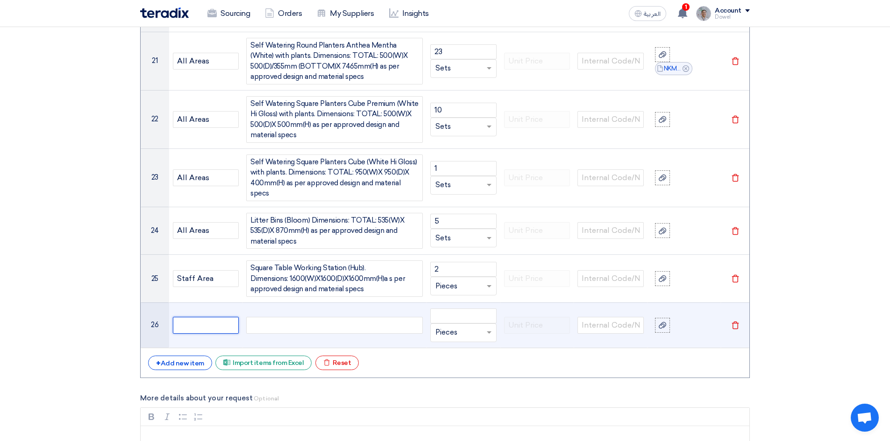
click at [224, 317] on input "text" at bounding box center [206, 325] width 66 height 17
paste input "Staff Area"
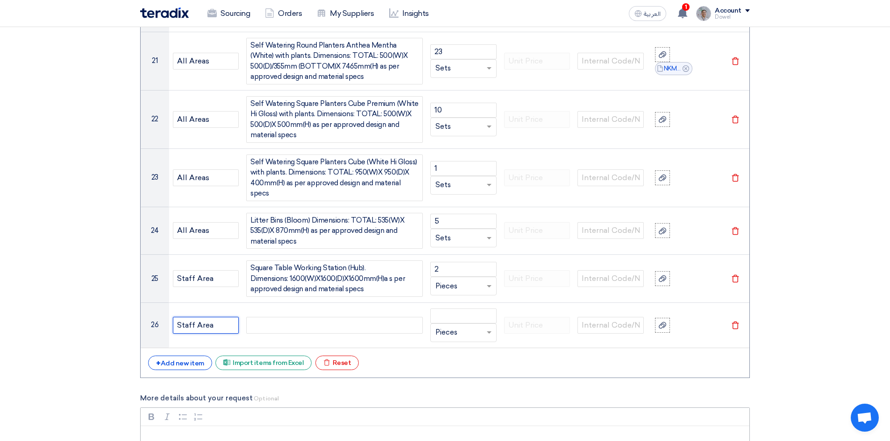
type input "Staff Area"
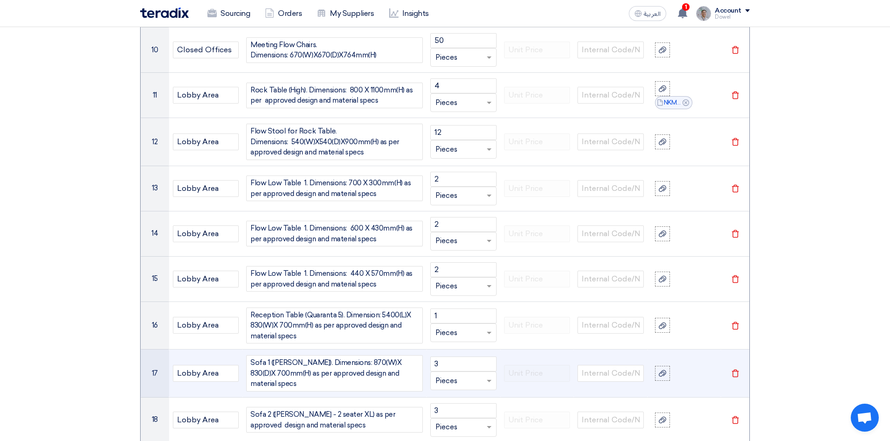
scroll to position [1468, 0]
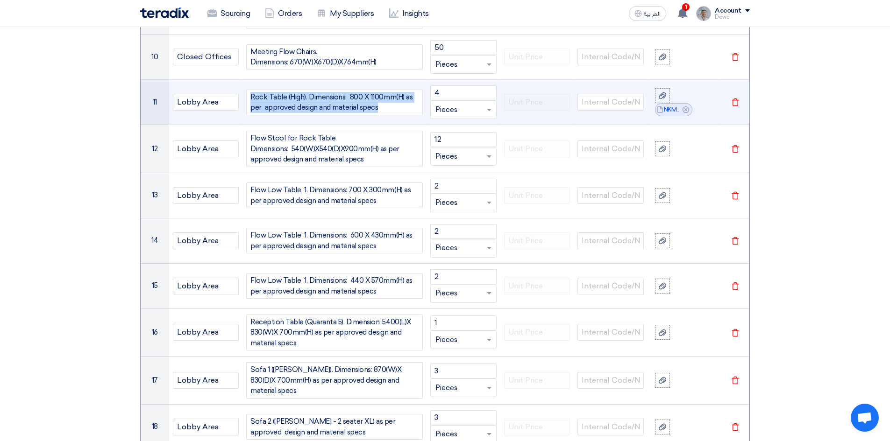
drag, startPoint x: 382, startPoint y: 97, endPoint x: 213, endPoint y: 81, distance: 169.9
click at [213, 81] on tr "11 Lobby Area Rock Table (High). Dimensions: 800 X 1100mm(H) as per approved de…" at bounding box center [445, 102] width 609 height 45
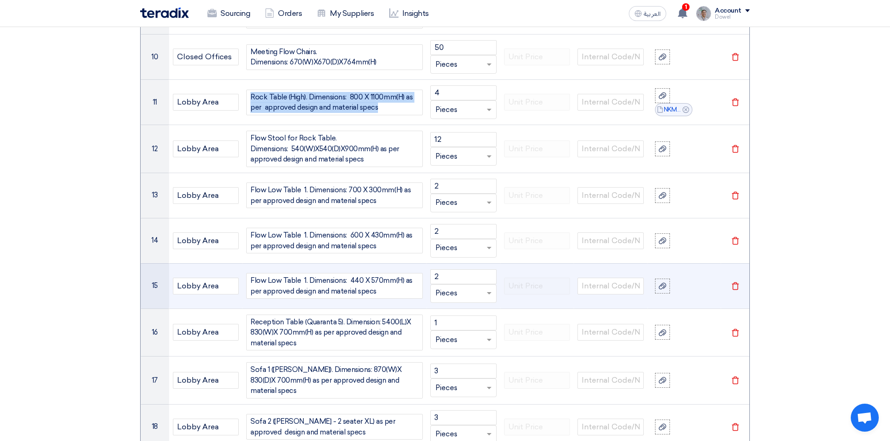
copy div "Rock Table (High). Dimensions: 800 X 1100mm(H) as per approved design and mater…"
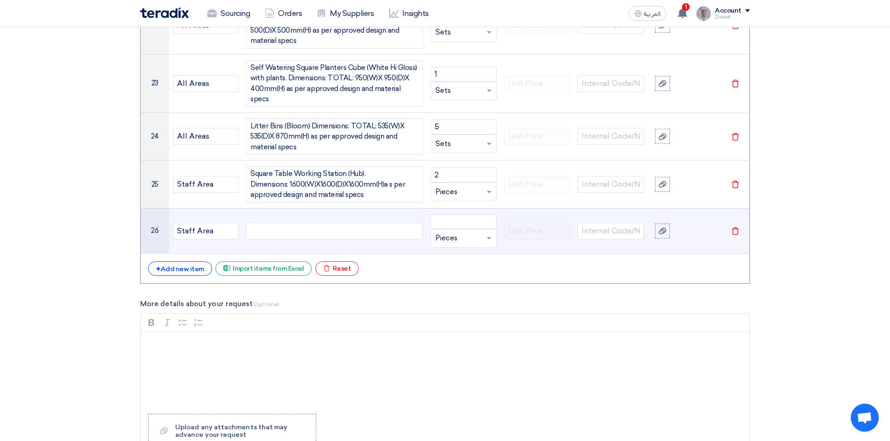
scroll to position [2075, 0]
click at [273, 224] on div at bounding box center [334, 232] width 177 height 17
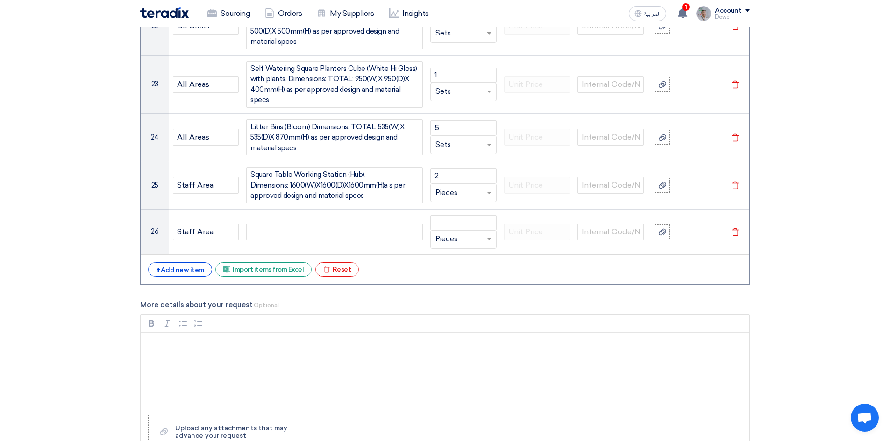
paste div
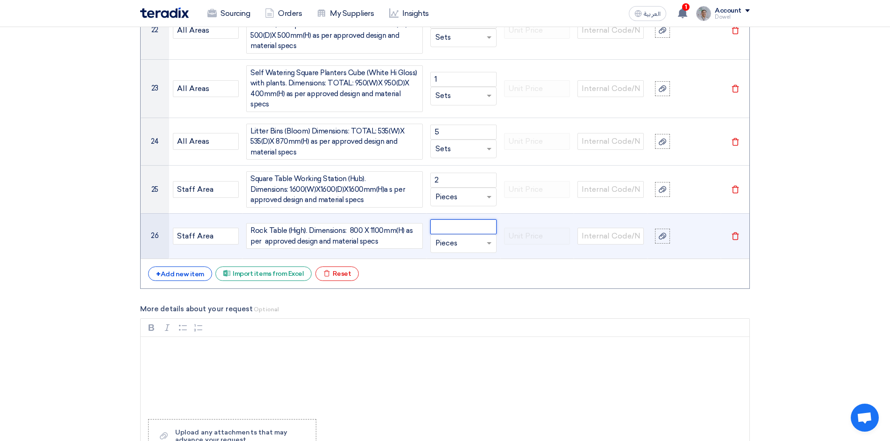
click at [456, 220] on input "number" at bounding box center [463, 227] width 66 height 15
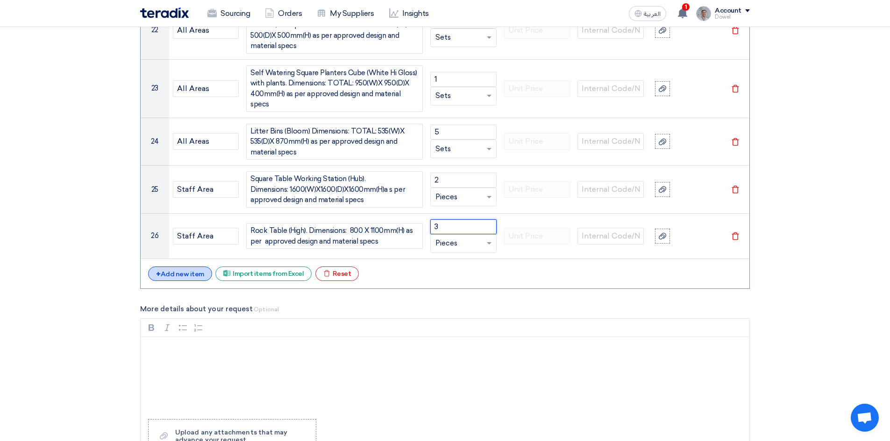
type input "3"
click at [183, 267] on div "+ Add new item" at bounding box center [180, 274] width 64 height 14
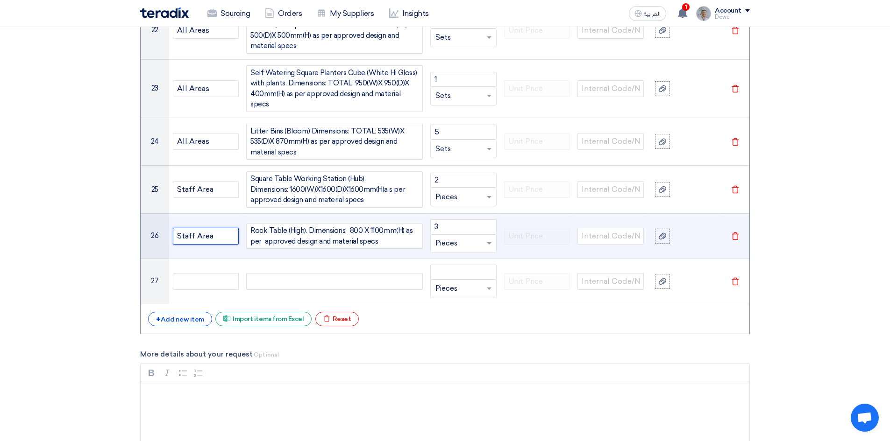
drag, startPoint x: 200, startPoint y: 209, endPoint x: 146, endPoint y: 202, distance: 55.1
click at [147, 213] on tr "26 Staff Area Rock Table (High). Dimensions: 800 X 1100mm(H) as per approved de…" at bounding box center [445, 235] width 609 height 45
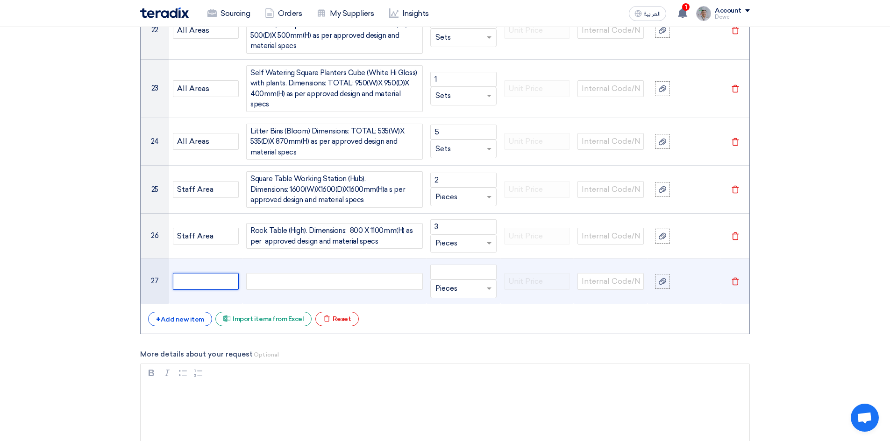
click at [210, 273] on input "text" at bounding box center [206, 281] width 66 height 17
paste input "Staff Area"
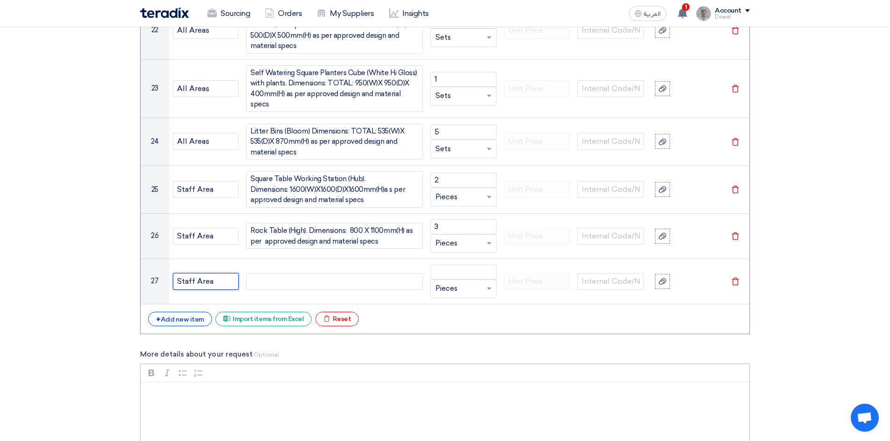
type input "Staff Area"
click at [181, 312] on div "+ Add new item" at bounding box center [180, 319] width 64 height 14
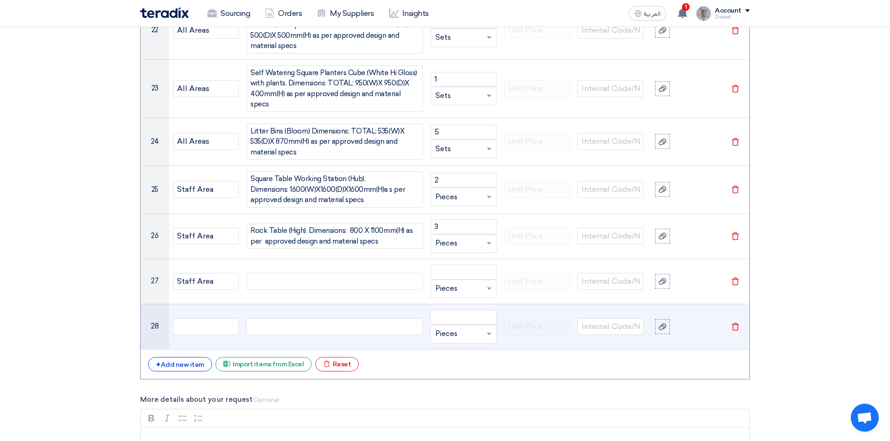
click at [279, 319] on div at bounding box center [334, 327] width 177 height 17
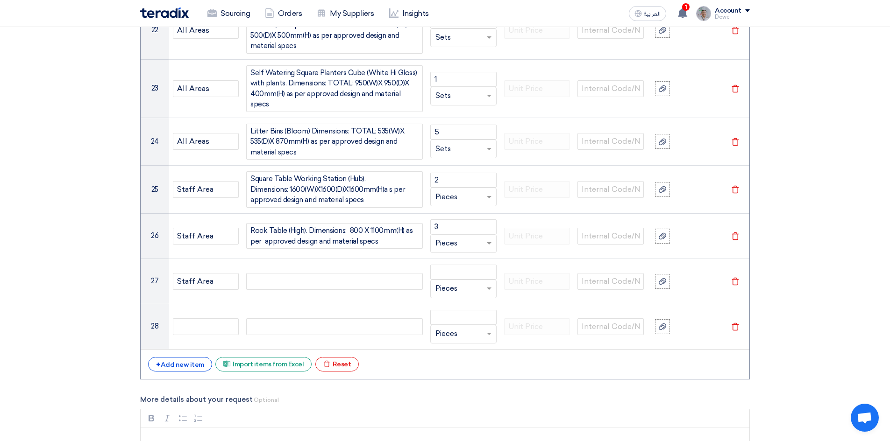
paste div
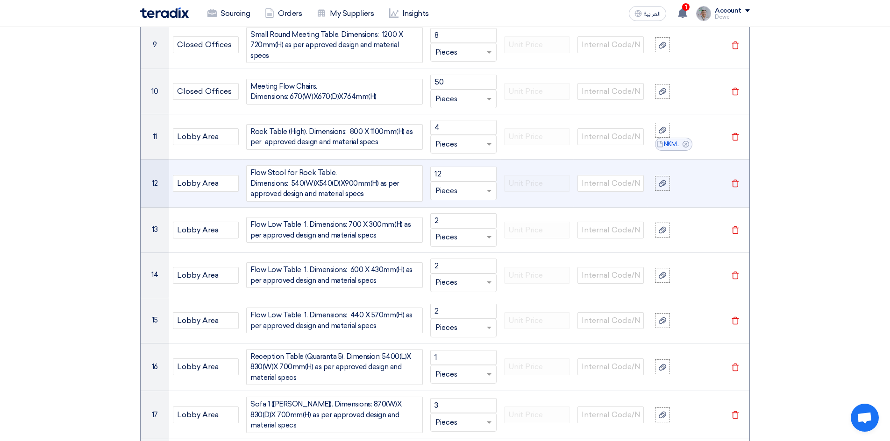
scroll to position [1417, 0]
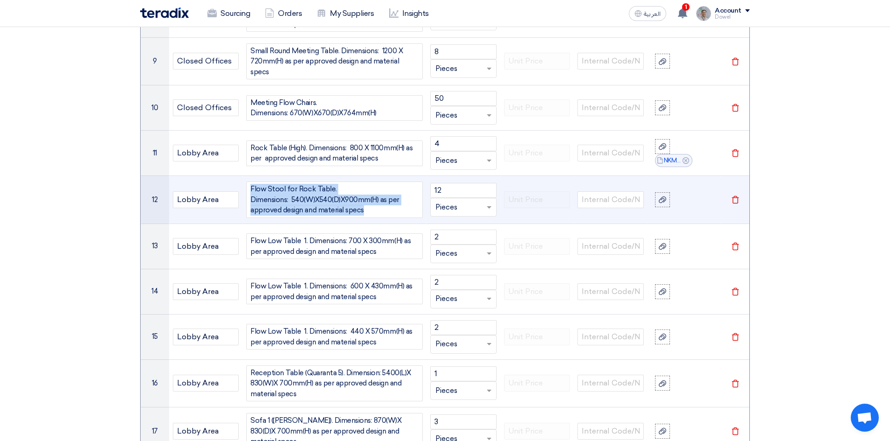
drag, startPoint x: 365, startPoint y: 204, endPoint x: 246, endPoint y: 189, distance: 120.1
click at [230, 176] on tr "12 Lobby Area Flow Stool for Rock Table. Dimensions: 540(W)X540(D)X900mm(H) as …" at bounding box center [445, 200] width 609 height 48
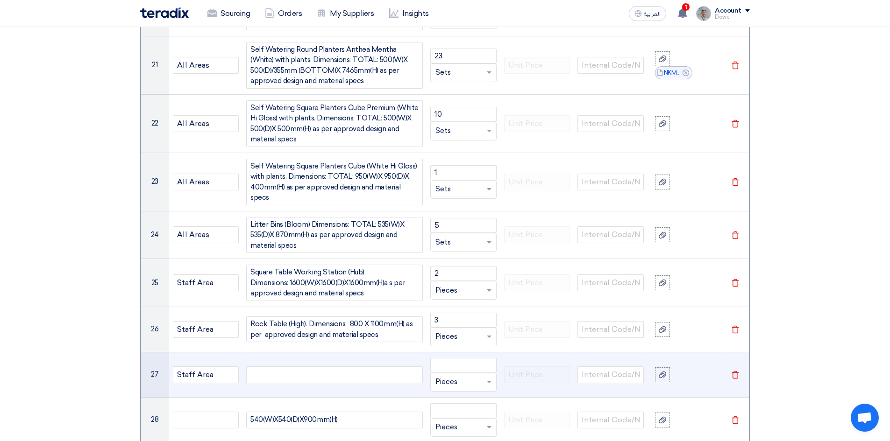
click at [298, 367] on div at bounding box center [334, 375] width 177 height 17
paste div
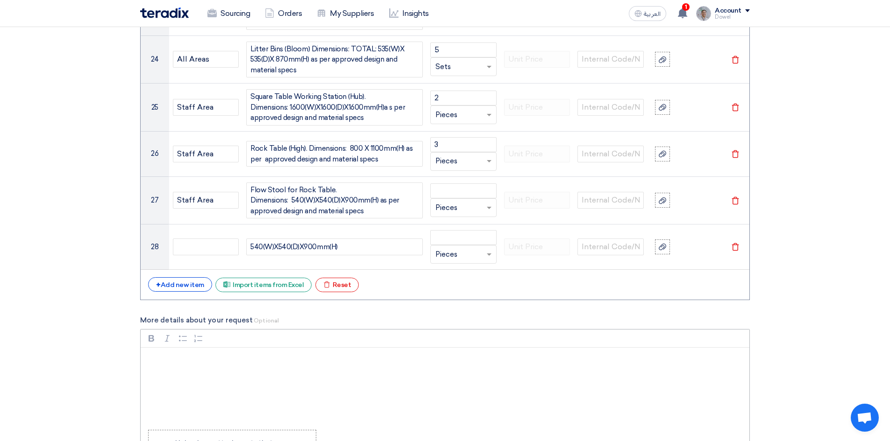
scroll to position [2156, 0]
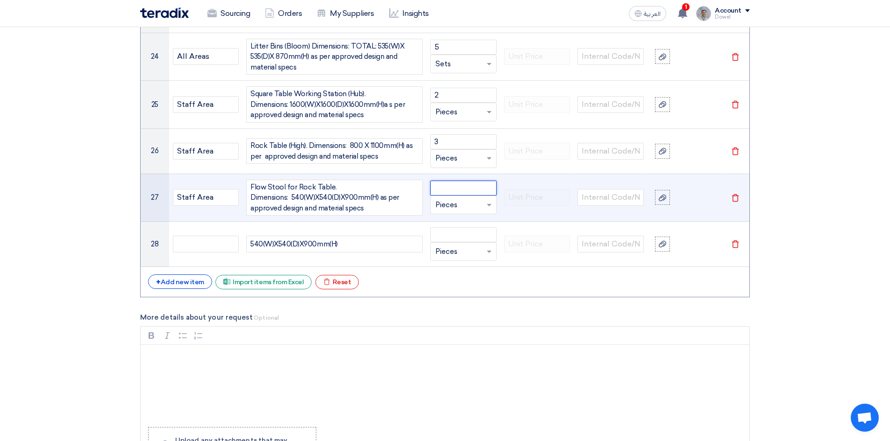
click at [451, 181] on input "number" at bounding box center [463, 188] width 66 height 15
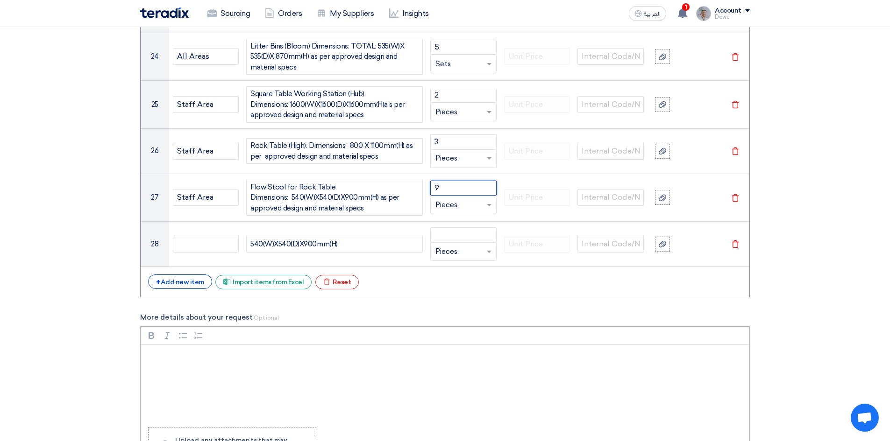
type input "9"
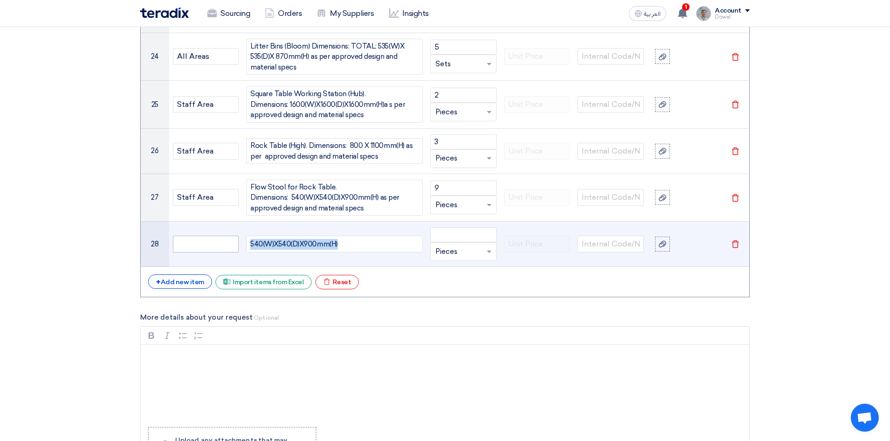
drag, startPoint x: 358, startPoint y: 225, endPoint x: 222, endPoint y: 226, distance: 135.5
click at [222, 226] on tr "28 540(W)X540(D)X900mm(H) Unit × Pieces Delete" at bounding box center [445, 244] width 609 height 45
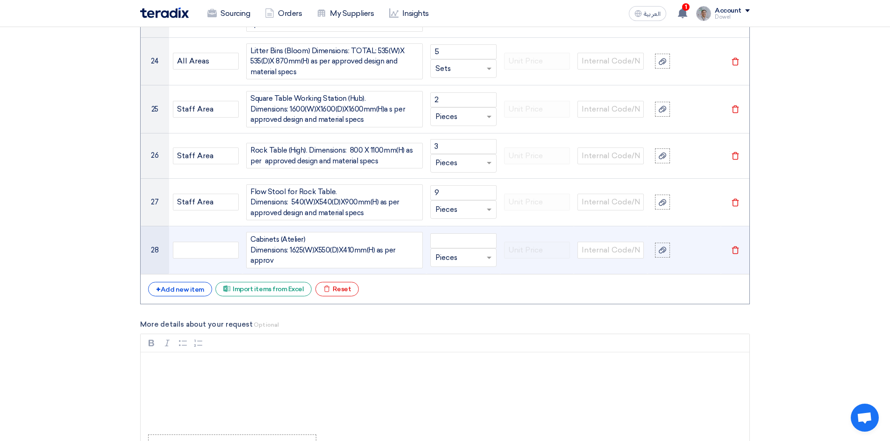
scroll to position [2148, 0]
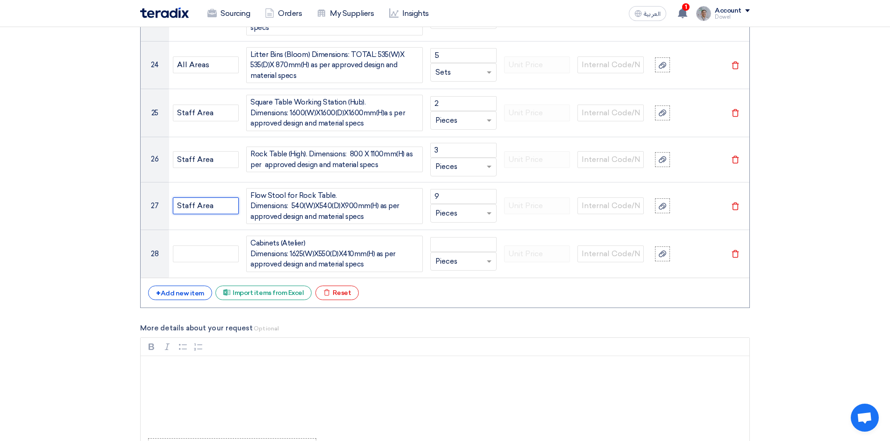
drag, startPoint x: 212, startPoint y: 185, endPoint x: 121, endPoint y: 183, distance: 91.1
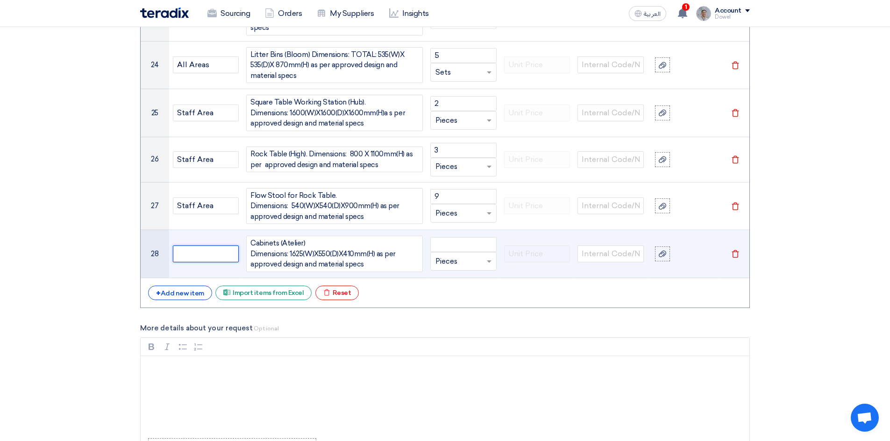
click at [186, 246] on input "text" at bounding box center [206, 254] width 66 height 17
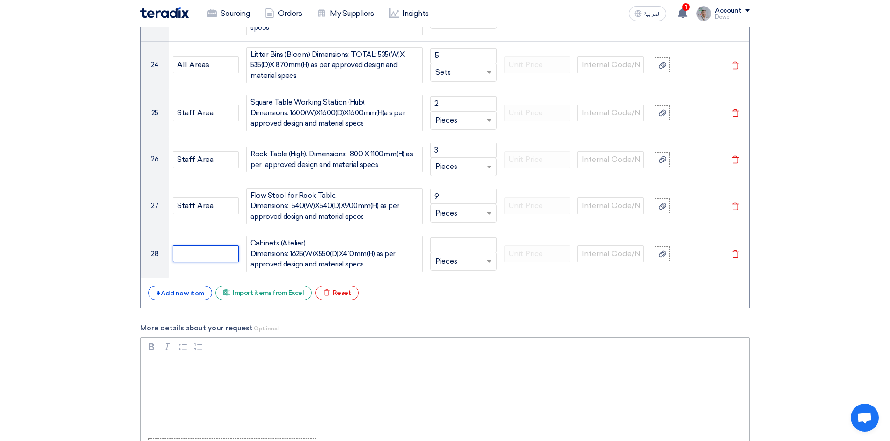
paste input "Staff Area"
type input "Staff Area"
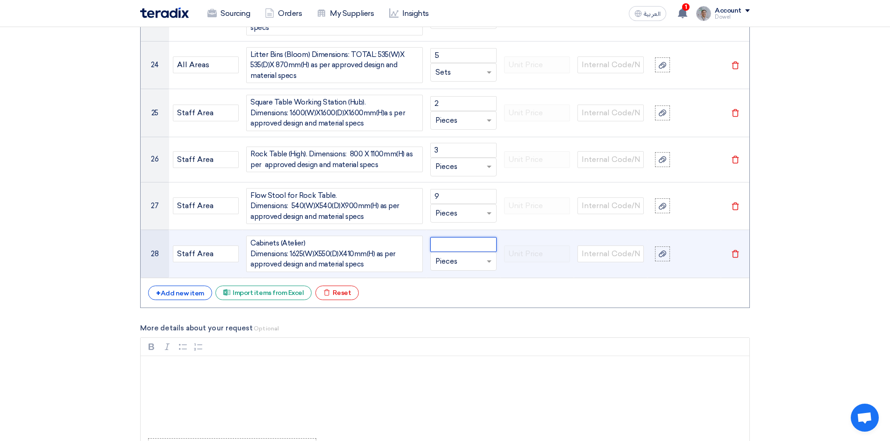
click at [456, 237] on input "number" at bounding box center [463, 244] width 66 height 15
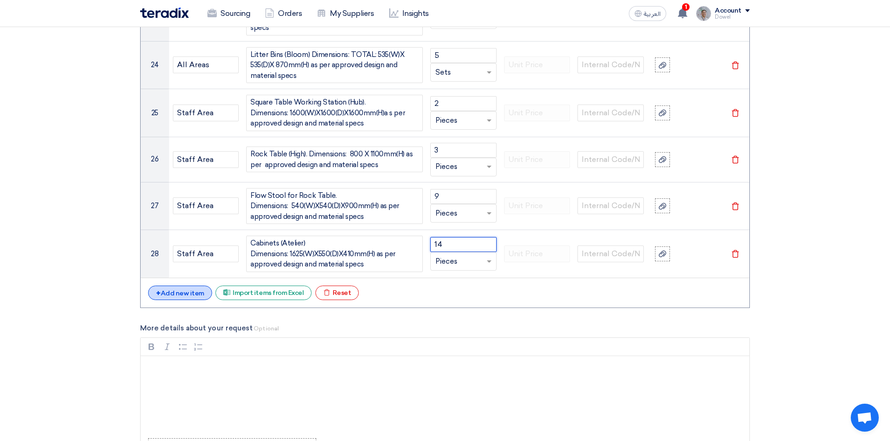
type input "14"
click at [170, 286] on div "+ Add new item" at bounding box center [180, 293] width 64 height 14
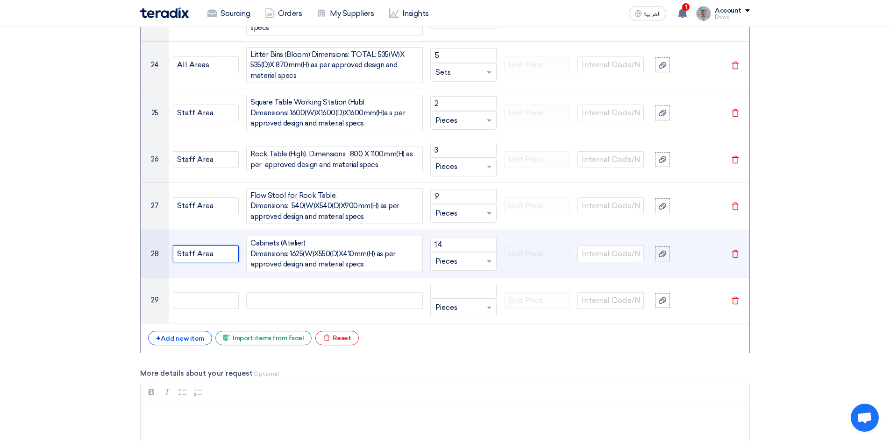
drag, startPoint x: 163, startPoint y: 233, endPoint x: 156, endPoint y: 233, distance: 7.9
click at [156, 233] on tr "28 Staff Area Cabinets (Atelier) Dimensions: 1625(W)X550(D)X410mm(H) as per app…" at bounding box center [445, 254] width 609 height 48
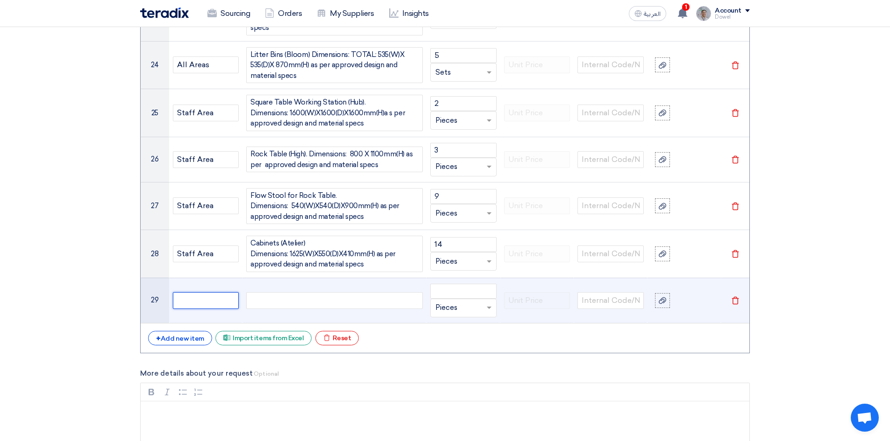
click at [206, 292] on input "text" at bounding box center [206, 300] width 66 height 17
paste input "Staff Area"
type input "Staff Area"
click at [284, 292] on div at bounding box center [334, 300] width 177 height 17
click at [288, 292] on div "Staff Chairs (Mera)" at bounding box center [334, 300] width 177 height 17
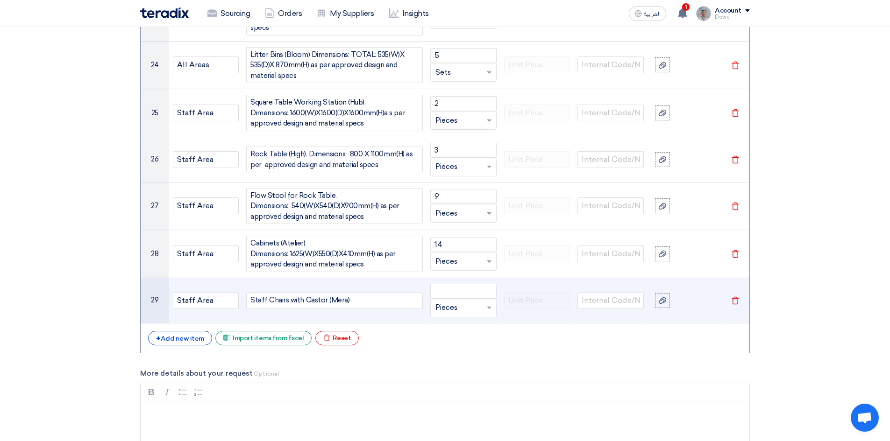
click at [347, 292] on div "Staff Chairs with Castor (Mera)" at bounding box center [334, 300] width 177 height 17
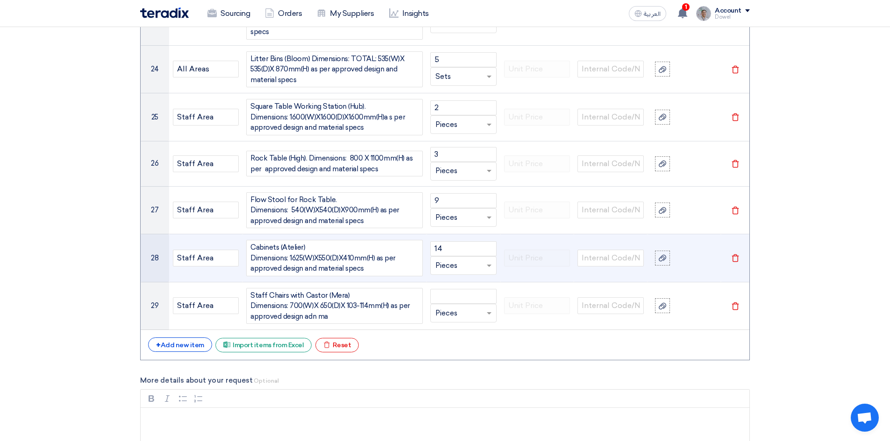
scroll to position [2139, 0]
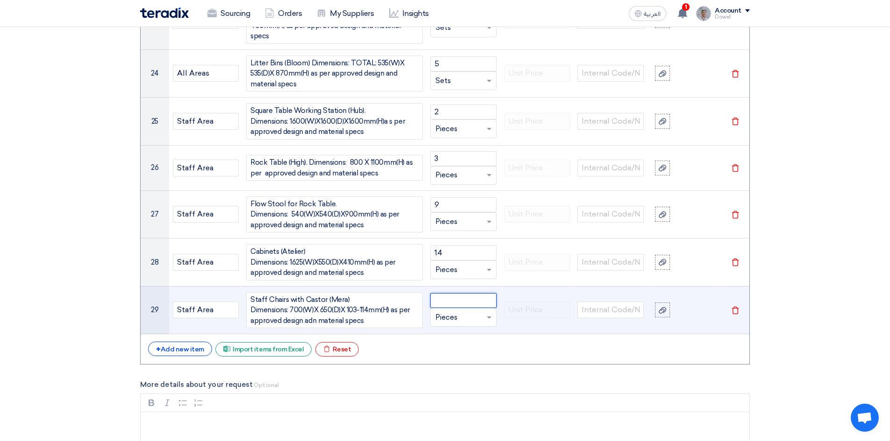
click at [462, 293] on input "number" at bounding box center [463, 300] width 66 height 15
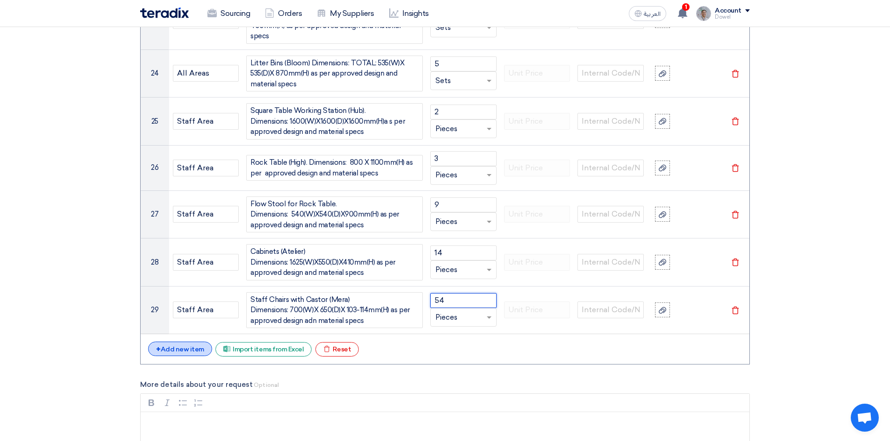
type input "54"
click at [190, 342] on div "+ Add new item" at bounding box center [180, 349] width 64 height 14
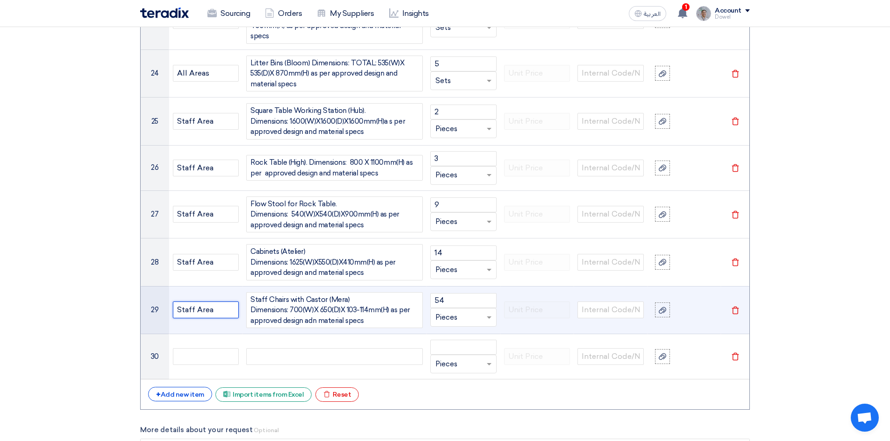
drag, startPoint x: 200, startPoint y: 288, endPoint x: 169, endPoint y: 305, distance: 36.0
click at [149, 290] on tr "29 Staff Area Staff Chairs with Castor (Mera) Dimensions: 700(W)X 650(D)X 103-1…" at bounding box center [445, 310] width 609 height 48
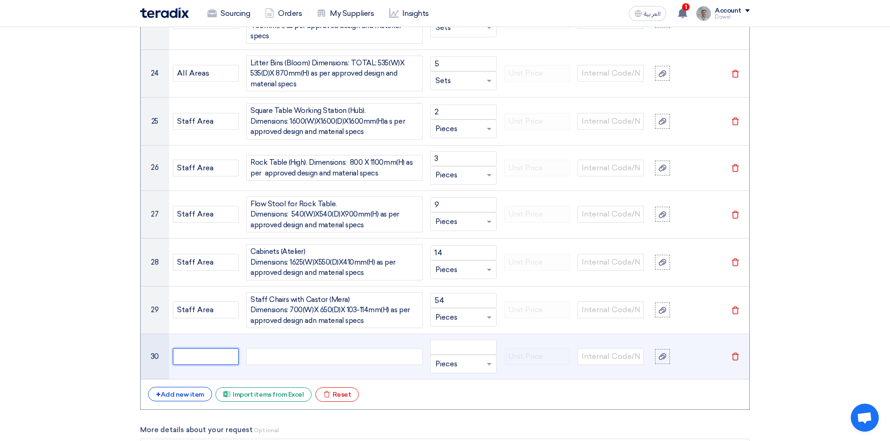
click at [199, 348] on input "text" at bounding box center [206, 356] width 66 height 17
paste input "Staff Area"
type input "Staff Area"
click at [276, 348] on div at bounding box center [334, 356] width 177 height 17
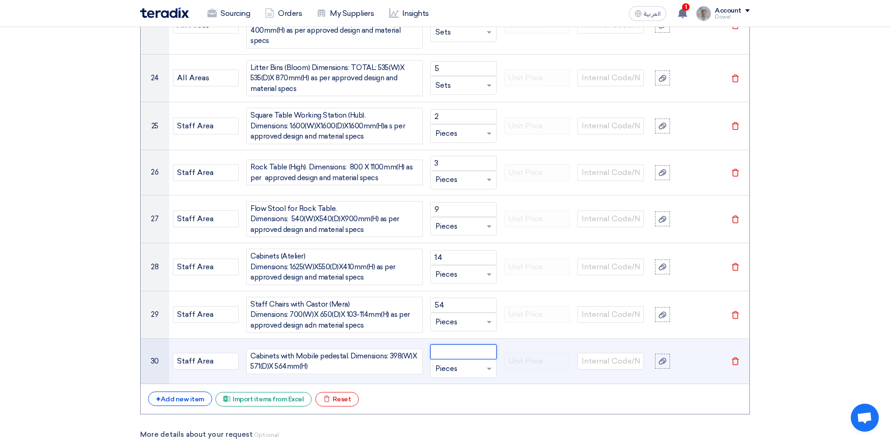
click at [457, 345] on input "number" at bounding box center [463, 352] width 66 height 15
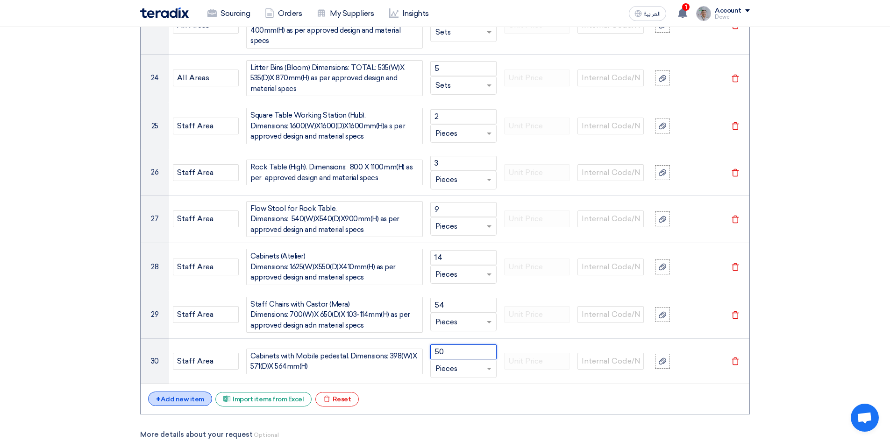
type input "50"
click at [191, 392] on div "+ Add new item" at bounding box center [180, 399] width 64 height 14
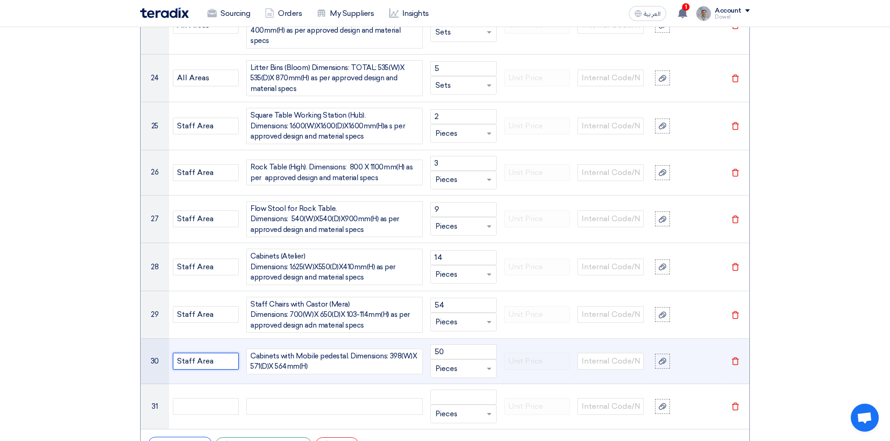
drag, startPoint x: 216, startPoint y: 341, endPoint x: 158, endPoint y: 333, distance: 58.9
click at [158, 339] on tr "30 Staff Area Cabinets with Mobile pedestal. Dimensions: 398(W)X 571(D)X 564mm(…" at bounding box center [445, 361] width 609 height 45
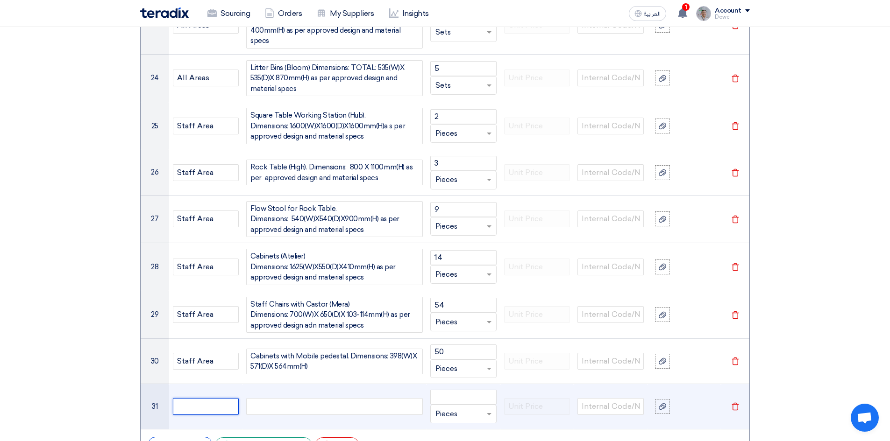
click at [196, 398] on input "text" at bounding box center [206, 406] width 66 height 17
paste input "Staff Area"
type input "Staff Area"
click at [291, 398] on div at bounding box center [334, 406] width 177 height 17
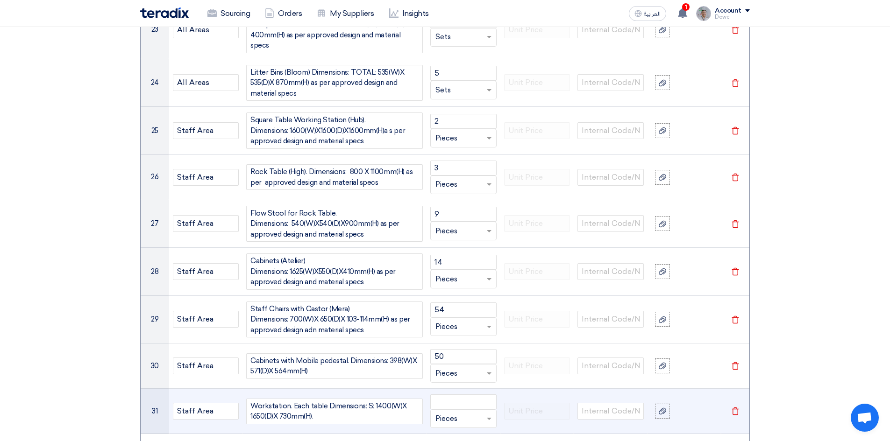
scroll to position [2126, 0]
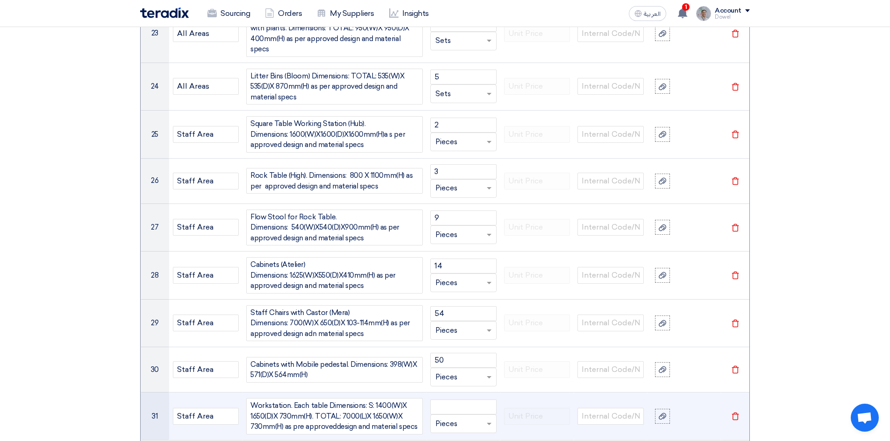
drag, startPoint x: 335, startPoint y: 406, endPoint x: 329, endPoint y: 408, distance: 5.9
click at [335, 407] on div "Workstation. Each table Dimensions: S: 1400(W)X 1650(D)X 730mm(H). TOTAL: 7000(…" at bounding box center [334, 416] width 177 height 36
click at [296, 409] on div "Workstation. Each table Dimensions: S: 1400(W)X 1650(D)X 730mm(H). TOTAL: 7000(…" at bounding box center [334, 421] width 177 height 47
click at [462, 405] on input "number" at bounding box center [463, 412] width 66 height 15
type input "5"
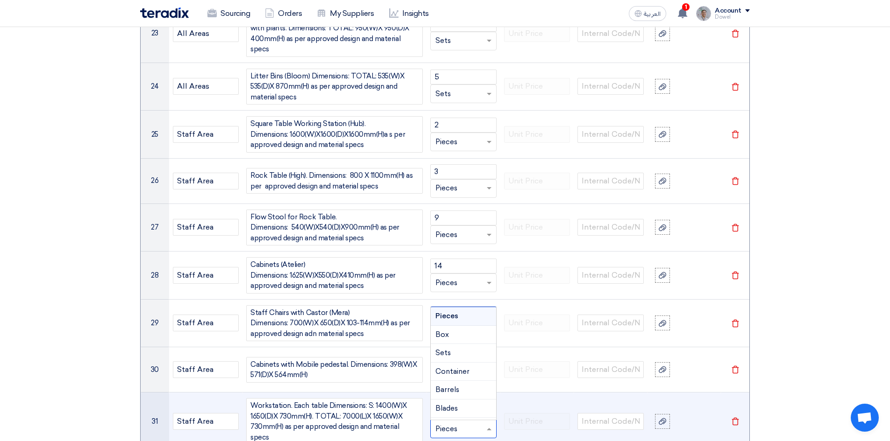
click at [453, 422] on input "text" at bounding box center [457, 429] width 45 height 15
type input "set"
click at [454, 383] on div "Sets" at bounding box center [463, 392] width 65 height 19
click at [288, 398] on div "Workstation. Each table Dimensions: S: 1400(W)X 1650(D)X 730mm(H). TOTAL: 7000(…" at bounding box center [334, 421] width 177 height 47
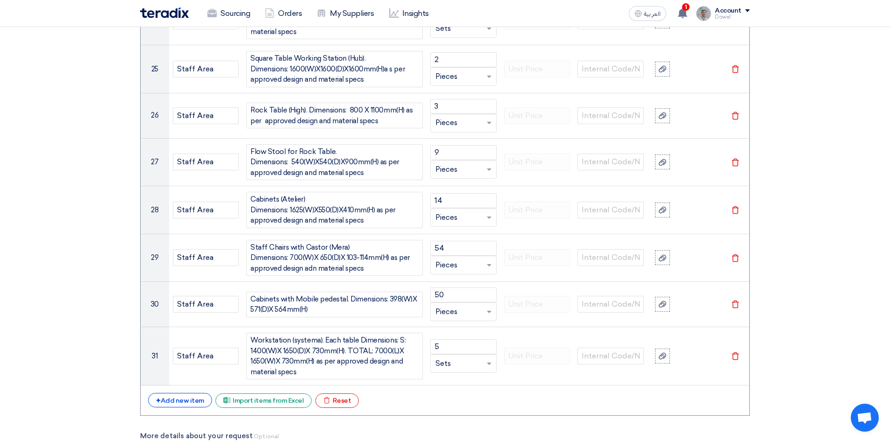
scroll to position [2360, 0]
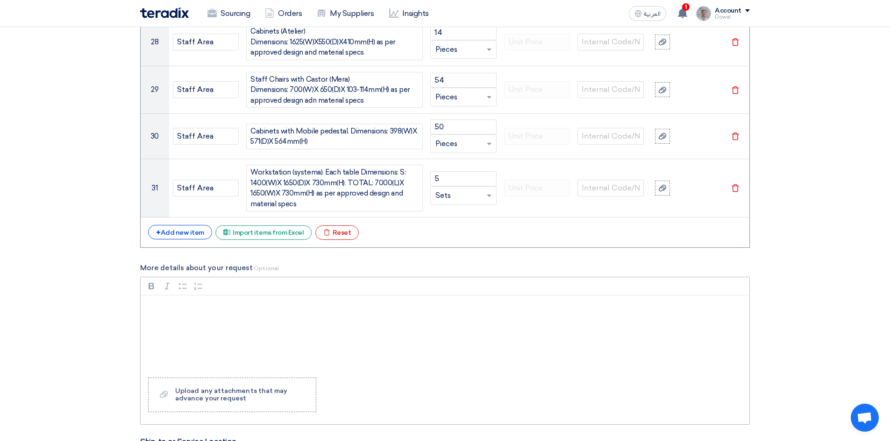
click at [178, 302] on p "Rich Text Editor, main" at bounding box center [448, 307] width 593 height 11
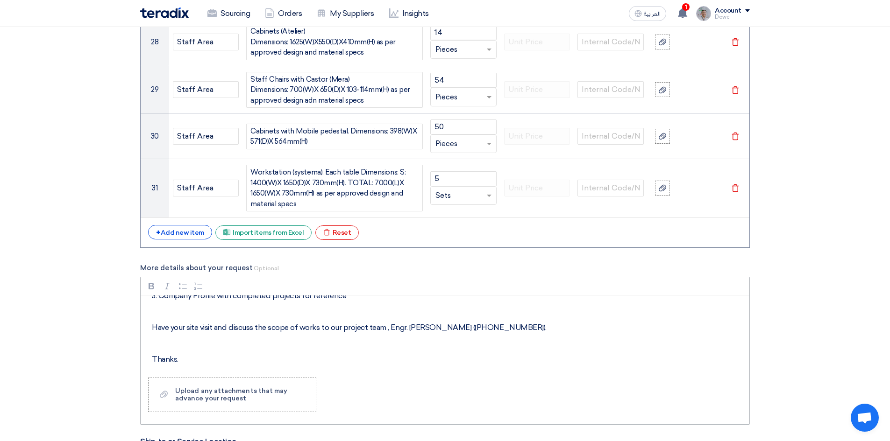
scroll to position [220, 0]
click at [215, 388] on div "Upload any attachments that may advance your request" at bounding box center [240, 395] width 131 height 15
click at [0, 0] on input "Upload a file Upload any attachments that may advance your request" at bounding box center [0, 0] width 0 height 0
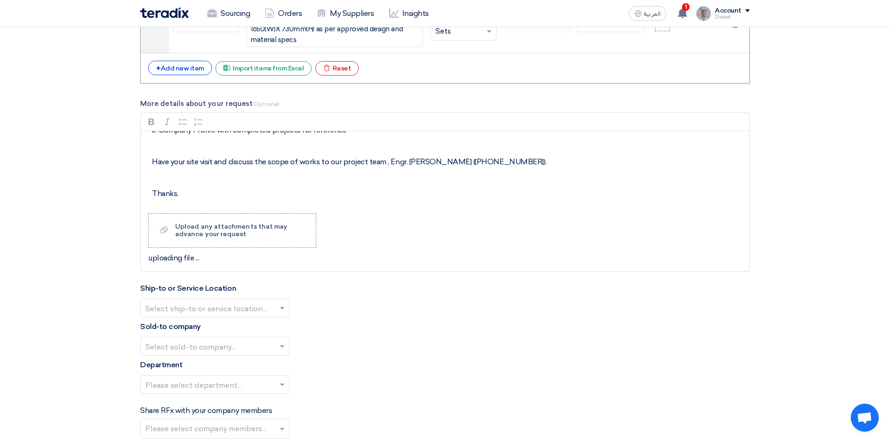
scroll to position [2546, 0]
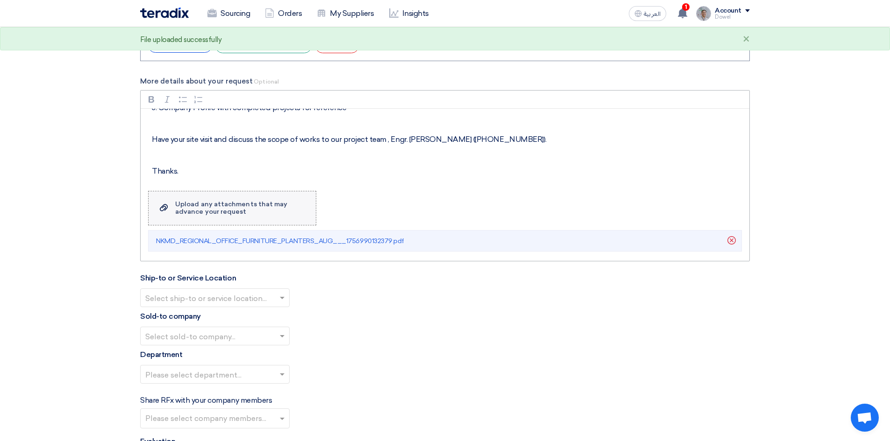
click at [183, 201] on div "Upload any attachments that may advance your request" at bounding box center [240, 208] width 131 height 15
click at [0, 0] on input "Upload a file Upload any attachments that may advance your request" at bounding box center [0, 0] width 0 height 0
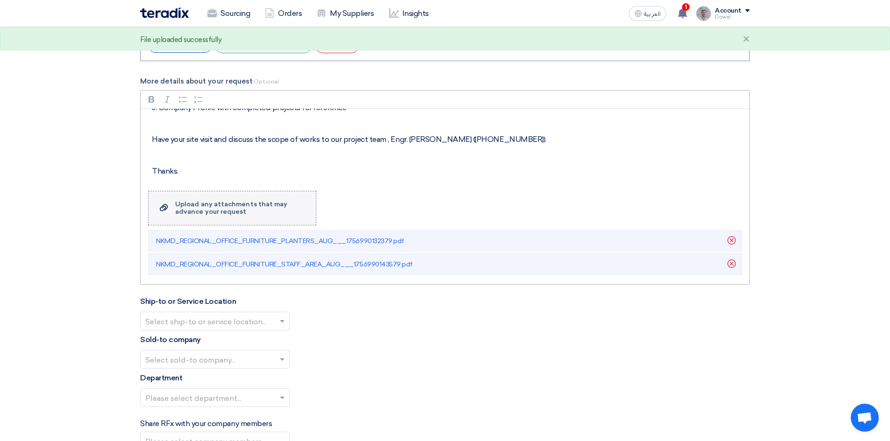
click at [168, 191] on label "Upload a file Upload any attachments that may advance your request" at bounding box center [232, 208] width 168 height 35
click at [0, 0] on input "Upload a file Upload any attachments that may advance your request" at bounding box center [0, 0] width 0 height 0
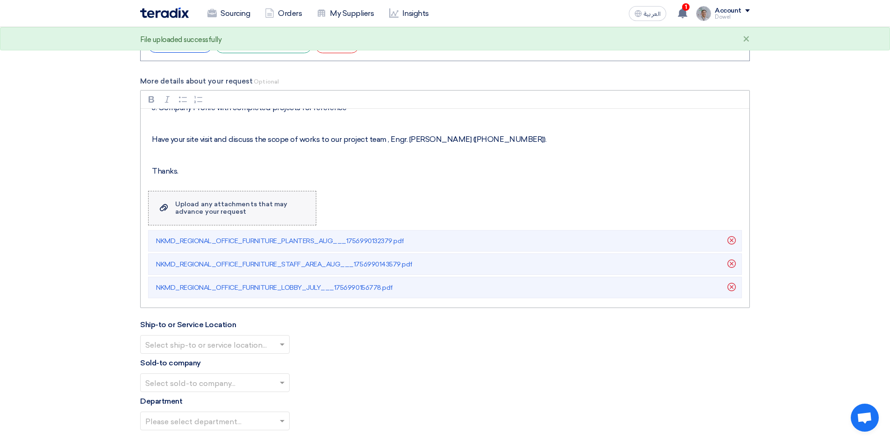
click at [185, 201] on div "Upload any attachments that may advance your request" at bounding box center [240, 208] width 131 height 15
click at [163, 202] on icon "Upload a file" at bounding box center [164, 207] width 8 height 11
click at [0, 0] on input "Upload a file Upload any attachments that may advance your request" at bounding box center [0, 0] width 0 height 0
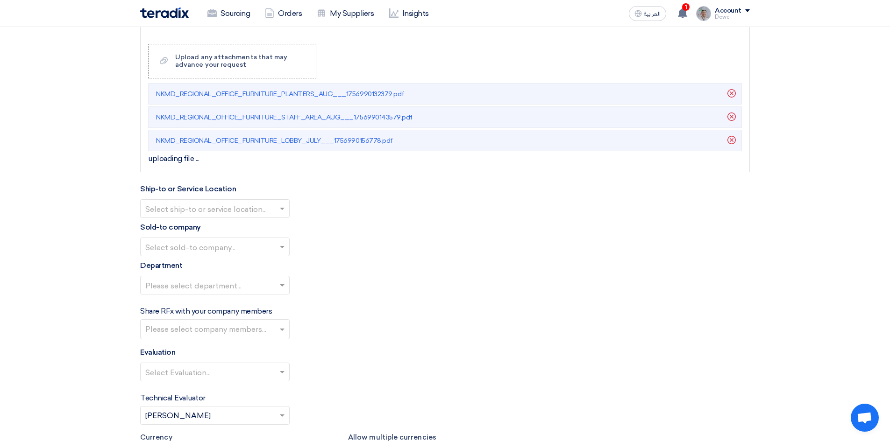
scroll to position [2733, 0]
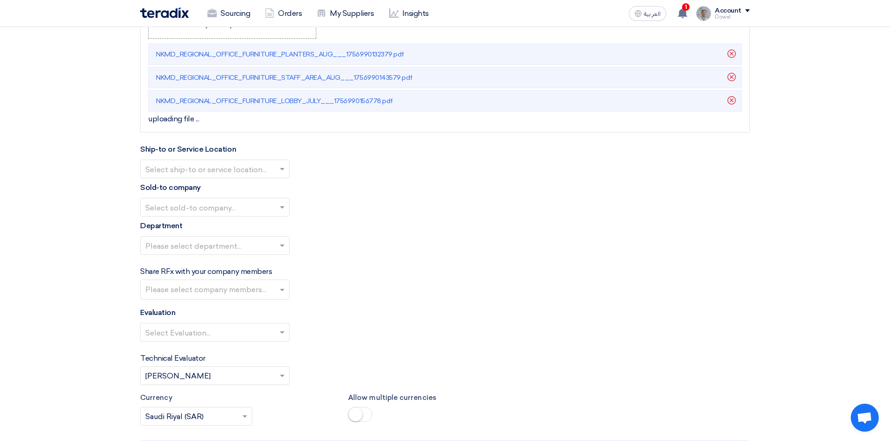
click at [280, 149] on div "Ship-to or Service Location Select ship-to or service location..." at bounding box center [445, 161] width 610 height 35
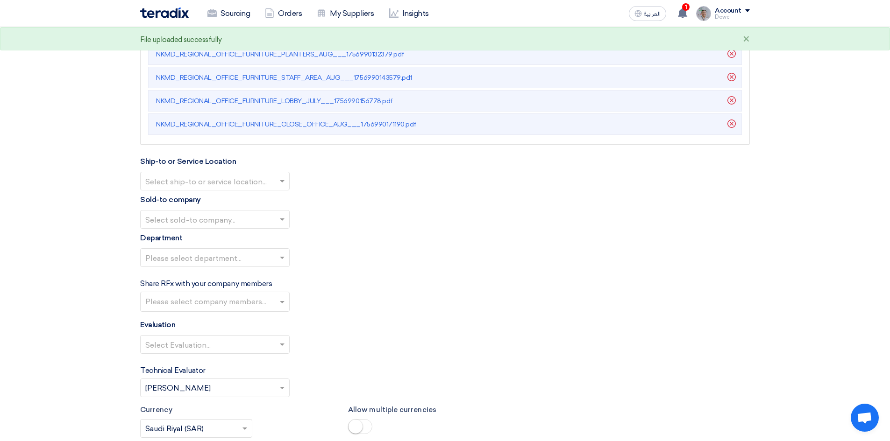
click at [271, 175] on input "text" at bounding box center [210, 182] width 130 height 15
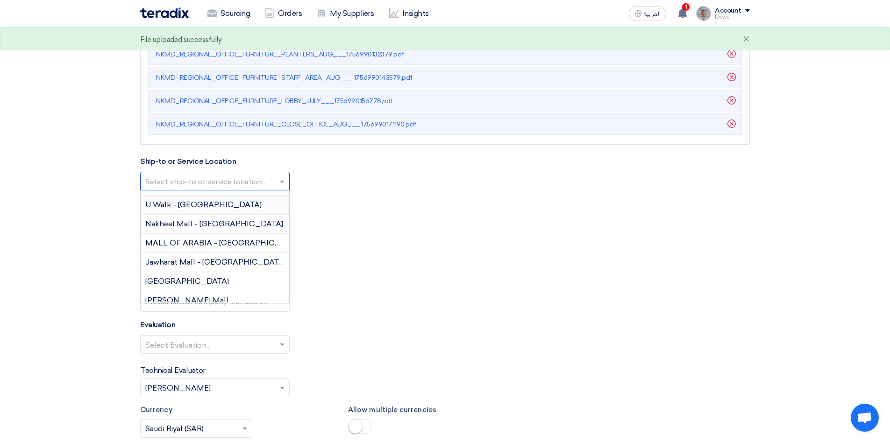
scroll to position [93, 0]
click at [213, 217] on span "Nakheel Mall - Dammam" at bounding box center [214, 221] width 138 height 9
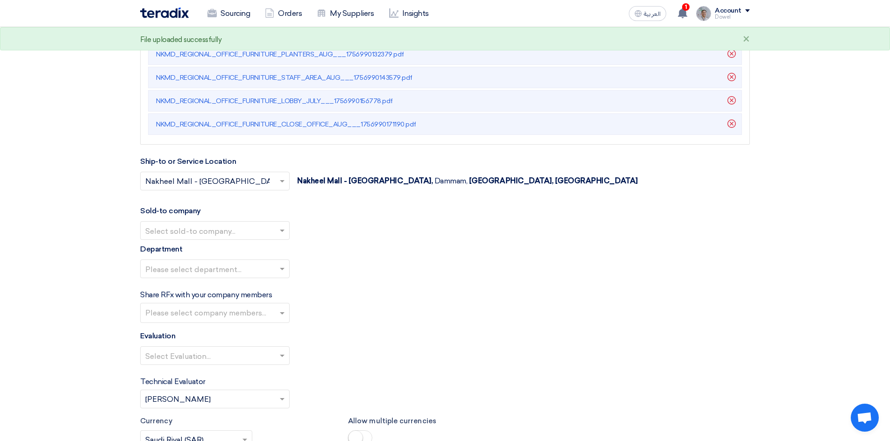
click at [219, 224] on input "text" at bounding box center [210, 231] width 130 height 15
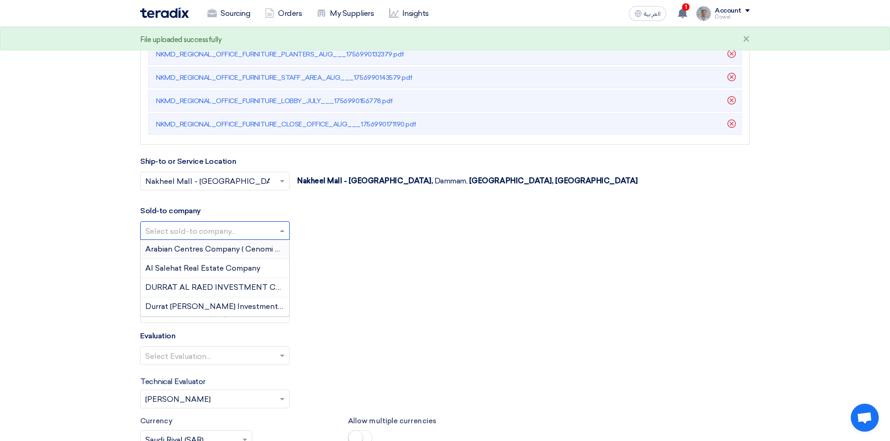
click at [213, 245] on span "Arabian Centres Company ( Cenomi Centres)" at bounding box center [225, 249] width 160 height 9
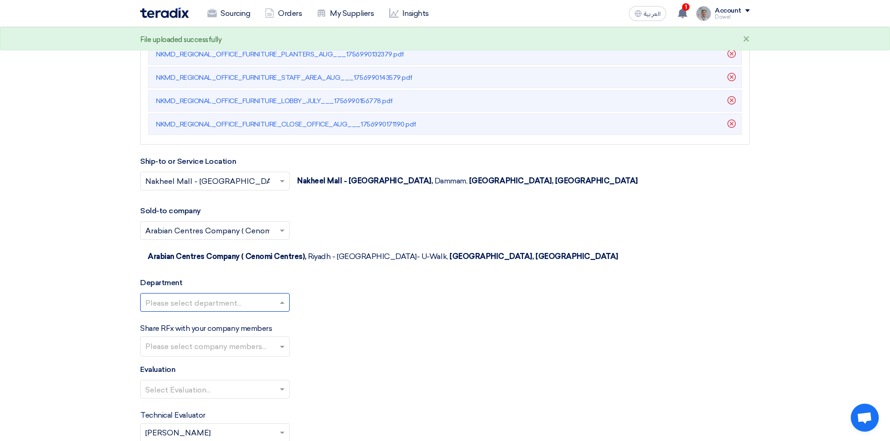
click at [221, 296] on input "text" at bounding box center [210, 303] width 130 height 15
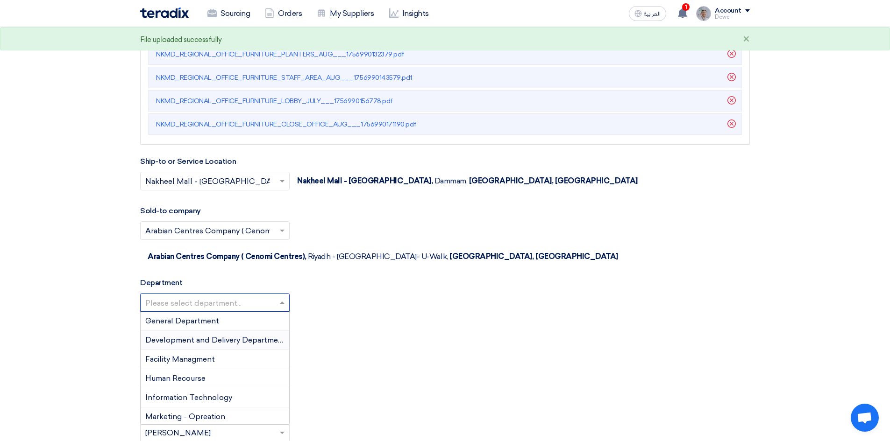
click at [217, 336] on span "Development and Delivery Department" at bounding box center [215, 340] width 141 height 9
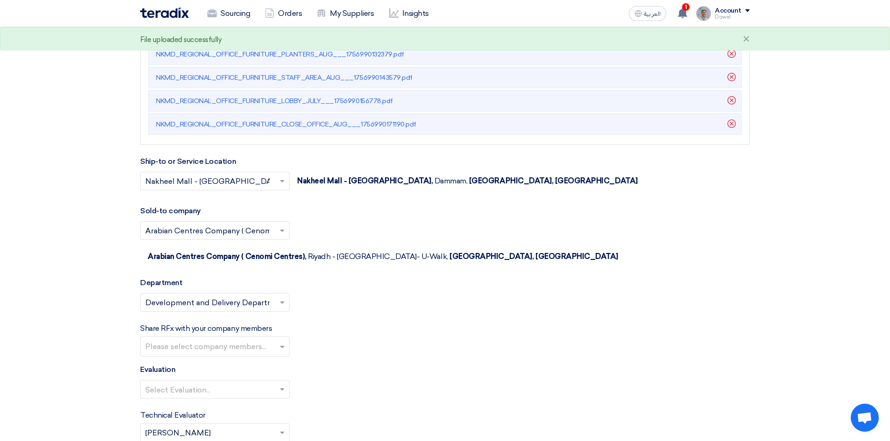
click at [220, 340] on input "text" at bounding box center [216, 347] width 142 height 15
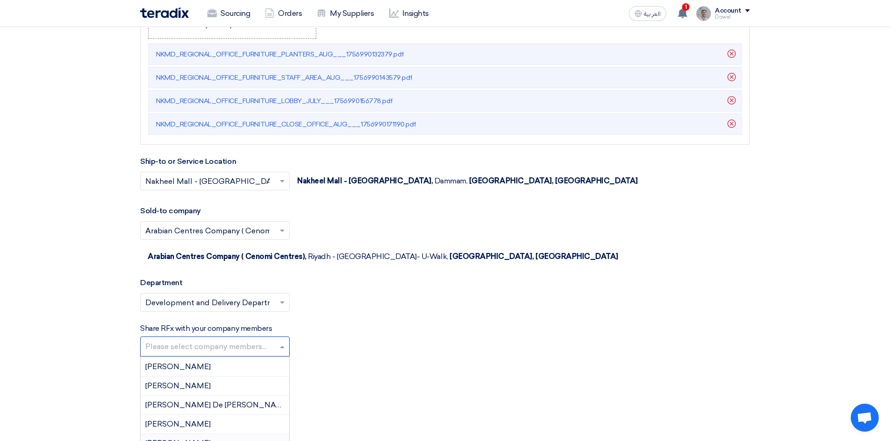
scroll to position [374, 0]
click at [206, 385] on div "John mark De jose" at bounding box center [215, 394] width 149 height 19
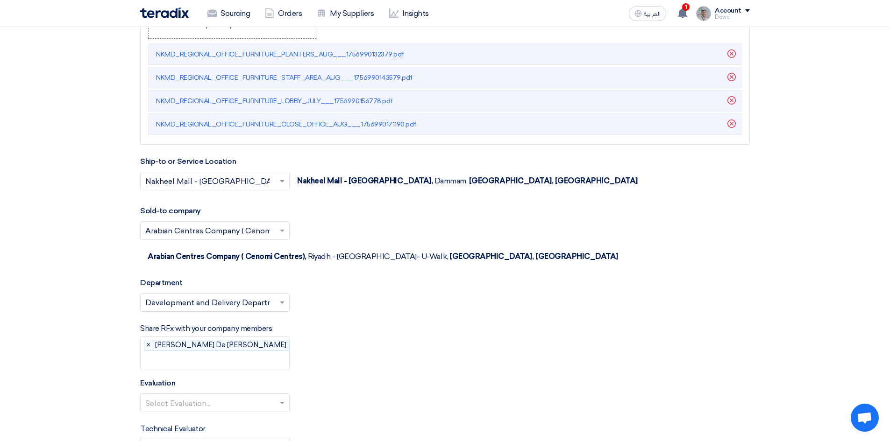
click at [237, 354] on input "text" at bounding box center [223, 361] width 156 height 15
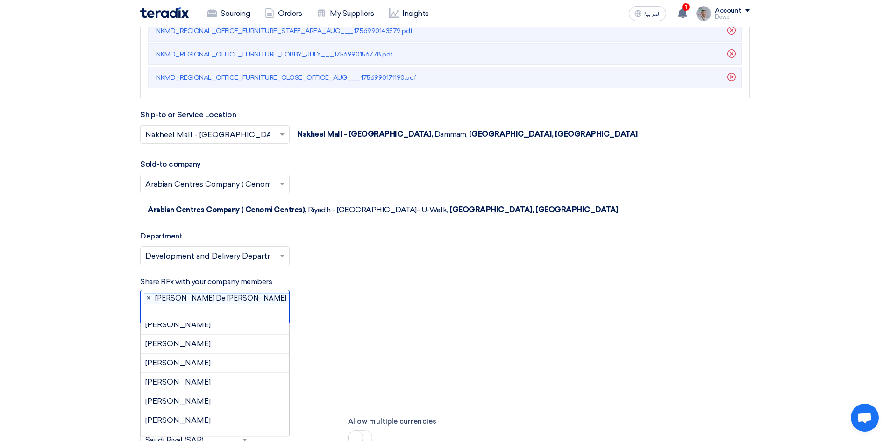
scroll to position [458, 0]
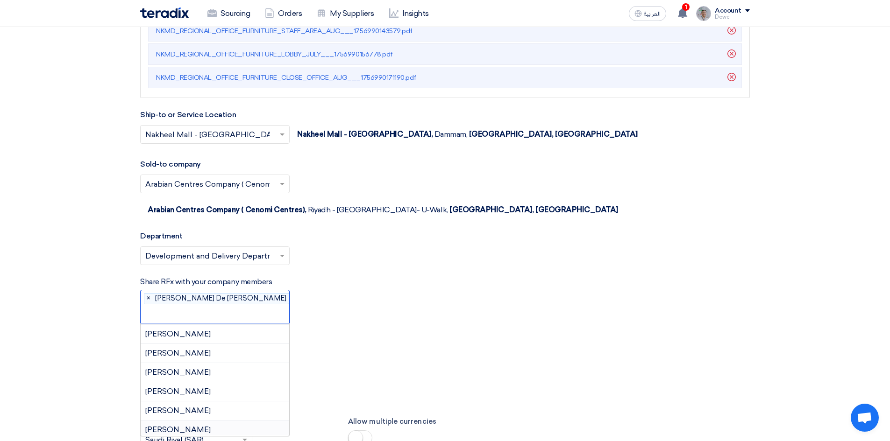
click at [199, 425] on span "Mohammed Mousa" at bounding box center [177, 429] width 65 height 9
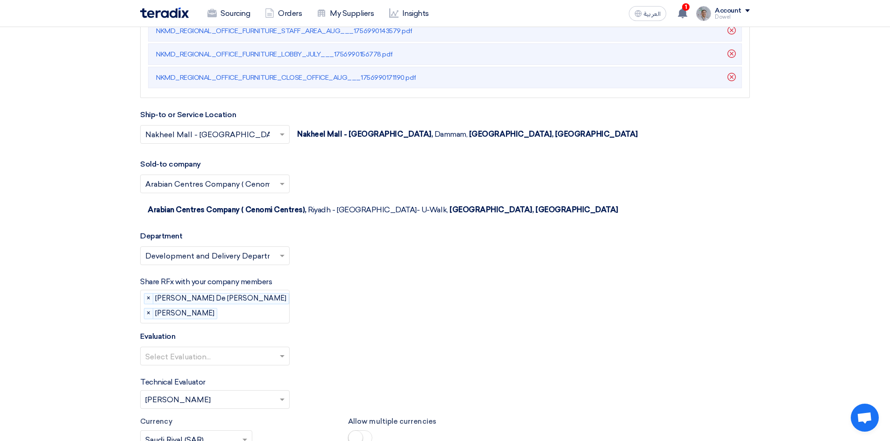
click at [237, 307] on input "text" at bounding box center [261, 314] width 80 height 15
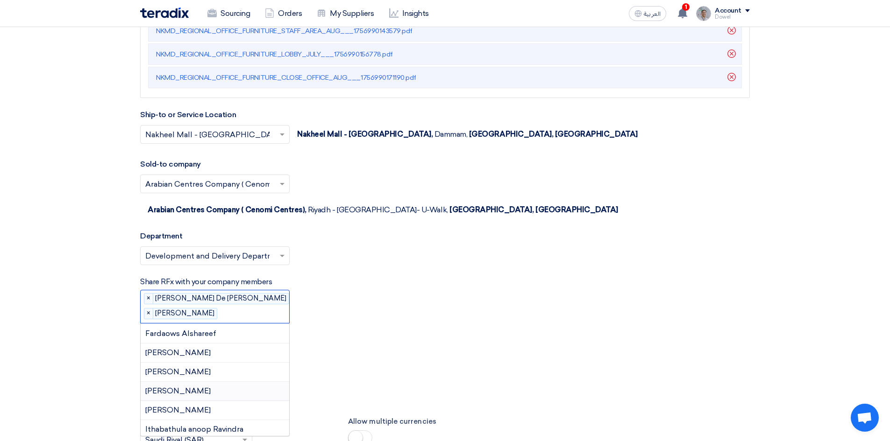
scroll to position [232, 0]
click at [208, 398] on div "Hissa Alsubaie" at bounding box center [215, 407] width 149 height 19
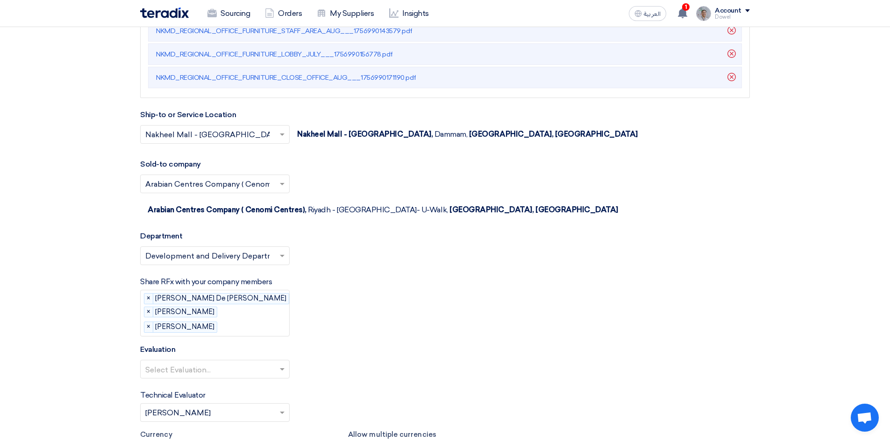
click at [238, 320] on input "text" at bounding box center [261, 327] width 80 height 15
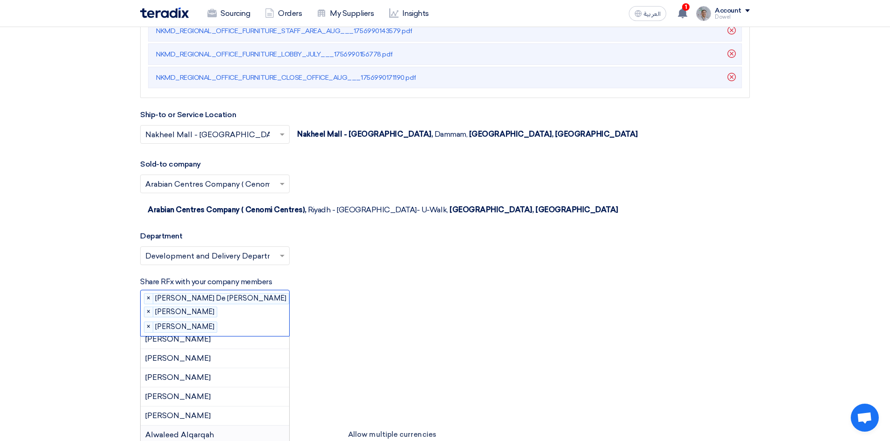
scroll to position [0, 0]
click at [211, 341] on span "Abdellatif Alswaimeh" at bounding box center [177, 345] width 65 height 9
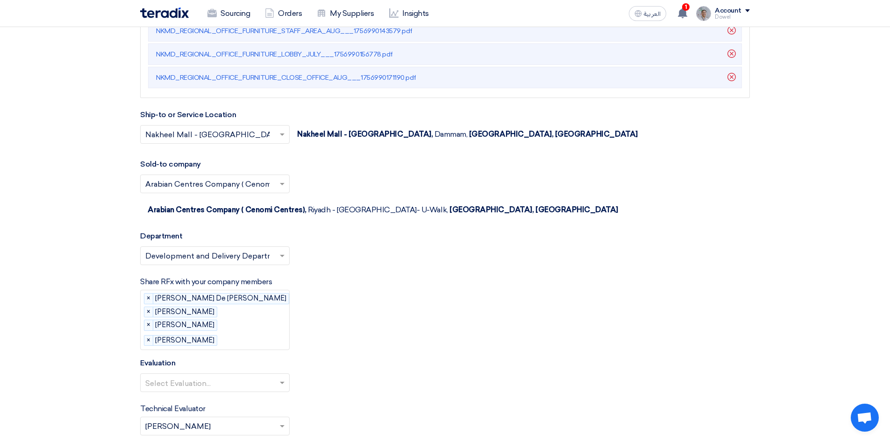
click at [200, 376] on input "text" at bounding box center [210, 383] width 130 height 15
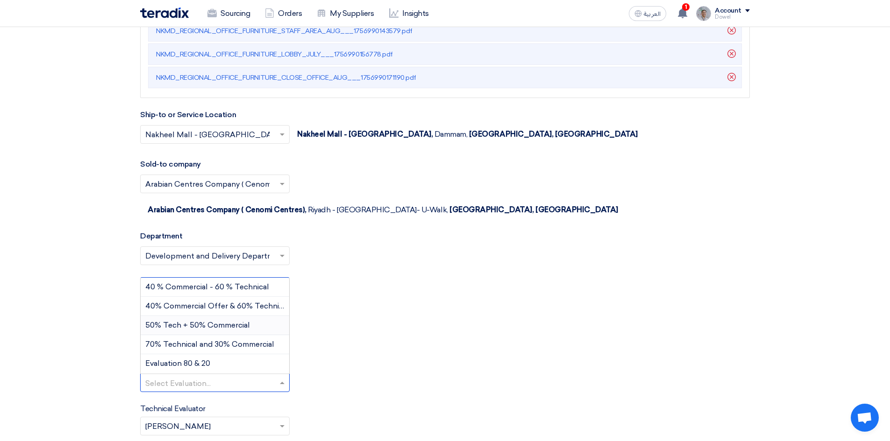
click at [190, 316] on div "50% Tech + 50% Commercial" at bounding box center [215, 325] width 149 height 19
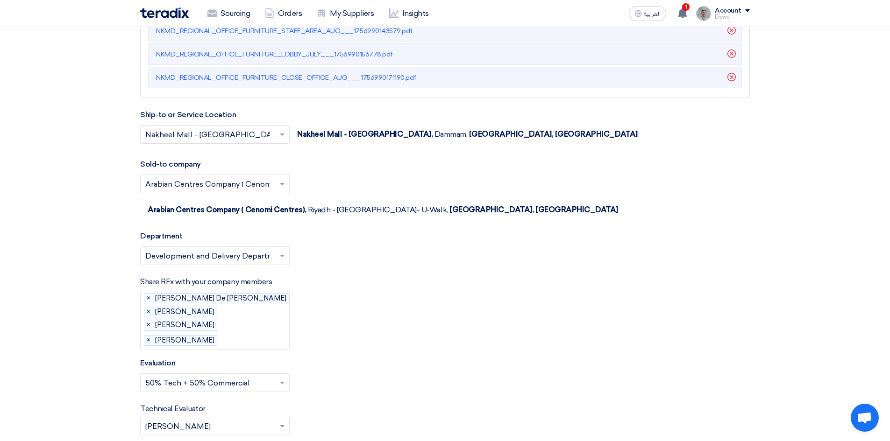
click at [191, 419] on input "text" at bounding box center [210, 426] width 130 height 15
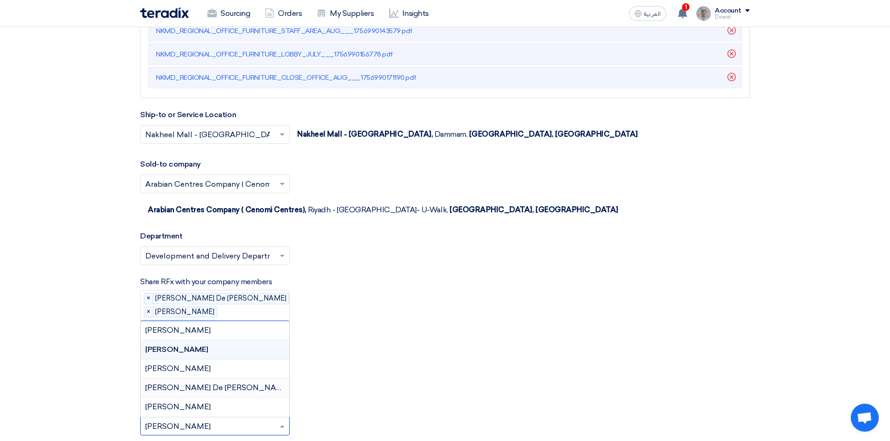
drag, startPoint x: 191, startPoint y: 344, endPoint x: 197, endPoint y: 346, distance: 6.4
click at [190, 383] on span "John mark De jose" at bounding box center [217, 387] width 145 height 9
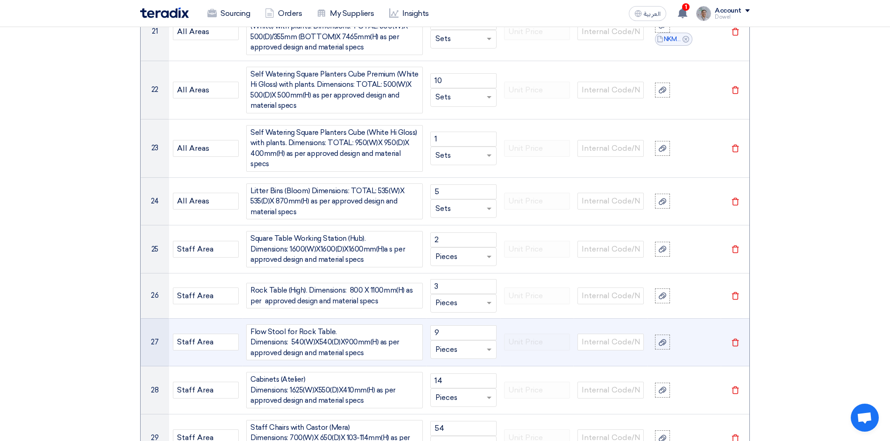
scroll to position [2033, 0]
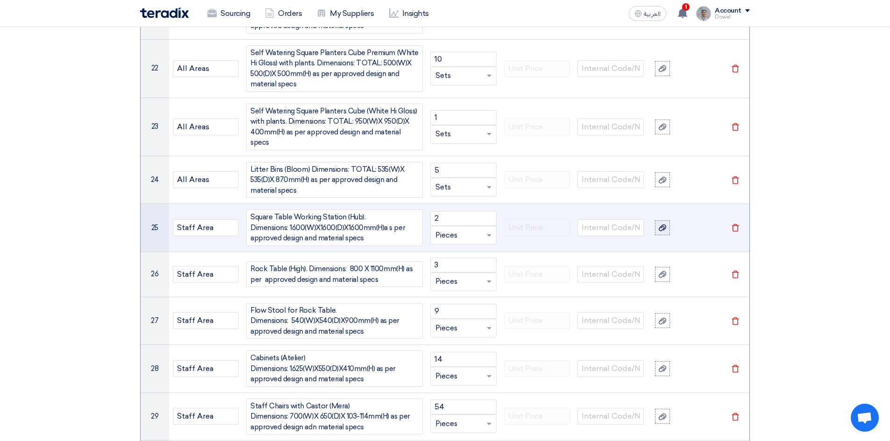
click at [659, 224] on icon at bounding box center [662, 227] width 7 height 7
click at [0, 0] on input "file" at bounding box center [0, 0] width 0 height 0
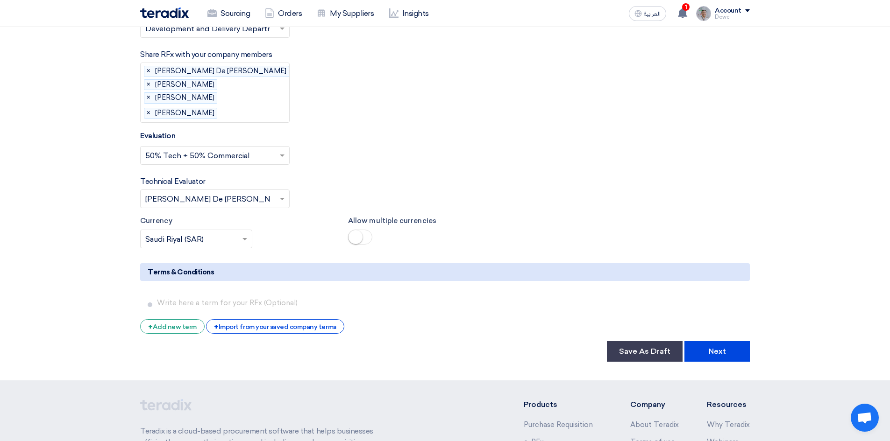
scroll to position [3083, 0]
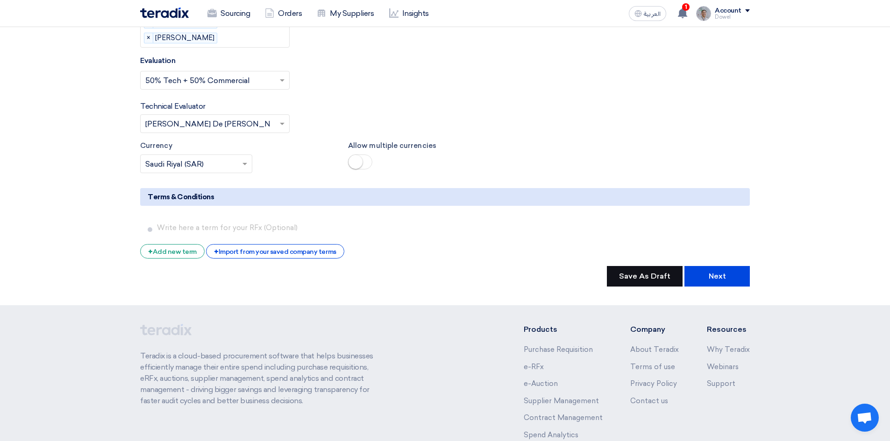
click at [644, 266] on button "Save As Draft" at bounding box center [645, 276] width 76 height 21
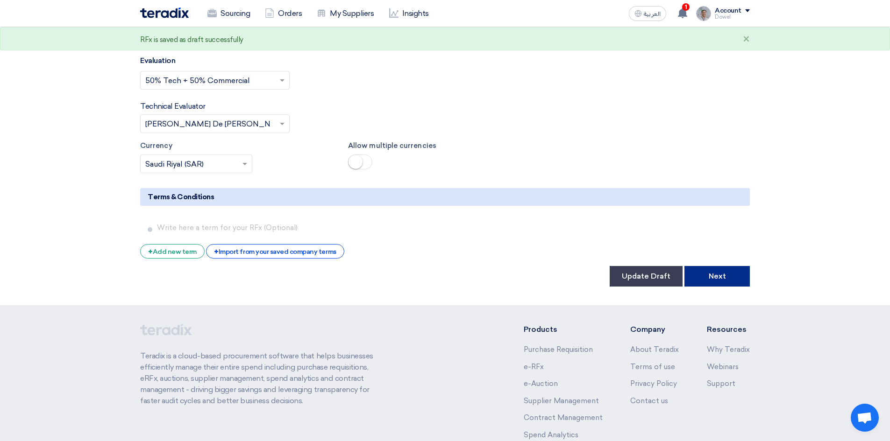
click at [719, 266] on button "Next" at bounding box center [716, 276] width 65 height 21
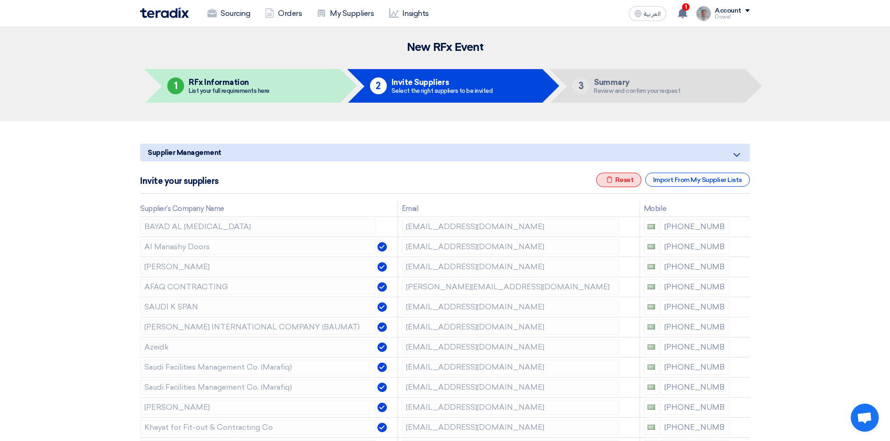
click at [627, 178] on div "Excel file Reset" at bounding box center [619, 180] width 46 height 14
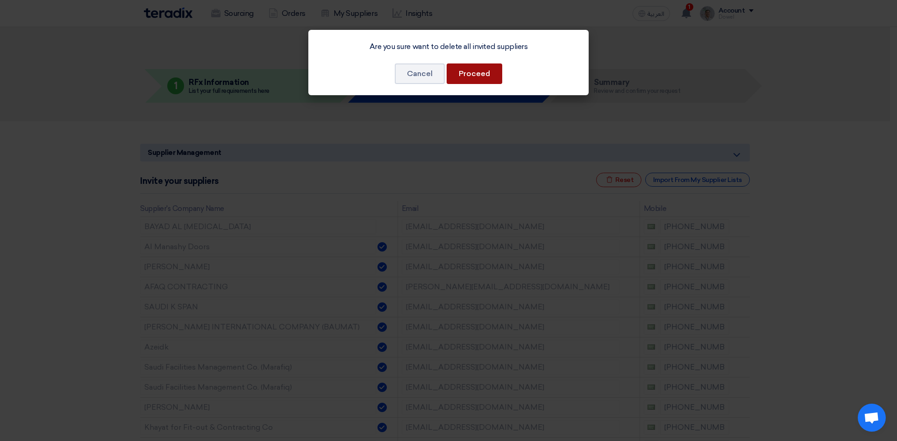
click at [472, 76] on button "Proceed" at bounding box center [475, 74] width 56 height 21
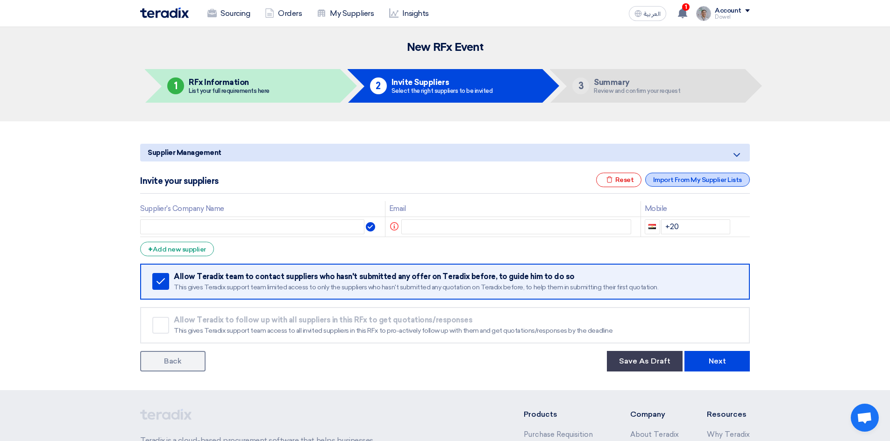
click at [688, 177] on div "Import From My Supplier Lists" at bounding box center [697, 180] width 105 height 14
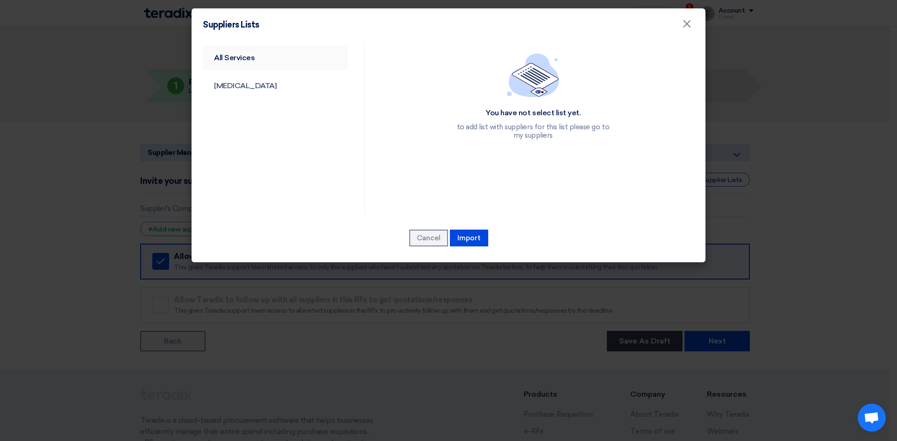
click at [229, 54] on link "All Services" at bounding box center [275, 58] width 145 height 24
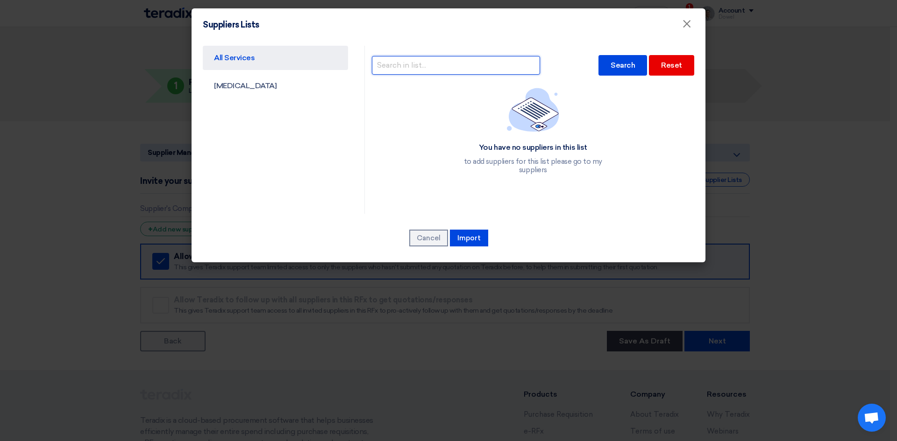
click at [433, 66] on input "text" at bounding box center [456, 65] width 168 height 19
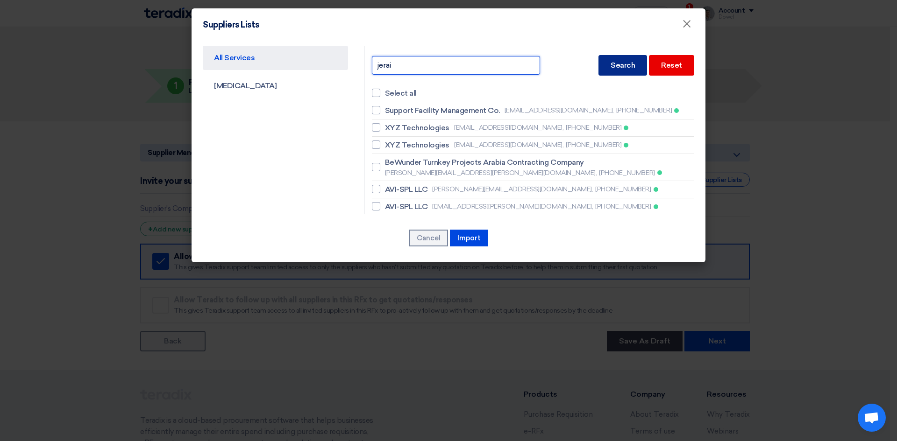
type input "jerai"
click at [610, 68] on div "Search" at bounding box center [622, 65] width 49 height 21
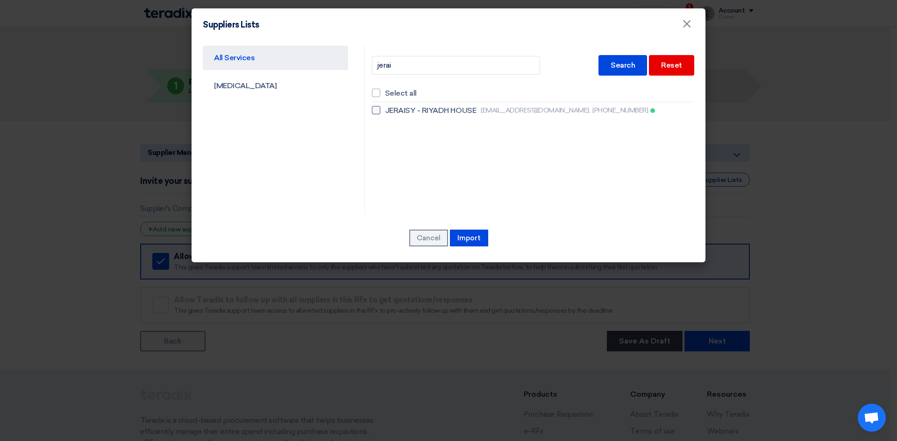
click at [422, 110] on span "JERAISY - RIYADH HOUSE" at bounding box center [430, 110] width 91 height 11
click at [391, 110] on input "JERAISY - RIYADH HOUSE aahmad@jeraisy.com, +966504430176" at bounding box center [388, 110] width 6 height 6
checkbox input "true"
click at [468, 239] on button "Import" at bounding box center [469, 238] width 38 height 17
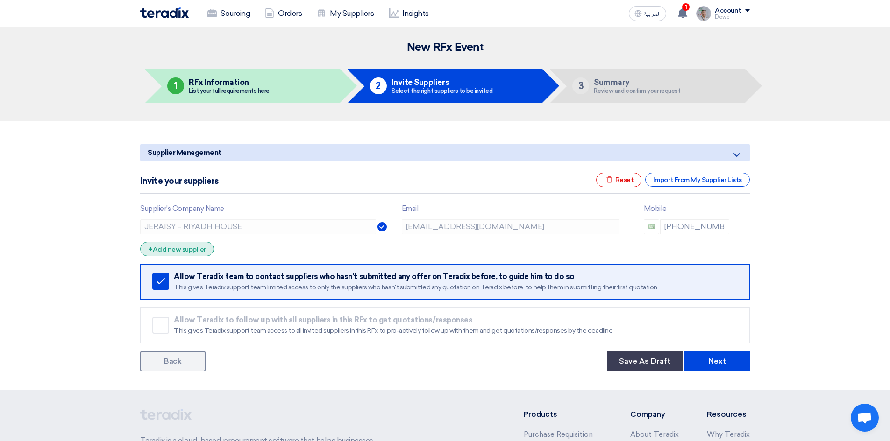
click at [184, 250] on div "+ Add new supplier" at bounding box center [177, 249] width 74 height 14
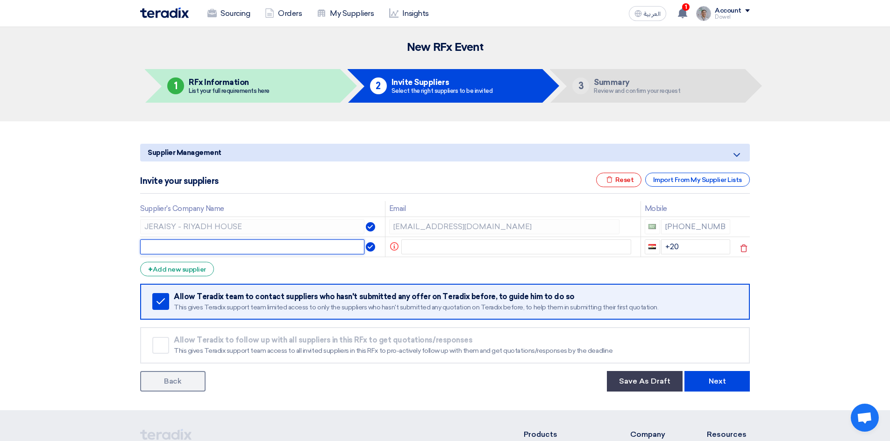
click at [196, 247] on input "text" at bounding box center [252, 247] width 224 height 15
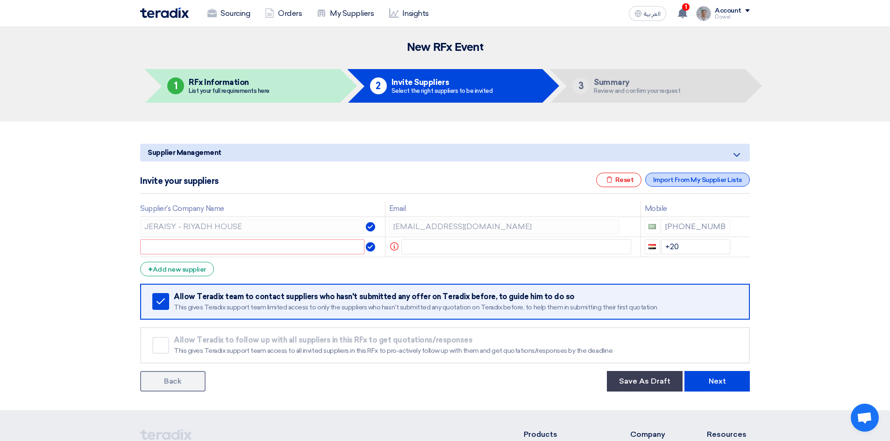
click at [685, 183] on div "Import From My Supplier Lists" at bounding box center [697, 180] width 105 height 14
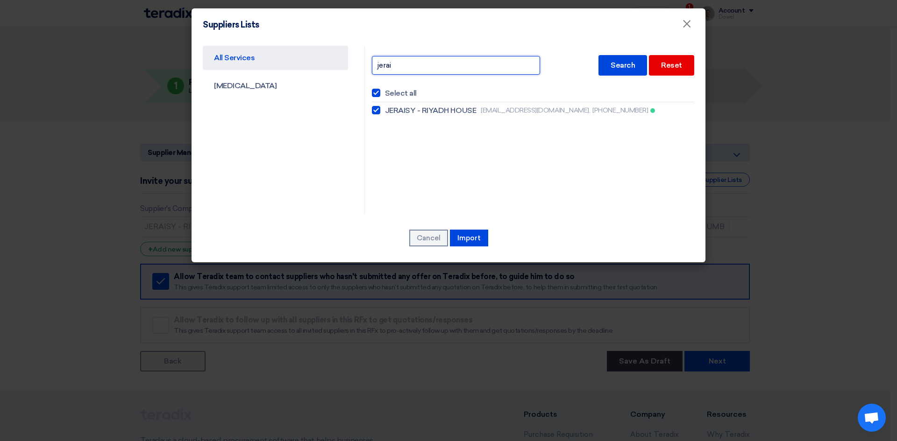
click at [433, 71] on input "jerai" at bounding box center [456, 65] width 168 height 19
drag, startPoint x: 388, startPoint y: 65, endPoint x: 337, endPoint y: 64, distance: 50.9
click at [337, 64] on div "All Services CAPEX jerai Search Reset Select all JERAISY - RIYADH HOUSE aahmad@…" at bounding box center [448, 130] width 505 height 168
type input "top"
click at [611, 64] on div "Search" at bounding box center [622, 65] width 49 height 21
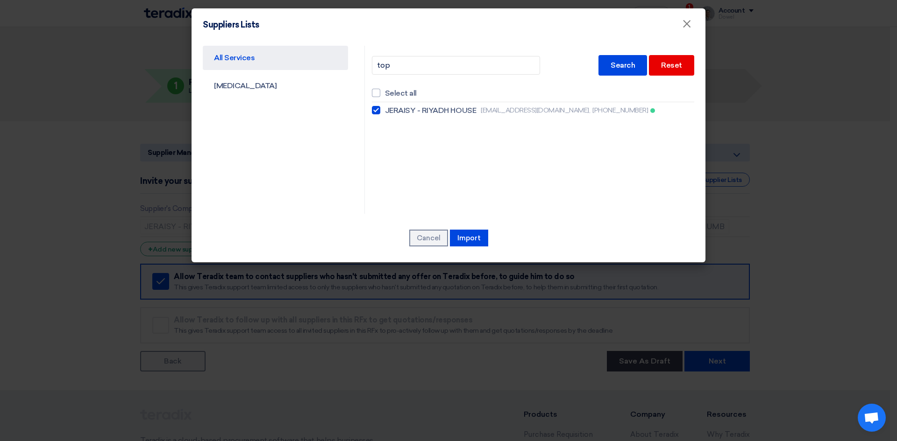
checkbox input "false"
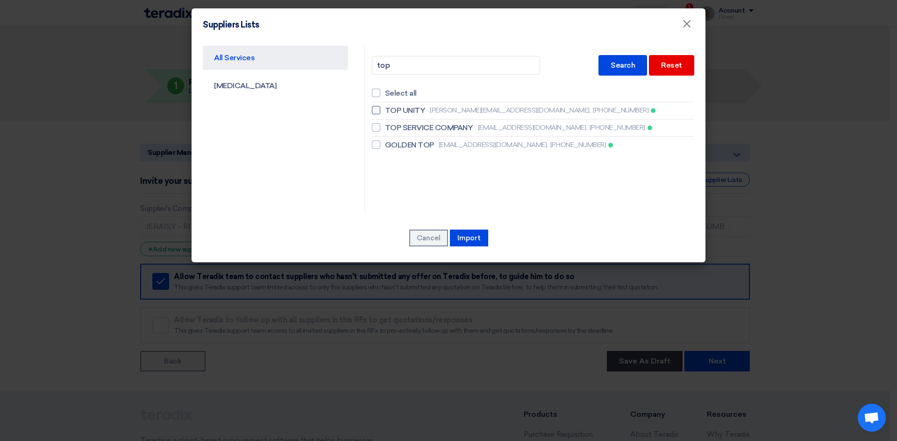
click at [396, 111] on span "TOP UNITY" at bounding box center [405, 110] width 41 height 11
click at [391, 111] on input "TOP UNITY davis@topunity.com.cn, +8613527999251" at bounding box center [388, 110] width 6 height 6
checkbox input "true"
click at [471, 238] on button "Import" at bounding box center [469, 238] width 38 height 17
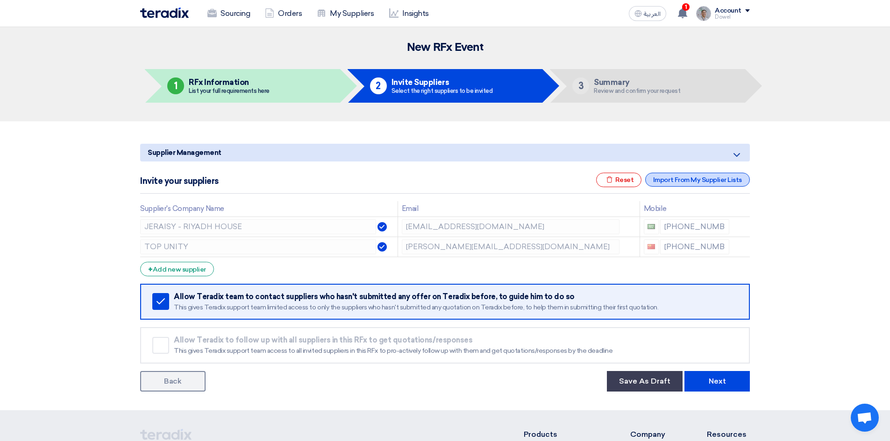
click at [687, 180] on div "Import From My Supplier Lists" at bounding box center [697, 180] width 105 height 14
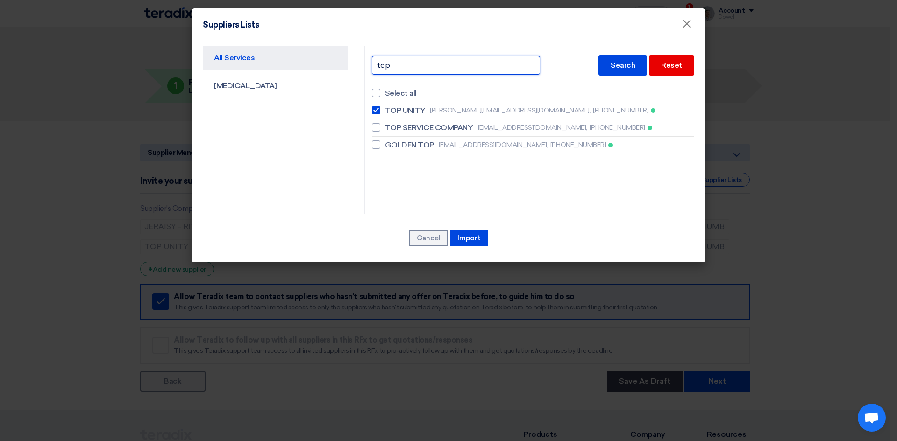
drag, startPoint x: 392, startPoint y: 66, endPoint x: 351, endPoint y: 67, distance: 41.1
click at [351, 67] on div "All Services CAPEX top Search Reset Select all TOP UNITY davis@topunity.com.cn,…" at bounding box center [448, 130] width 505 height 168
type input "elite"
click at [620, 62] on div "Search" at bounding box center [622, 65] width 49 height 21
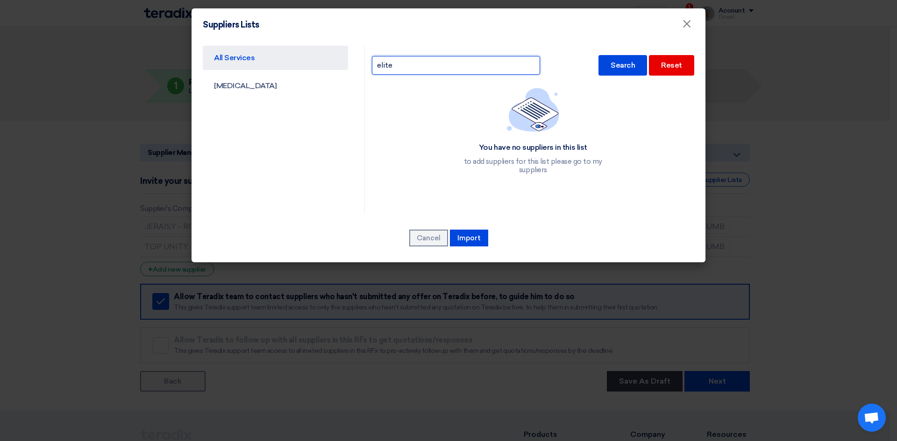
drag, startPoint x: 406, startPoint y: 67, endPoint x: 337, endPoint y: 71, distance: 69.3
click at [337, 71] on div "All Services CAPEX elite Search Reset You have no suppliers in this list to add…" at bounding box center [448, 130] width 505 height 168
click at [428, 238] on button "Cancel" at bounding box center [428, 238] width 39 height 17
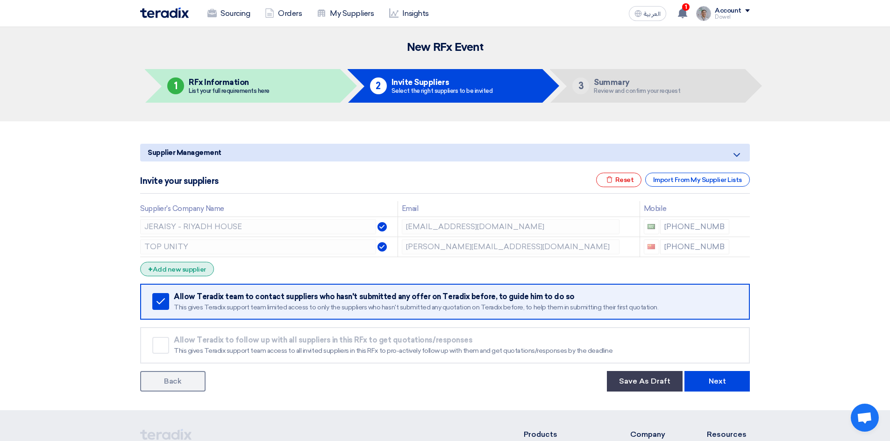
click at [182, 270] on div "+ Add new supplier" at bounding box center [177, 269] width 74 height 14
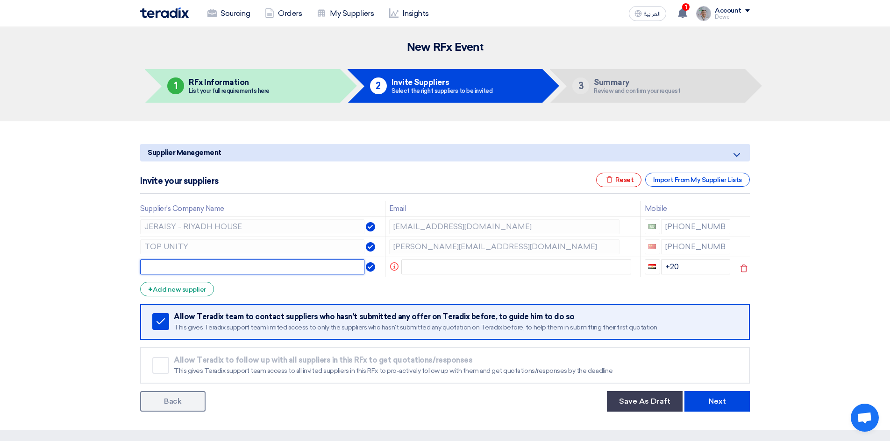
click at [211, 262] on input "text" at bounding box center [252, 267] width 224 height 15
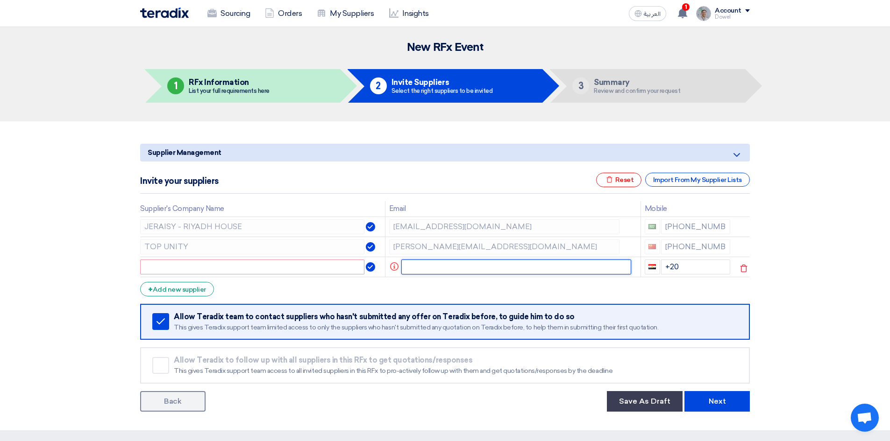
click at [424, 268] on input "text" at bounding box center [516, 267] width 230 height 15
paste input "support@dezigndistrict.com.sa"
type input "support@dezigndistrict.com.sa"
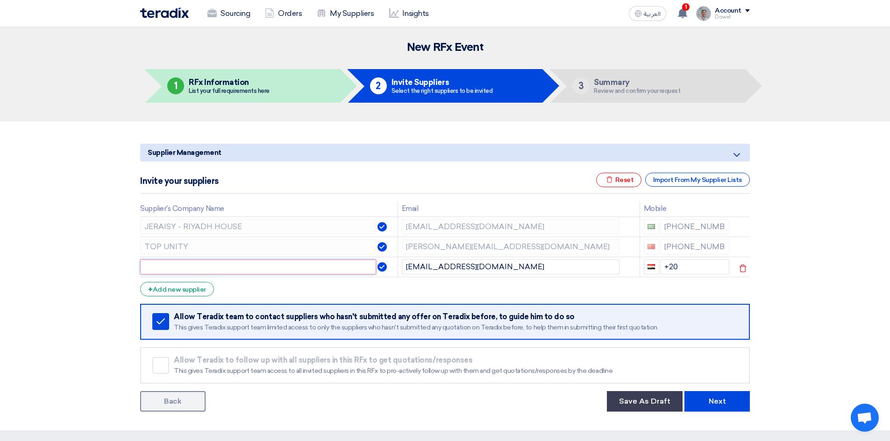
click at [234, 270] on input "text" at bounding box center [258, 267] width 236 height 15
click at [206, 269] on input "Elite Style / Dezign District" at bounding box center [258, 267] width 236 height 15
type input "Elite Style / Dezign District"
drag, startPoint x: 663, startPoint y: 266, endPoint x: 637, endPoint y: 263, distance: 25.8
click at [637, 263] on tr "Elite Style / Dezign District support@dezigndistrict.com.sa +20" at bounding box center [445, 267] width 610 height 20
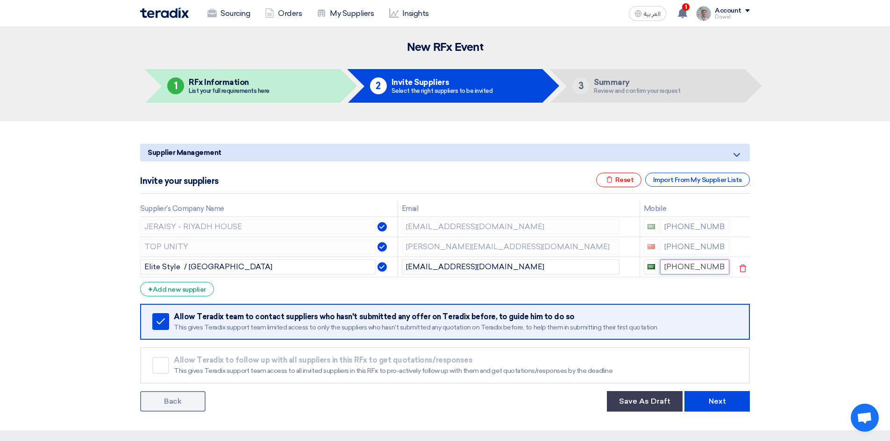
type input "+96655367003"
click at [178, 290] on div "+ Add new supplier" at bounding box center [177, 289] width 74 height 14
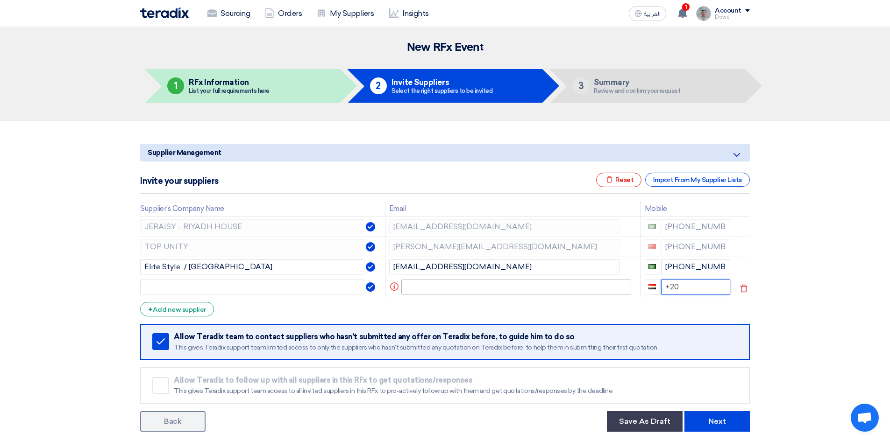
drag, startPoint x: 645, startPoint y: 286, endPoint x: 619, endPoint y: 286, distance: 25.7
click at [619, 286] on tr "Info +20" at bounding box center [445, 287] width 610 height 20
type input "+96655442933"
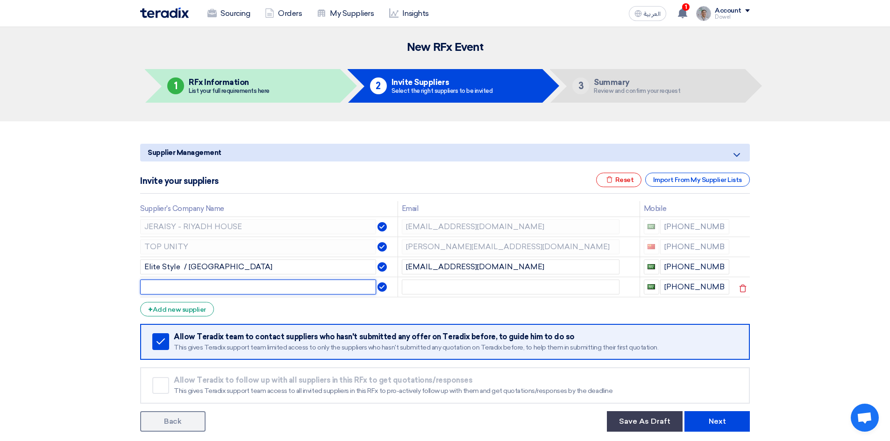
drag, startPoint x: 291, startPoint y: 286, endPoint x: 287, endPoint y: 288, distance: 4.8
click at [290, 286] on input "text" at bounding box center [258, 287] width 236 height 15
type input "Aflak Factory"
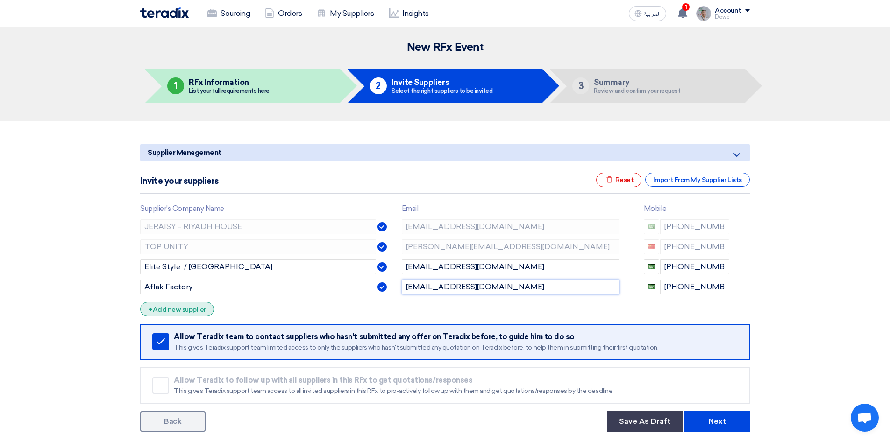
type input "sales@aflak.com.sa"
click at [178, 306] on div "+ Add new supplier" at bounding box center [177, 309] width 74 height 14
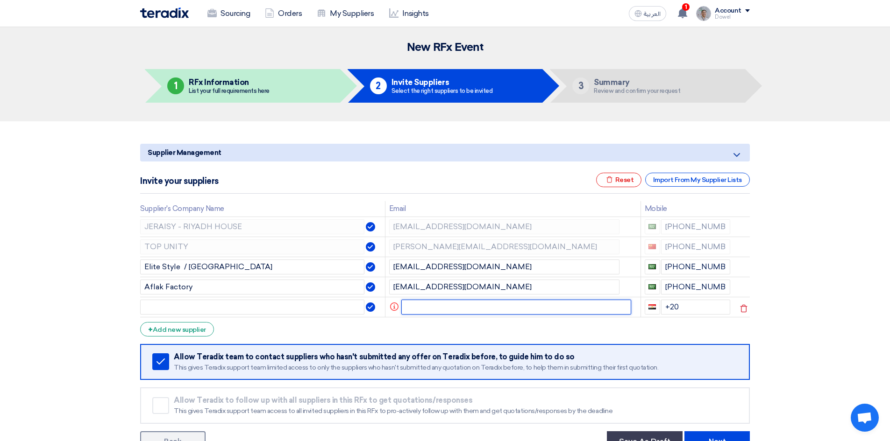
click at [464, 306] on input "text" at bounding box center [516, 307] width 230 height 15
paste input "q.asker@elitevision.com.sa"
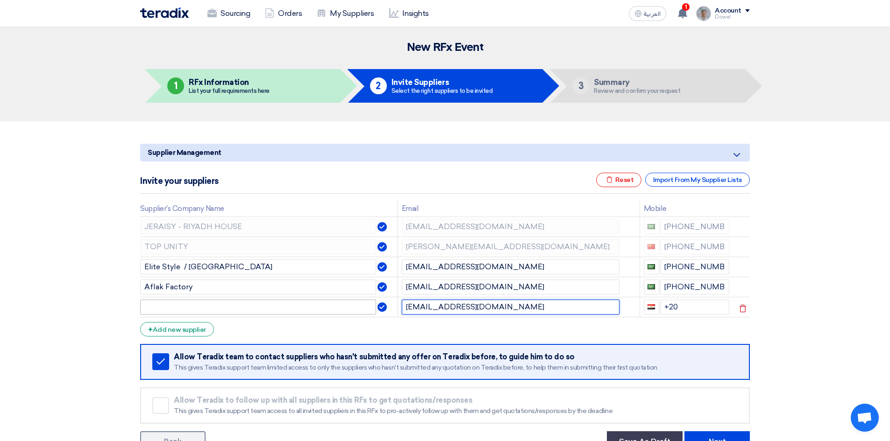
type input "q.asker@elitevision.com.sa"
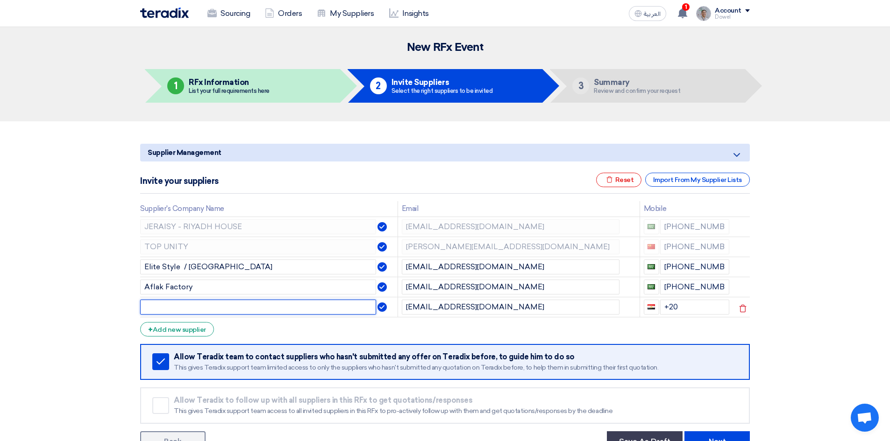
click at [281, 310] on input "text" at bounding box center [258, 307] width 236 height 15
type input "Elite Vision"
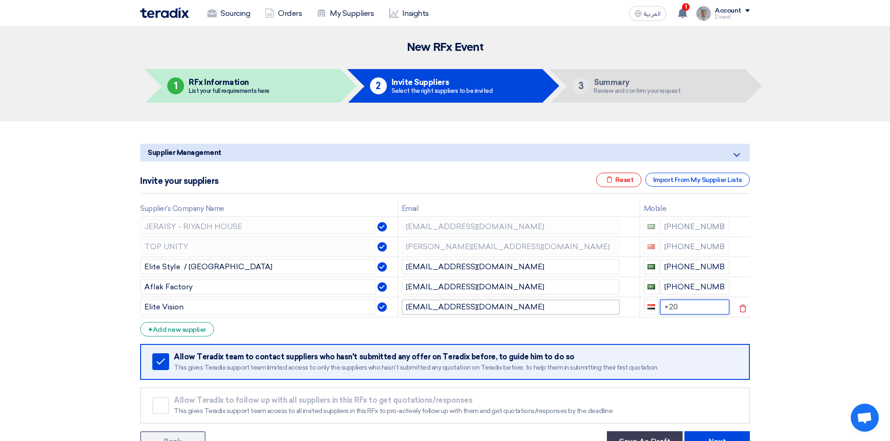
drag, startPoint x: 681, startPoint y: 307, endPoint x: 614, endPoint y: 303, distance: 67.4
click at [614, 303] on tr "Elite Vision q.asker@elitevision.com.sa +20" at bounding box center [445, 307] width 610 height 20
type input "+96656469551"
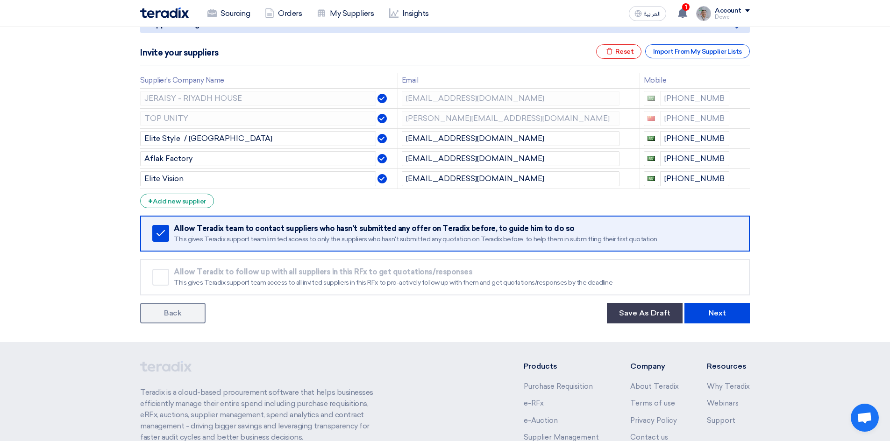
scroll to position [140, 0]
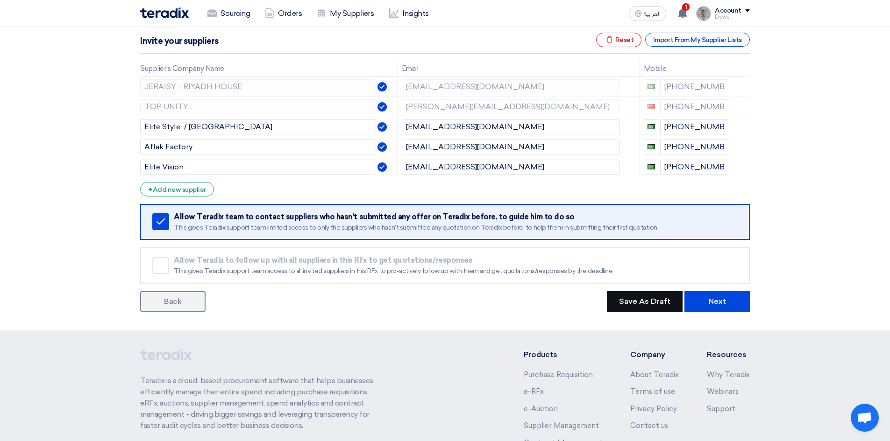
click at [650, 303] on button "Save As Draft" at bounding box center [645, 301] width 76 height 21
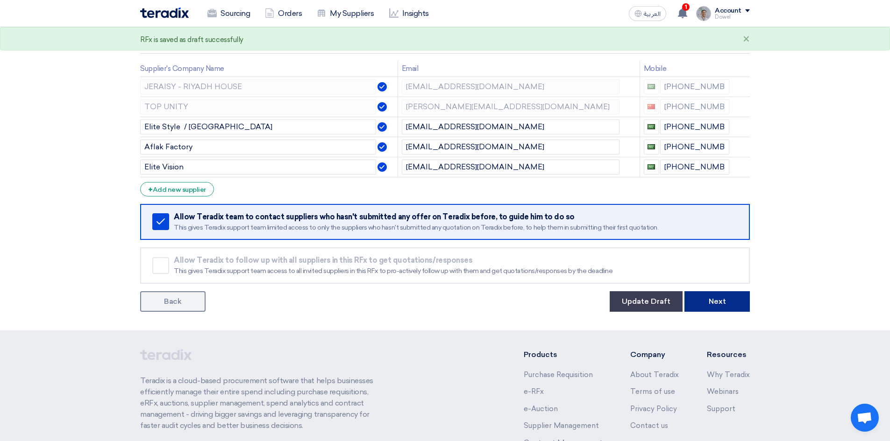
click at [722, 304] on button "Next" at bounding box center [716, 301] width 65 height 21
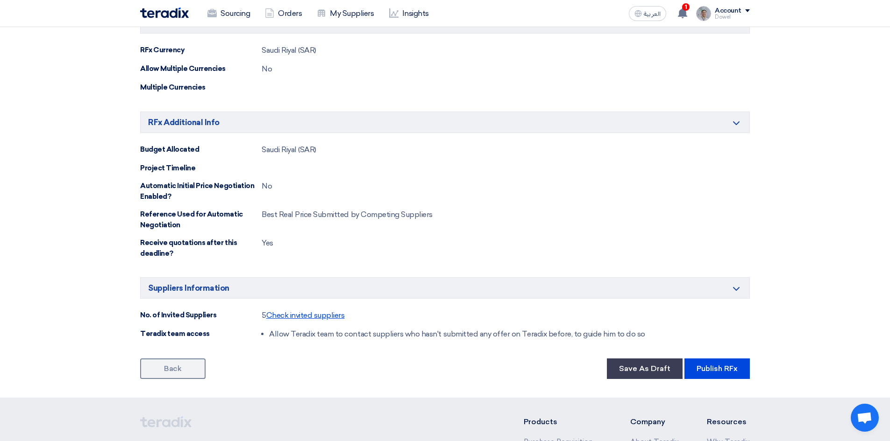
scroll to position [1588, 0]
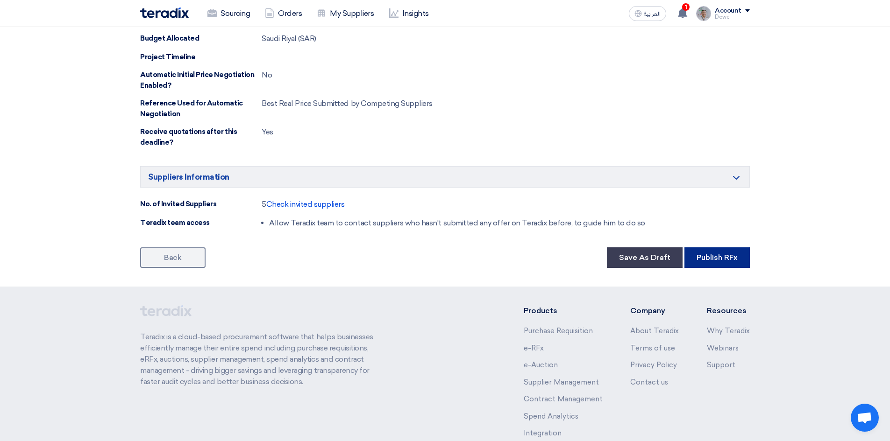
click at [726, 257] on button "Publish RFx" at bounding box center [716, 258] width 65 height 21
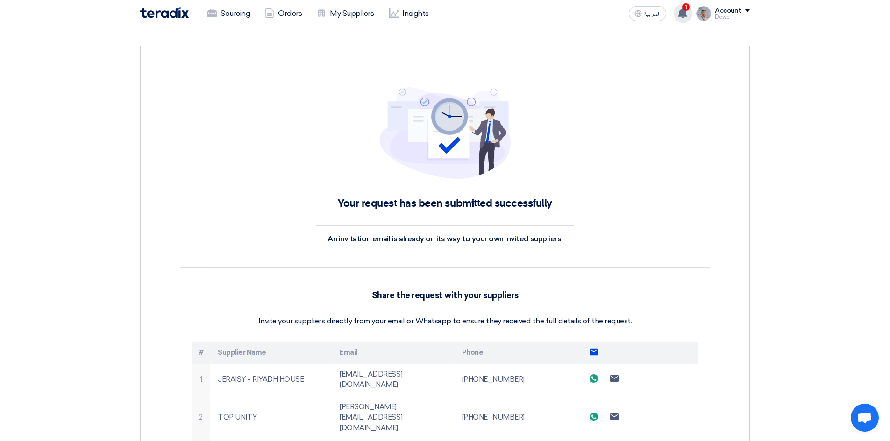
click at [682, 16] on use at bounding box center [682, 13] width 9 height 10
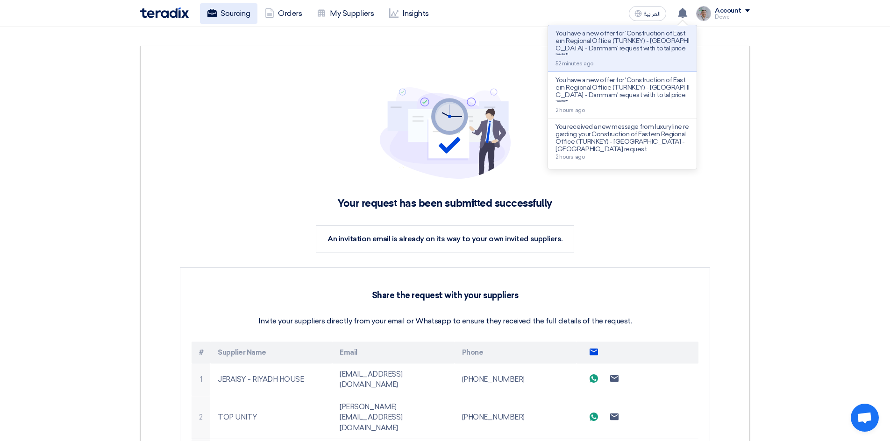
click at [231, 10] on link "Sourcing" at bounding box center [228, 13] width 57 height 21
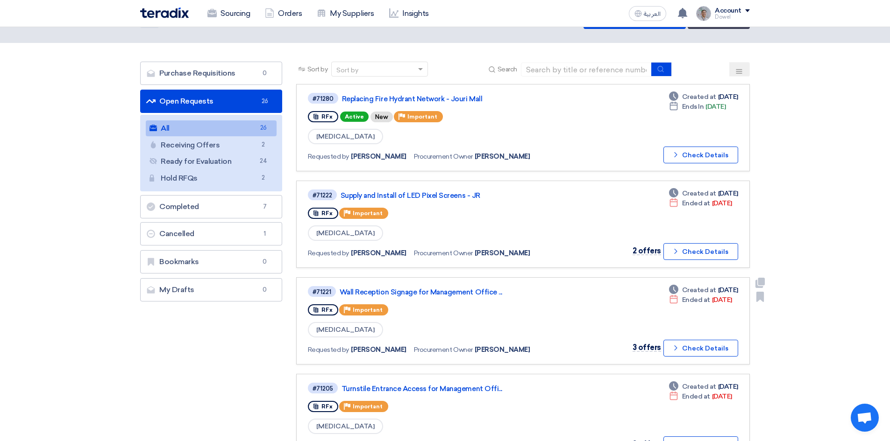
scroll to position [187, 0]
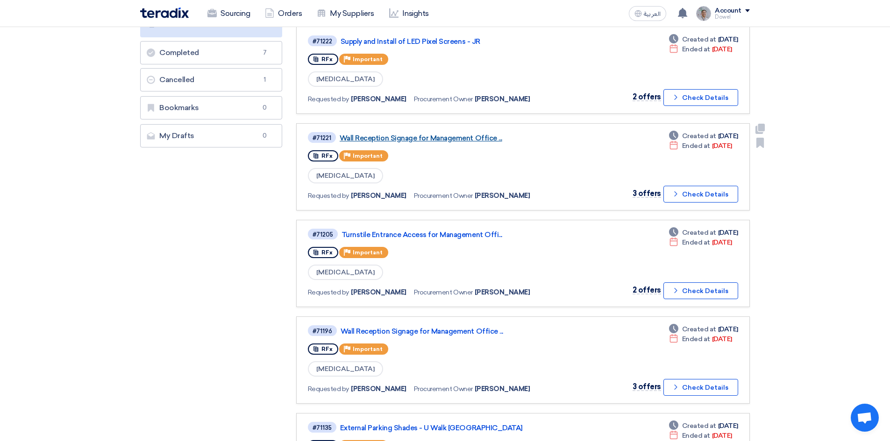
click at [435, 137] on link "Wall Reception Signage for Management Office ..." at bounding box center [457, 138] width 234 height 8
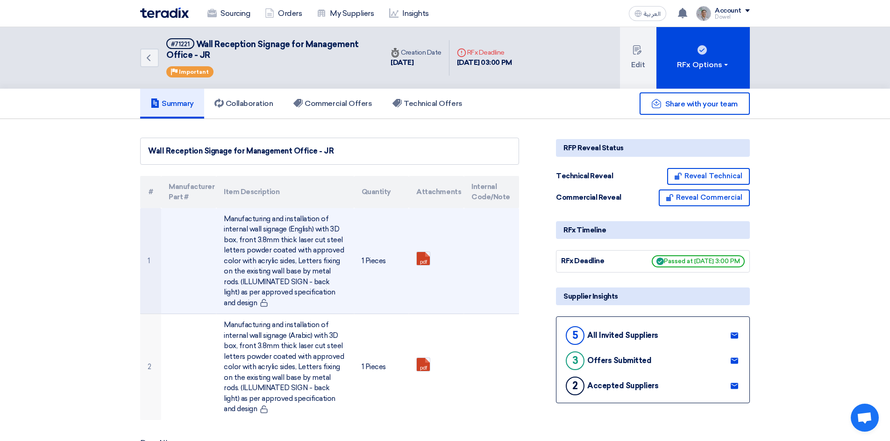
drag, startPoint x: 225, startPoint y: 219, endPoint x: 346, endPoint y: 297, distance: 143.9
click at [346, 297] on td "Manufacturing and installation of internal wall signage (English) with 3D box, …" at bounding box center [284, 261] width 137 height 106
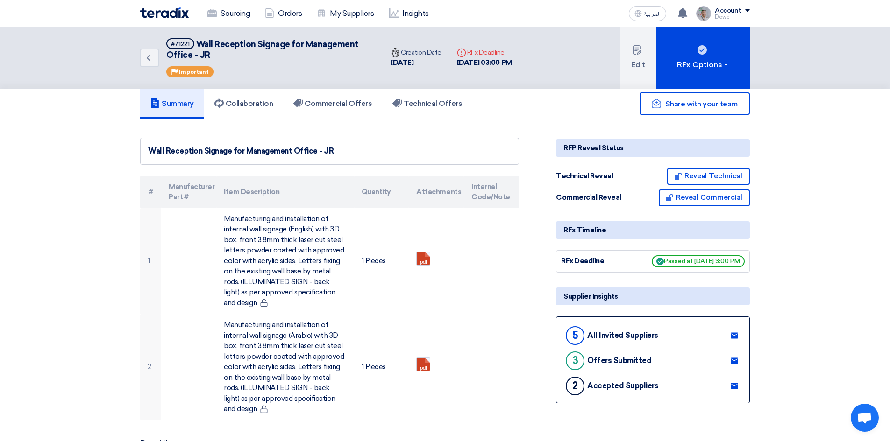
copy td "Manufacturing and installation of internal wall signage (English) with 3D box, …"
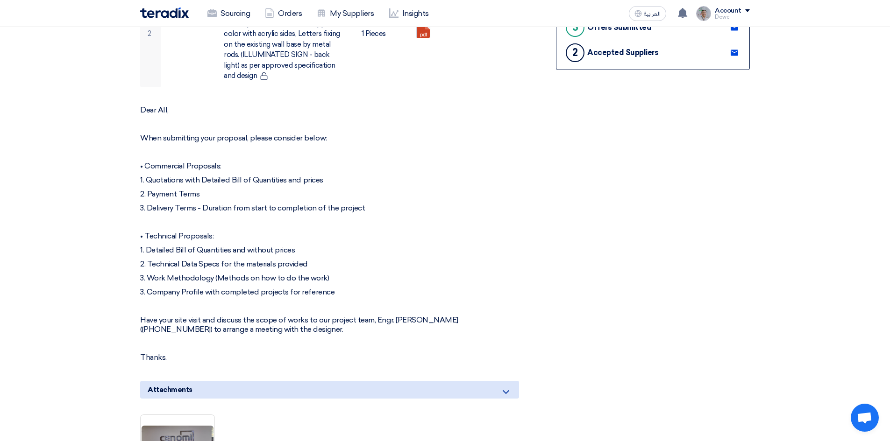
scroll to position [327, 0]
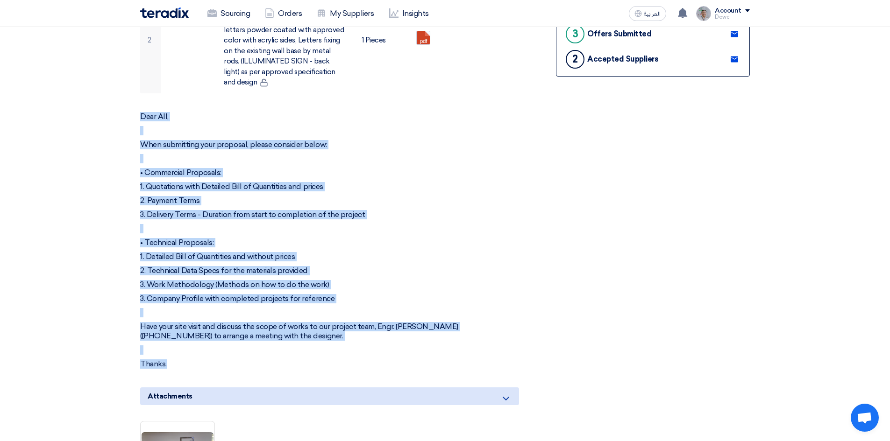
drag, startPoint x: 139, startPoint y: 113, endPoint x: 242, endPoint y: 357, distance: 265.4
copy div "Dear All, When submitting your proposal, please consider below: • Commercial Pr…"
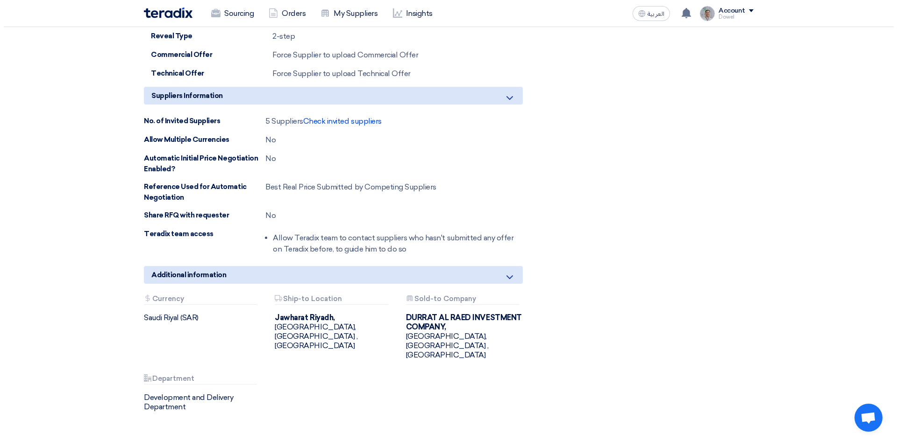
scroll to position [1074, 0]
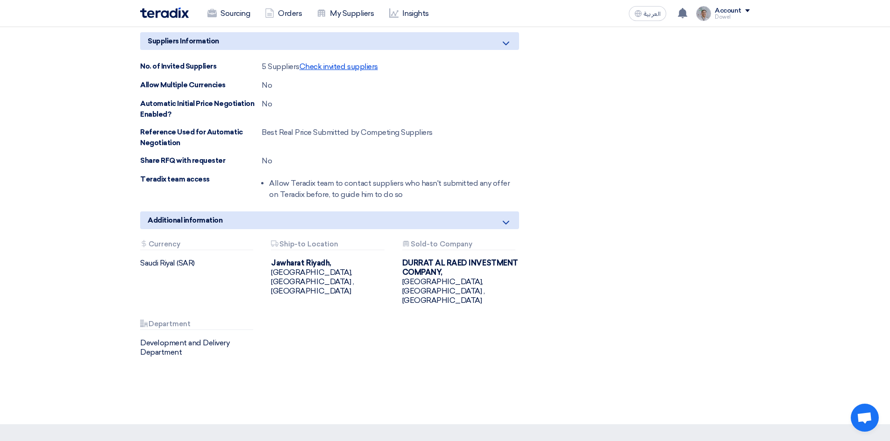
click at [341, 64] on span "Check invited suppliers" at bounding box center [338, 66] width 78 height 9
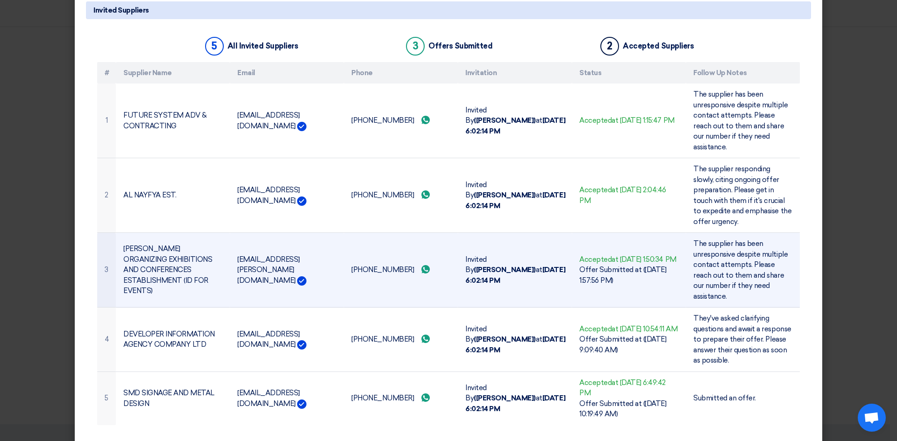
scroll to position [50, 0]
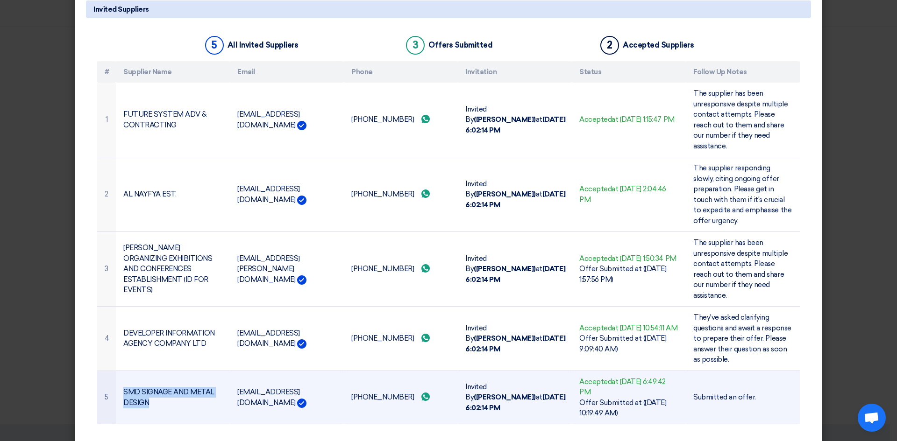
drag, startPoint x: 121, startPoint y: 371, endPoint x: 148, endPoint y: 380, distance: 27.9
click at [148, 380] on td "SMD SIGNAGE AND METAL DESIGN" at bounding box center [173, 398] width 114 height 54
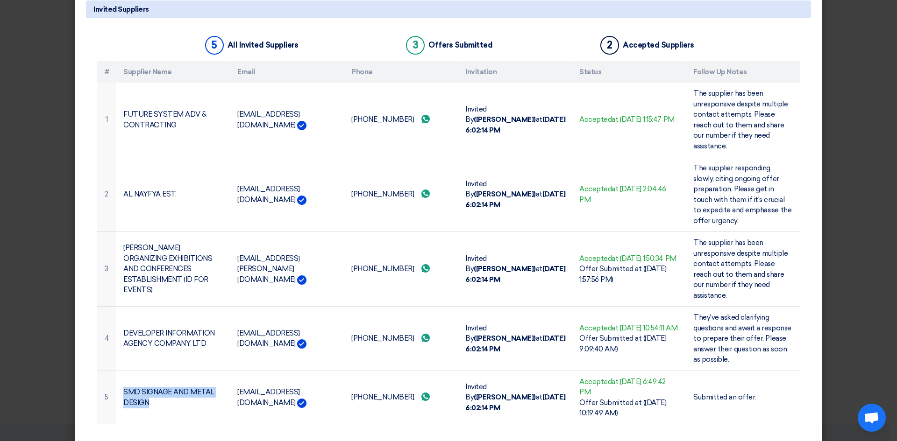
copy td "SMD SIGNAGE AND METAL DESIGN"
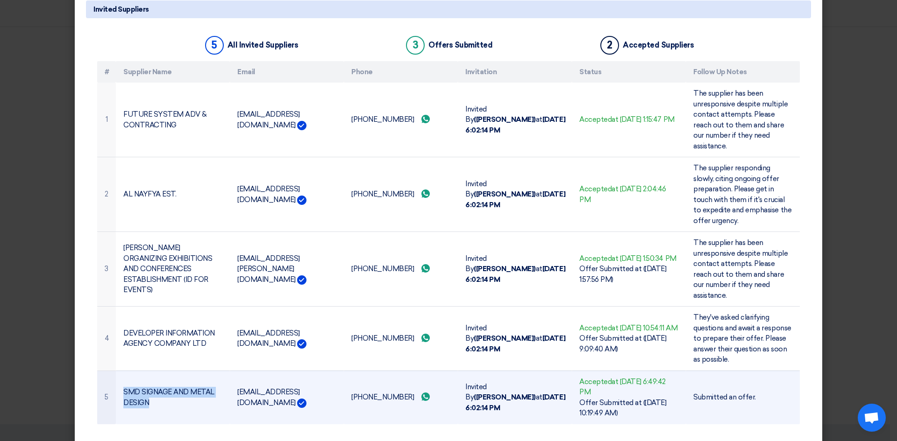
drag, startPoint x: 234, startPoint y: 378, endPoint x: 299, endPoint y: 377, distance: 65.9
click at [299, 377] on td "[EMAIL_ADDRESS][DOMAIN_NAME]" at bounding box center [287, 398] width 114 height 54
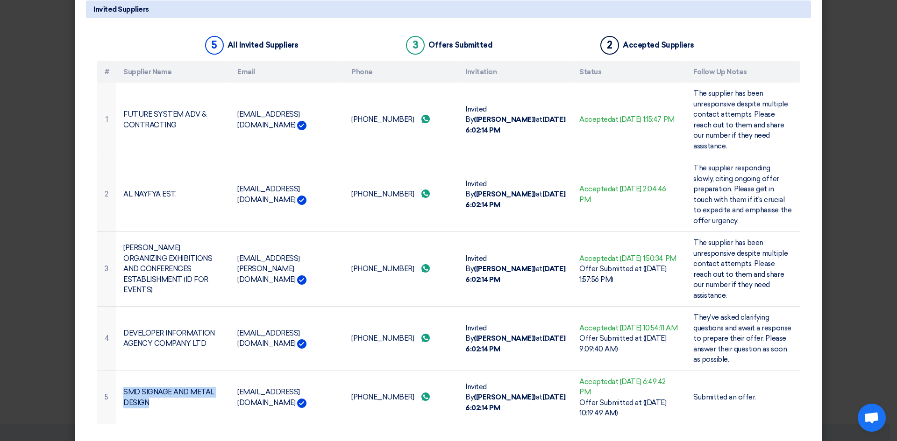
copy td "[EMAIL_ADDRESS][DOMAIN_NAME]"
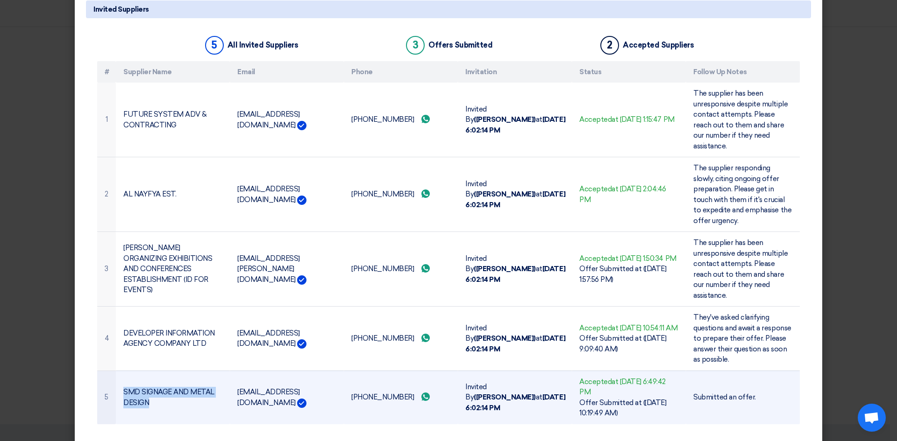
drag, startPoint x: 349, startPoint y: 378, endPoint x: 396, endPoint y: 378, distance: 47.2
click at [396, 378] on td "[PHONE_NUMBER] Send whatsApp message" at bounding box center [401, 398] width 114 height 54
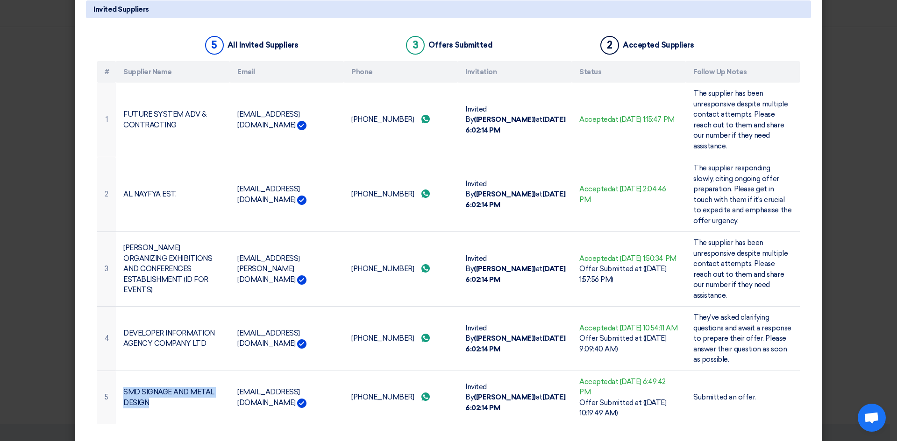
copy td "[PHONE_NUMBER]"
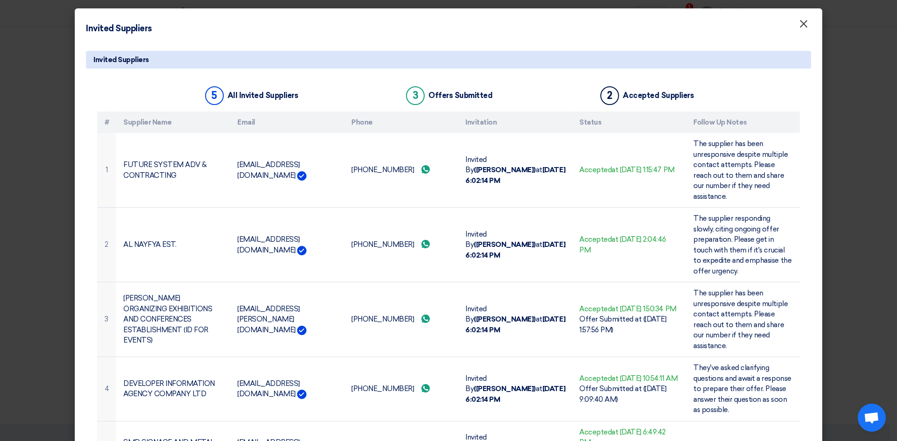
click at [800, 27] on span "×" at bounding box center [803, 26] width 9 height 19
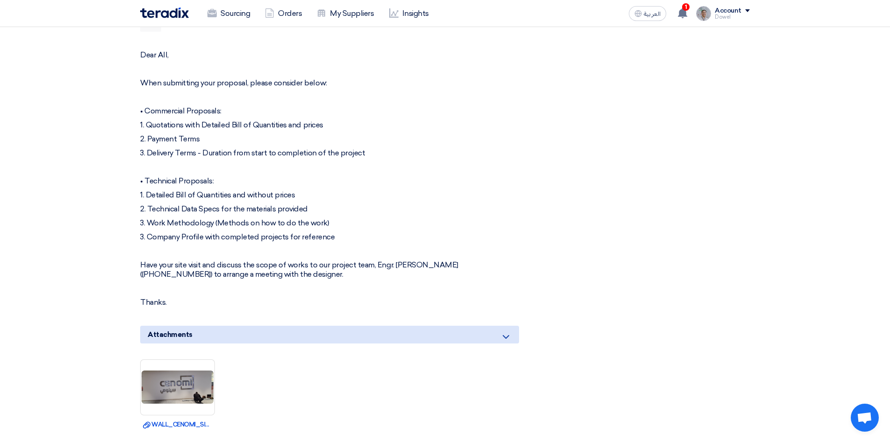
scroll to position [327, 0]
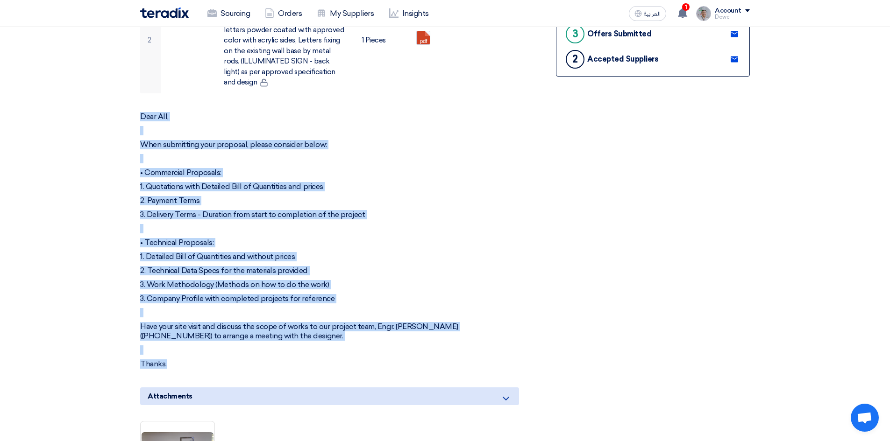
drag, startPoint x: 138, startPoint y: 115, endPoint x: 267, endPoint y: 353, distance: 270.4
copy div "Dear All, When submitting your proposal, please consider below: • Commercial Pr…"
click at [233, 5] on link "Sourcing" at bounding box center [228, 13] width 57 height 21
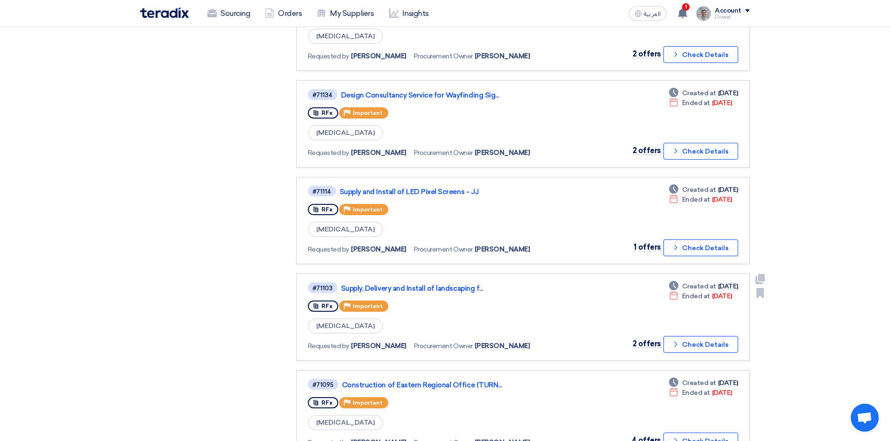
scroll to position [794, 0]
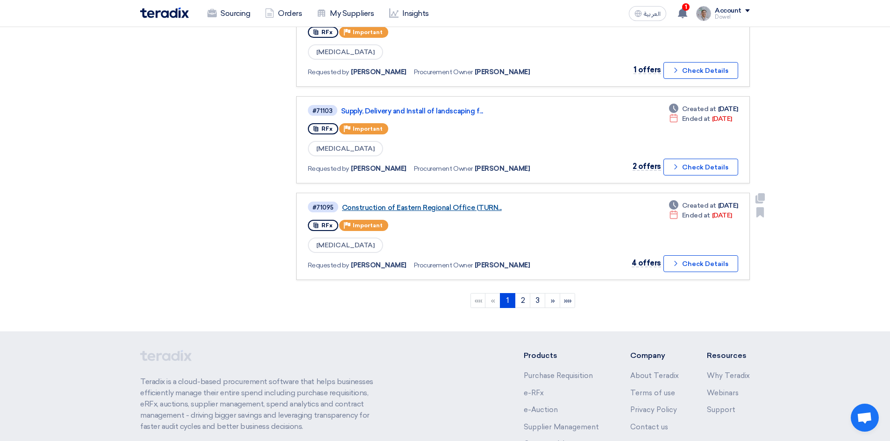
click at [437, 207] on link "Construction of Eastern Regional Office (TURN..." at bounding box center [459, 208] width 234 height 8
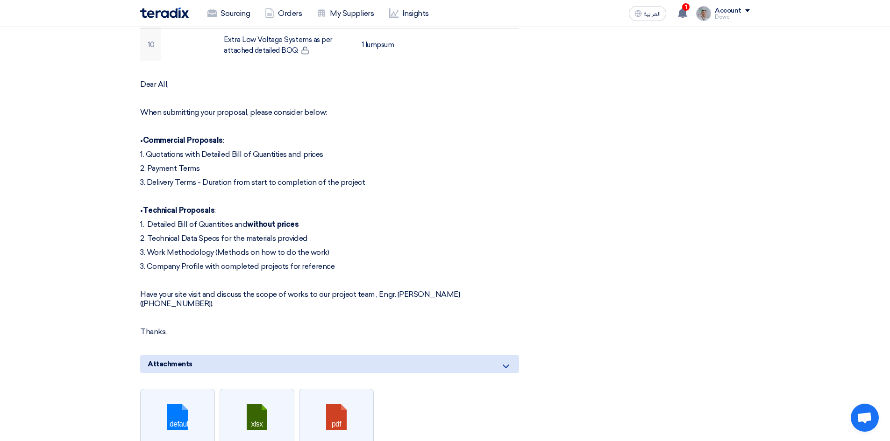
scroll to position [420, 0]
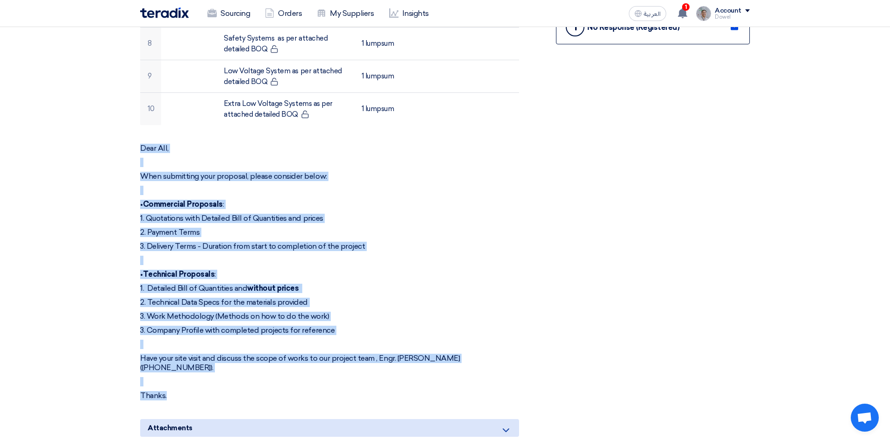
drag, startPoint x: 138, startPoint y: 138, endPoint x: 233, endPoint y: 383, distance: 261.9
click at [233, 383] on div "Construction of Eastern Regional Office (TURNKEY) - Nakheel Mall - Dammam # Man…" at bounding box center [341, 448] width 416 height 1440
copy div "Dear All, When submitting your proposal, please consider below: • Commercial Pr…"
